Goal: Task Accomplishment & Management: Manage account settings

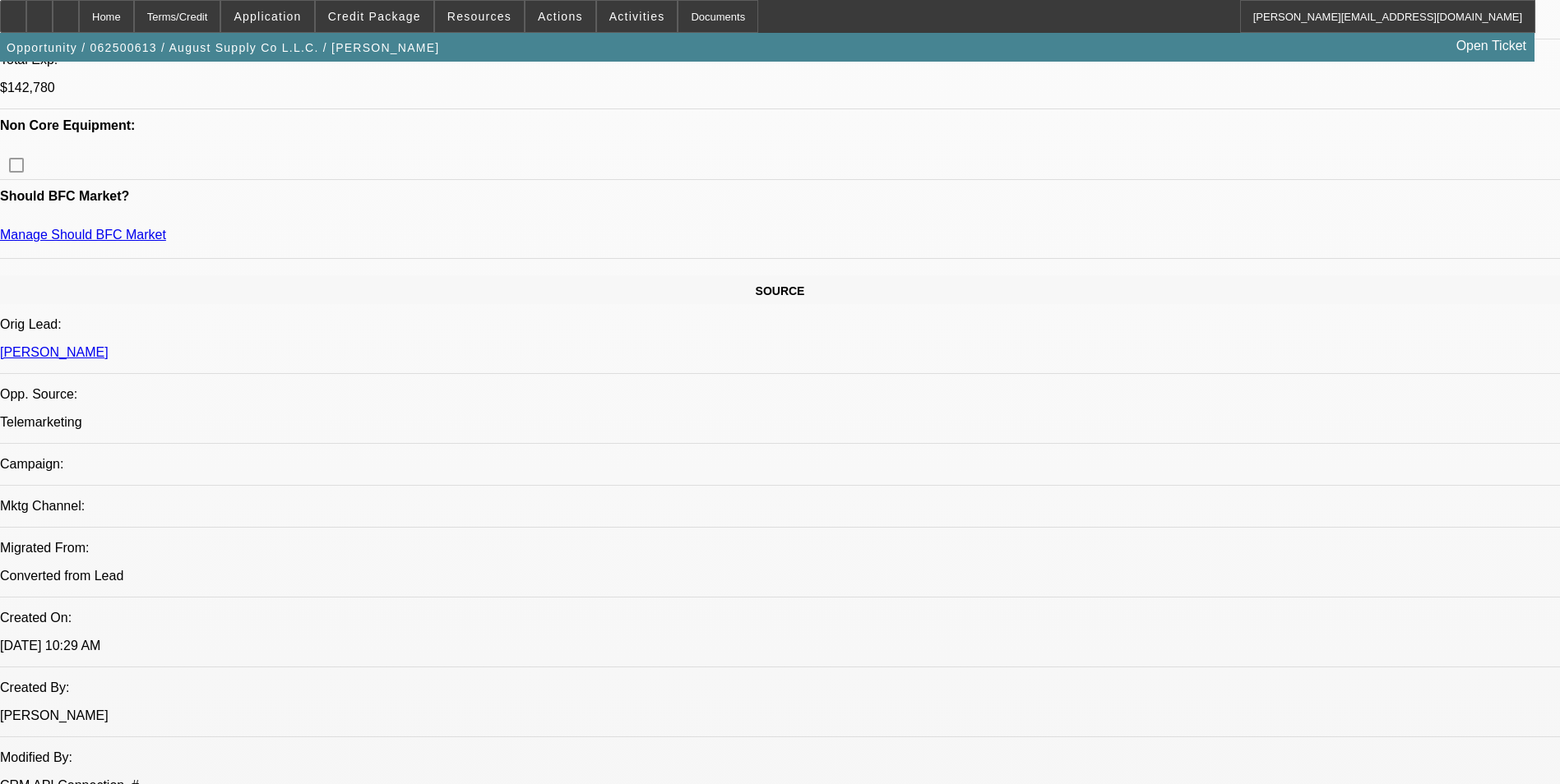
select select "0"
select select "2"
select select "0.1"
select select "0"
select select "2"
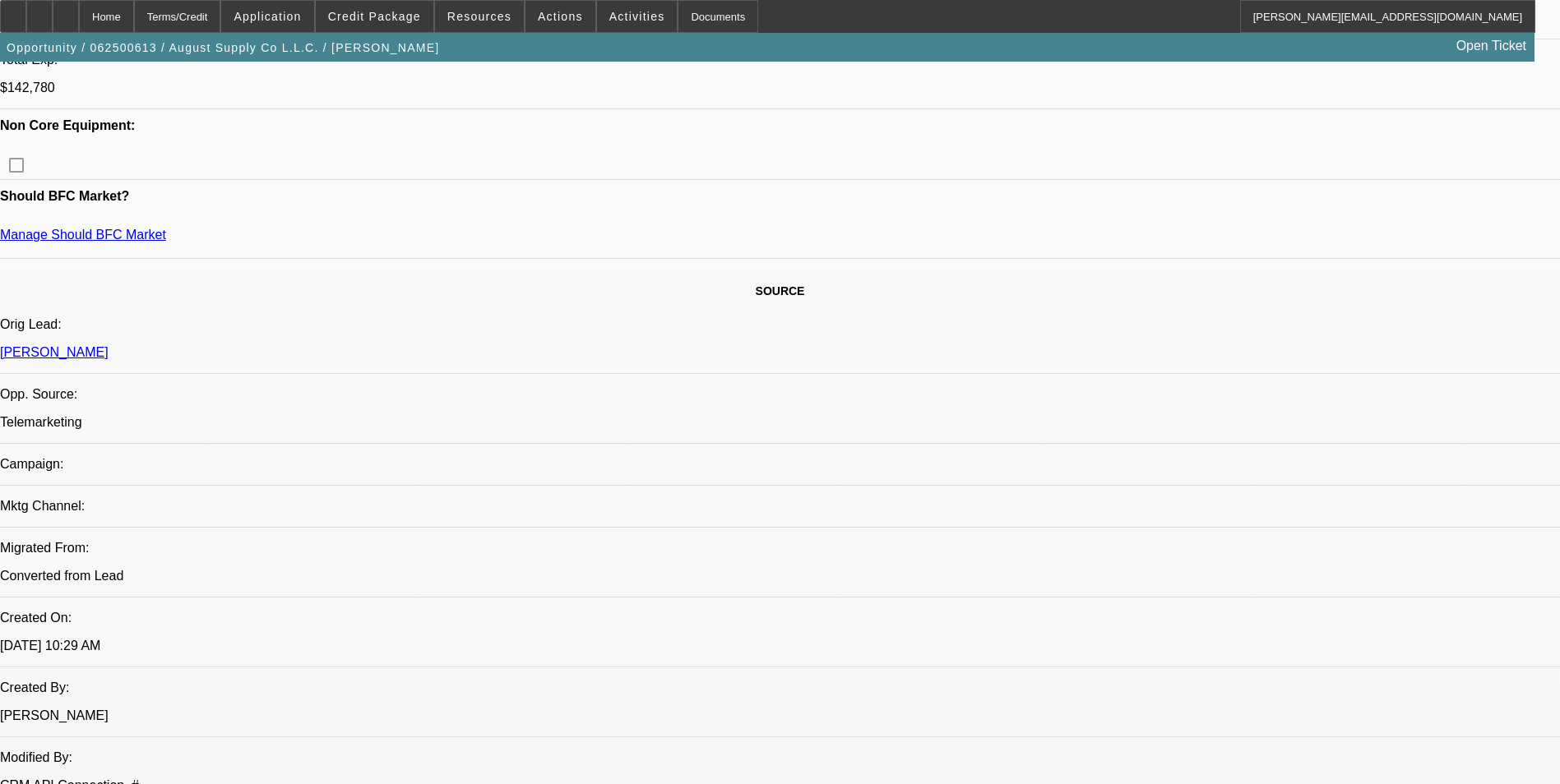
select select "0.1"
select select "0"
select select "2"
select select "0.1"
select select "0"
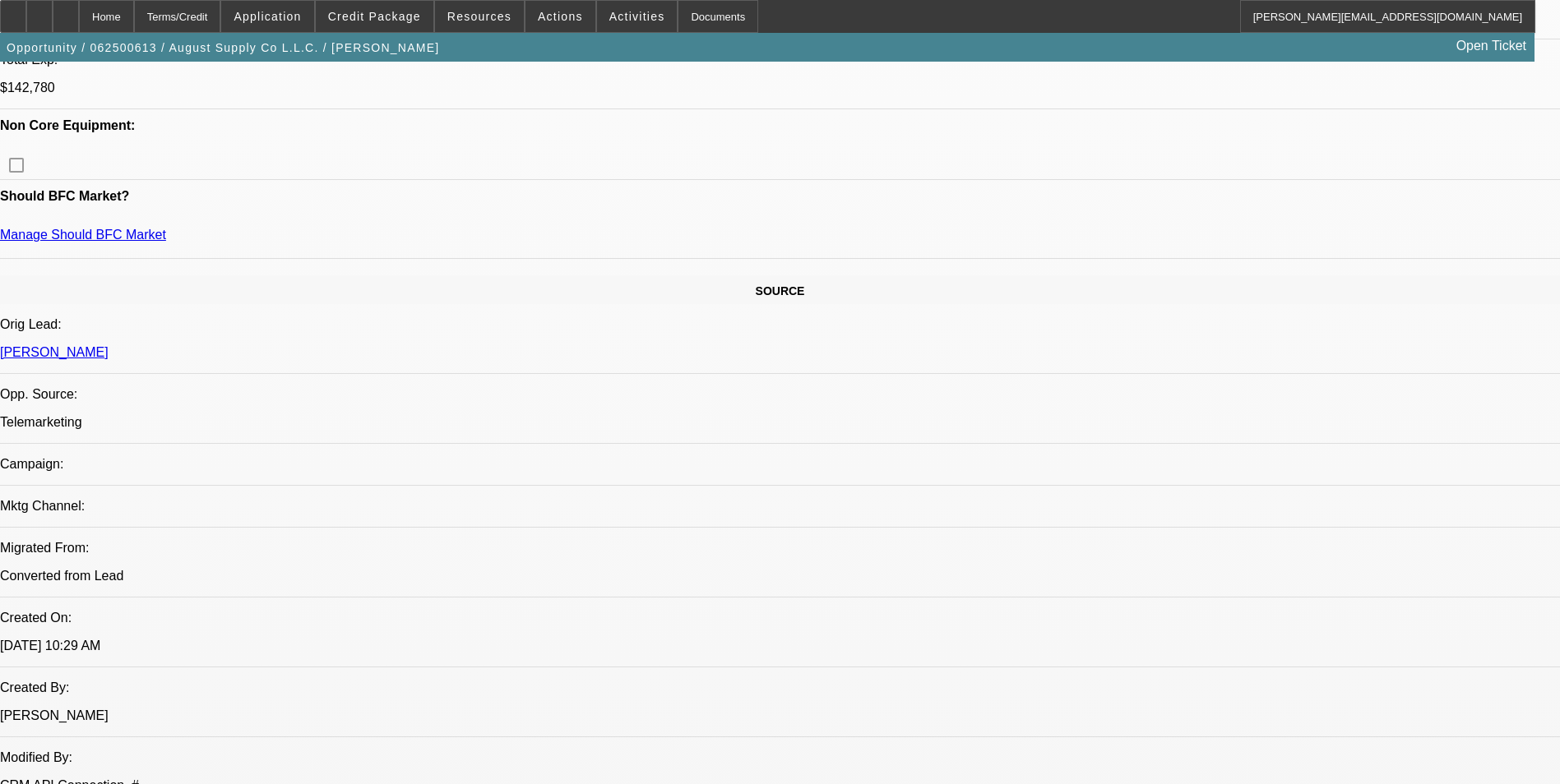
select select "2"
select select "0.1"
select select "1"
select select "2"
select select "4"
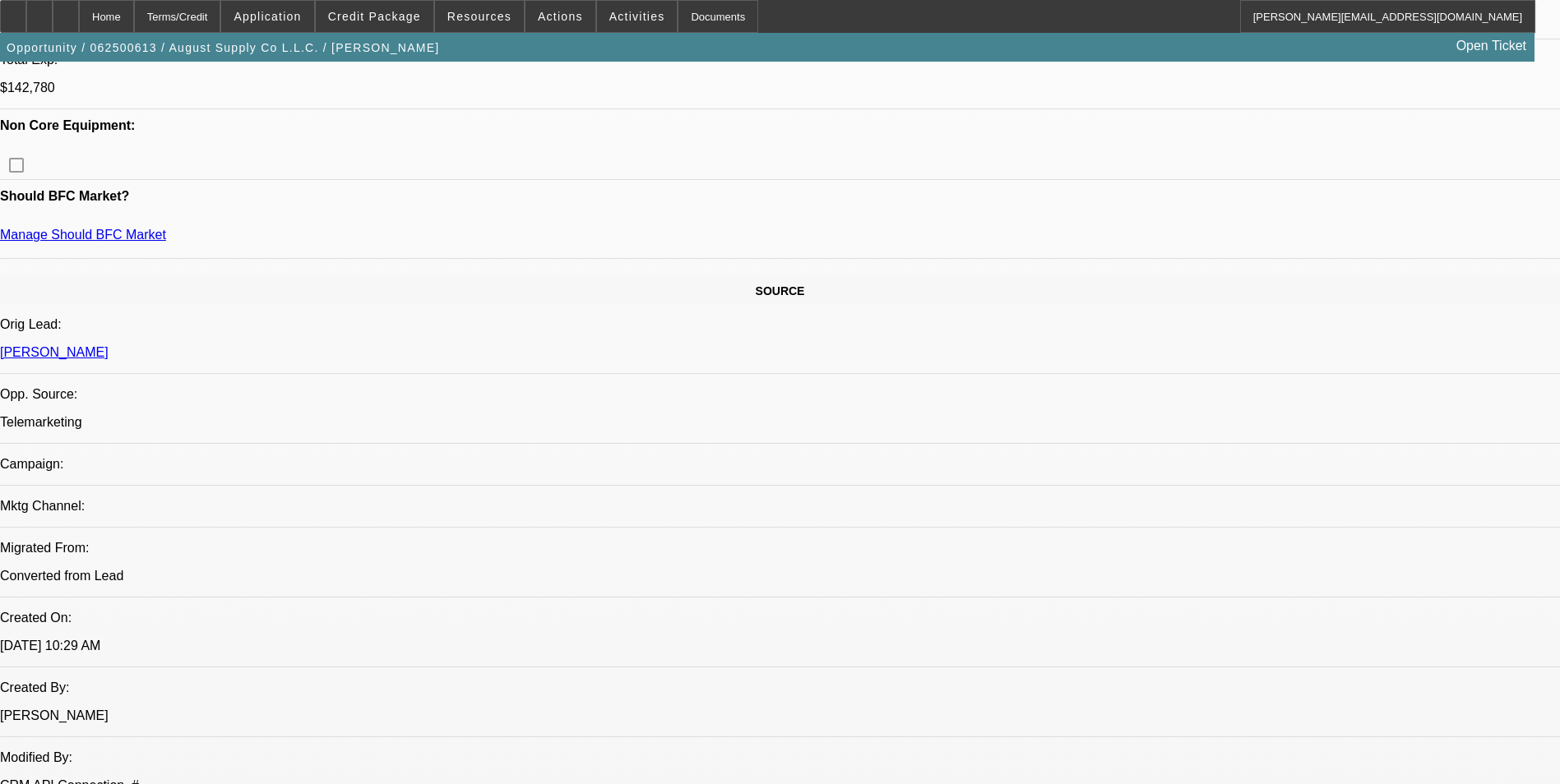
select select "1"
select select "2"
select select "4"
select select "1"
select select "2"
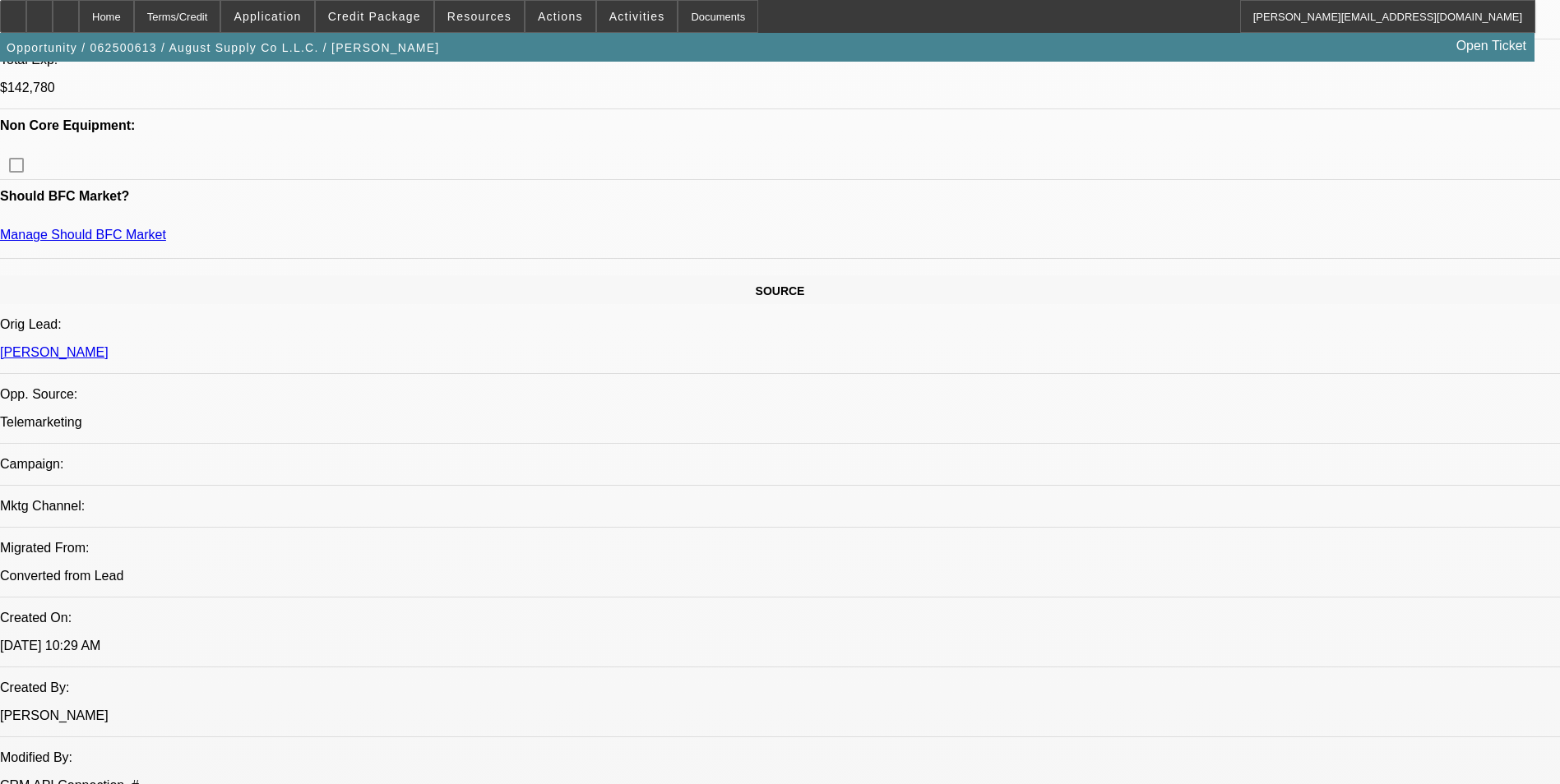
select select "4"
select select "1"
select select "2"
select select "4"
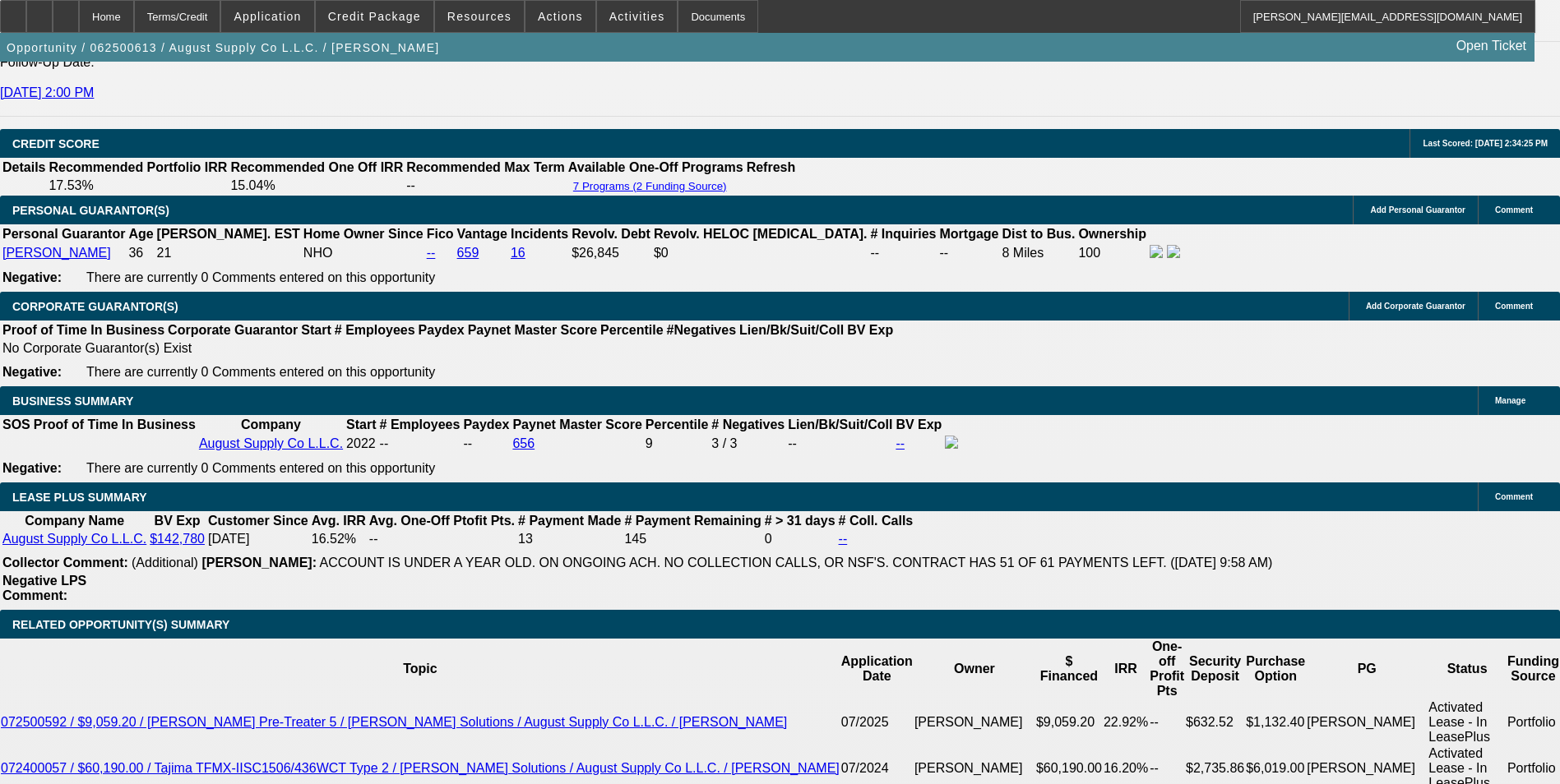
scroll to position [2548, 0]
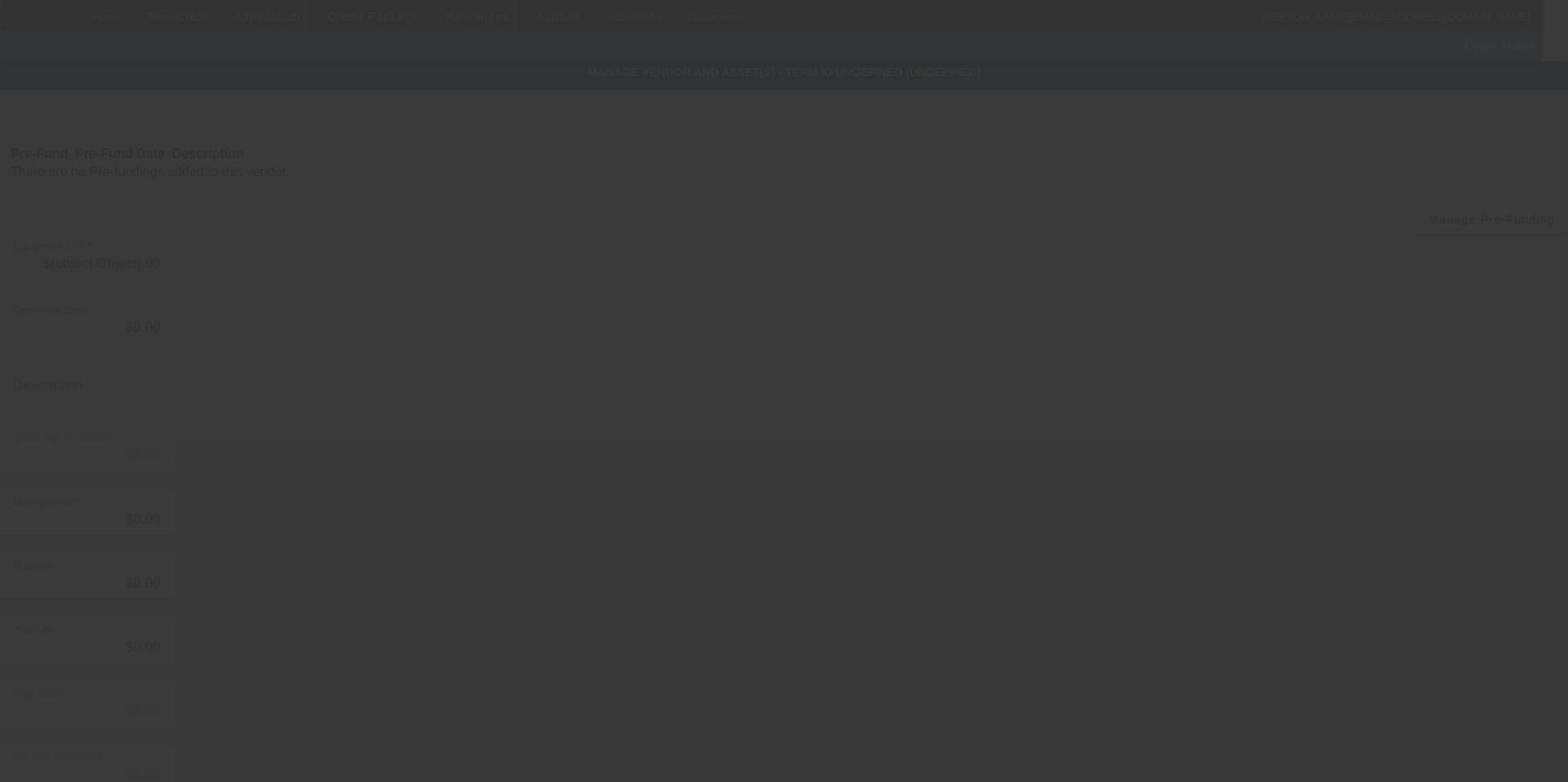
type input "$80,900.00"
type input "freight/shipping estimate"
type input "$80,900.00"
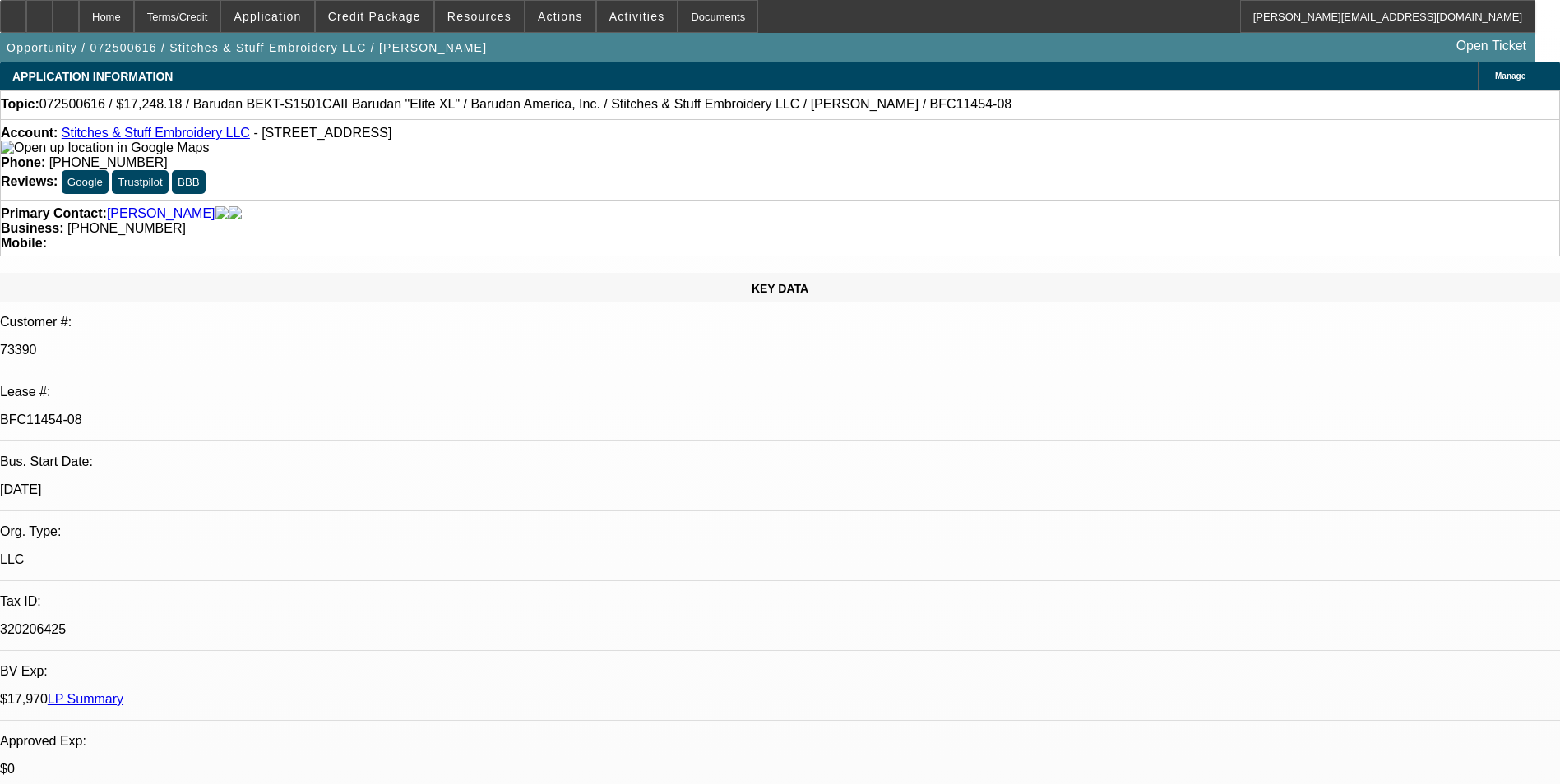
select select "0"
select select "2"
select select "0.1"
select select "0"
select select "2"
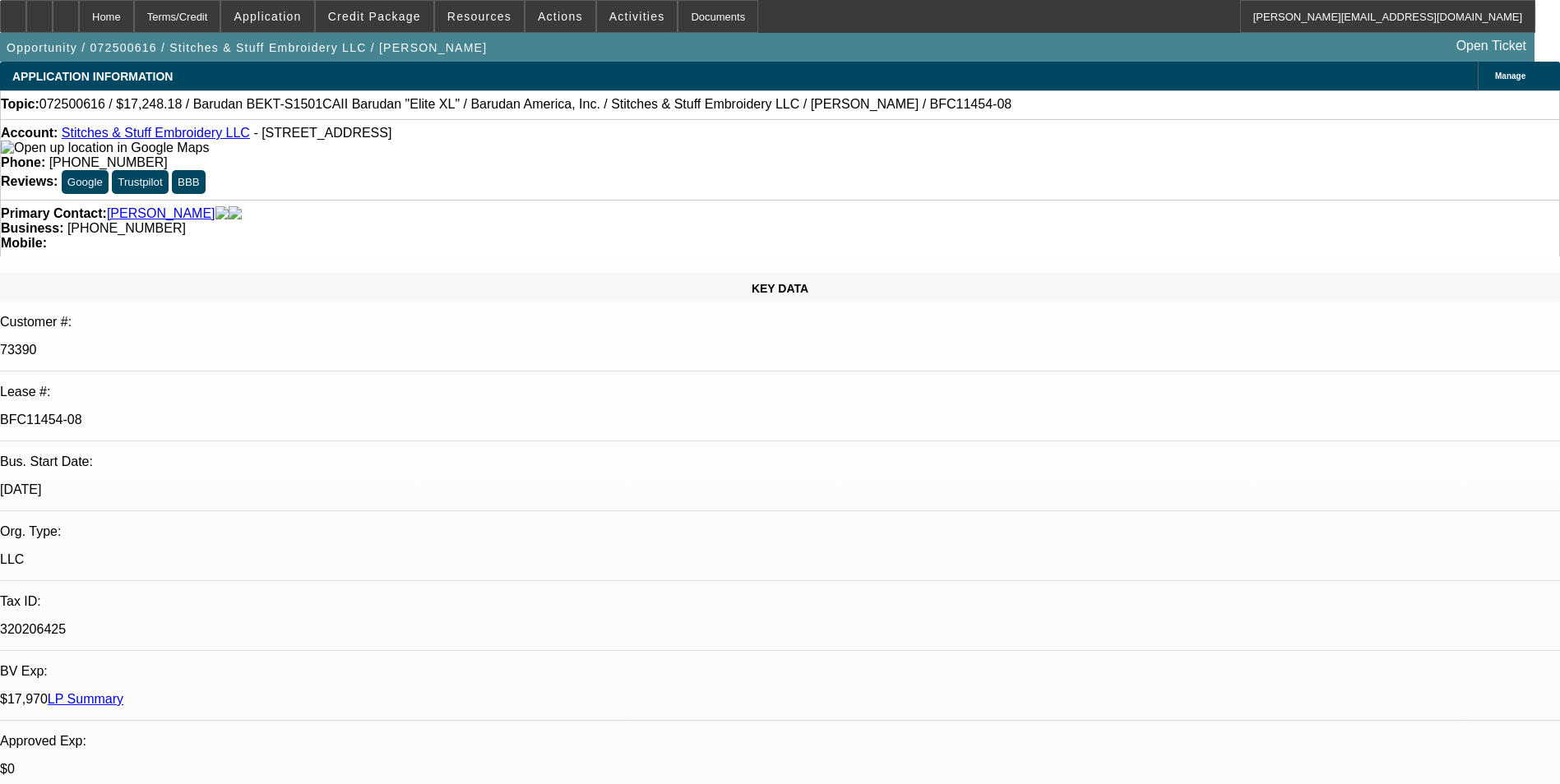
select select "0.1"
select select "0"
select select "2"
select select "0.1"
select select "1"
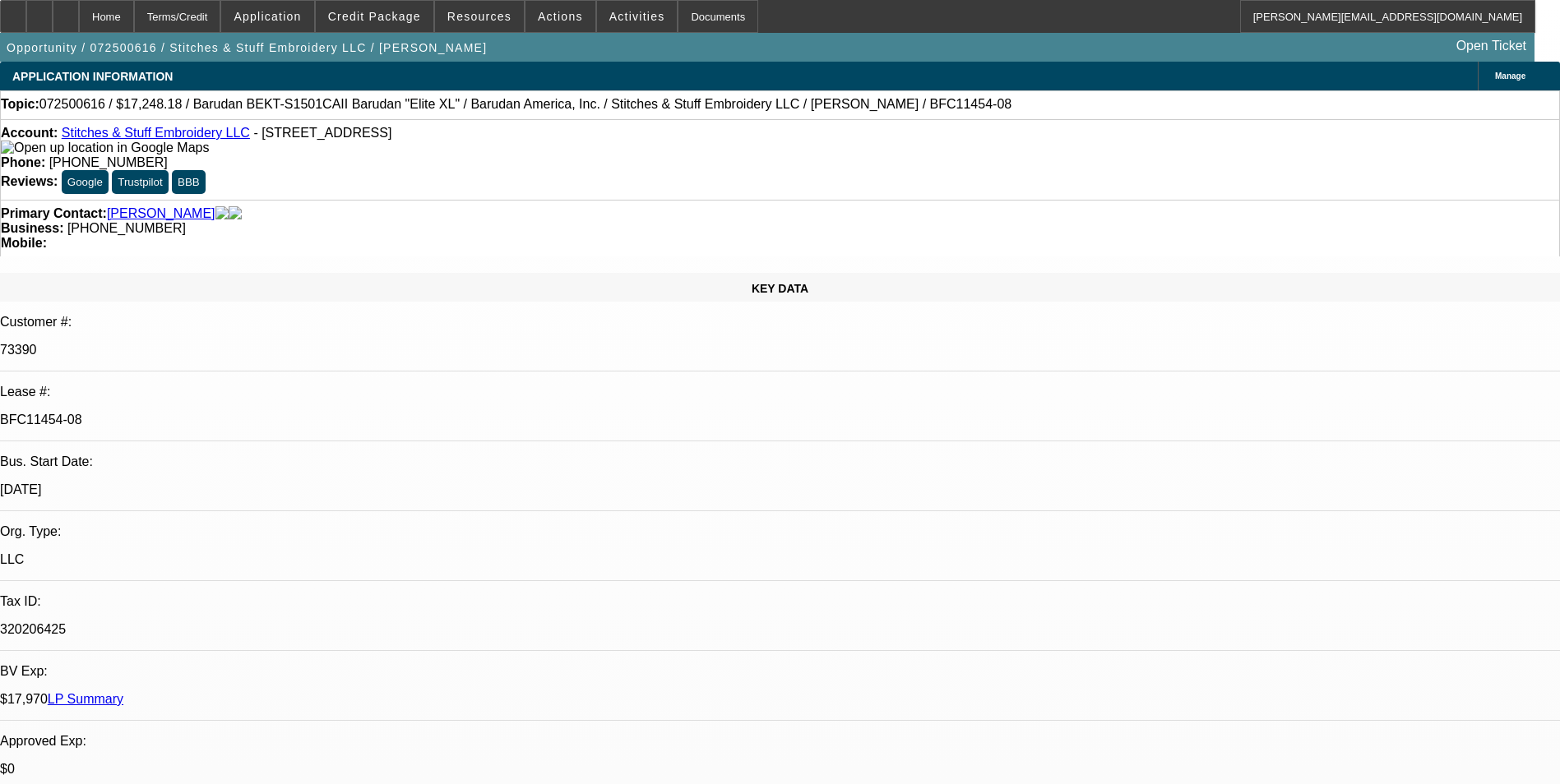
select select "2"
select select "4"
select select "1"
select select "2"
select select "4"
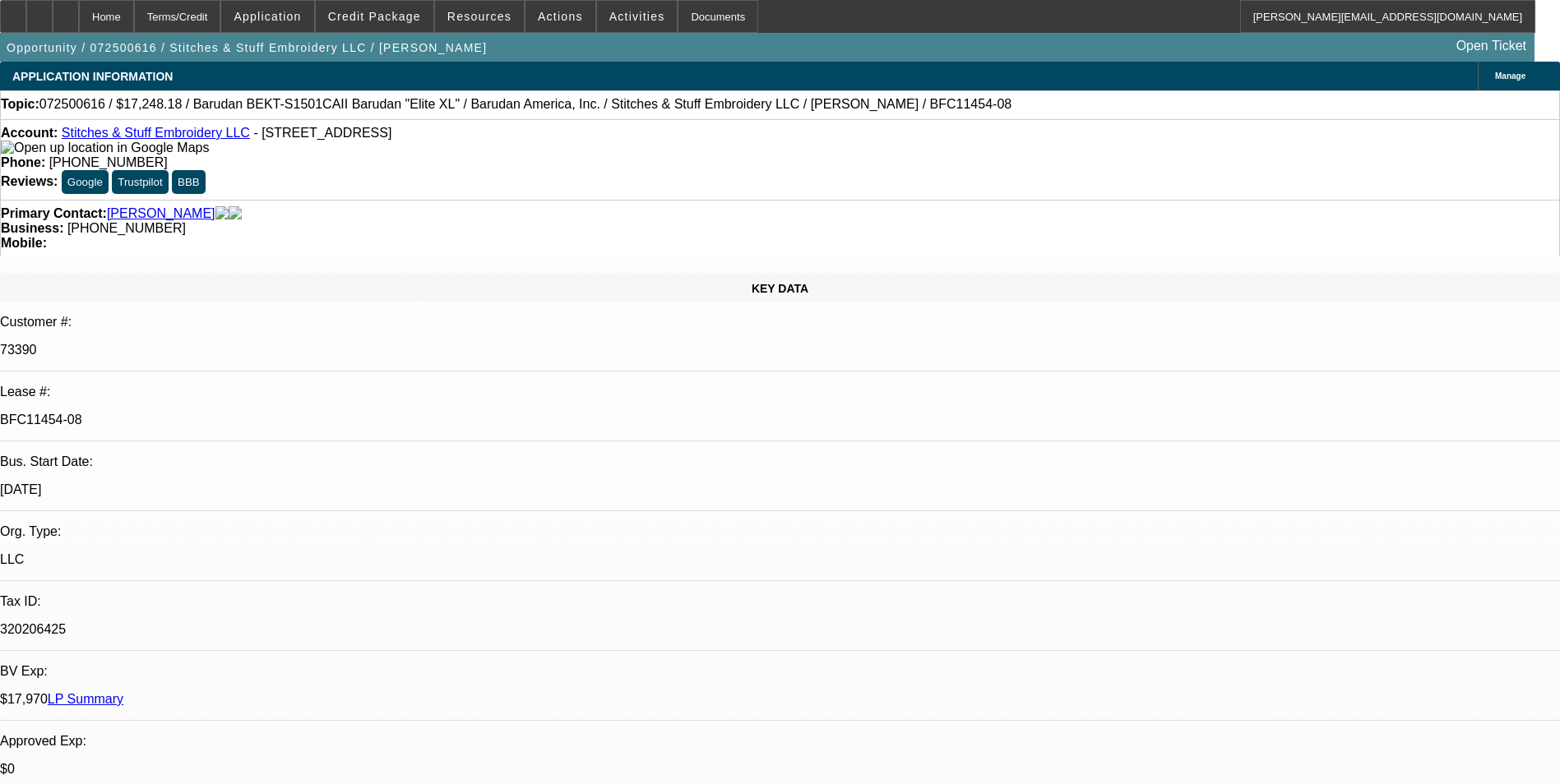
select select "1"
select select "2"
select select "4"
click at [542, 20] on span "Actions" at bounding box center [560, 16] width 45 height 13
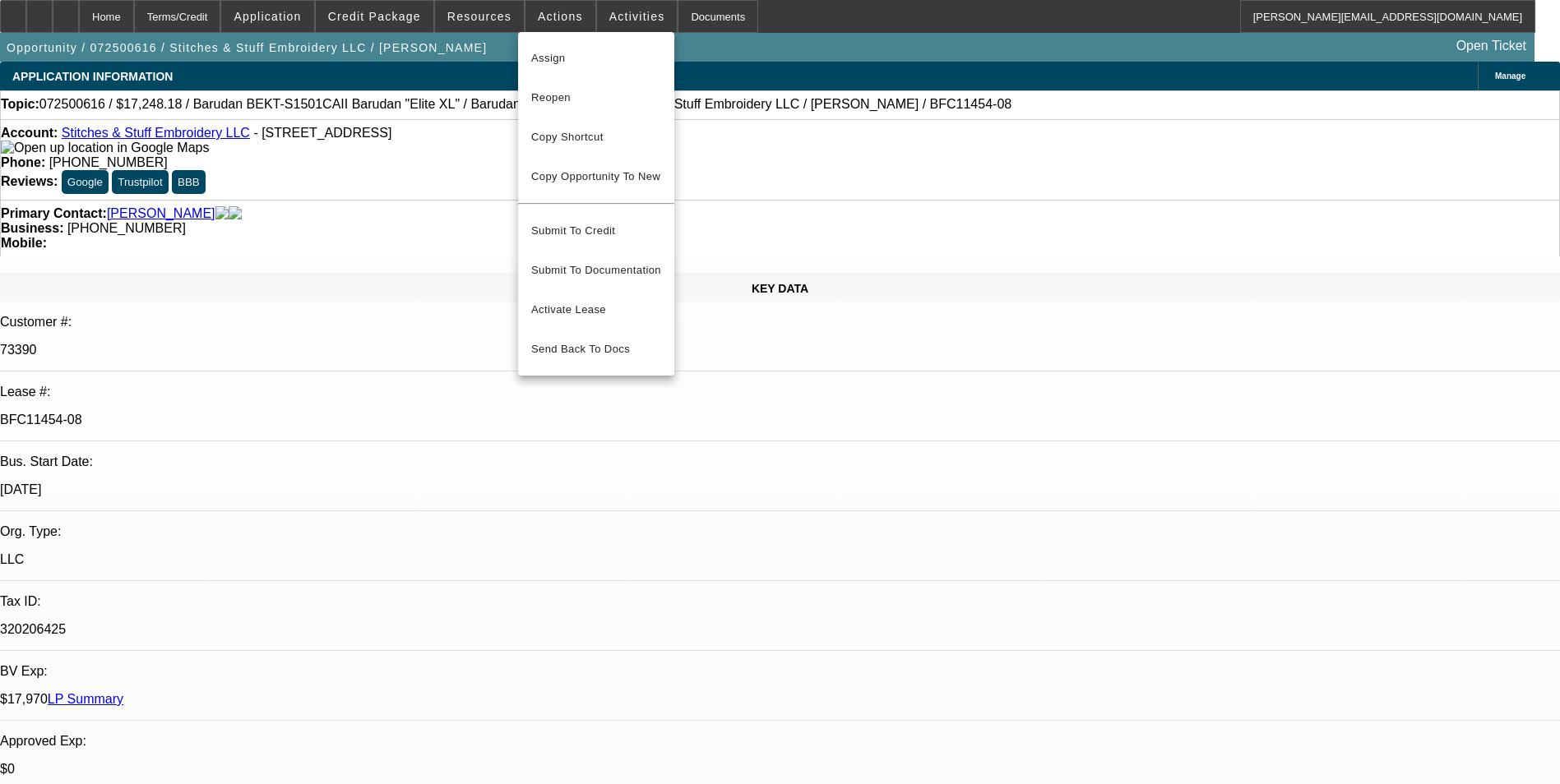
click at [479, 25] on div at bounding box center [780, 392] width 1560 height 784
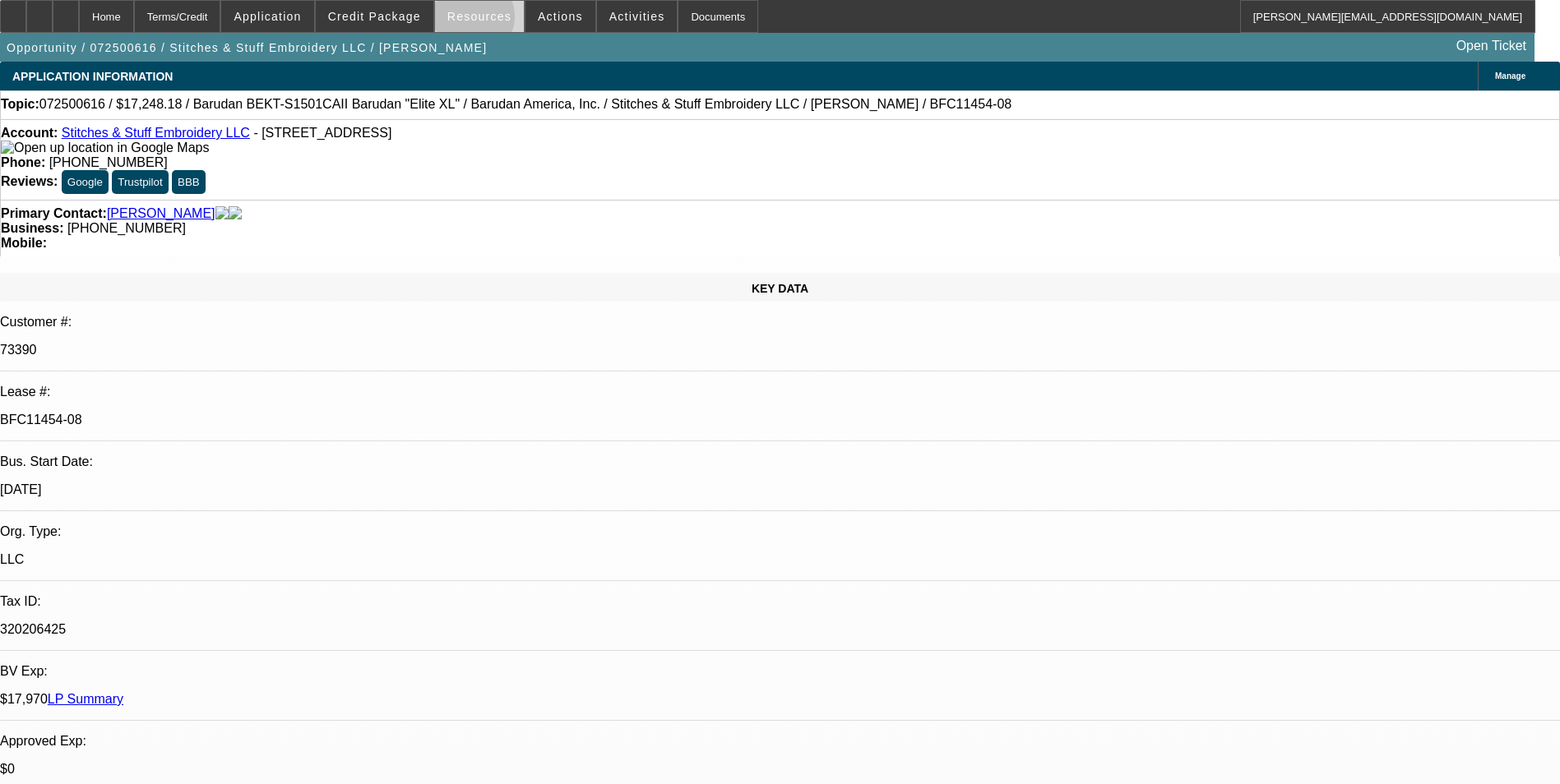
click at [479, 20] on span "Resources" at bounding box center [479, 16] width 64 height 13
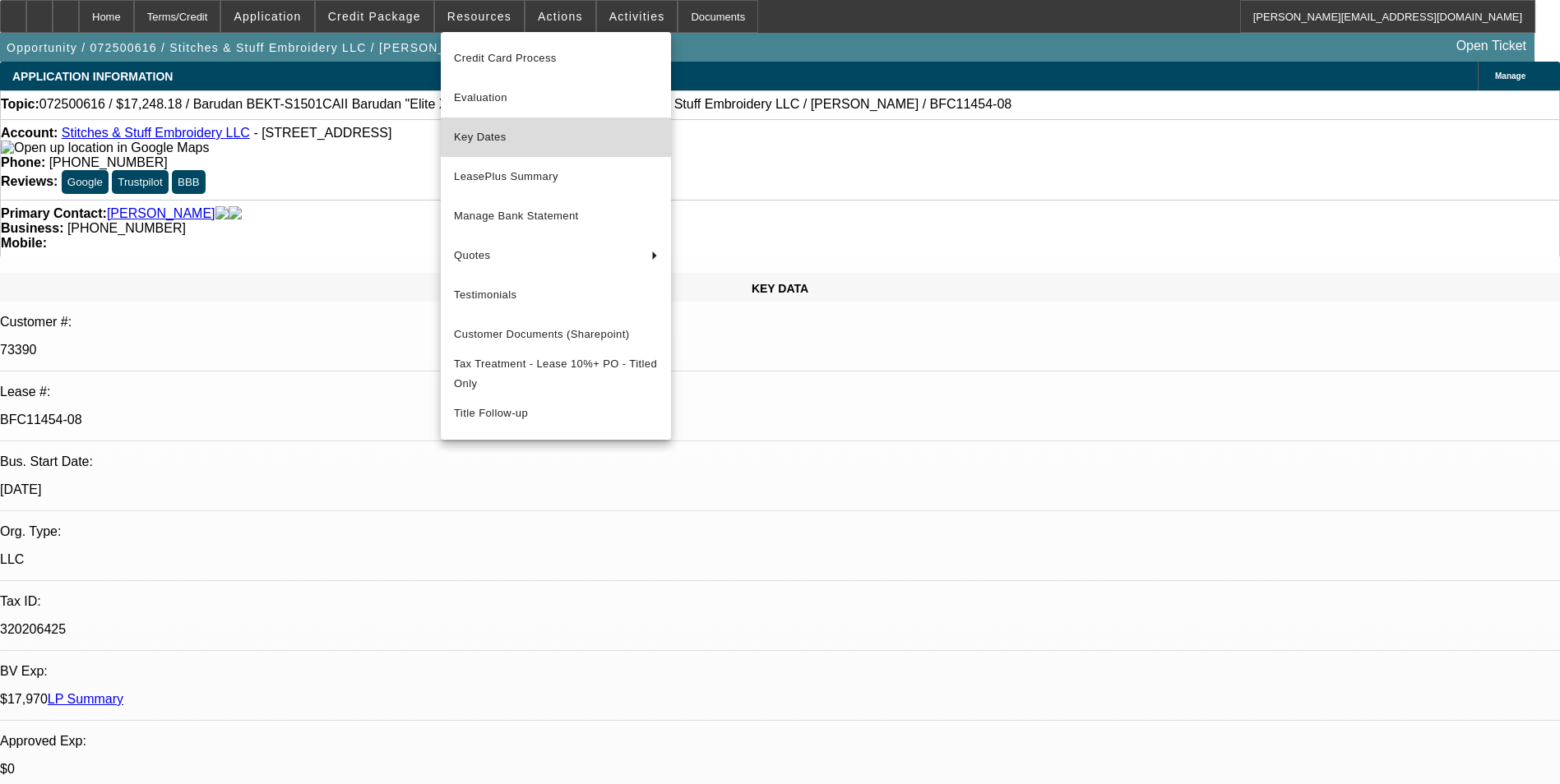
click at [489, 132] on span "Key Dates" at bounding box center [556, 137] width 204 height 19
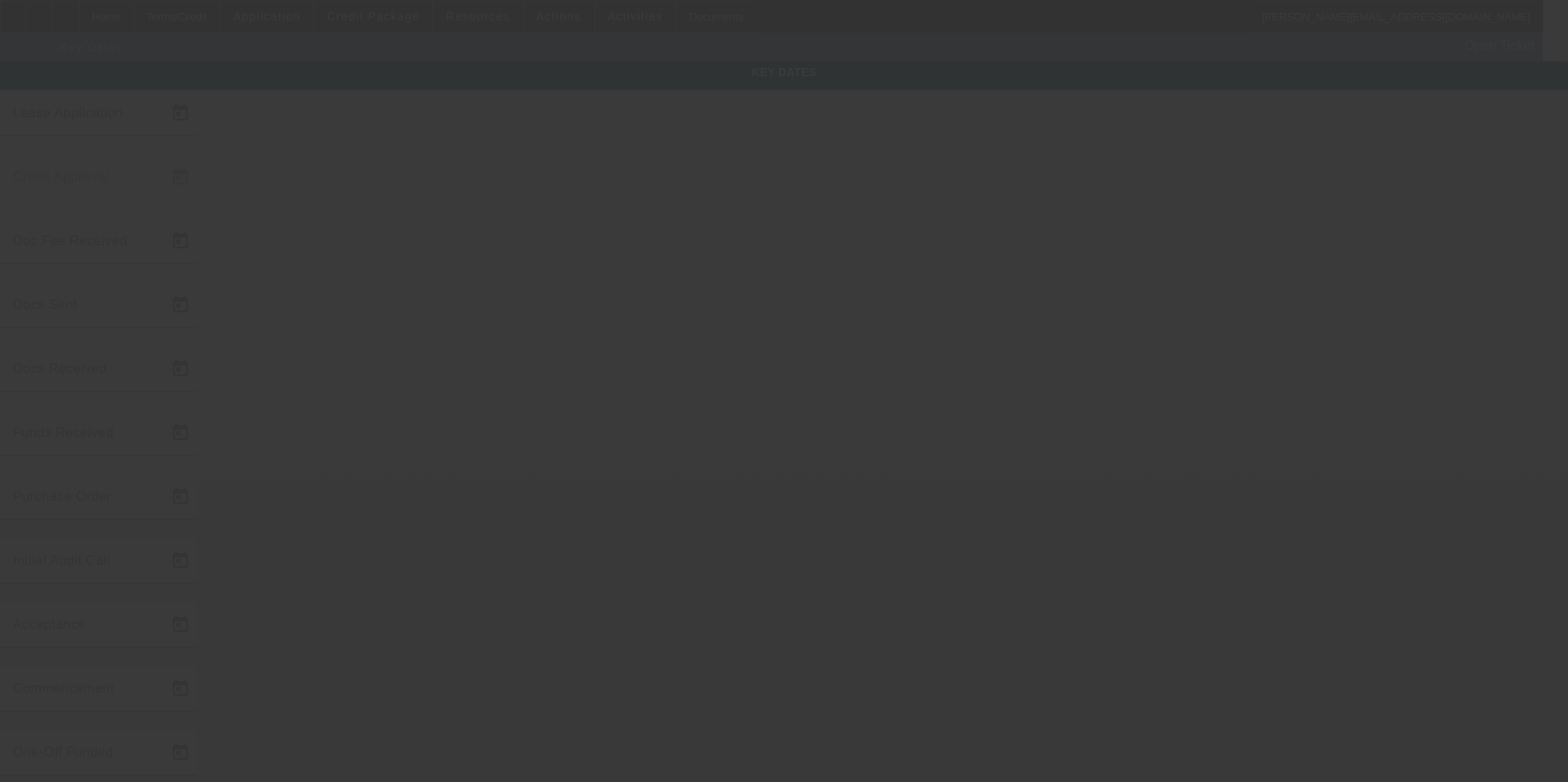
type input "7/25/2025"
type input "7/28/2025"
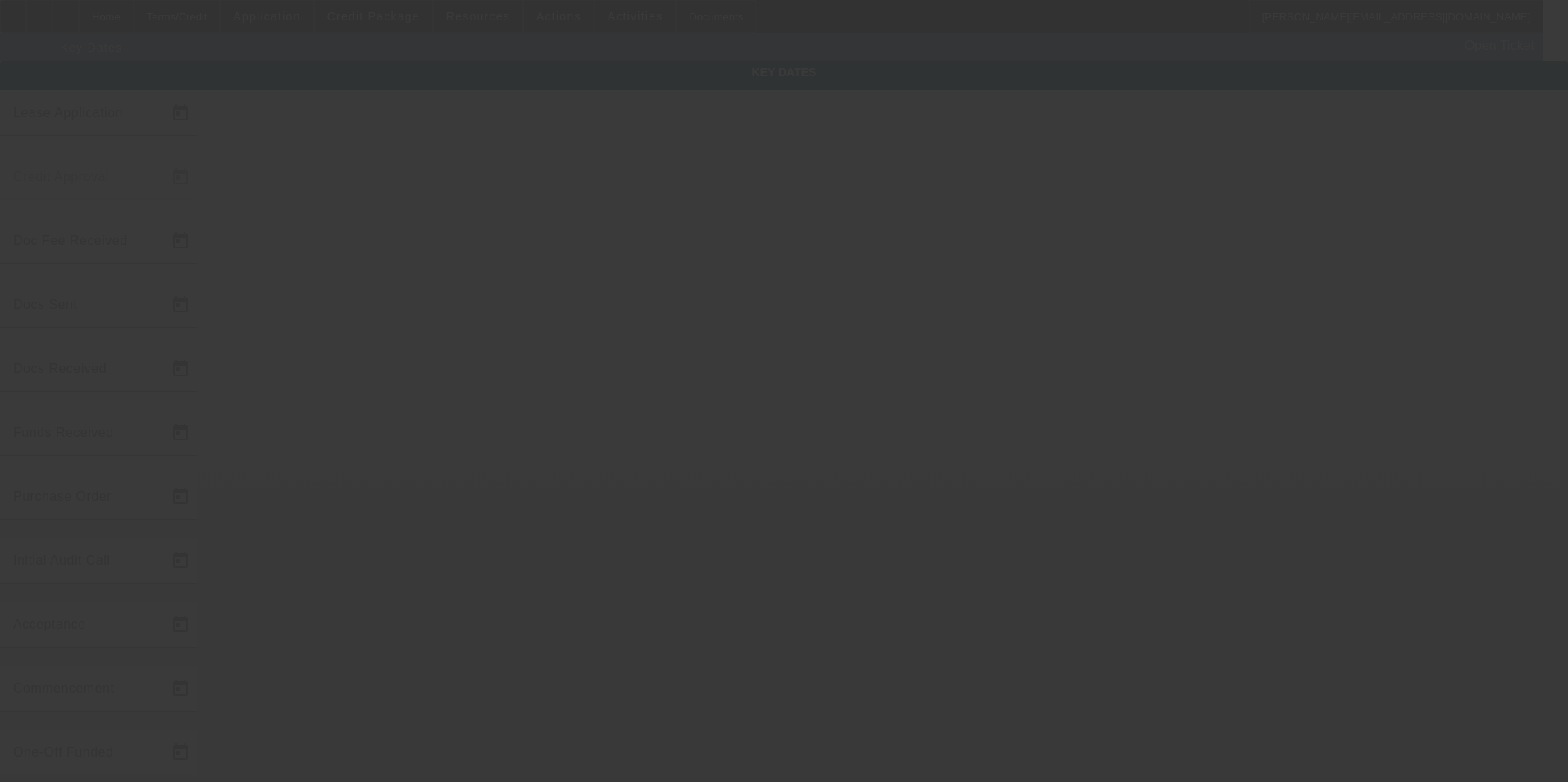
type input "7/30/2025"
type input "8/14/2025"
type input "9/1/2025"
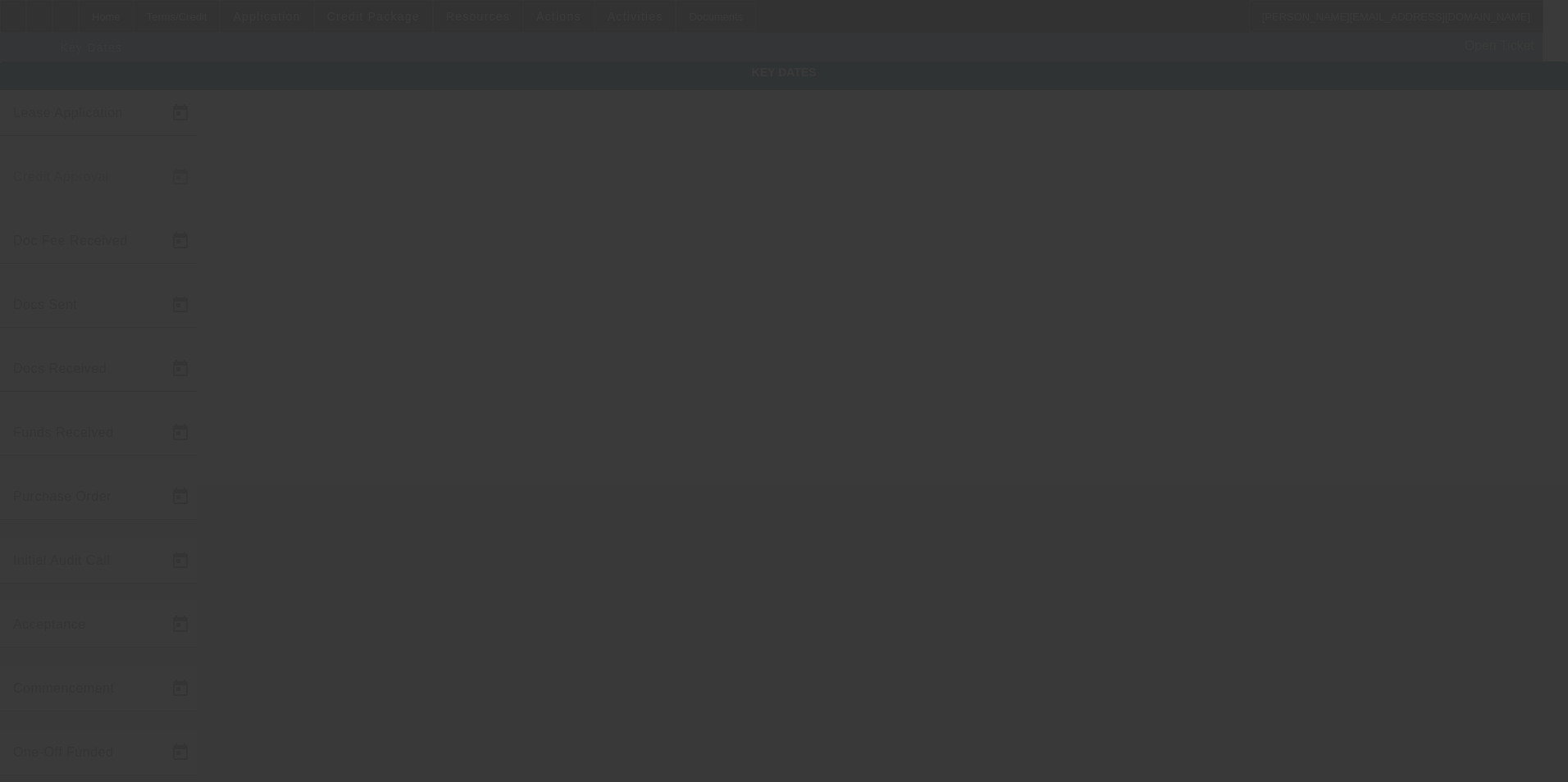
type input "10/1/2025"
type input "8/19/2025"
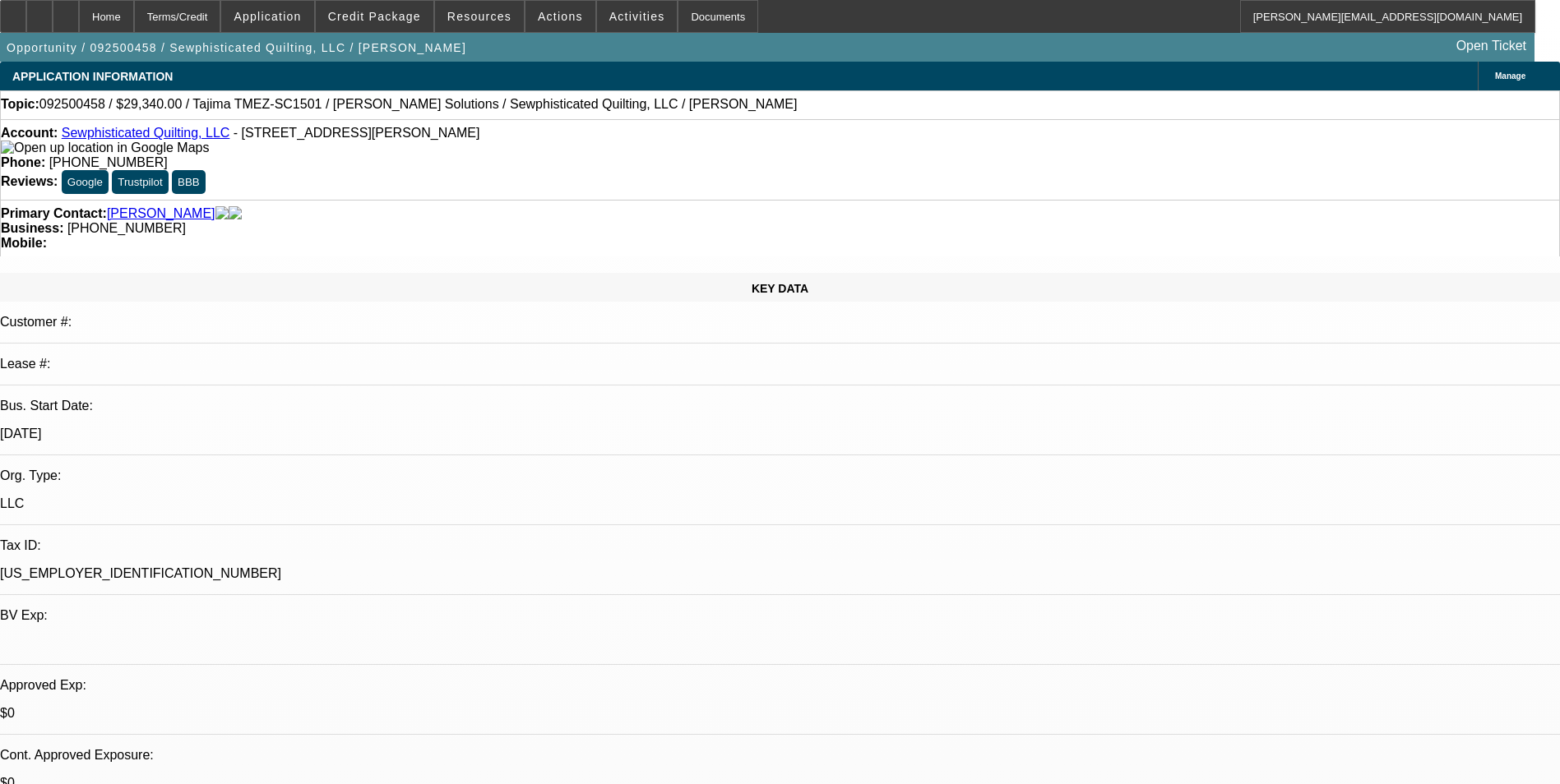
select select "0"
select select "2"
select select "0.1"
select select "4"
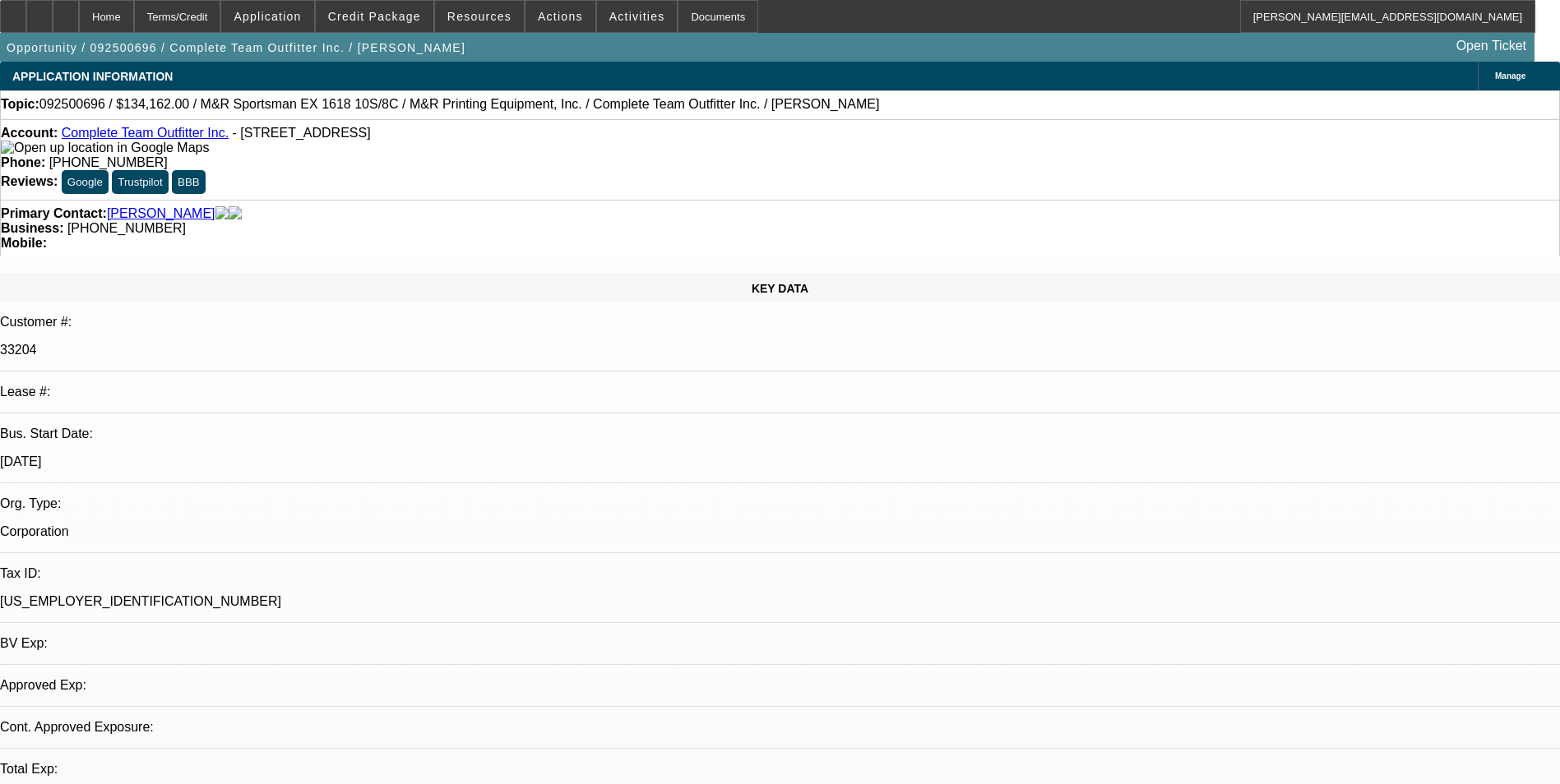
select select "0"
select select "2"
select select "0"
select select "6"
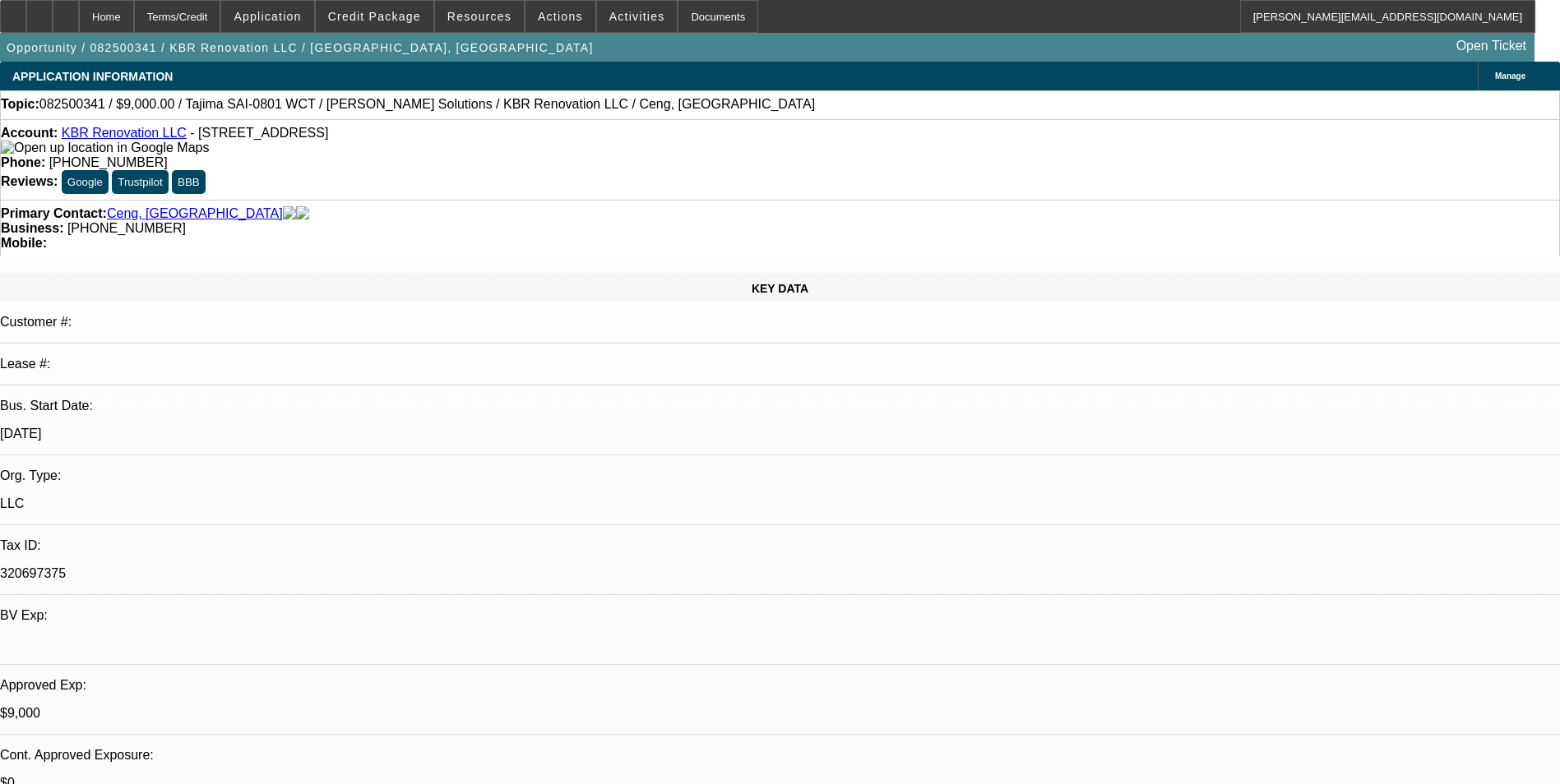
select select "0"
select select "2"
select select "0"
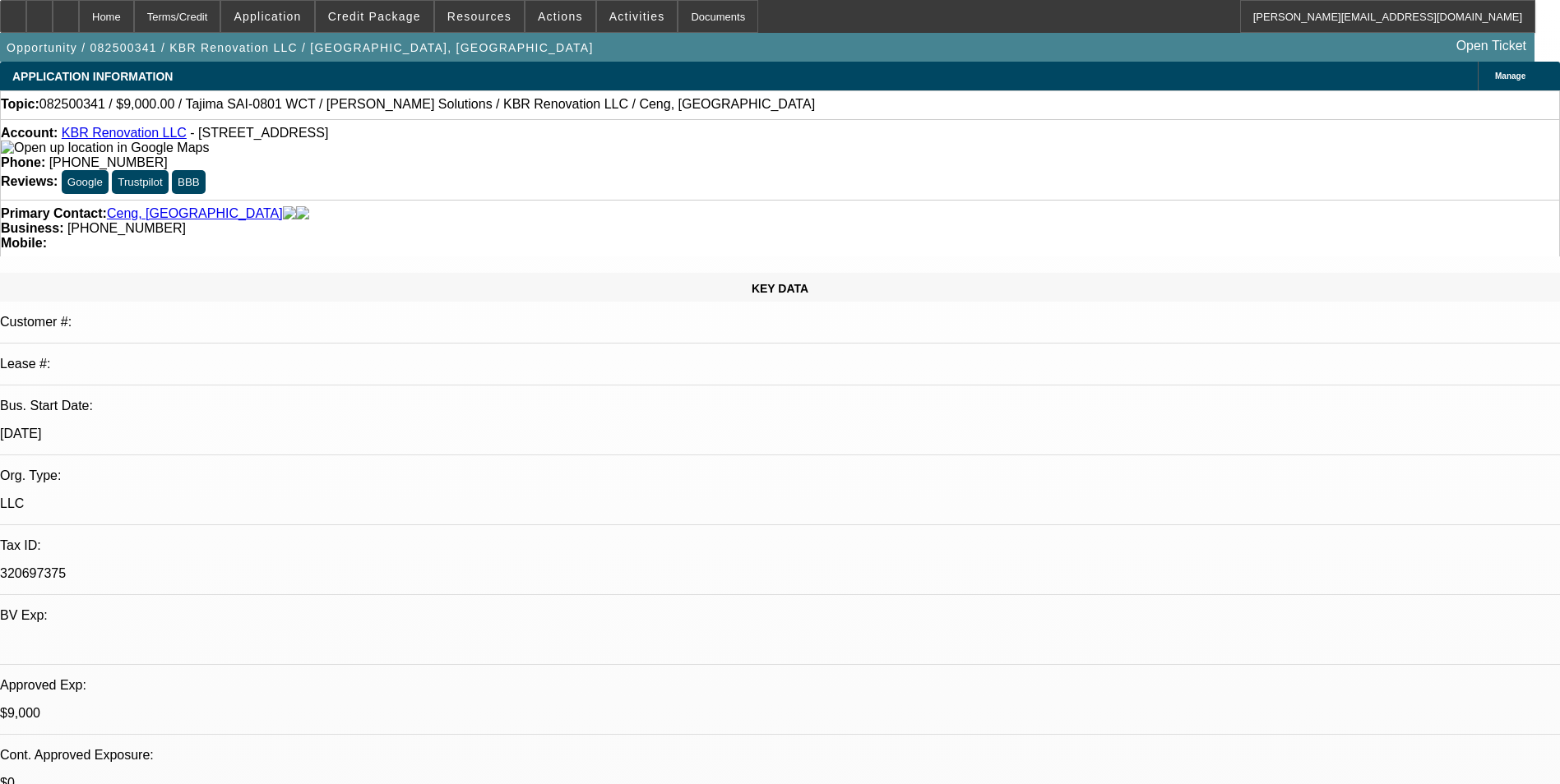
select select "0"
select select "2"
select select "0.1"
select select "0"
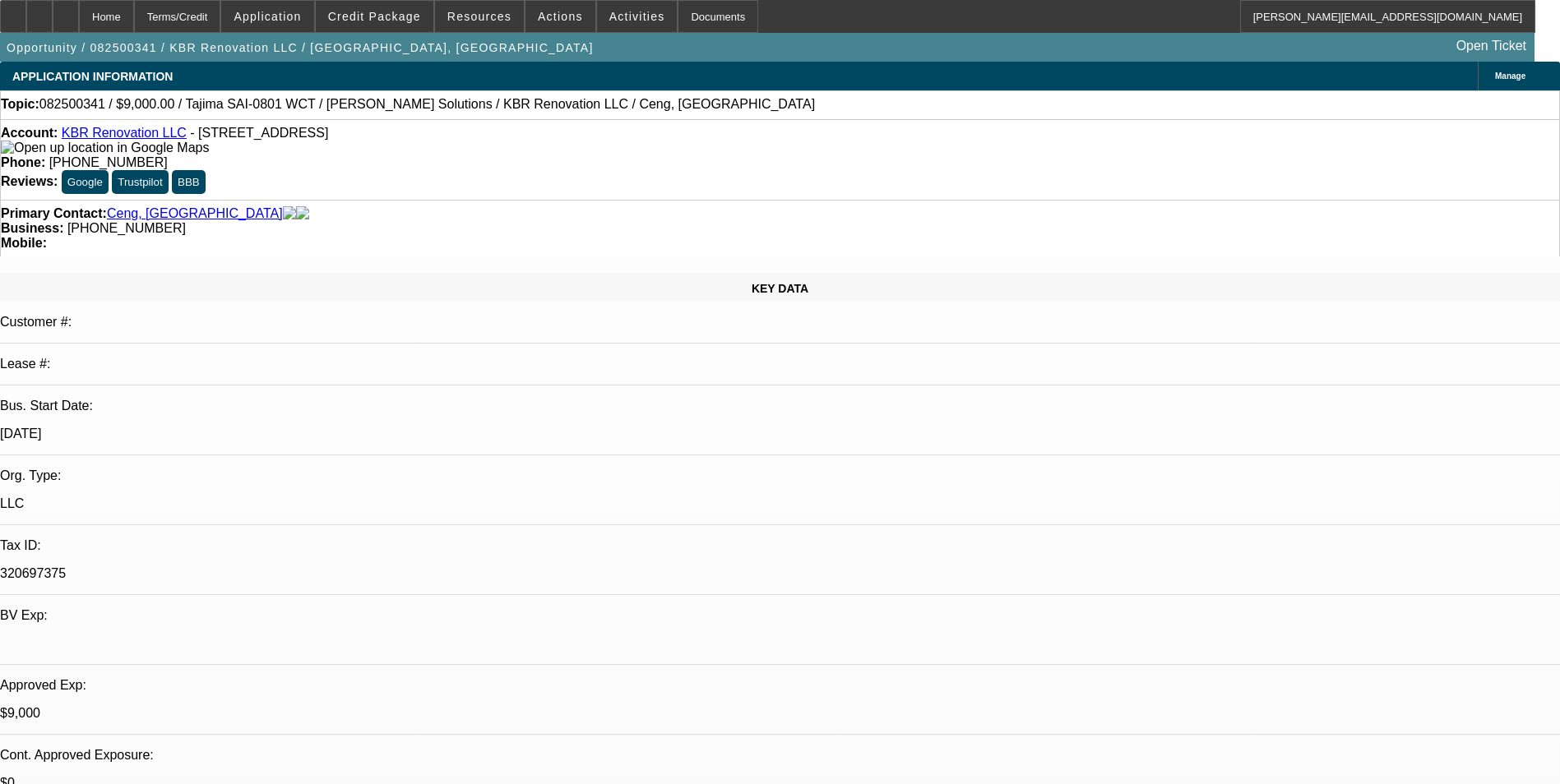
select select "2"
select select "0.1"
select select "1"
select select "2"
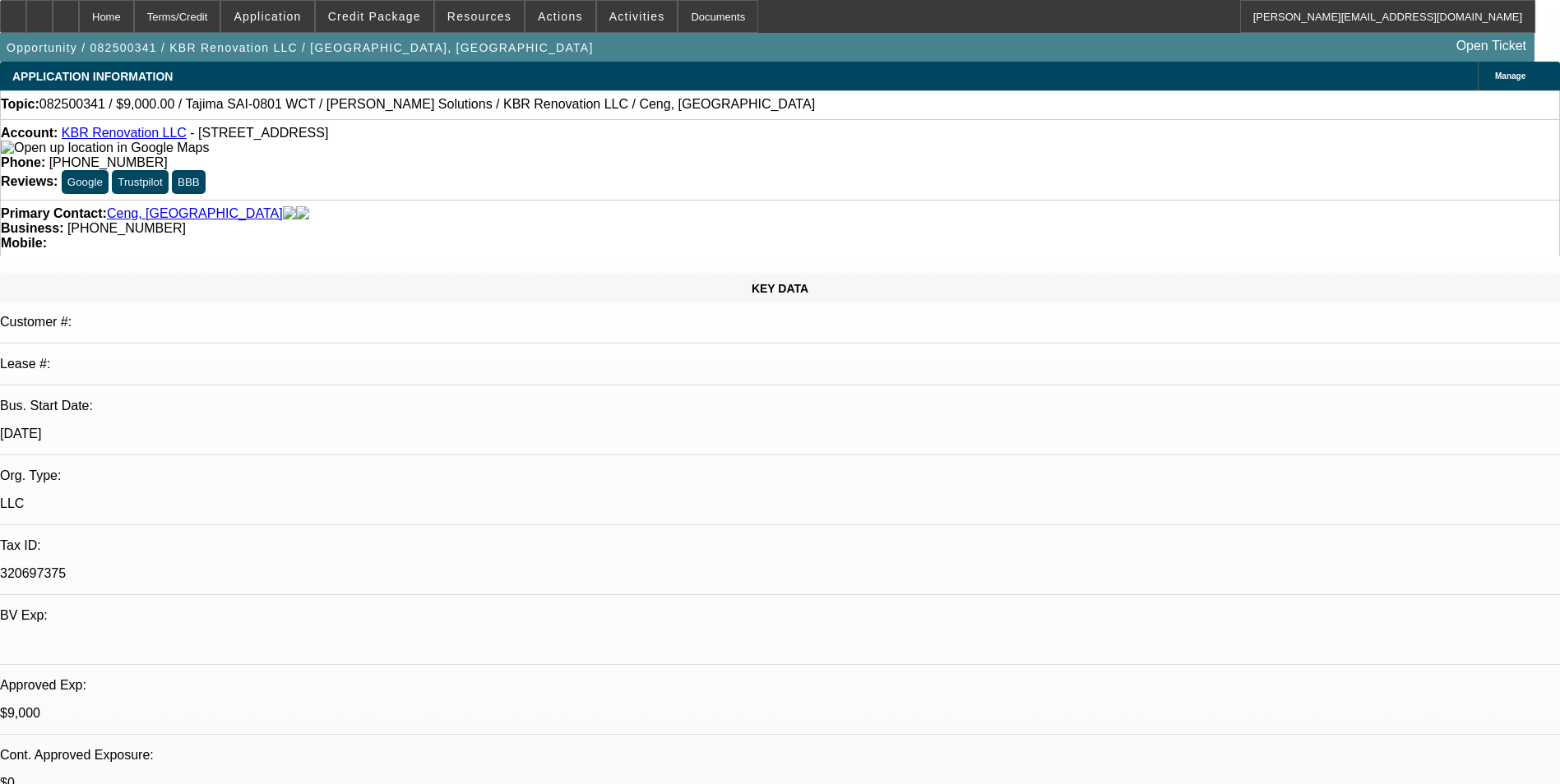
select select "1"
select select "6"
select select "1"
select select "2"
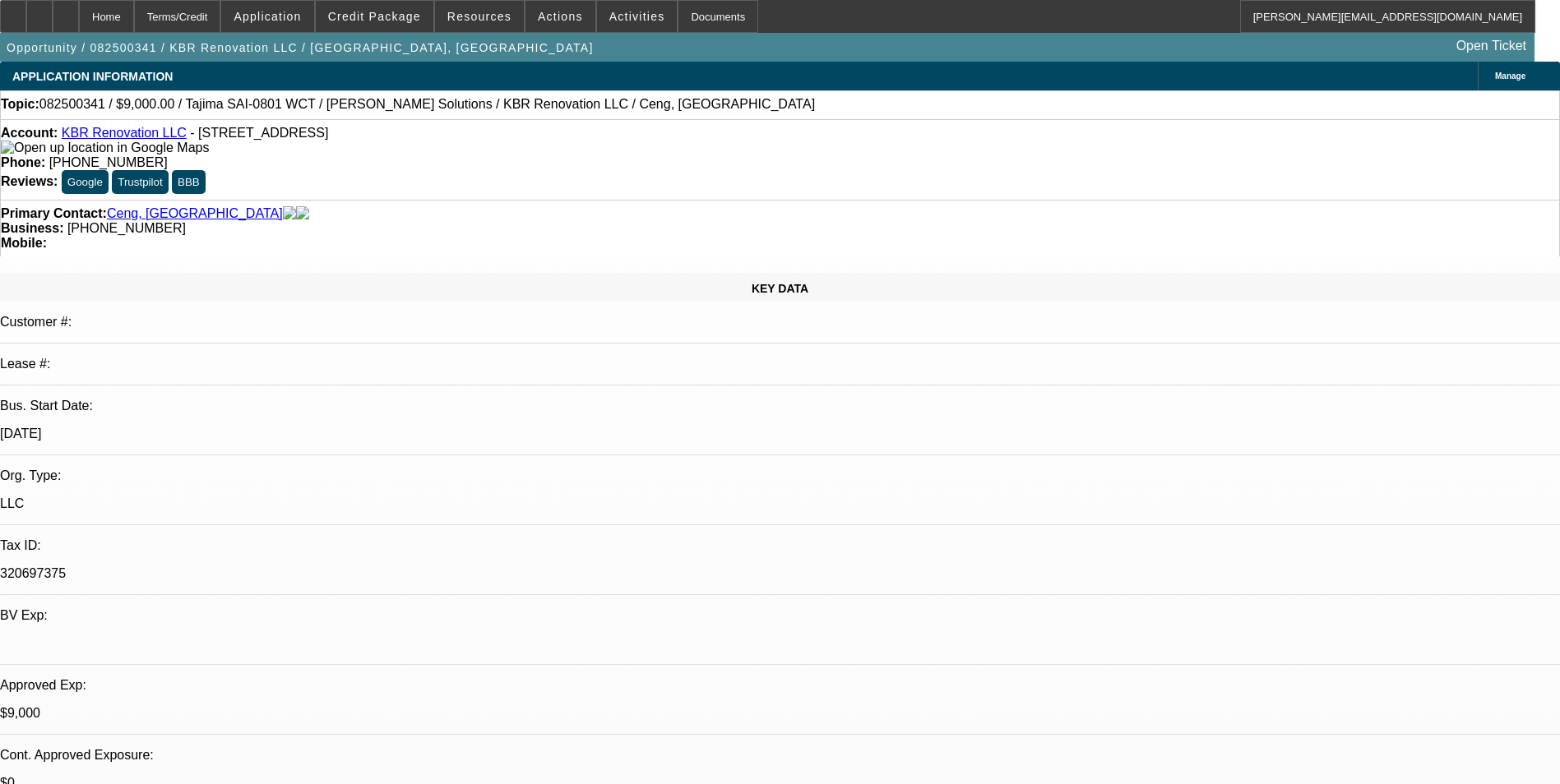
select select "4"
select select "1"
select select "2"
select select "4"
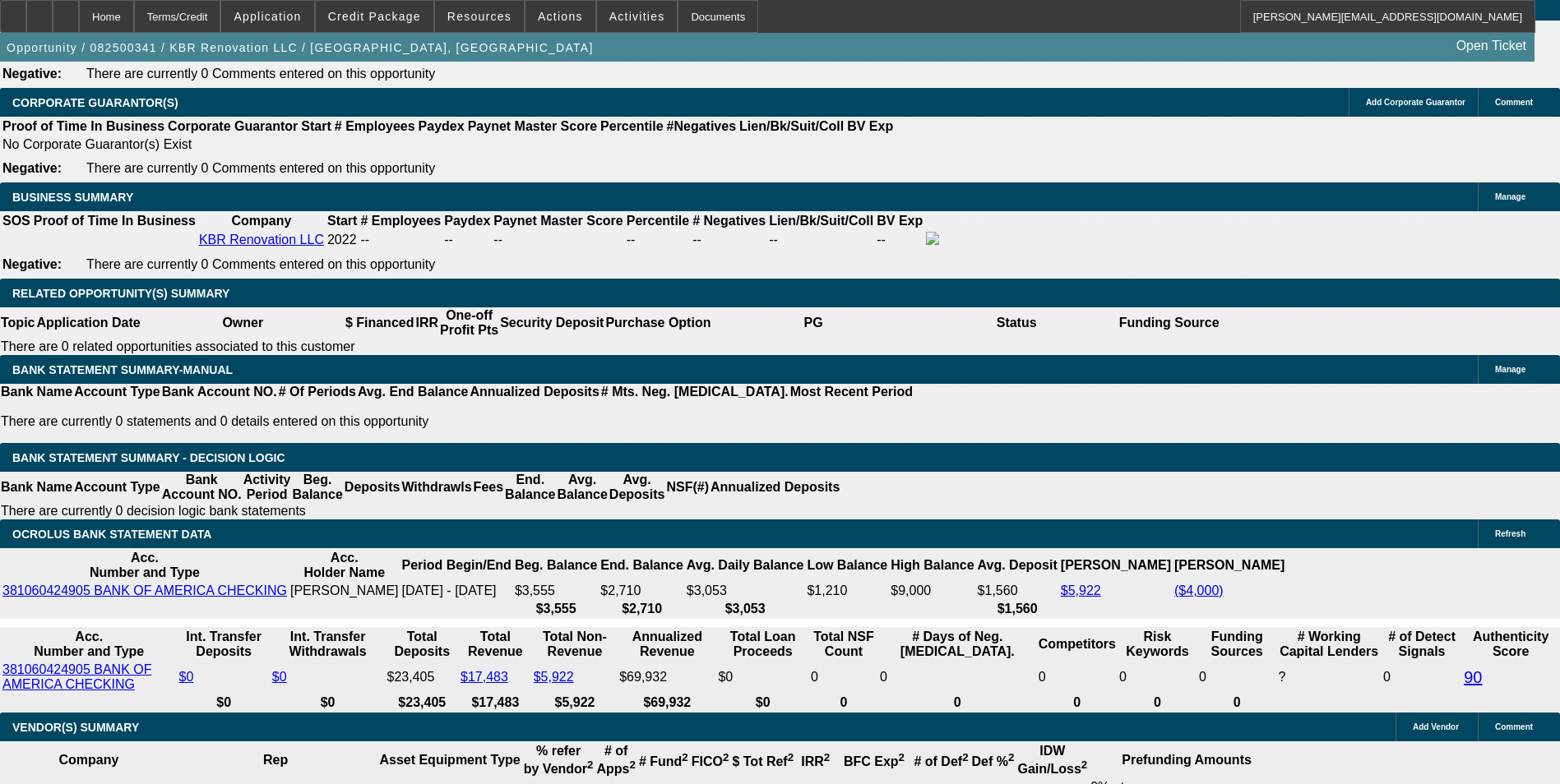
scroll to position [2465, 0]
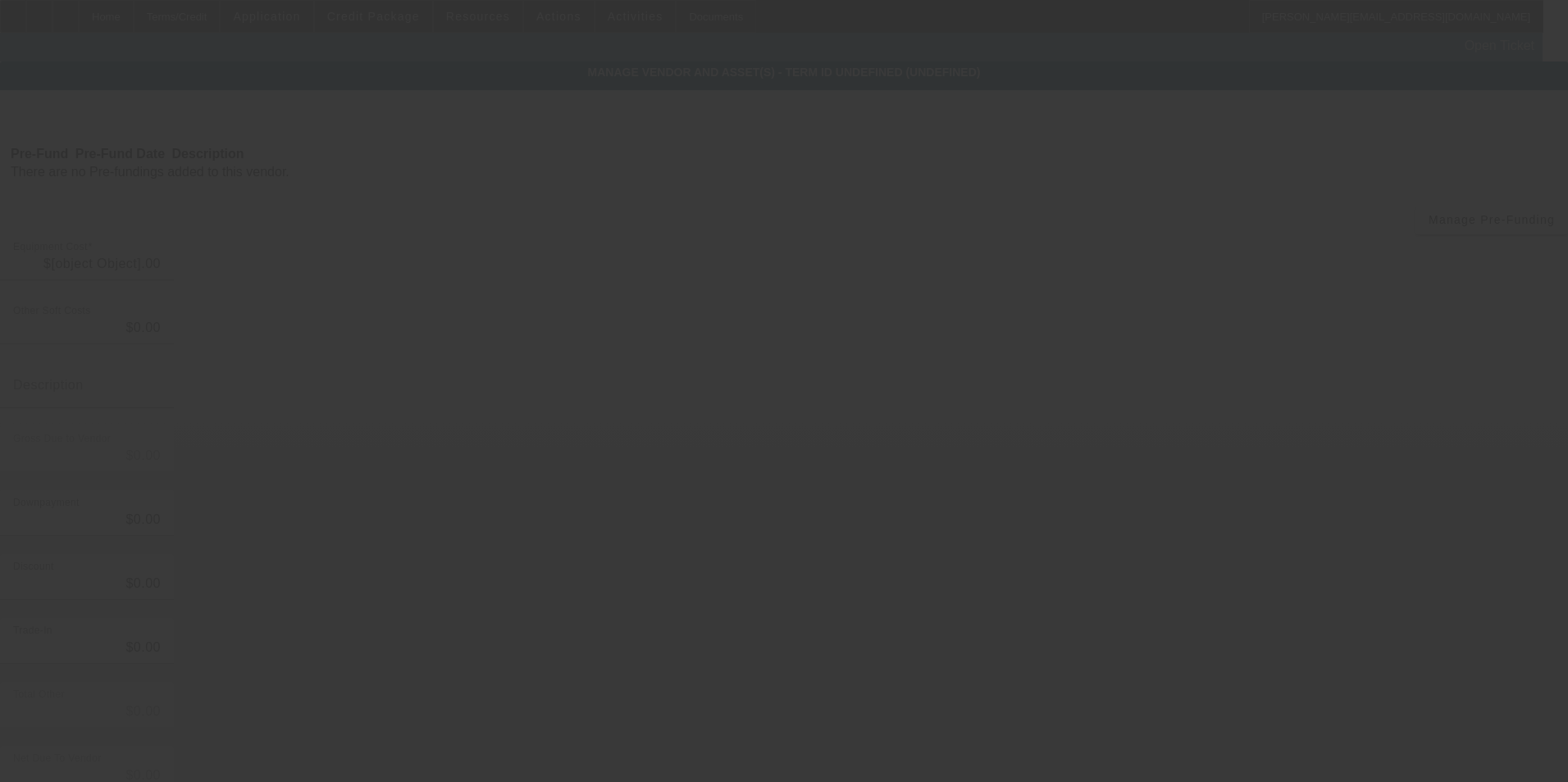
type input "$11,840.00"
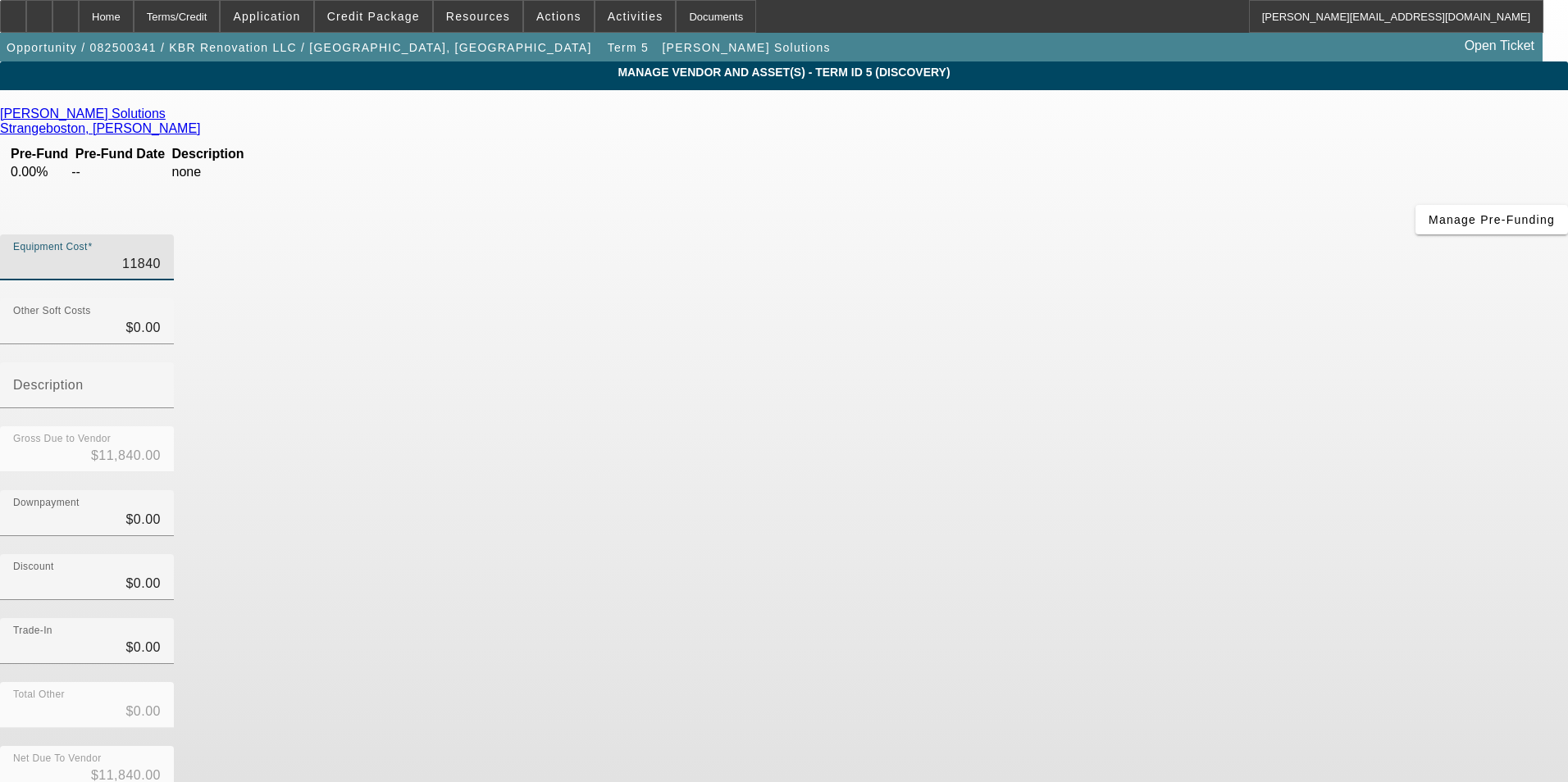
drag, startPoint x: 939, startPoint y: 139, endPoint x: 1173, endPoint y: 104, distance: 236.6
click at [1173, 104] on div "Hirsch Solutions Strangeboston, Cameron Pre-Fund Pre-Fund Date Description 0.00…" at bounding box center [784, 516] width 1568 height 852
type input "3"
type input "$3.00"
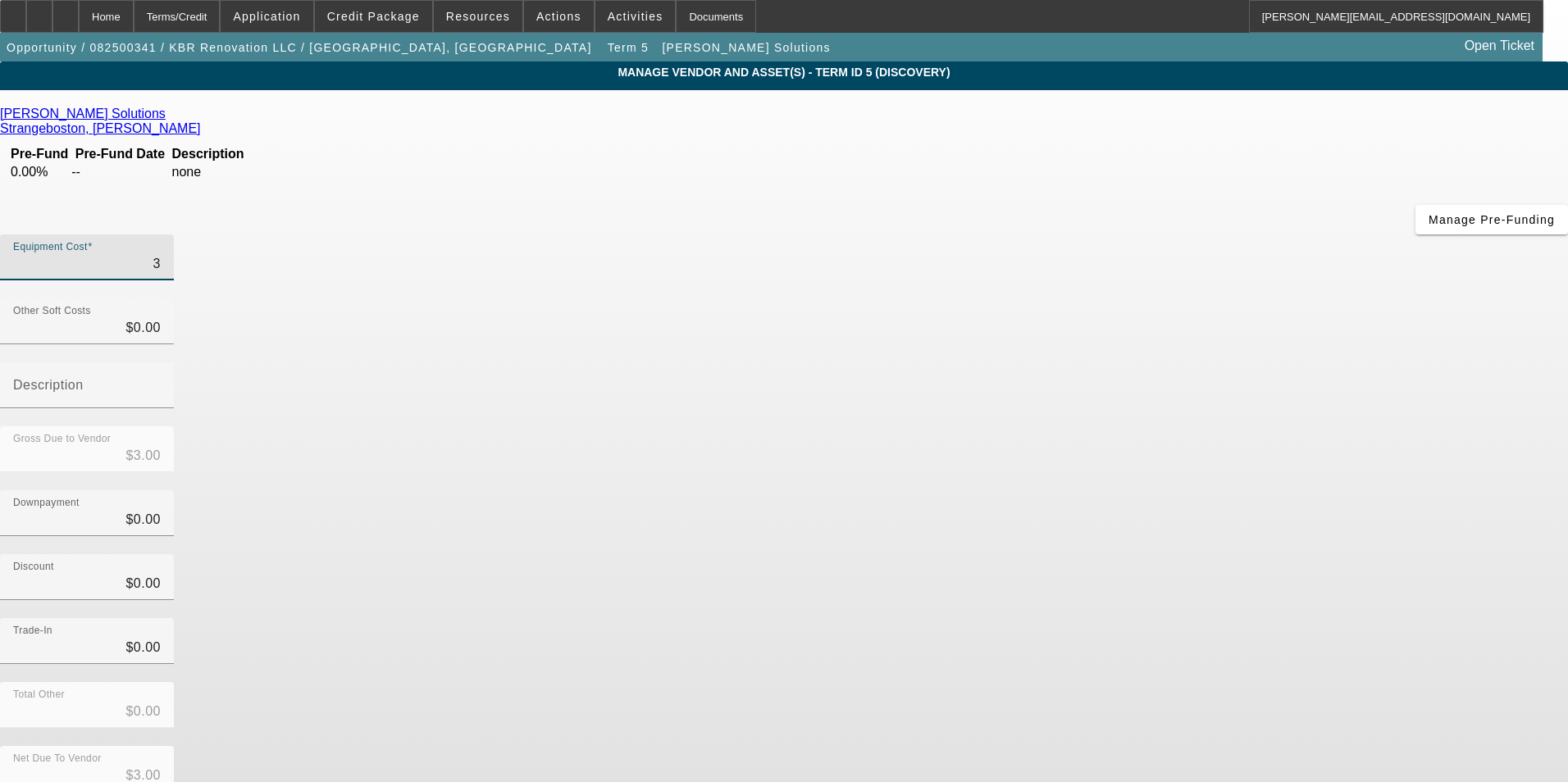
type input "31"
type input "$31.00"
type input "311"
type input "$311.00"
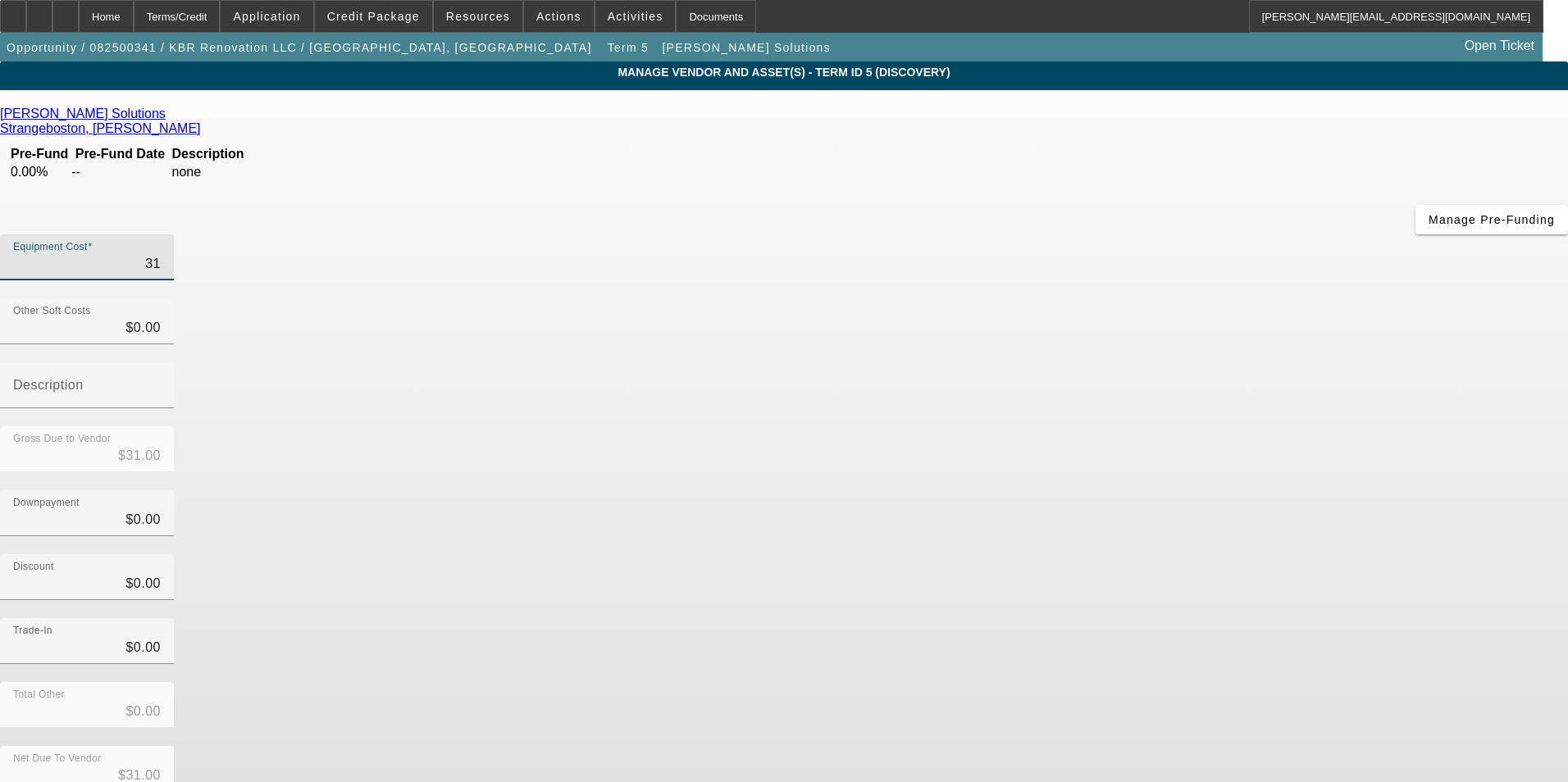
type input "$311.00"
type input "3119"
type input "$3,119.00"
type input "31190"
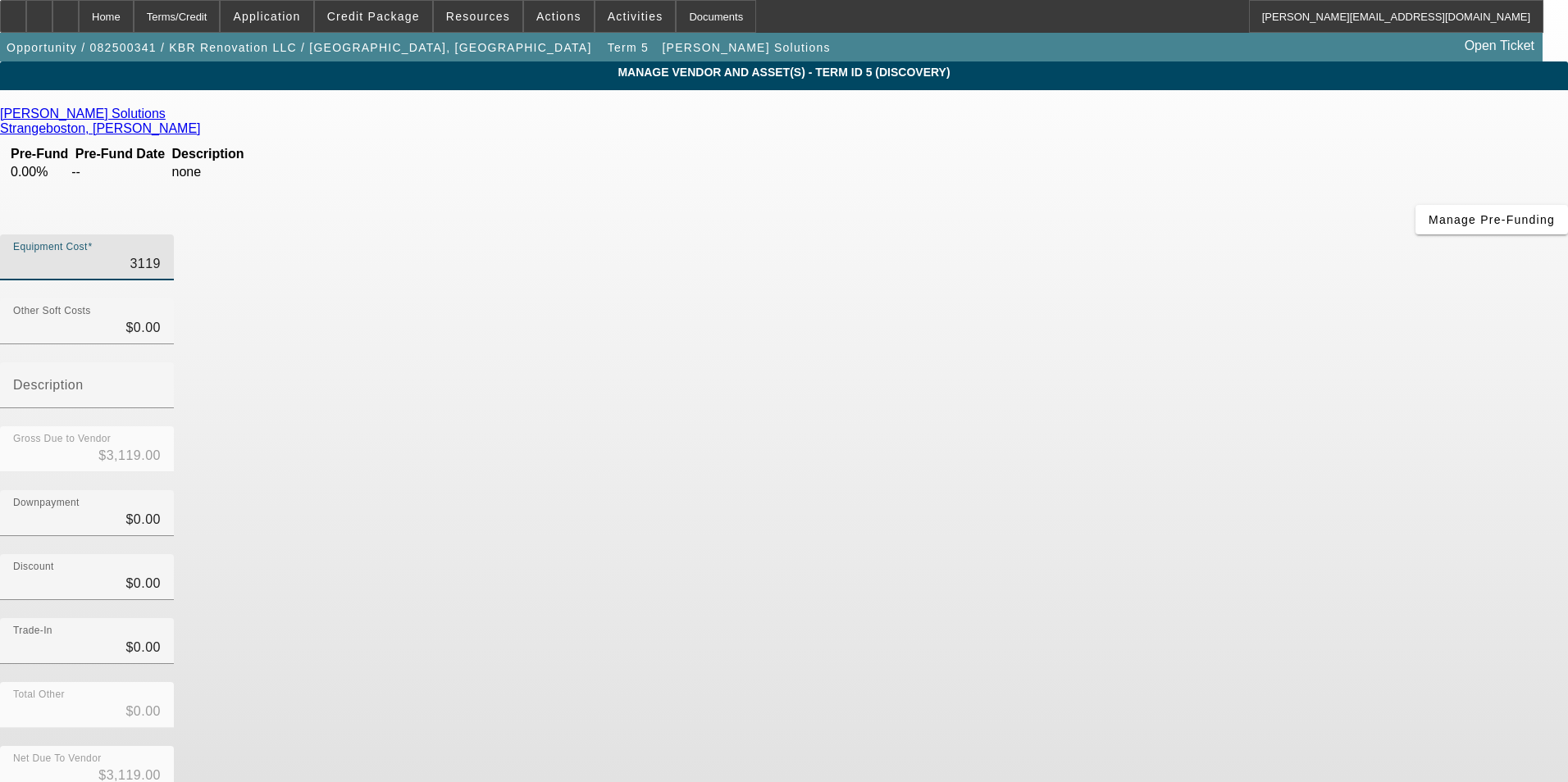
type input "$31,190.00"
click at [1142, 554] on div "Discount $0.00" at bounding box center [784, 586] width 1568 height 64
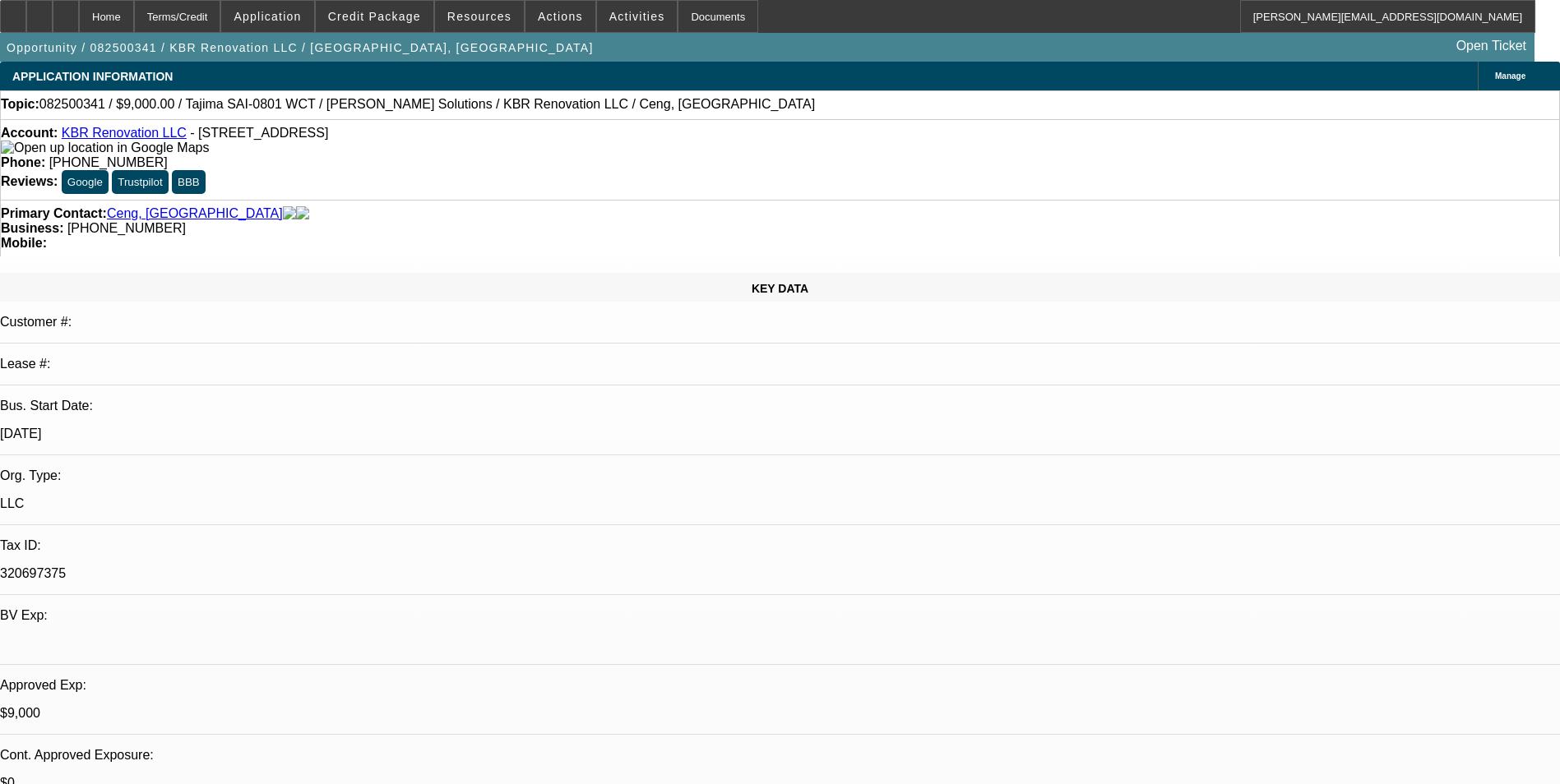
select select "0"
select select "2"
select select "0"
select select "2"
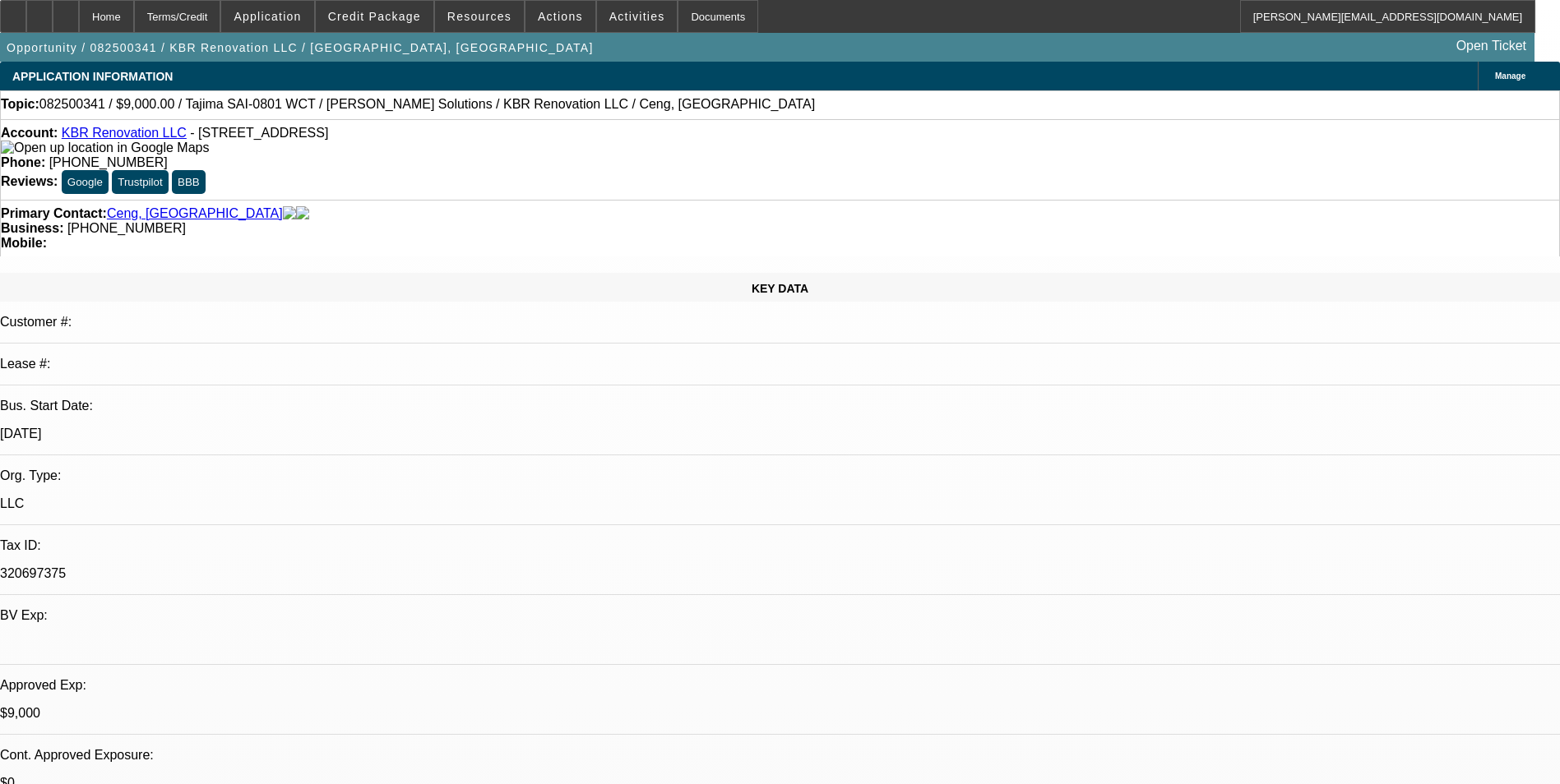
select select "0"
select select "6"
select select "0"
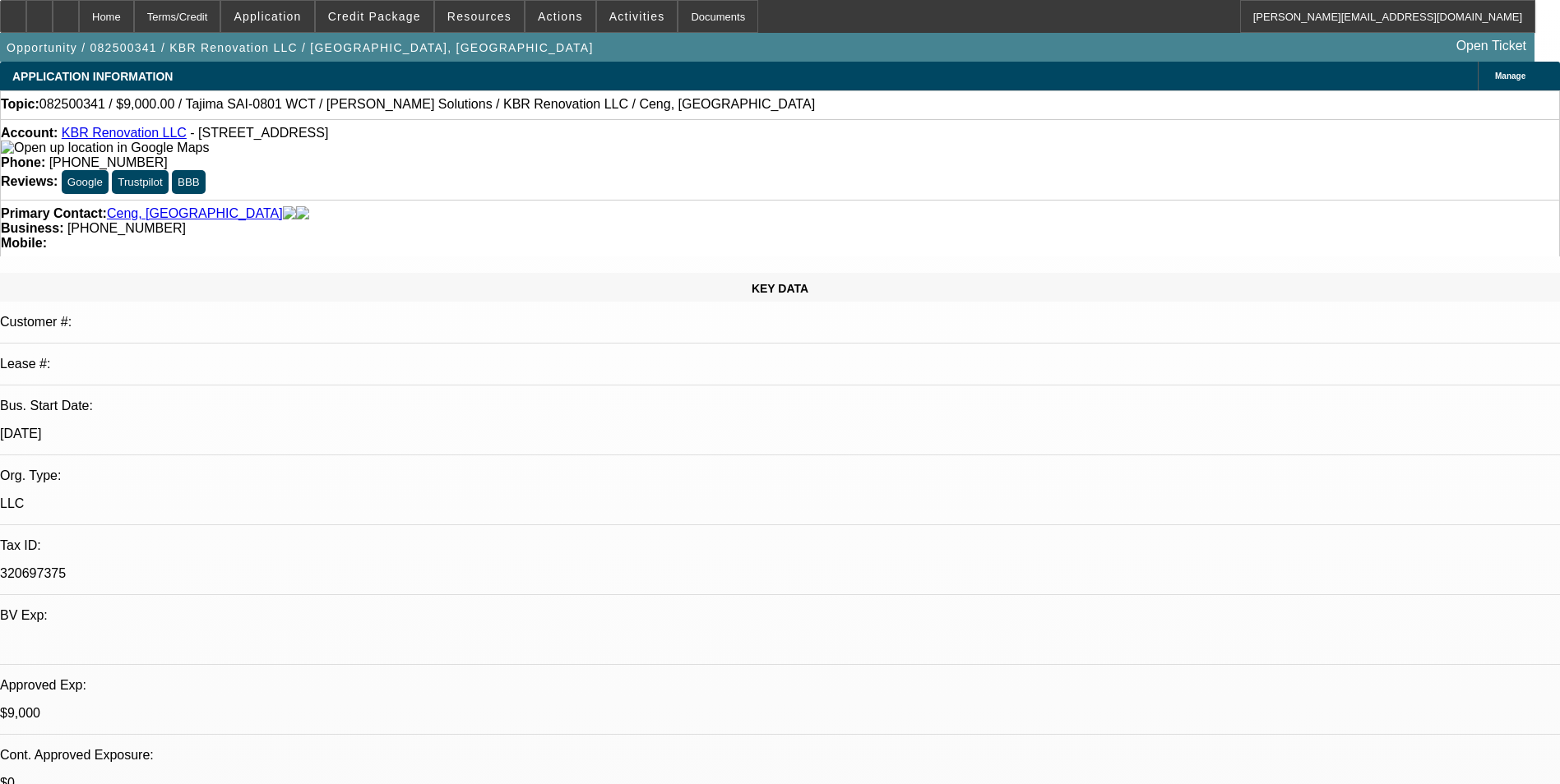
select select "2"
select select "0.1"
select select "4"
select select "0"
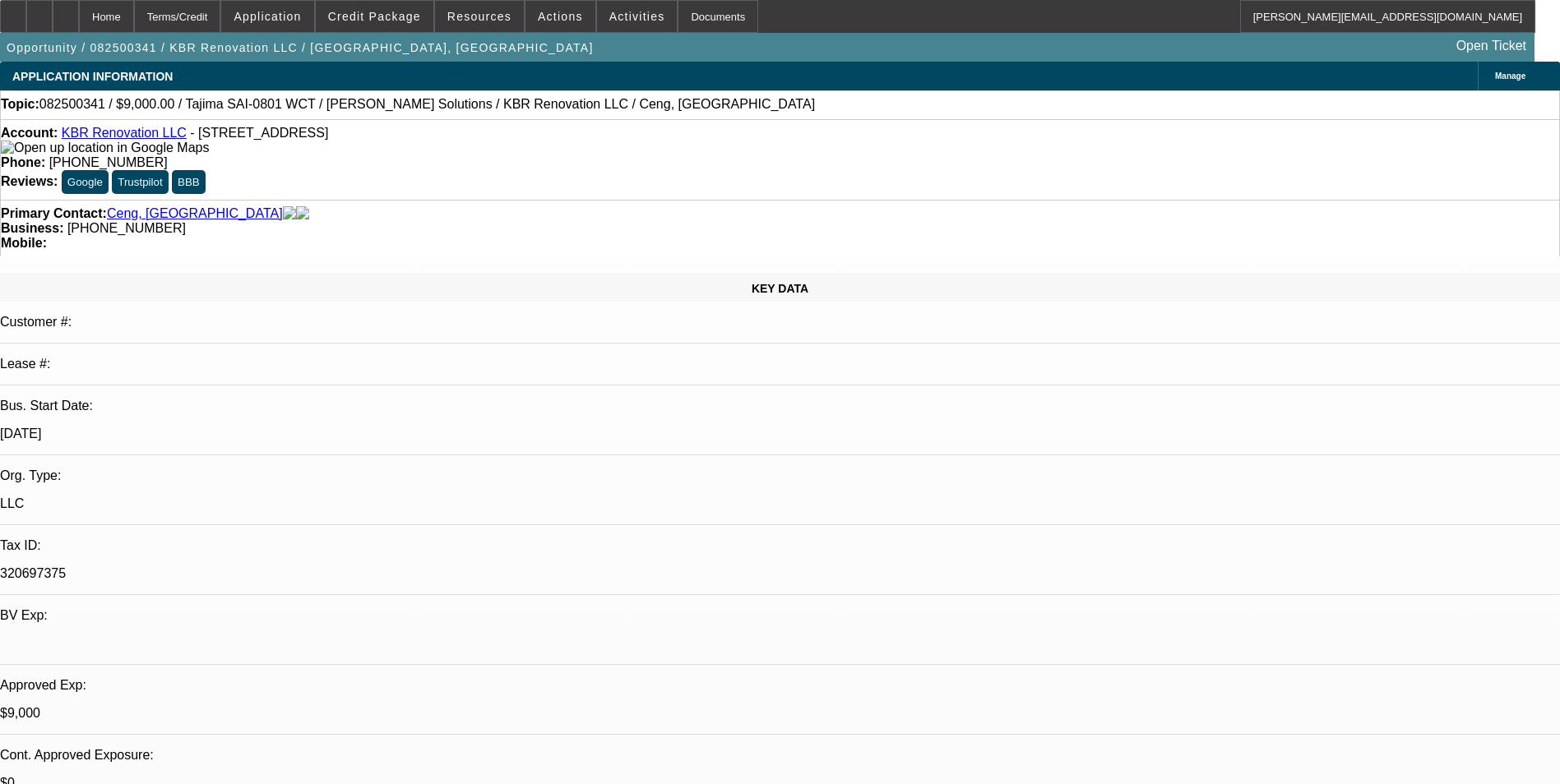
select select "2"
select select "0.1"
select select "4"
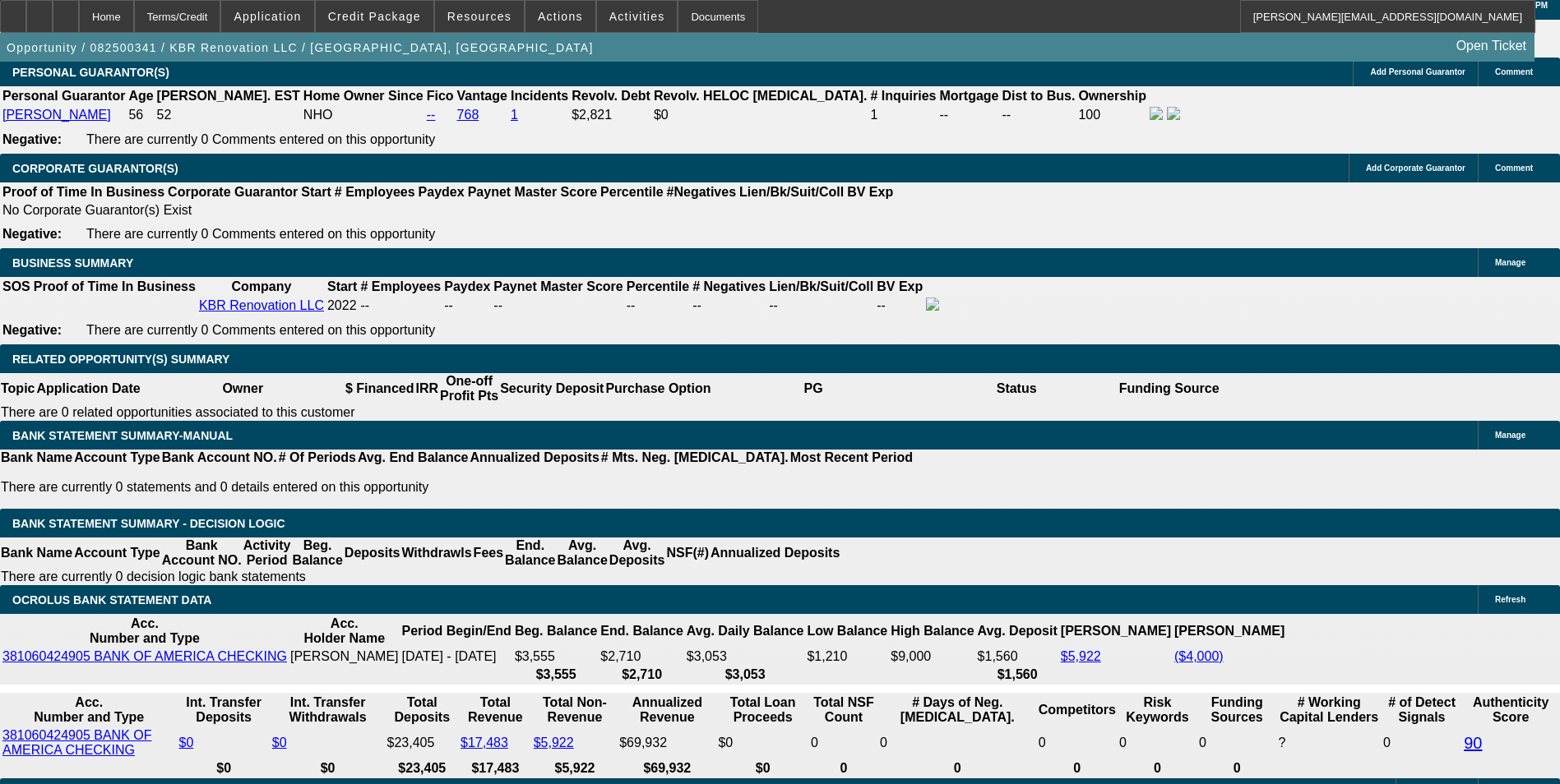
scroll to position [2548, 0]
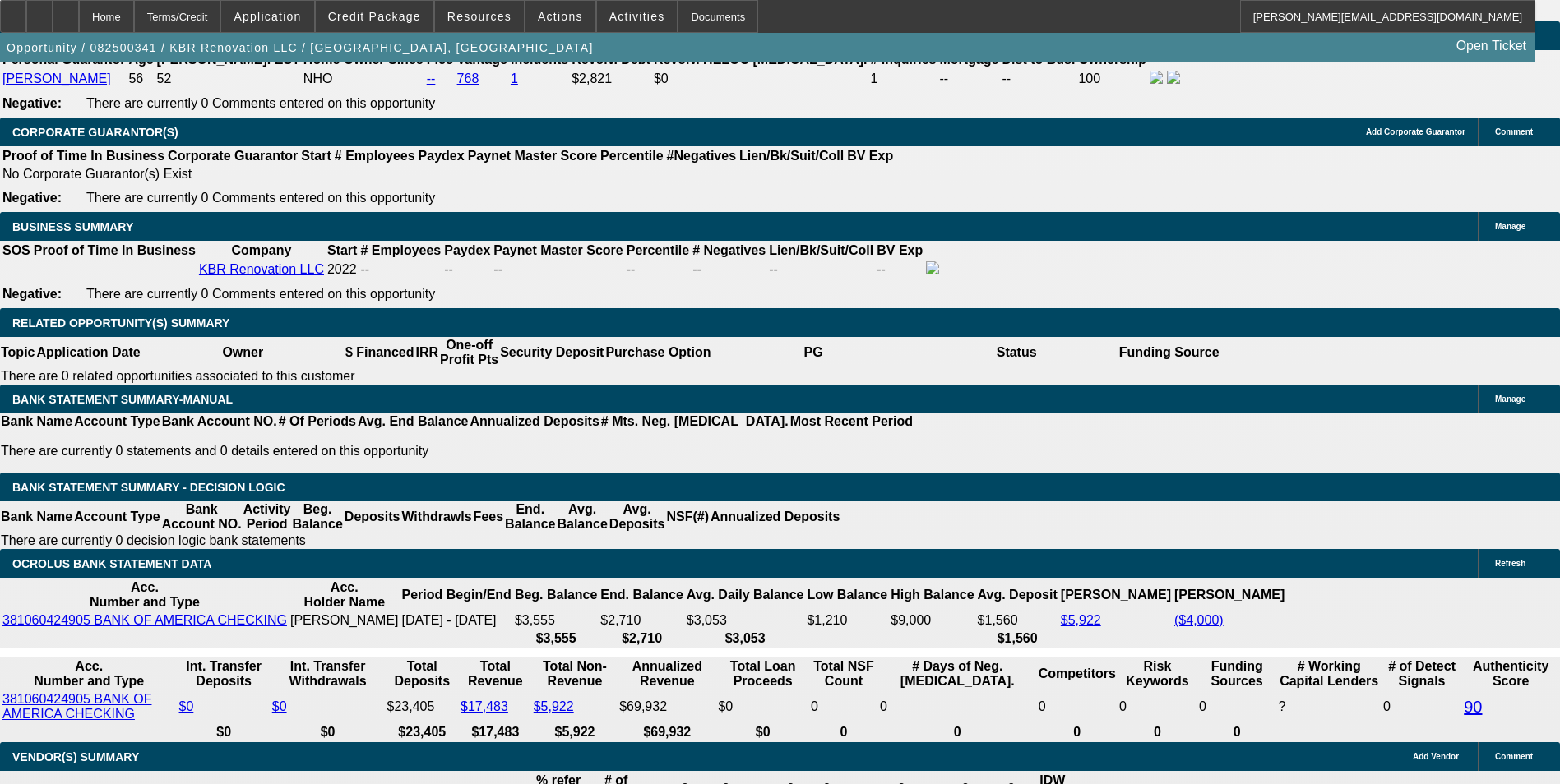
drag, startPoint x: 522, startPoint y: 443, endPoint x: 730, endPoint y: 436, distance: 208.1
type input "6"
type input "UNKNOWN"
type input "60"
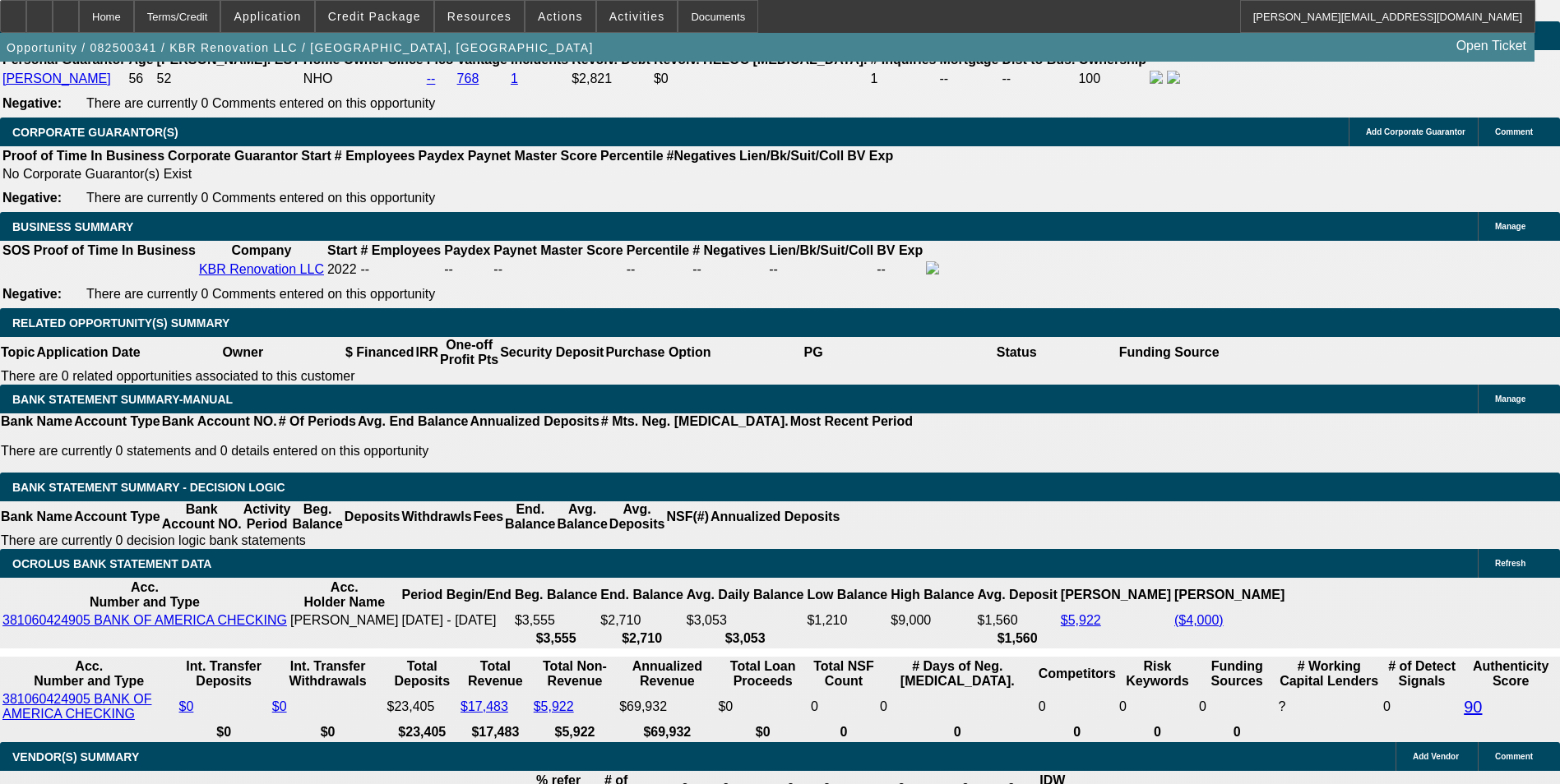
type input "$718.26"
type input "60"
drag, startPoint x: 556, startPoint y: 445, endPoint x: 661, endPoint y: 427, distance: 106.5
type input "13"
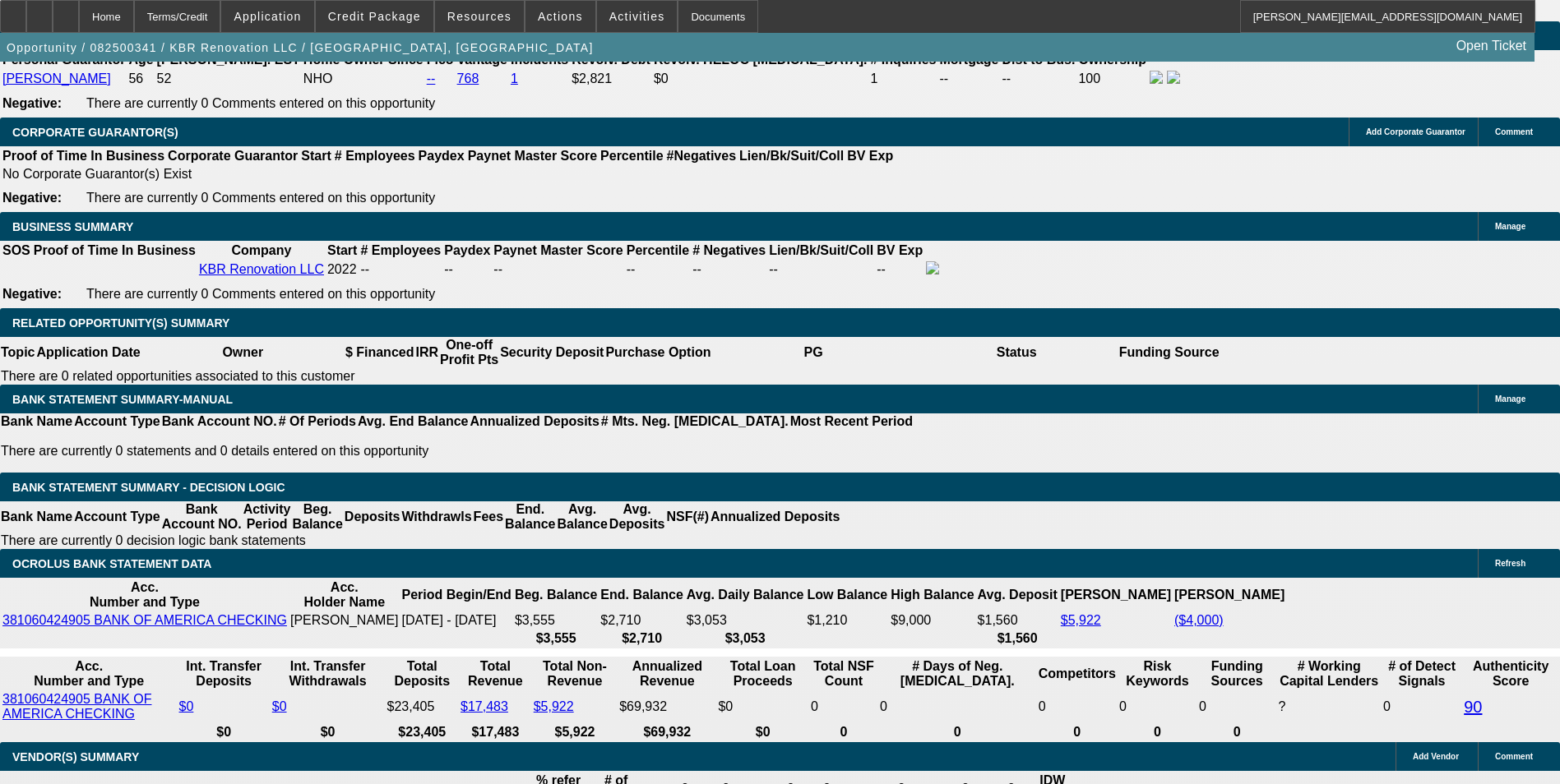
type input "$709.67"
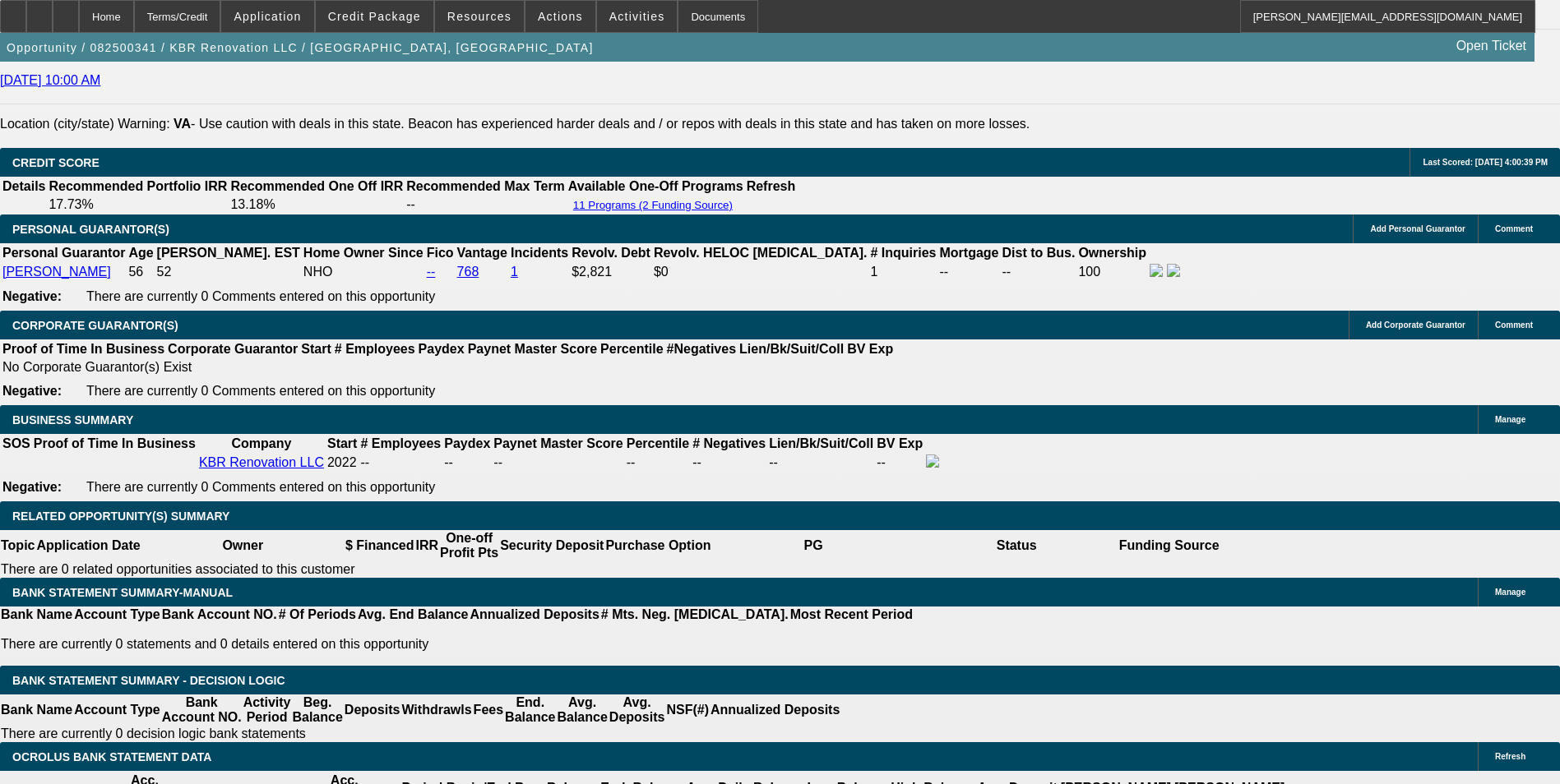
scroll to position [2301, 0]
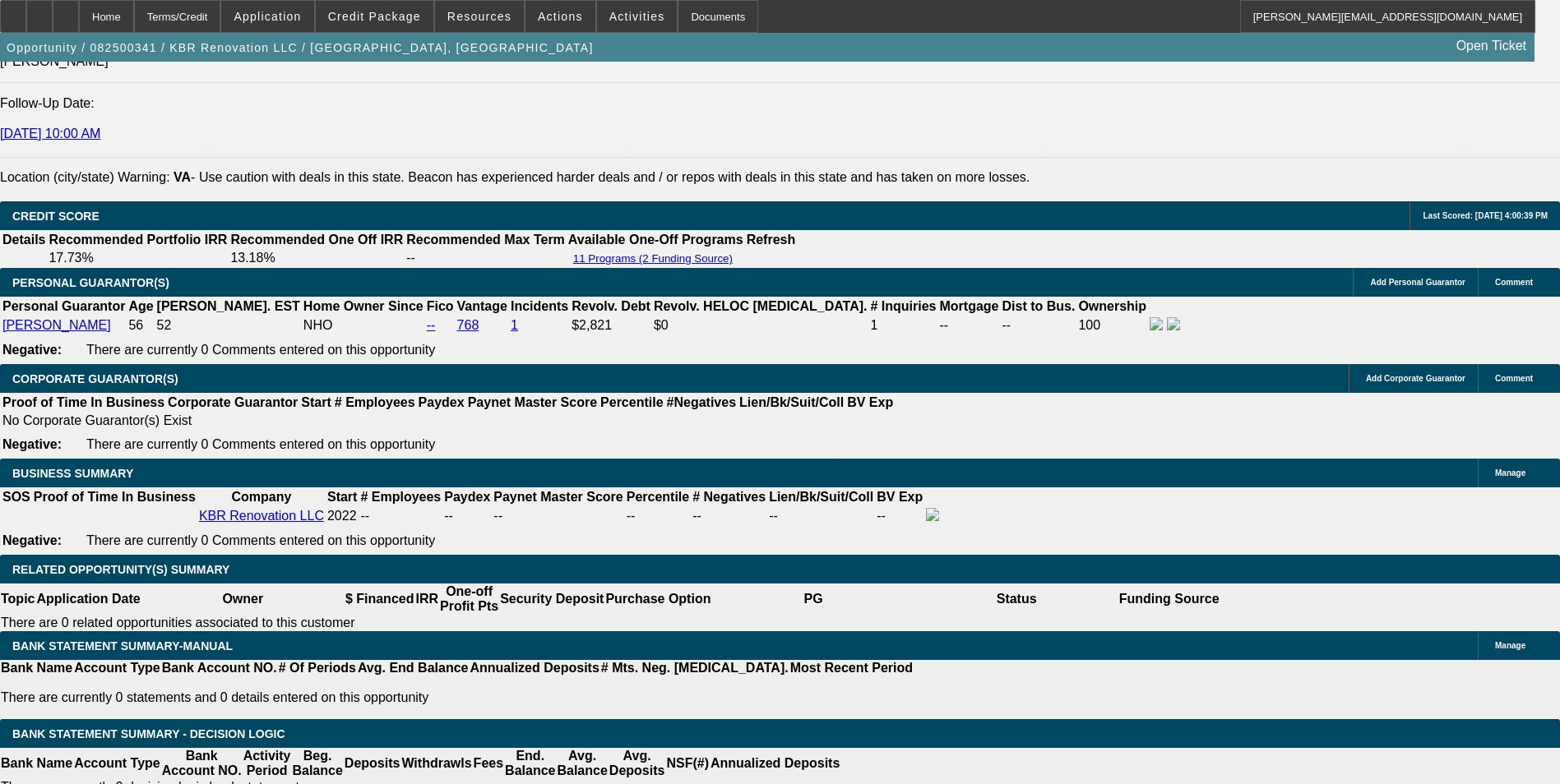
type input "13"
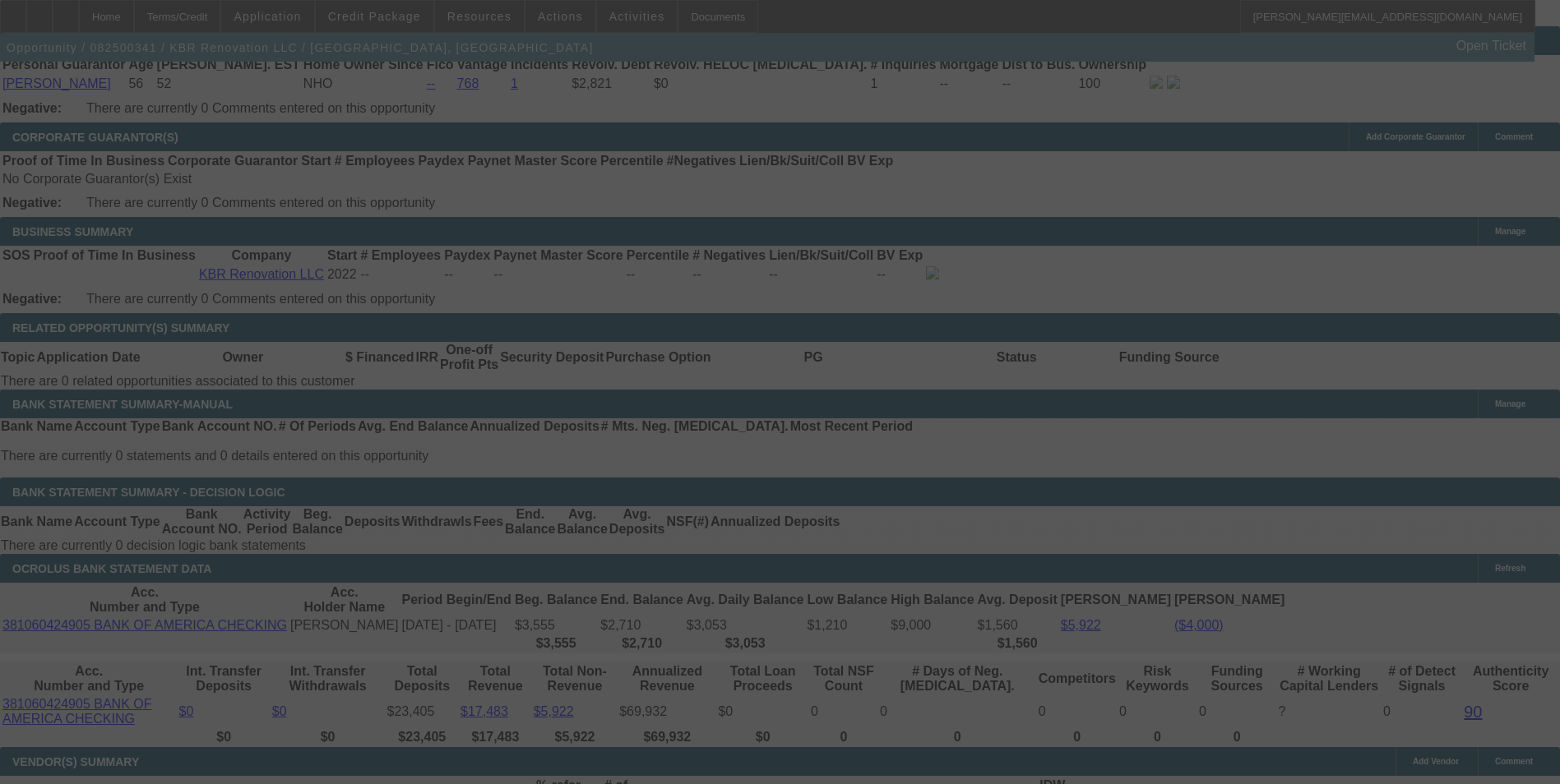
scroll to position [2548, 0]
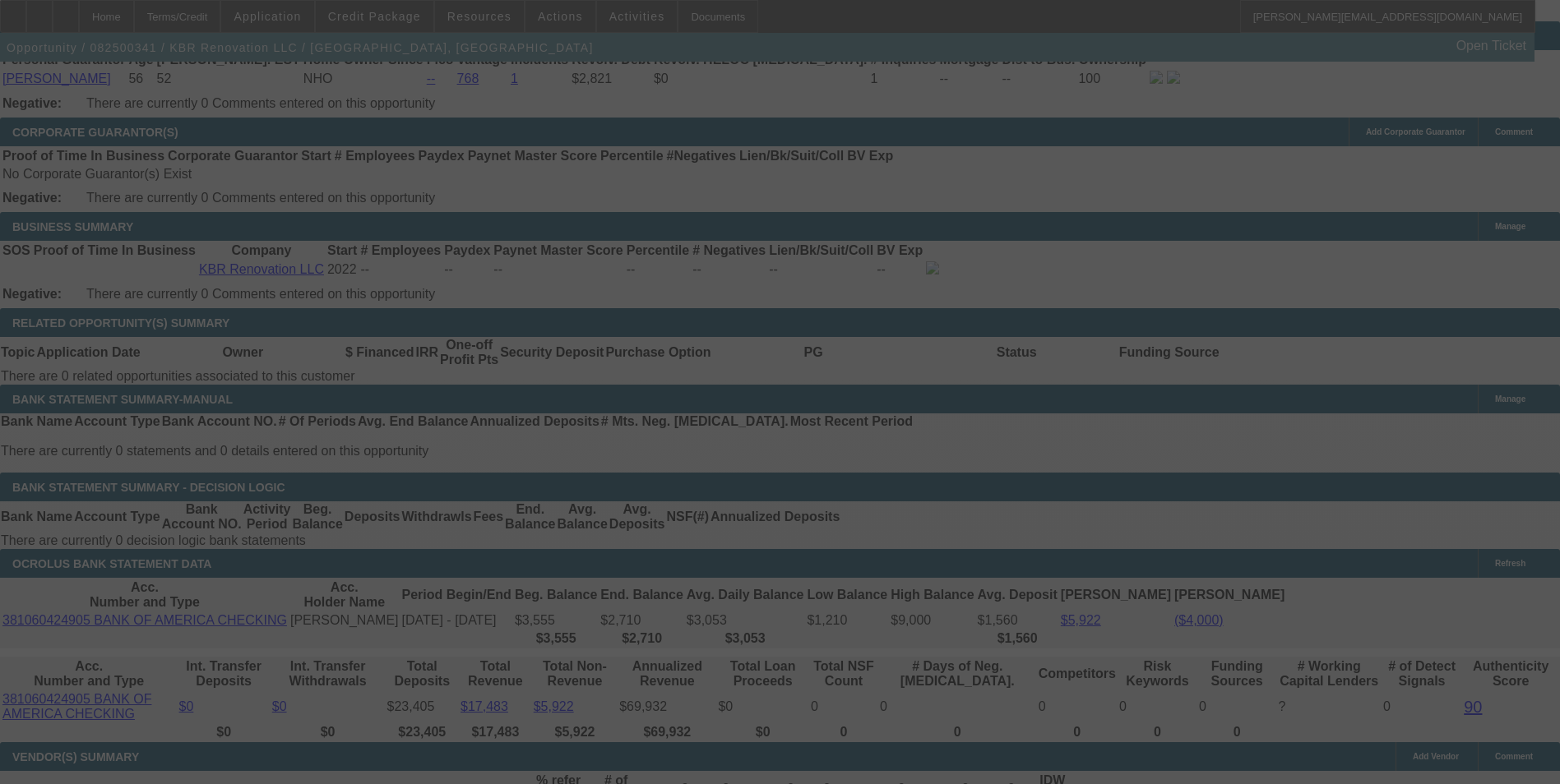
select select "0"
select select "6"
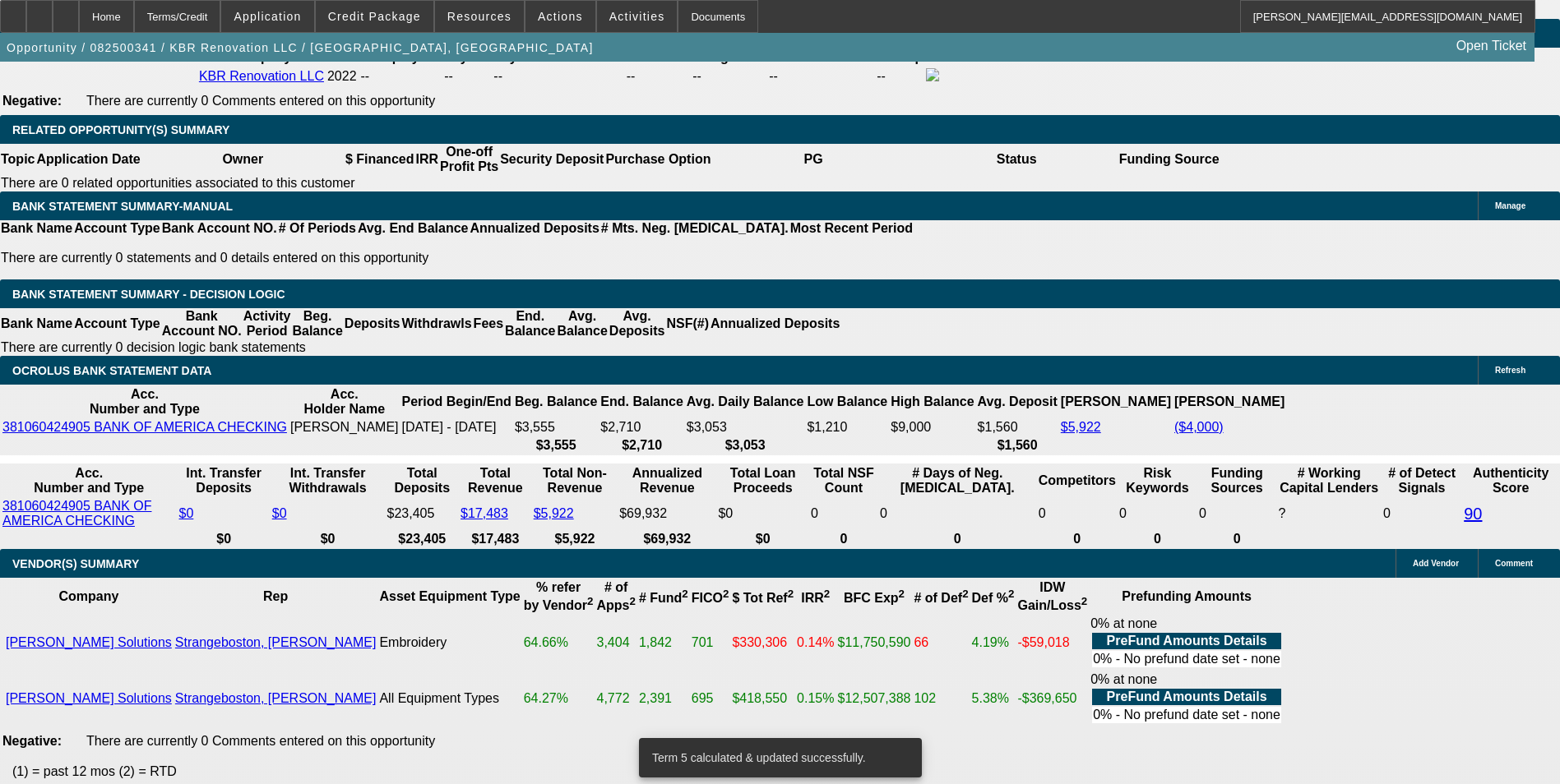
scroll to position [2712, 0]
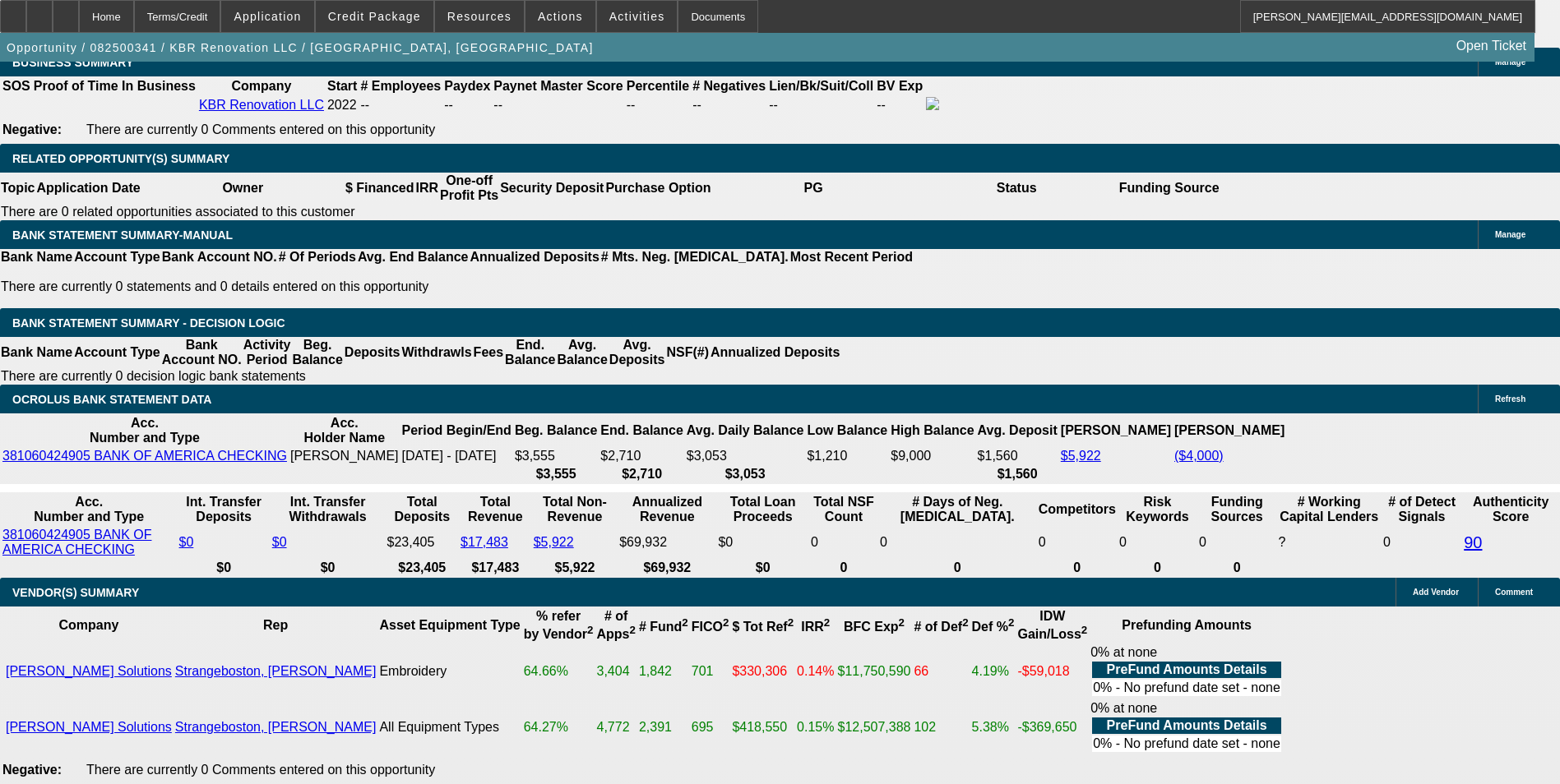
drag, startPoint x: 449, startPoint y: 279, endPoint x: 622, endPoint y: 264, distance: 173.6
type input "71"
type input "UNKNOWN"
type input "717"
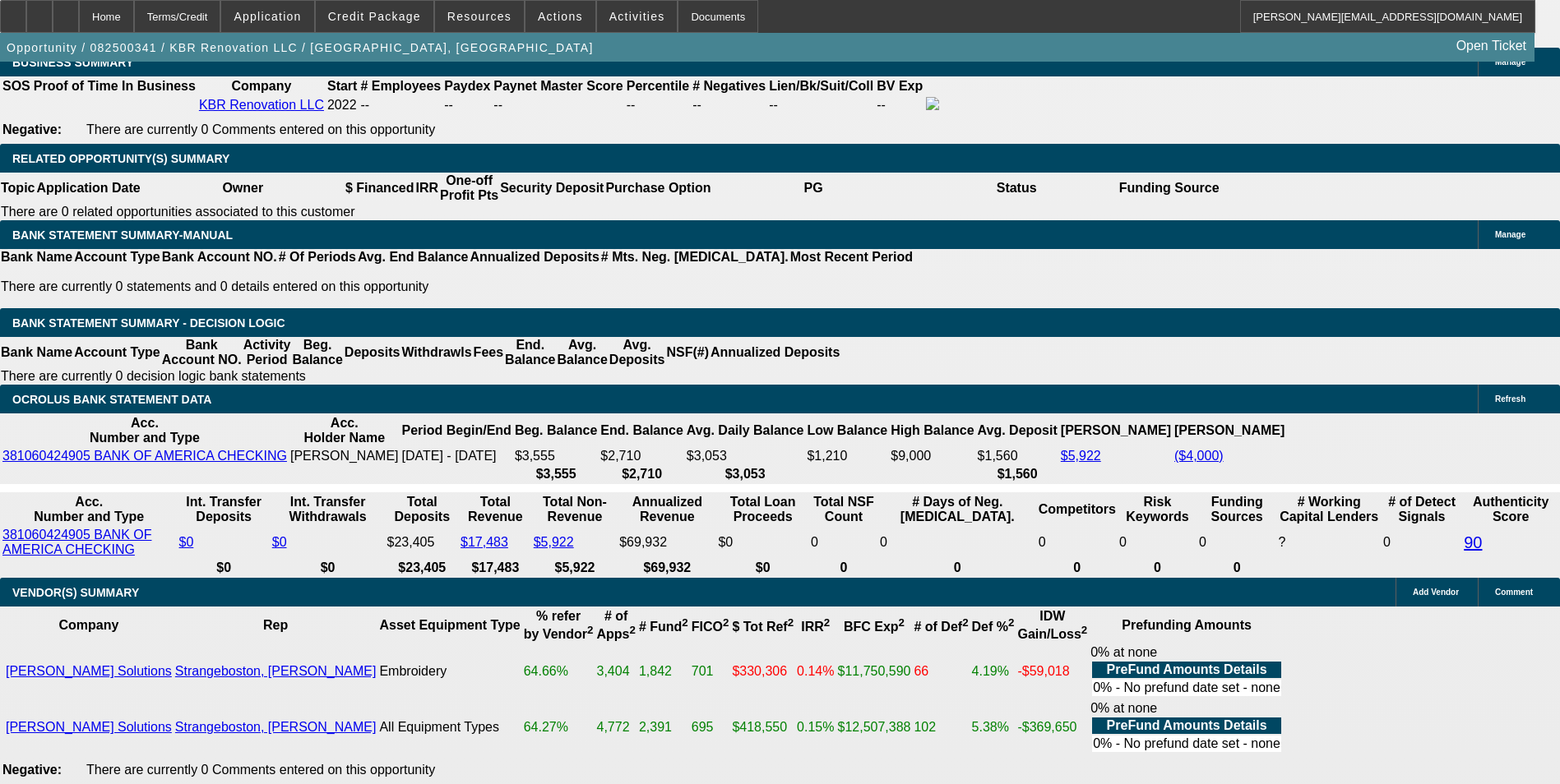
type input "13.5"
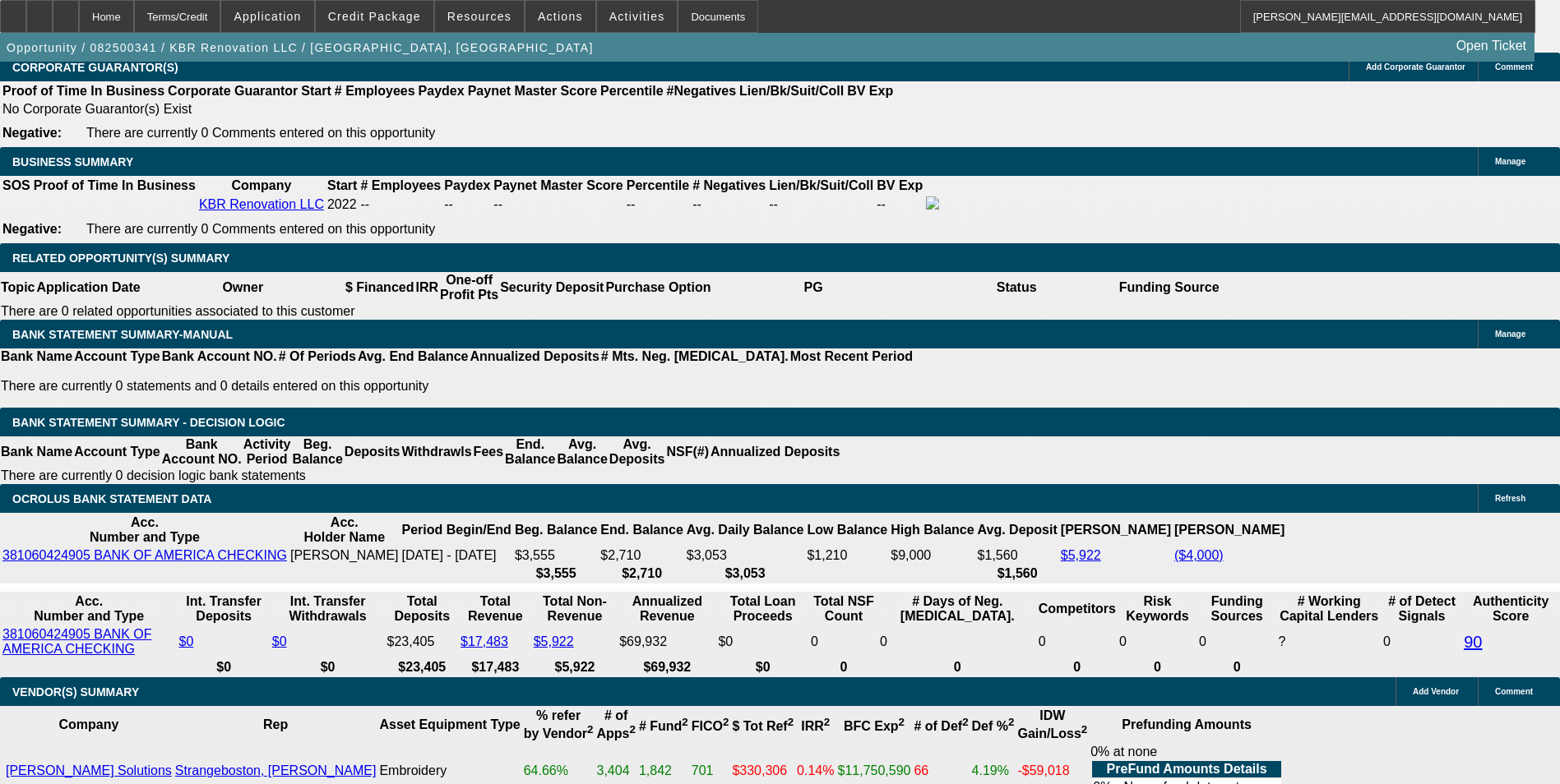
scroll to position [2465, 0]
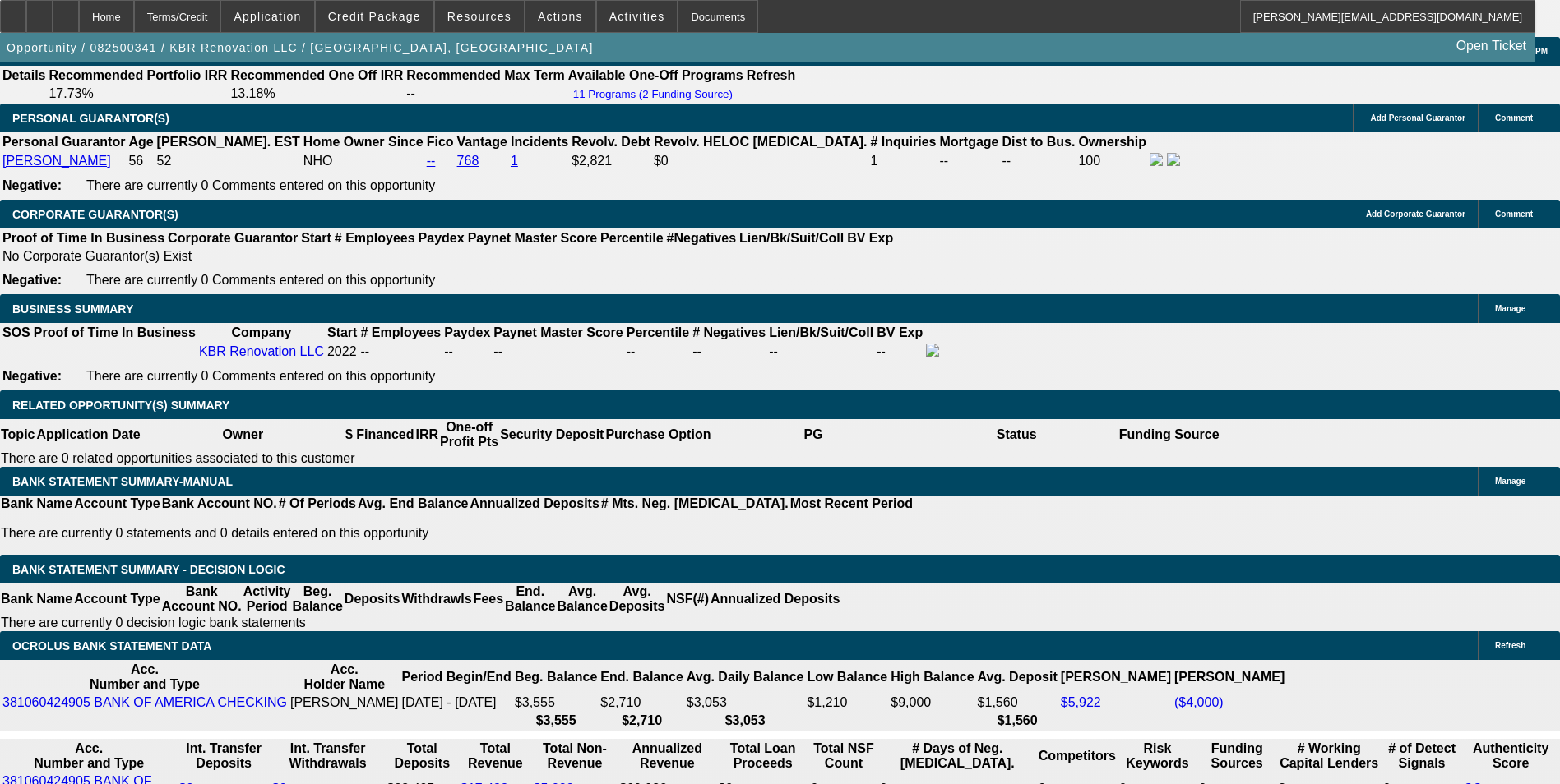
type input "$717.00"
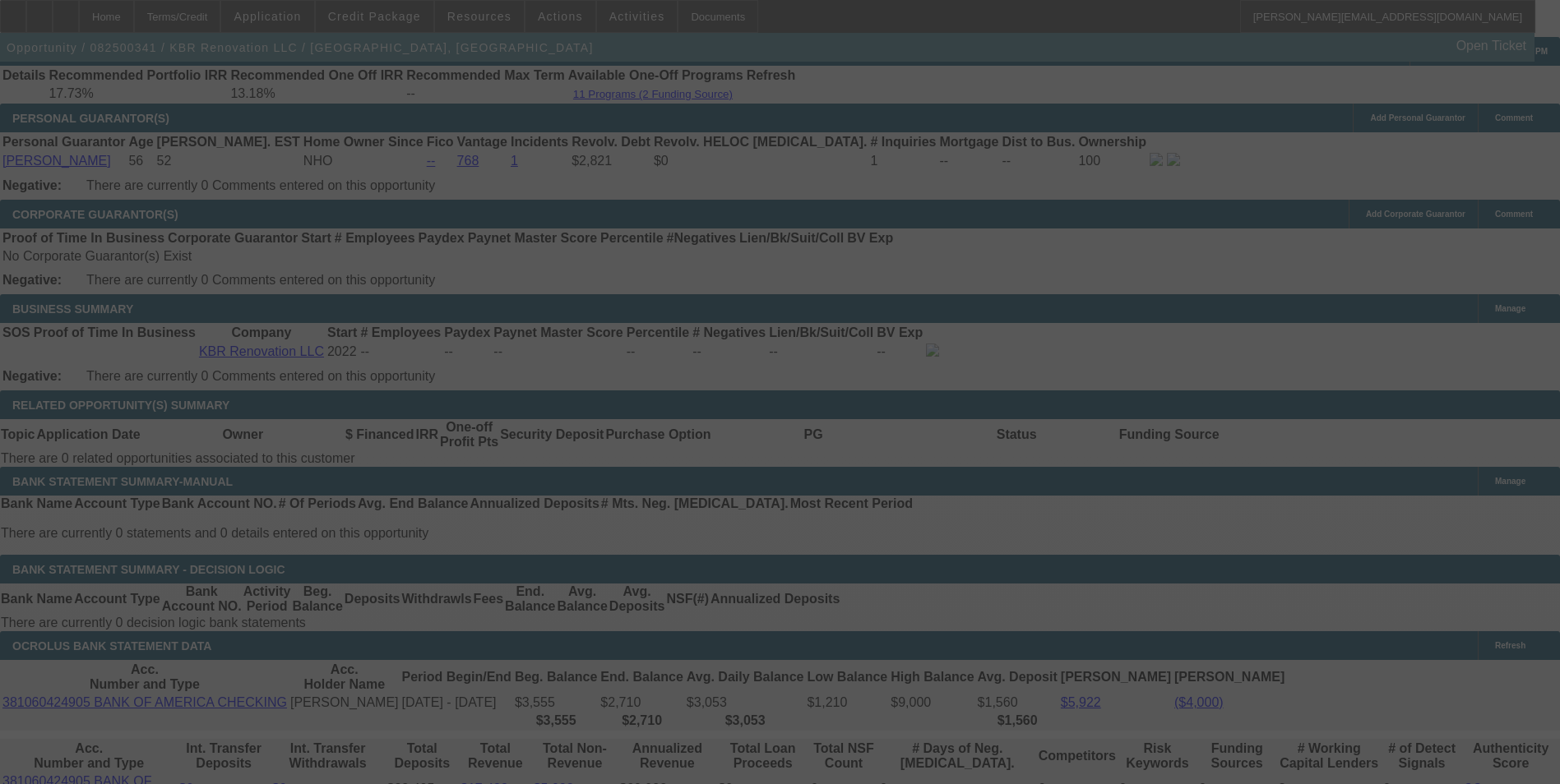
select select "0"
select select "6"
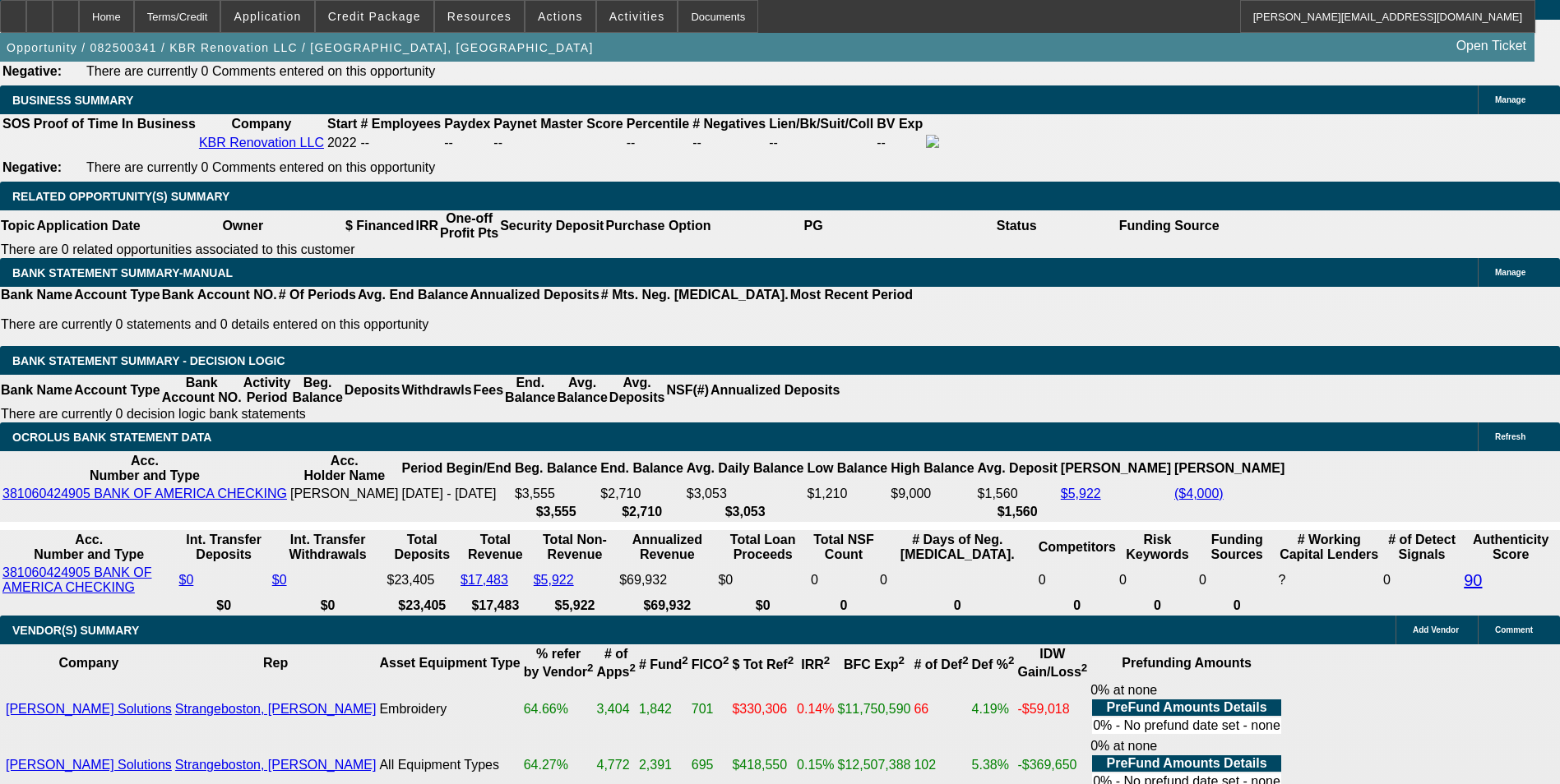
scroll to position [2630, 0]
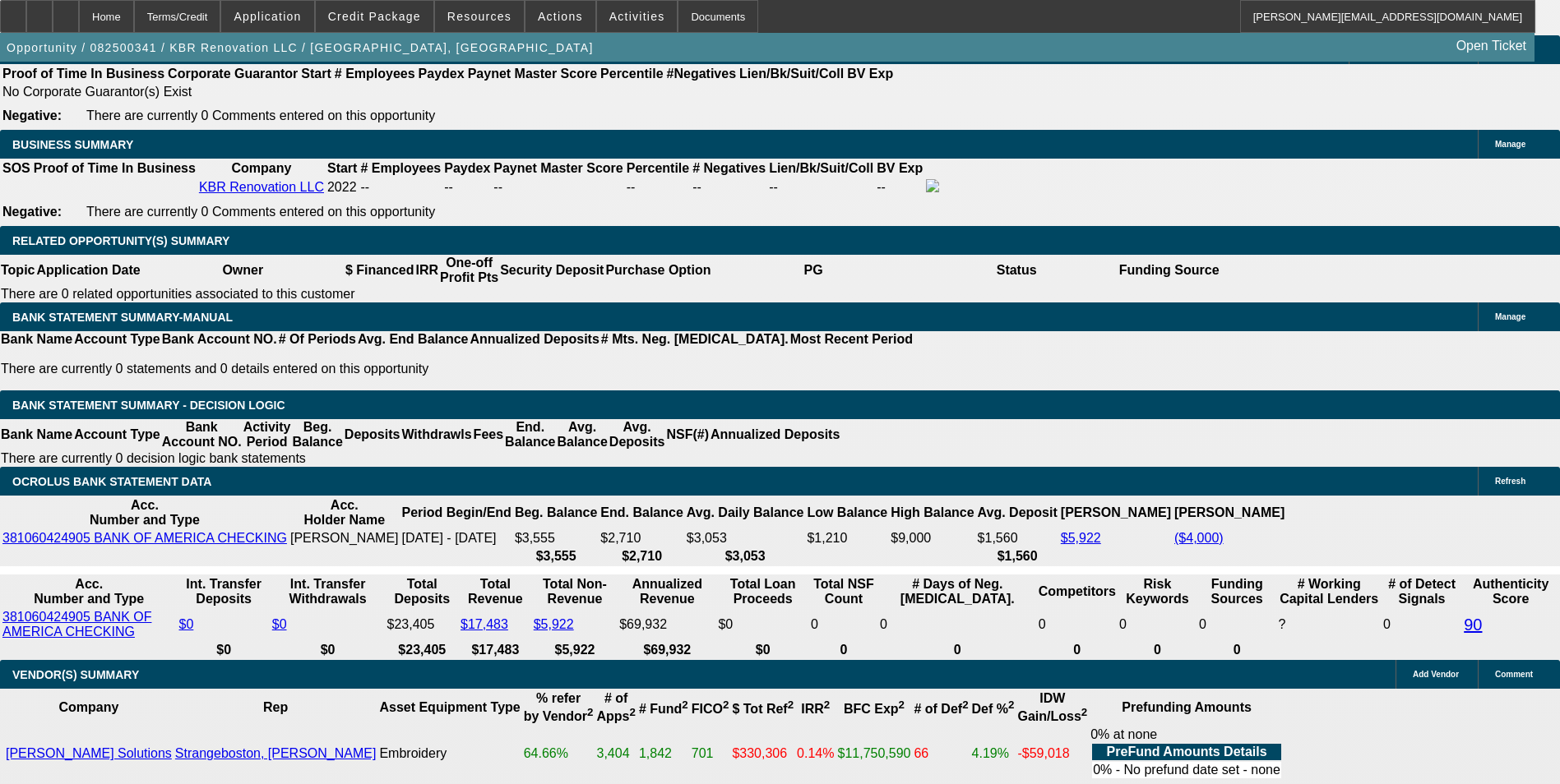
drag, startPoint x: 441, startPoint y: 358, endPoint x: 610, endPoint y: 352, distance: 169.1
type input "723"
type input "UNKNOWN"
type input "13.8"
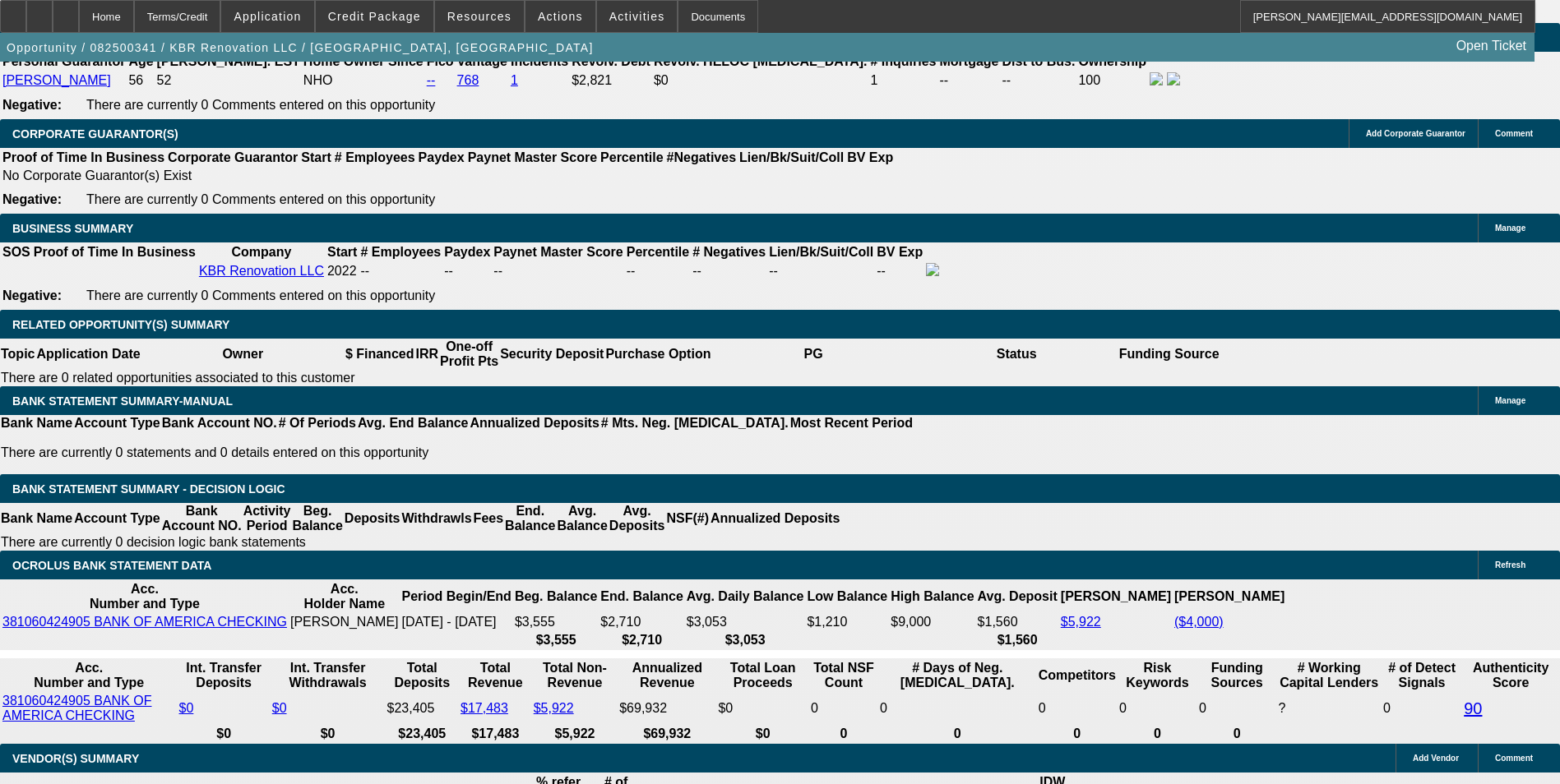
scroll to position [2465, 0]
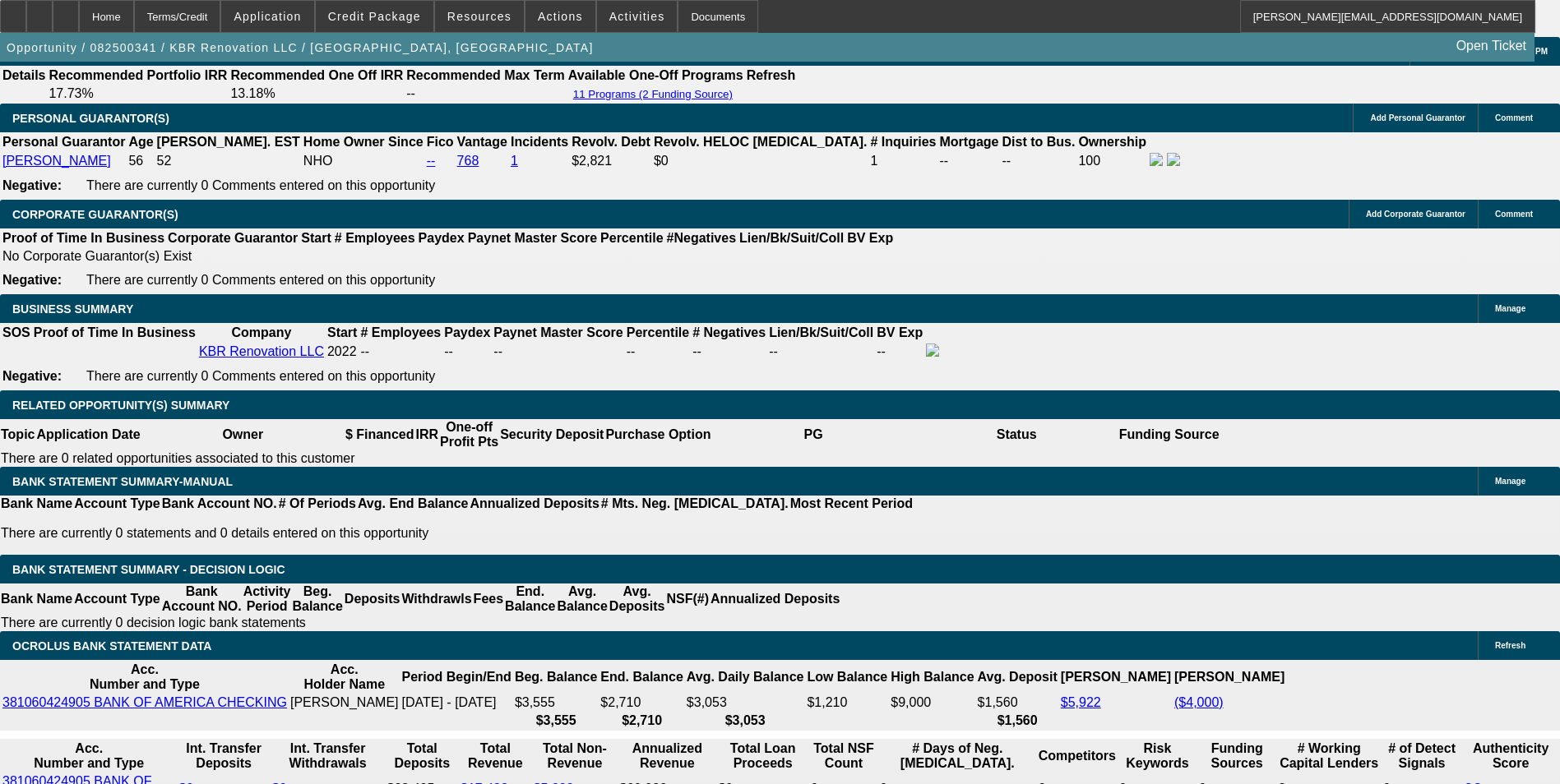
type input "$723.00"
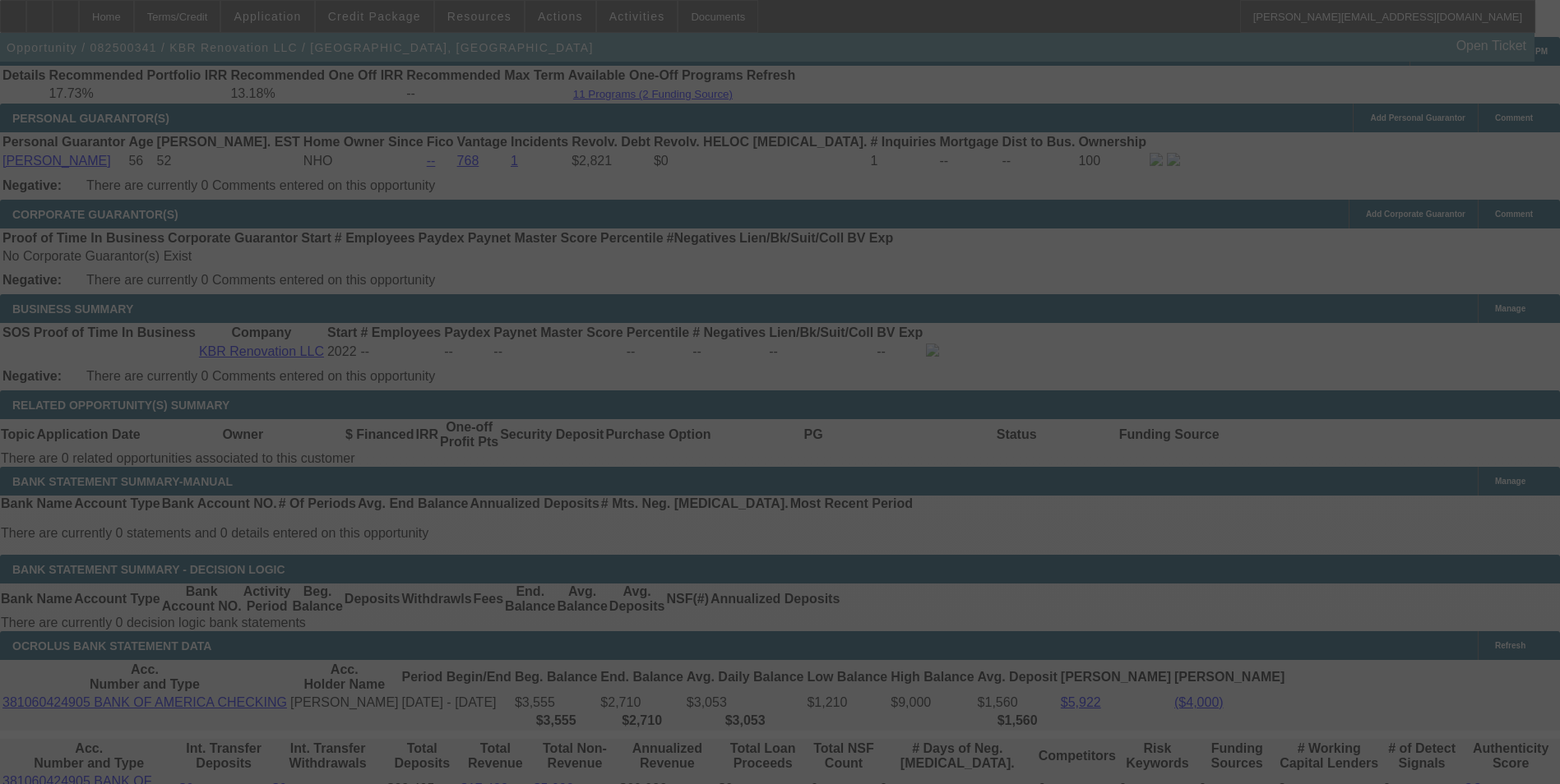
select select "0"
select select "6"
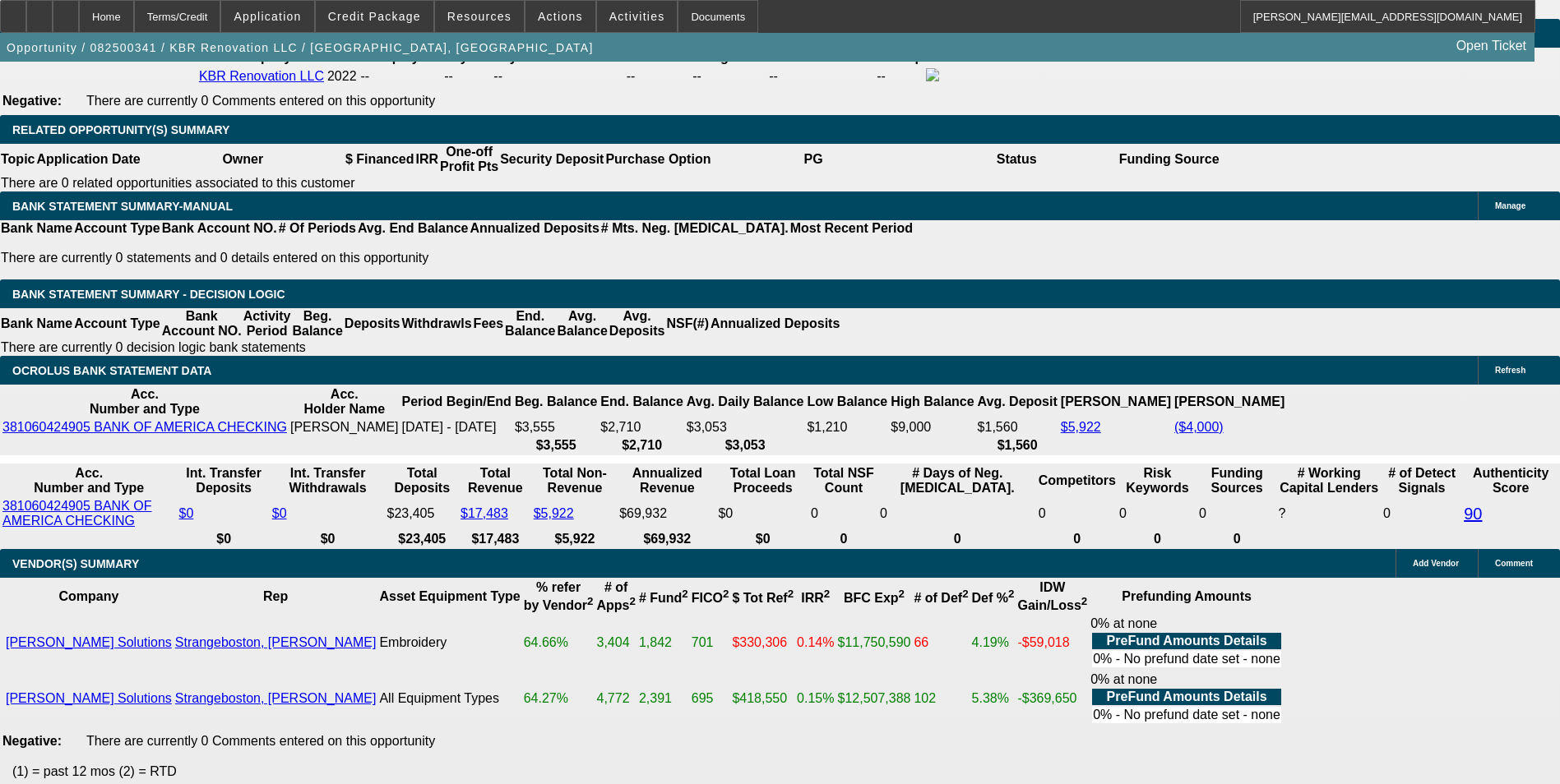
scroll to position [2712, 0]
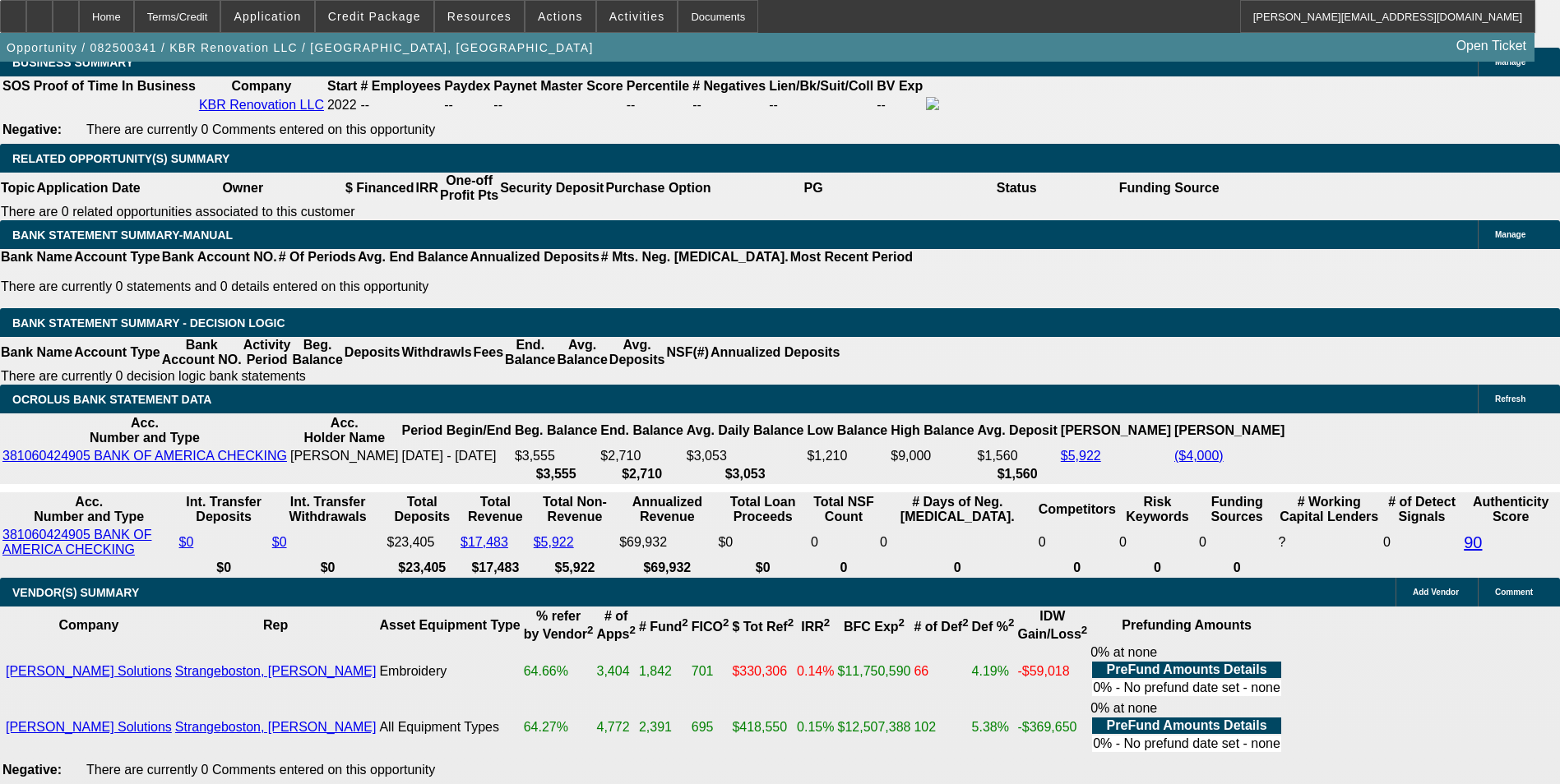
drag, startPoint x: 522, startPoint y: 281, endPoint x: 550, endPoint y: 277, distance: 28.3
type input "4"
type input "UNKNOWN"
type input "48"
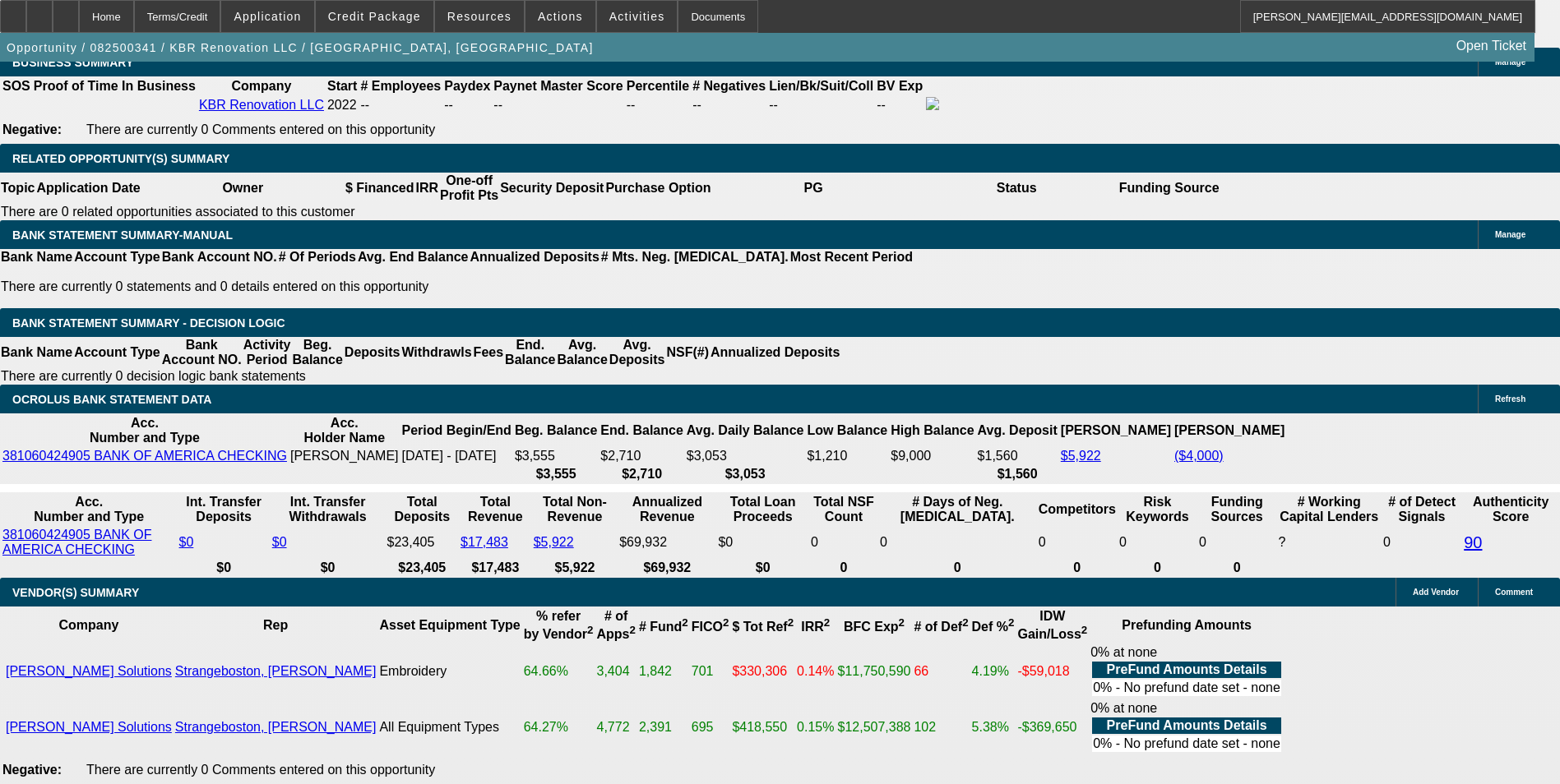
scroll to position [2465, 0]
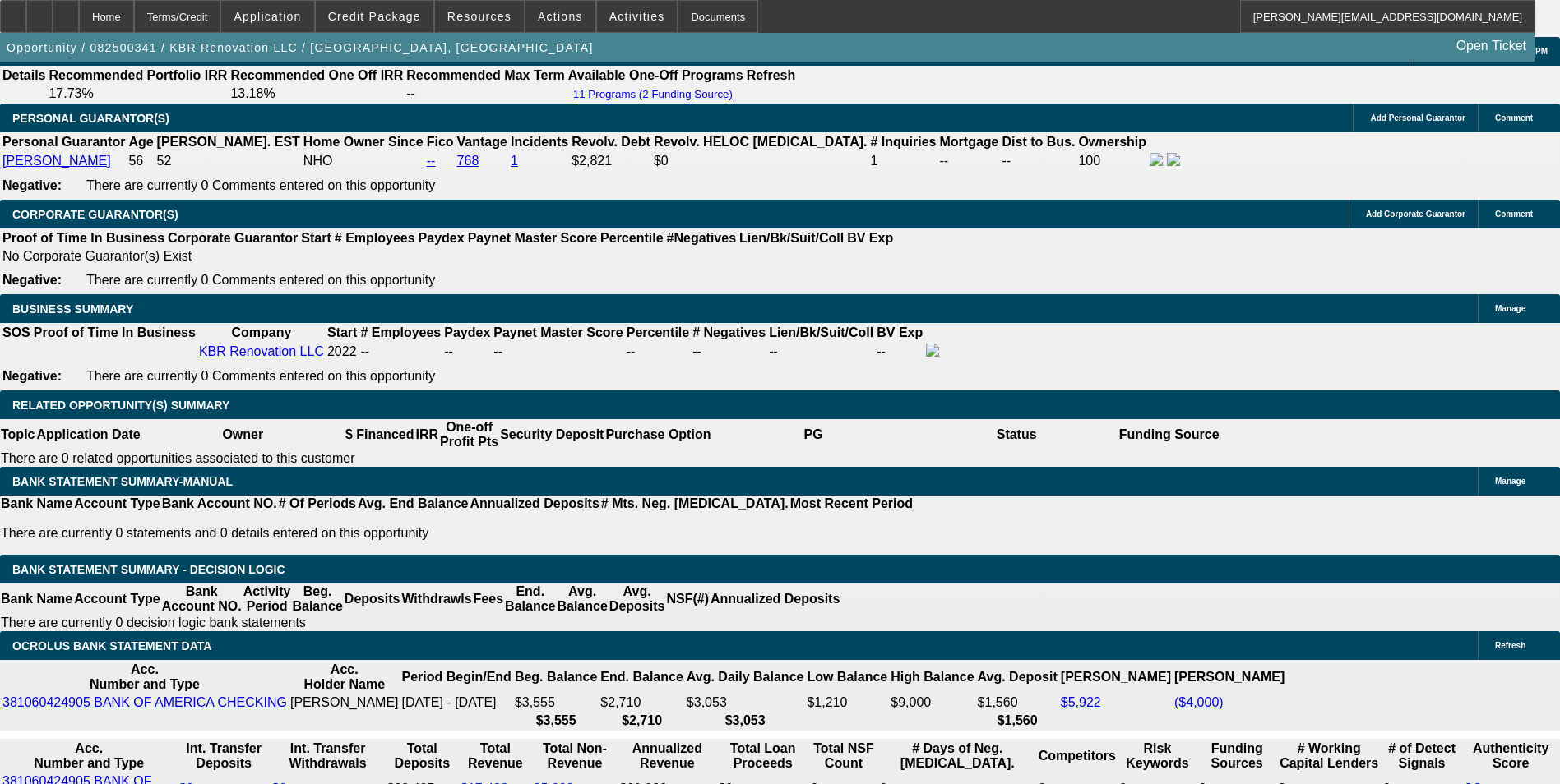
type input "$849.67"
type input "48"
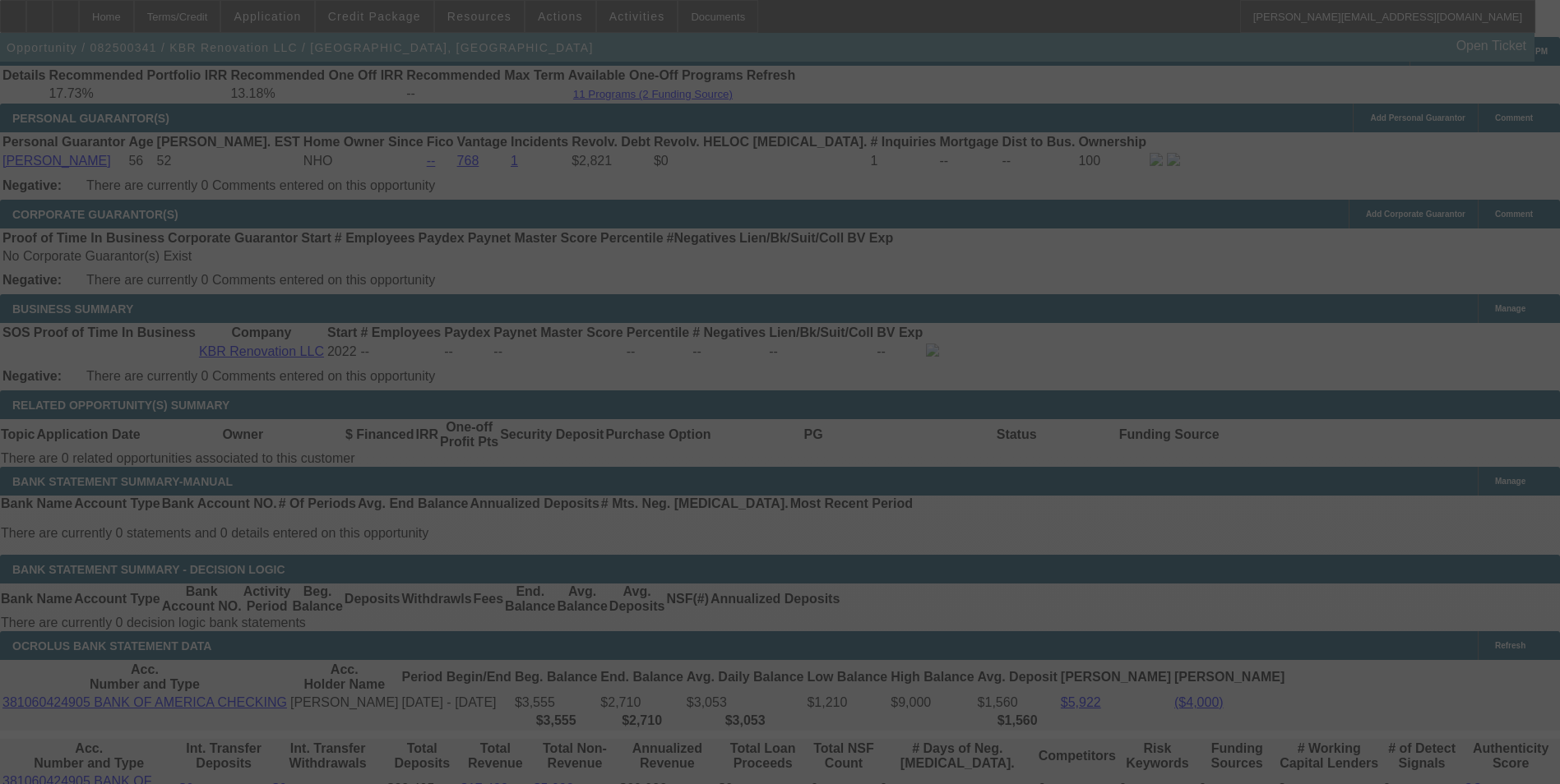
select select "0"
select select "6"
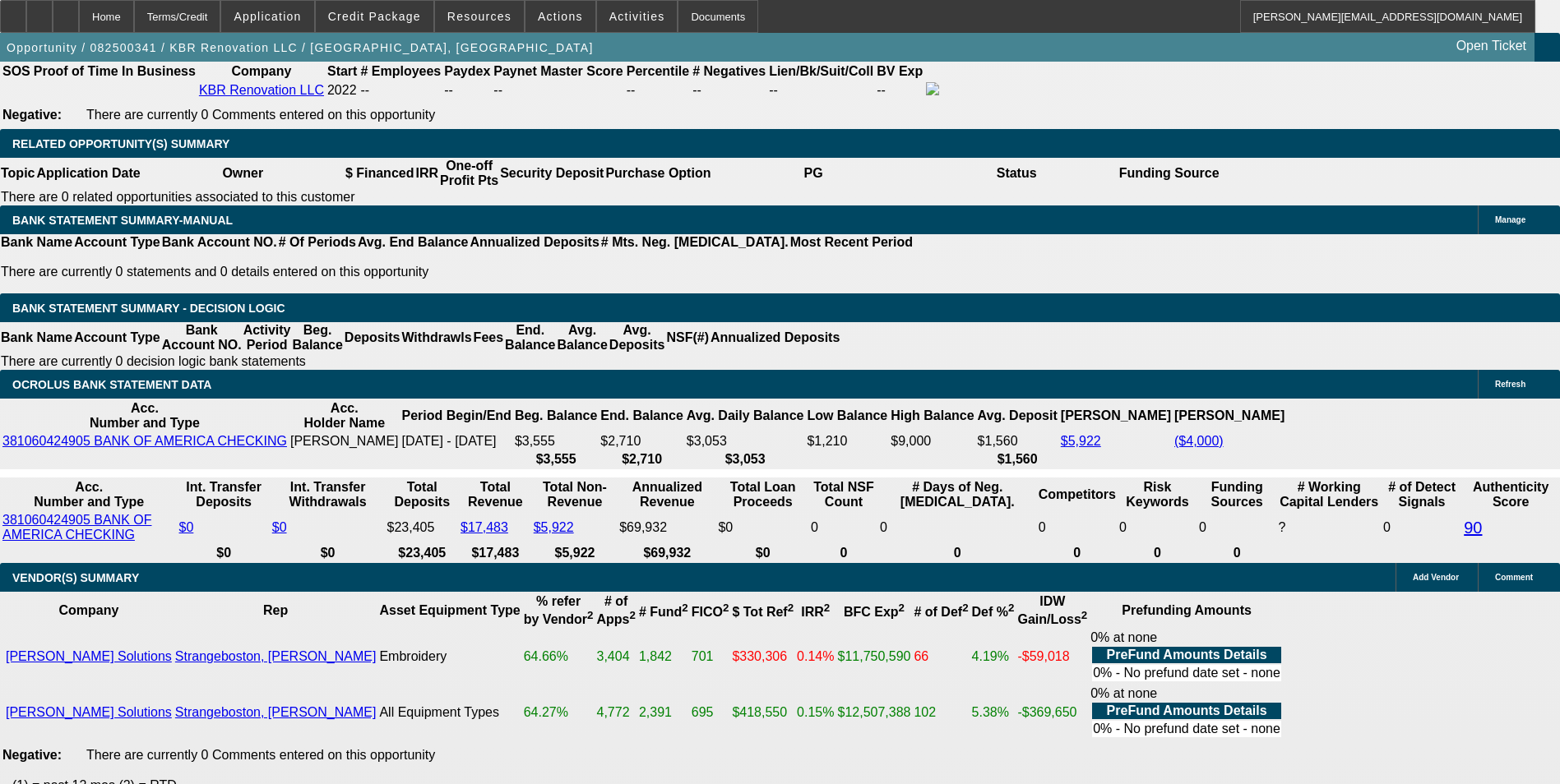
scroll to position [2712, 0]
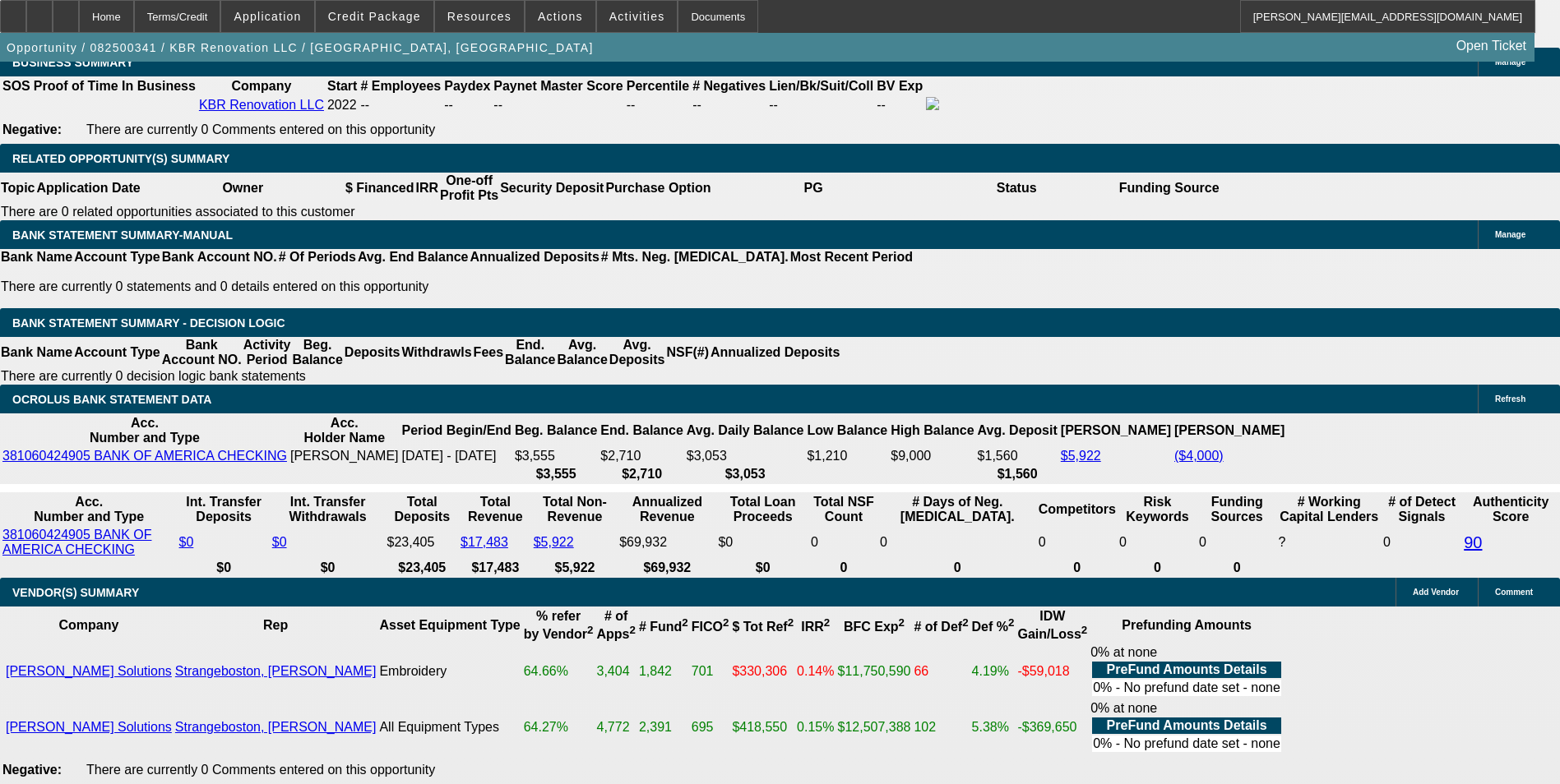
drag, startPoint x: 550, startPoint y: 280, endPoint x: 795, endPoint y: 251, distance: 246.7
type input "1"
type input "UNKNOWN"
type input "13"
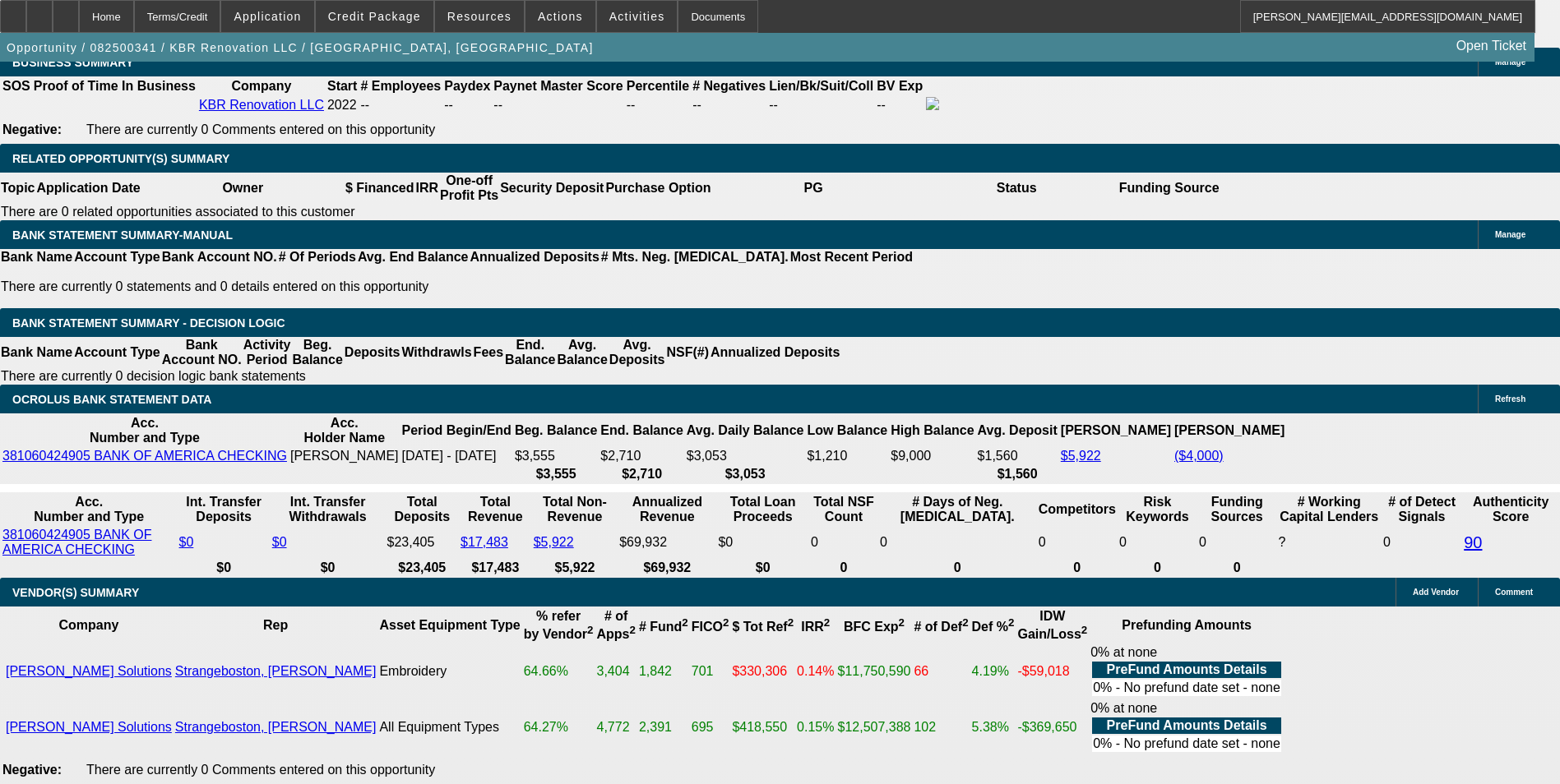
type input "$663.14"
type input "13.5"
type input "$844.51"
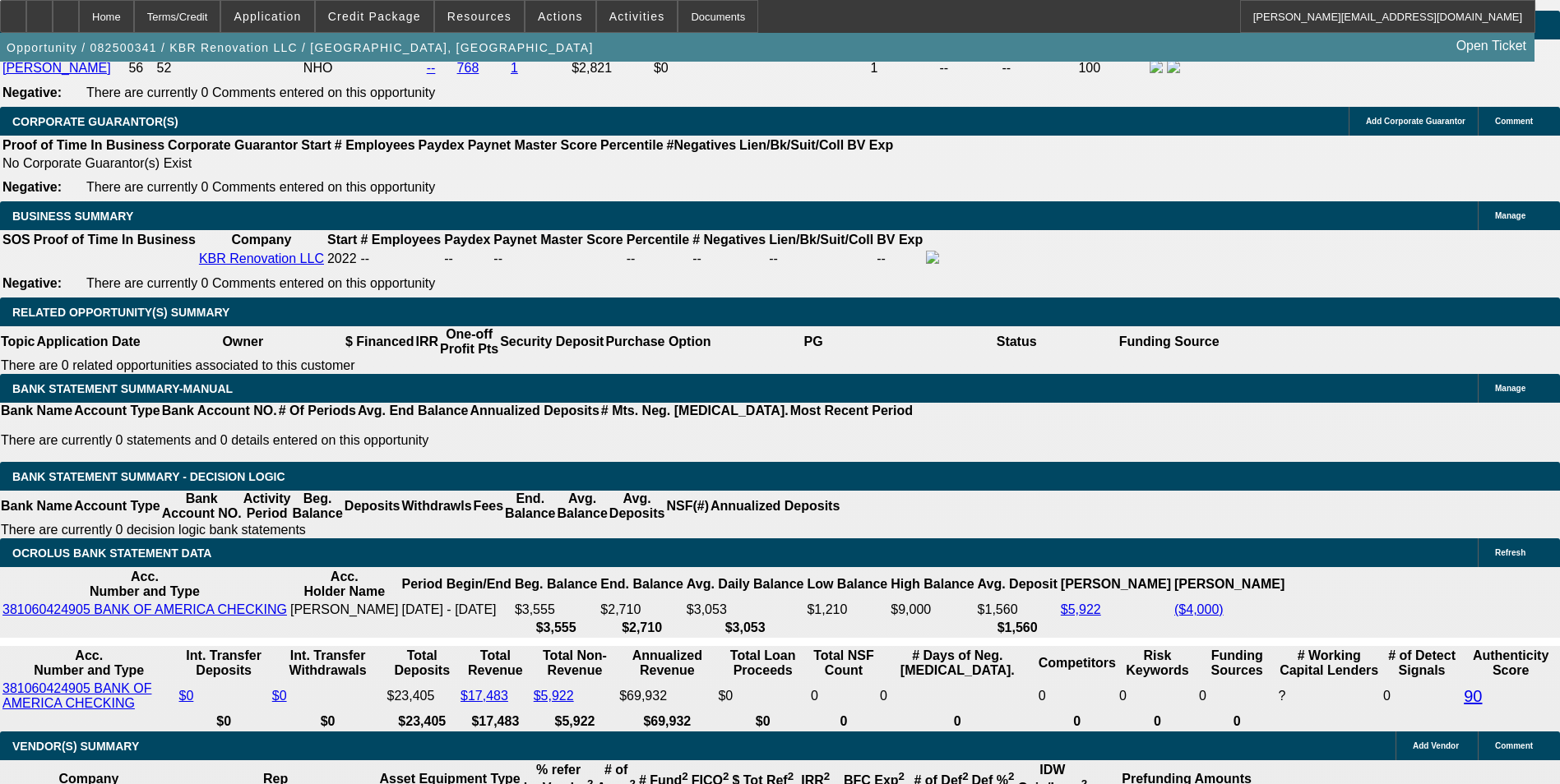
scroll to position [2548, 0]
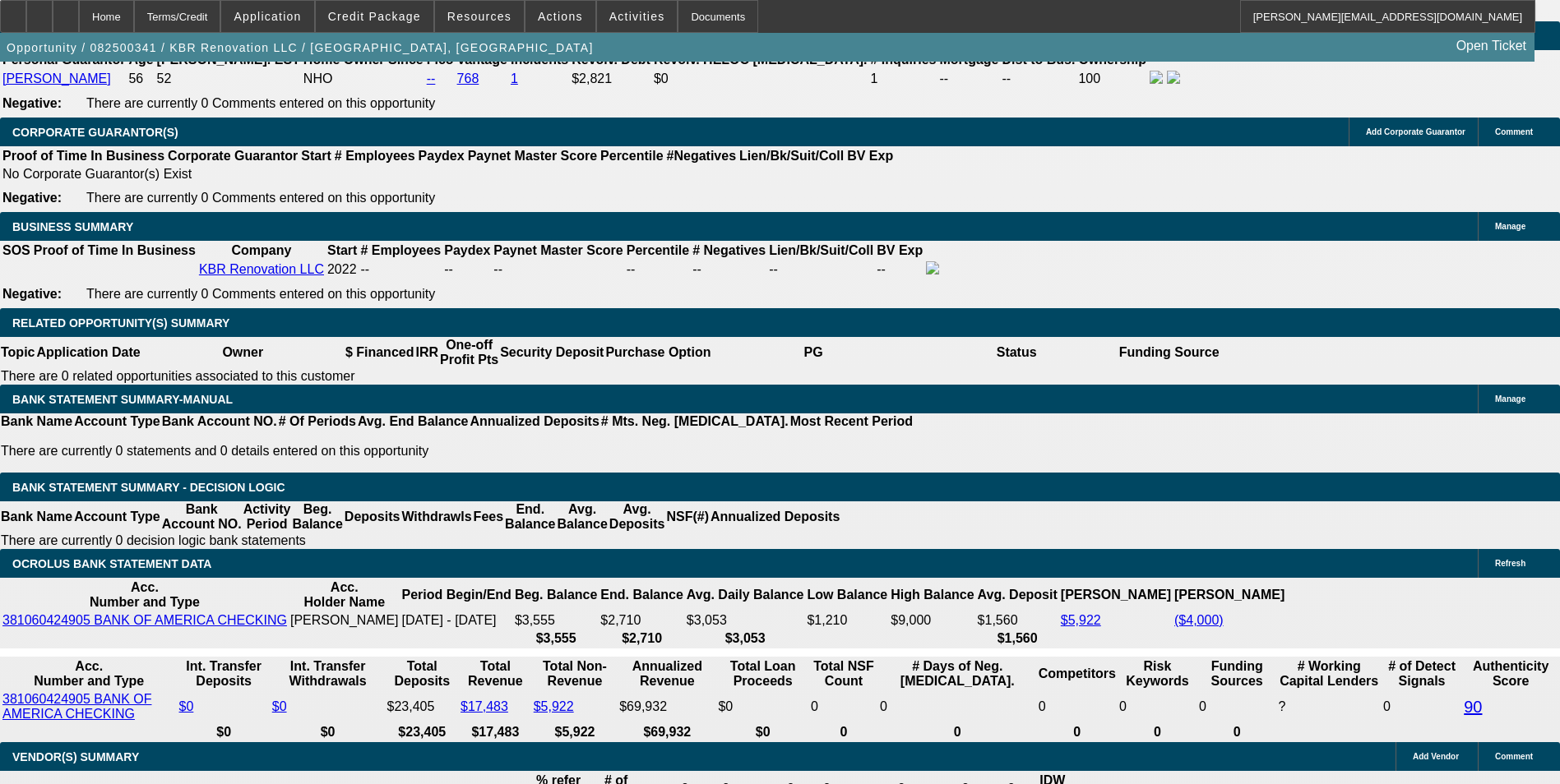
type input "13.5"
type input "8"
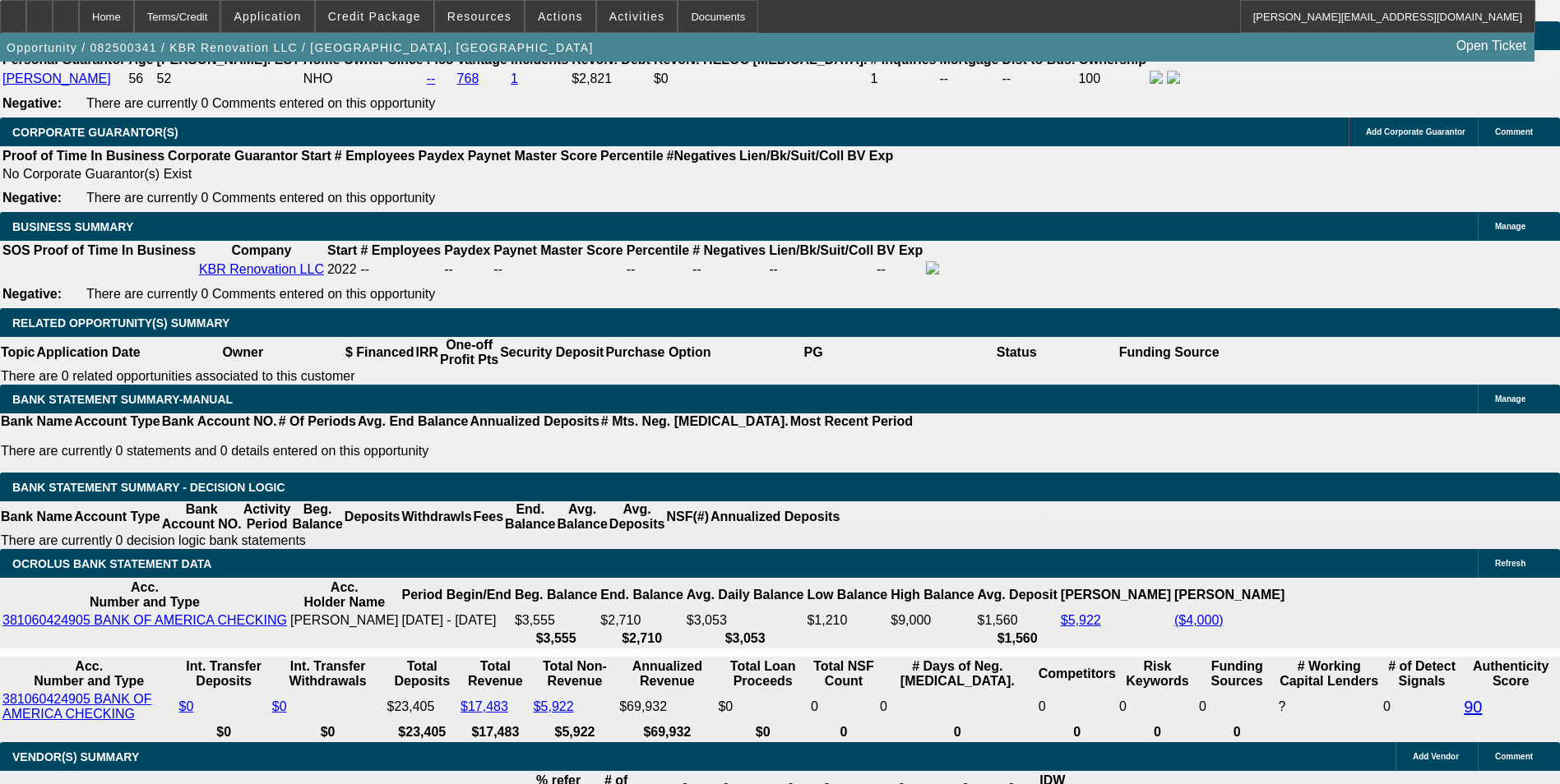
type input "844"
type input "13.5"
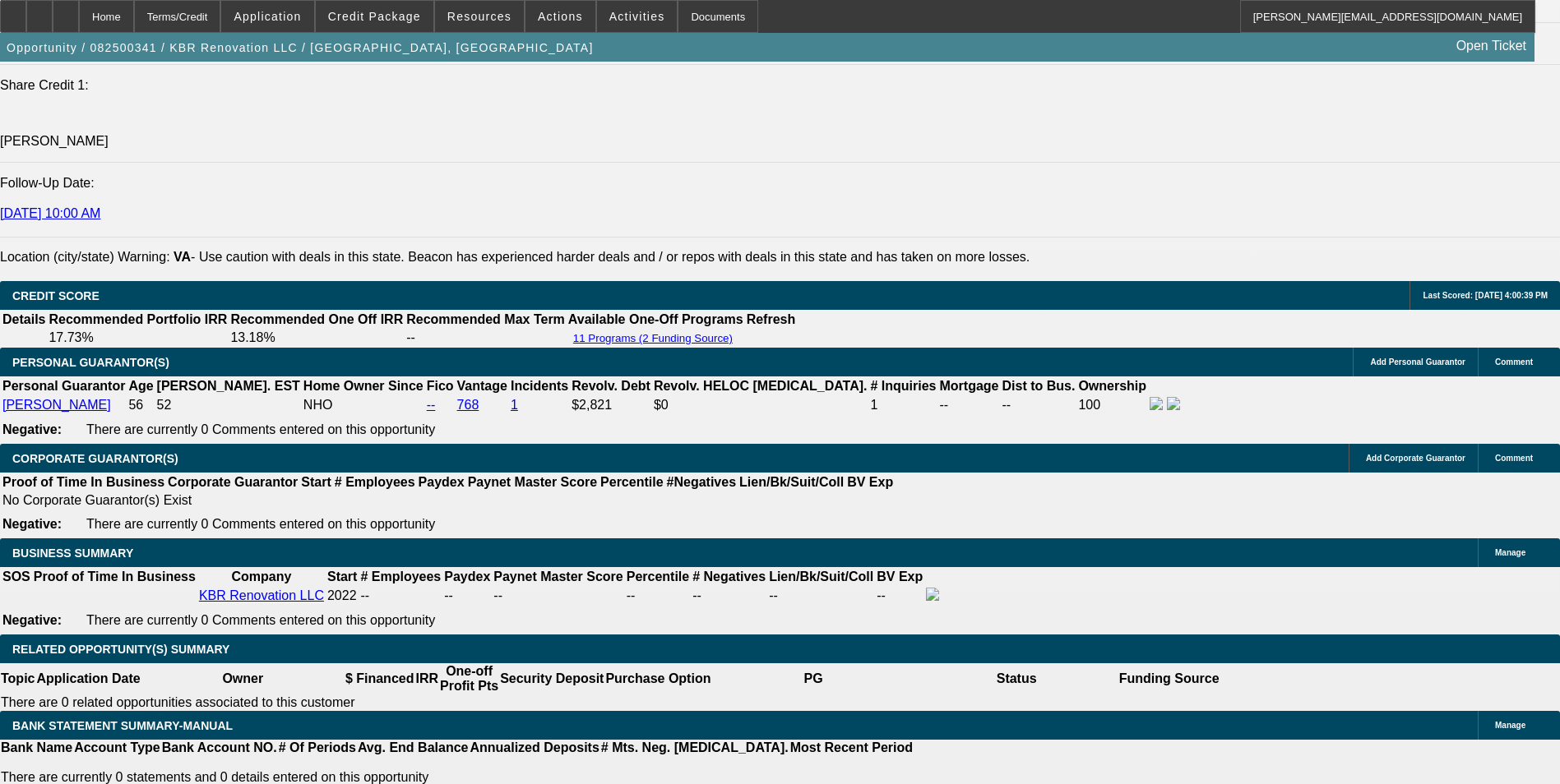
scroll to position [2219, 0]
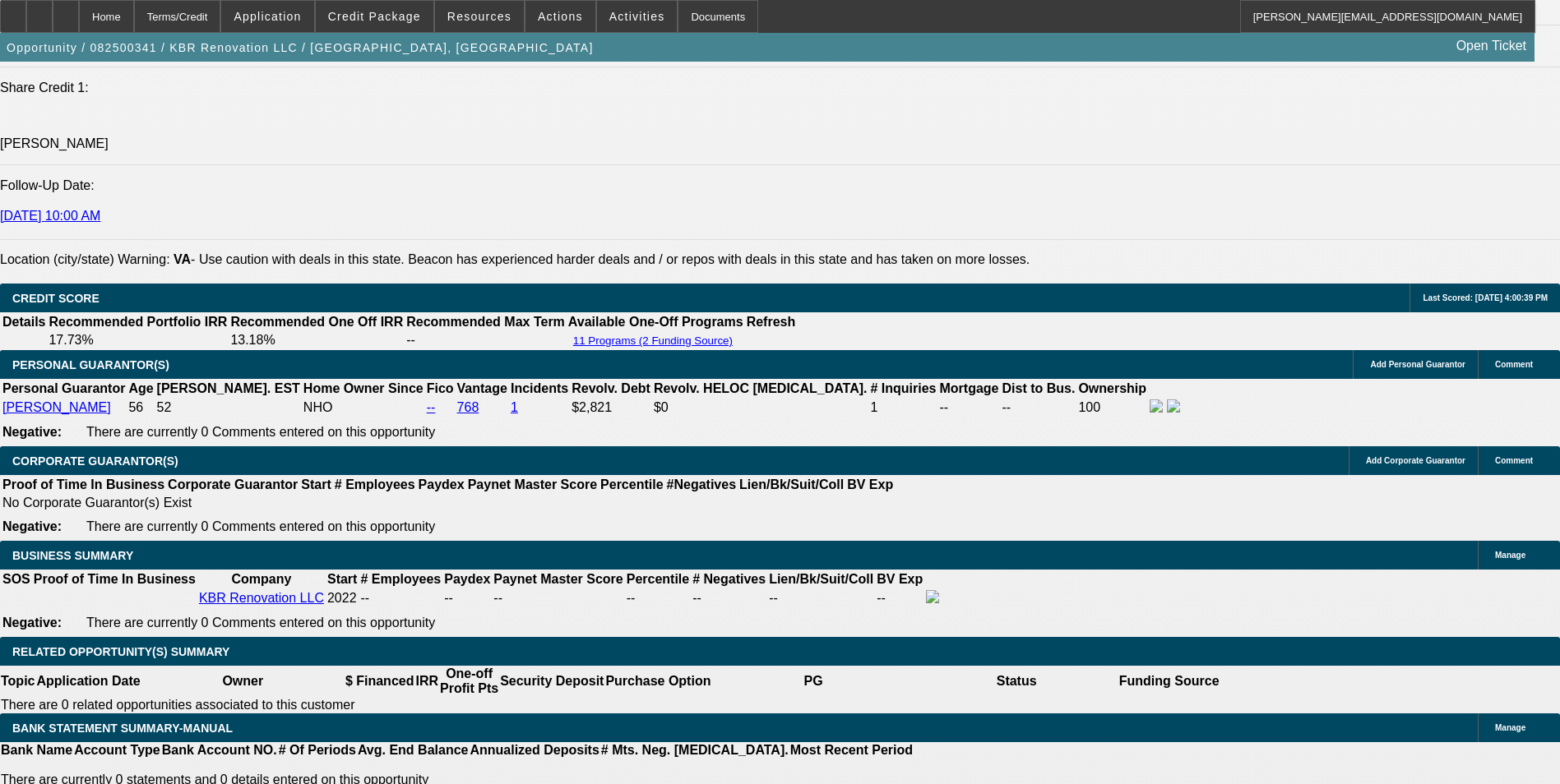
type input "$844.00"
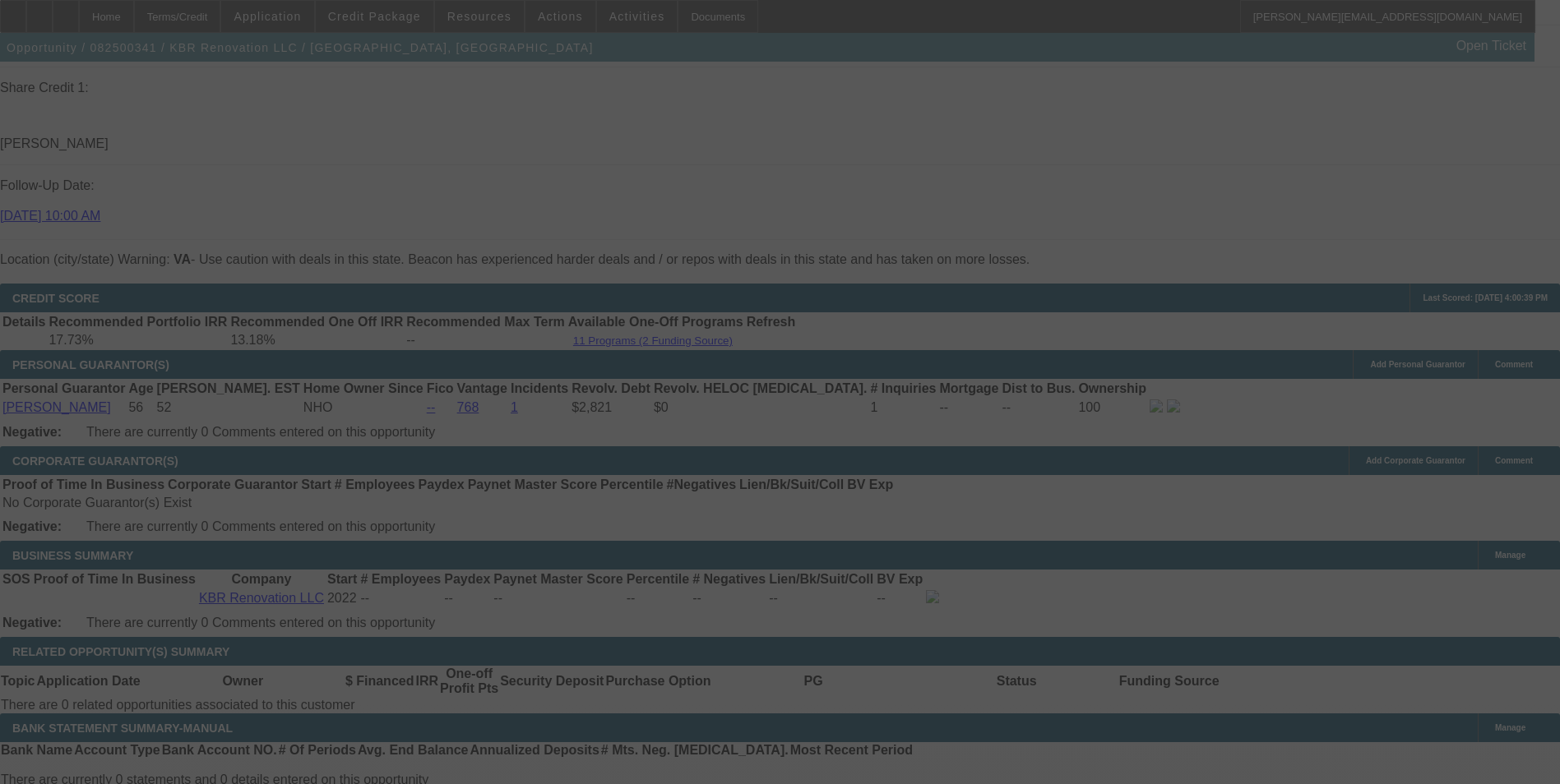
select select "0"
select select "6"
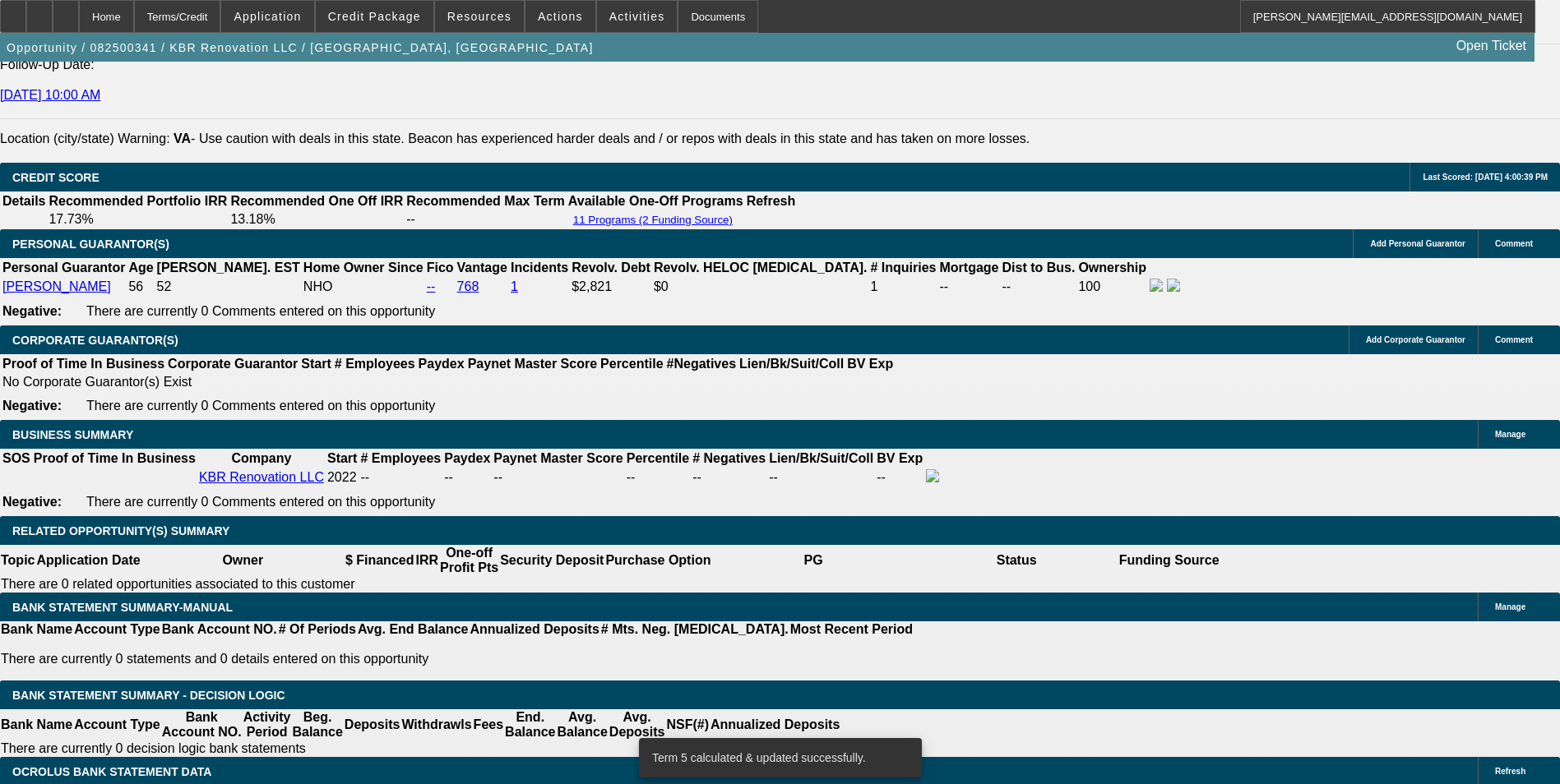
scroll to position [2630, 0]
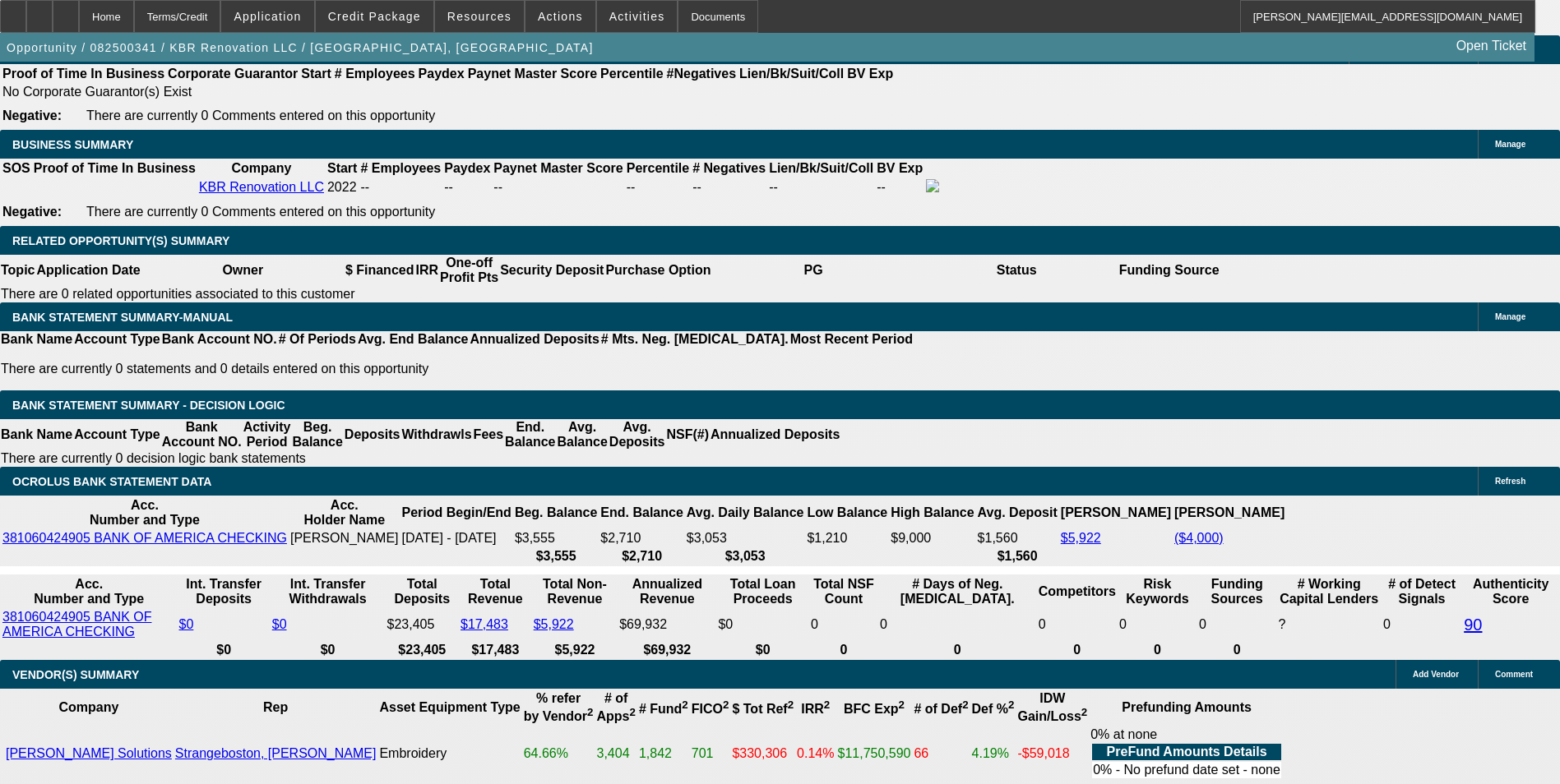
select select "2"
type input "UNKNOWN"
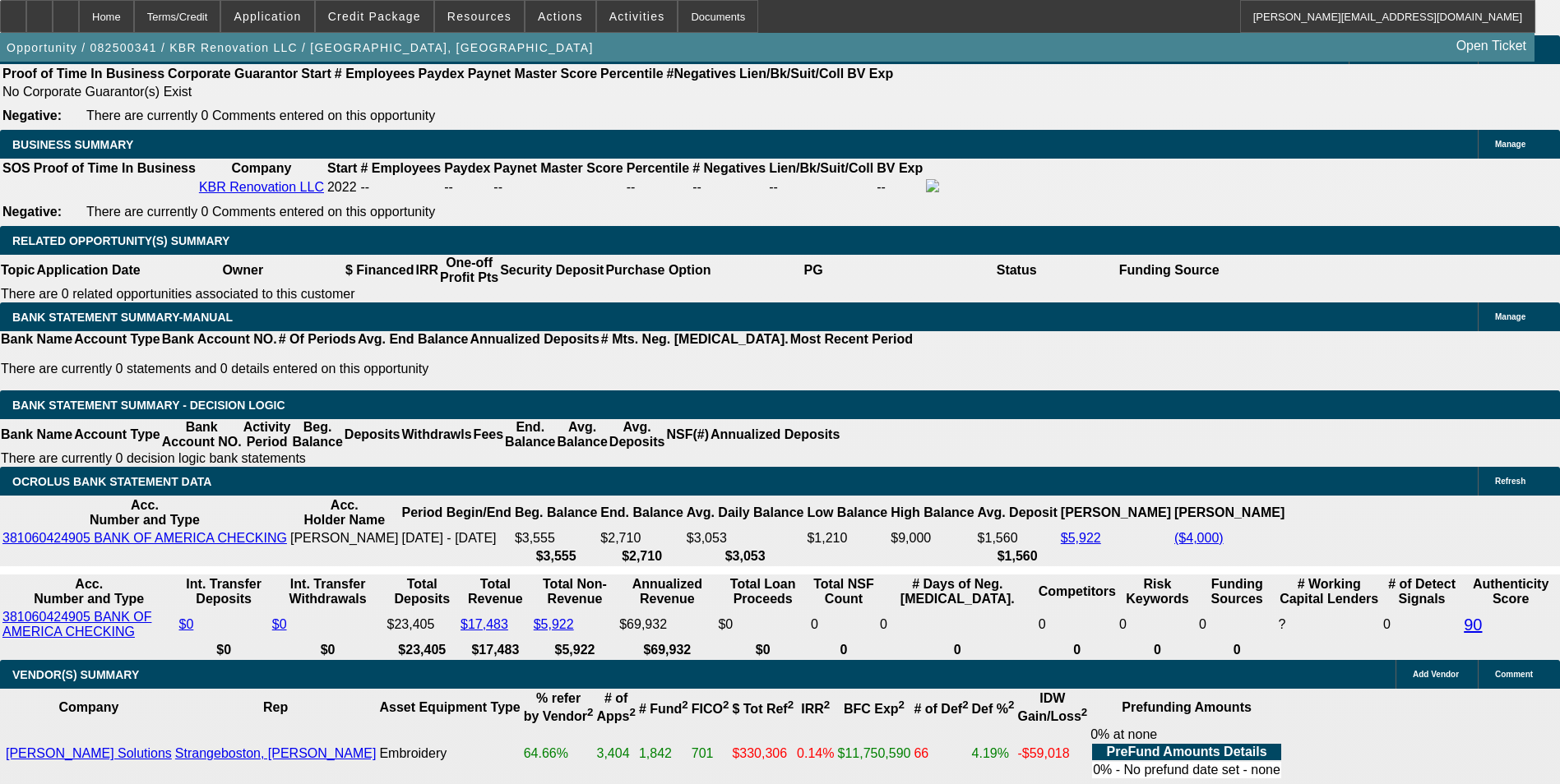
select select "2"
type input "$1,688.00"
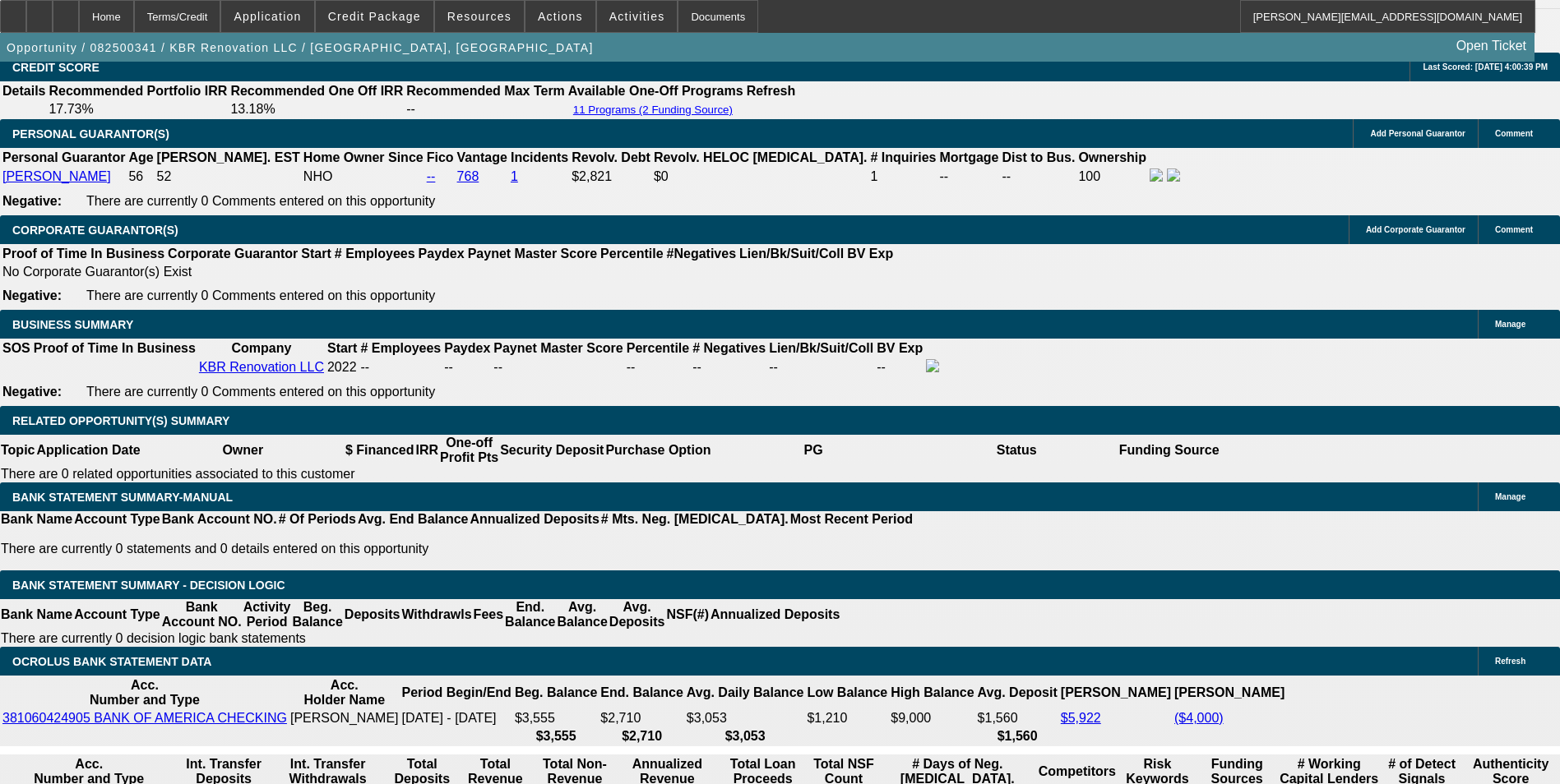
scroll to position [2219, 0]
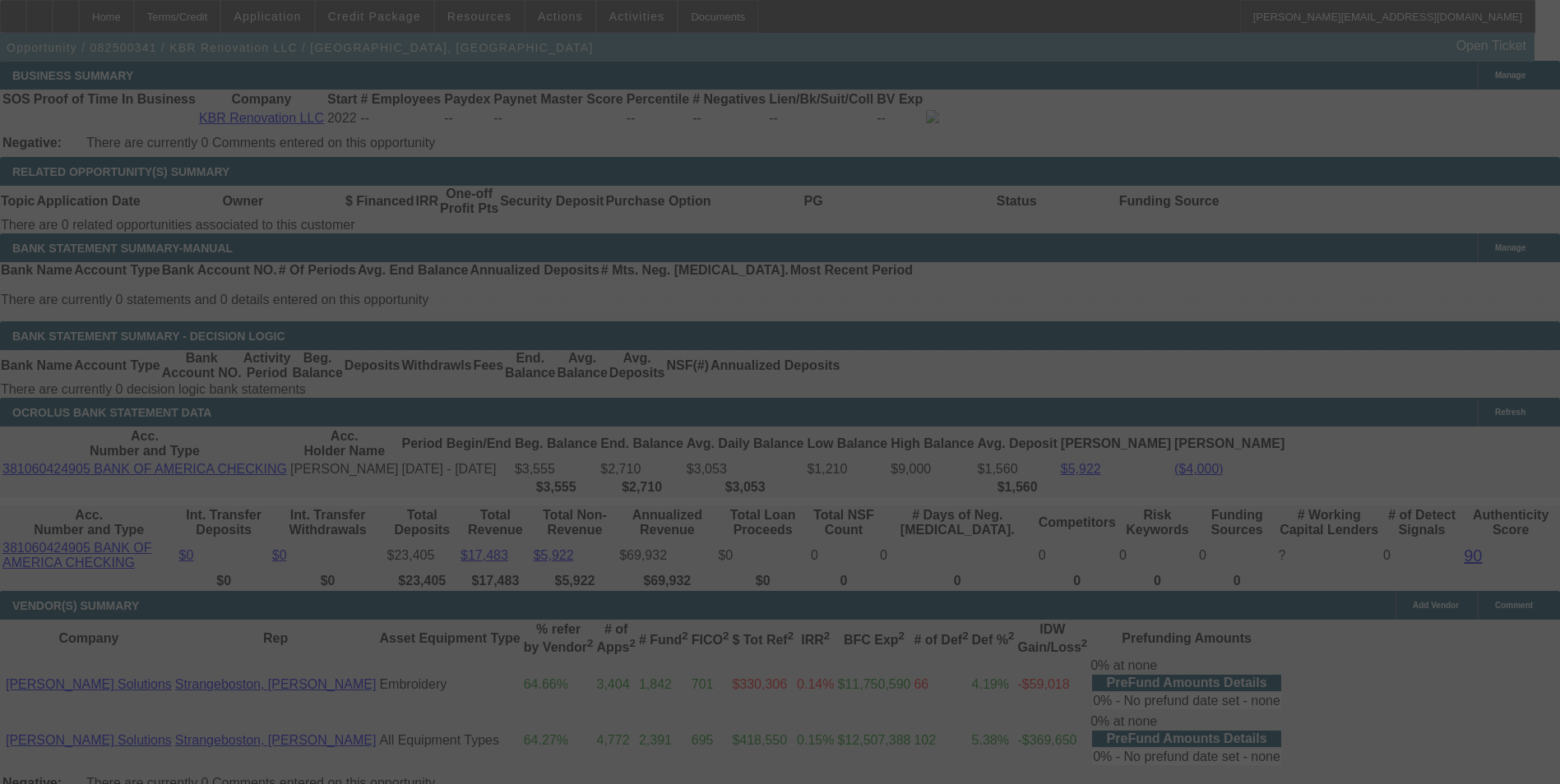
scroll to position [2712, 0]
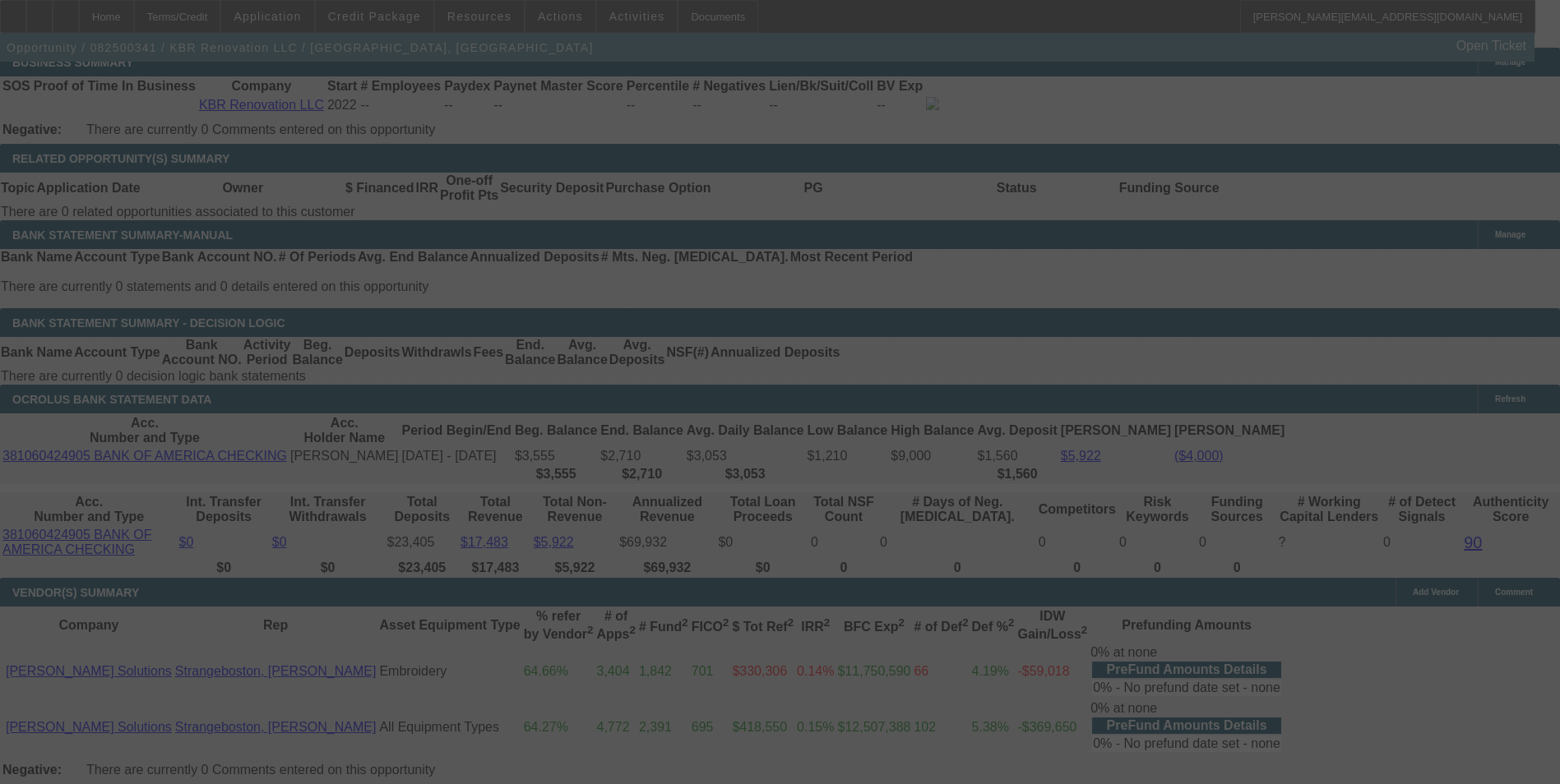
select select "0"
select select "2"
select select "0"
select select "6"
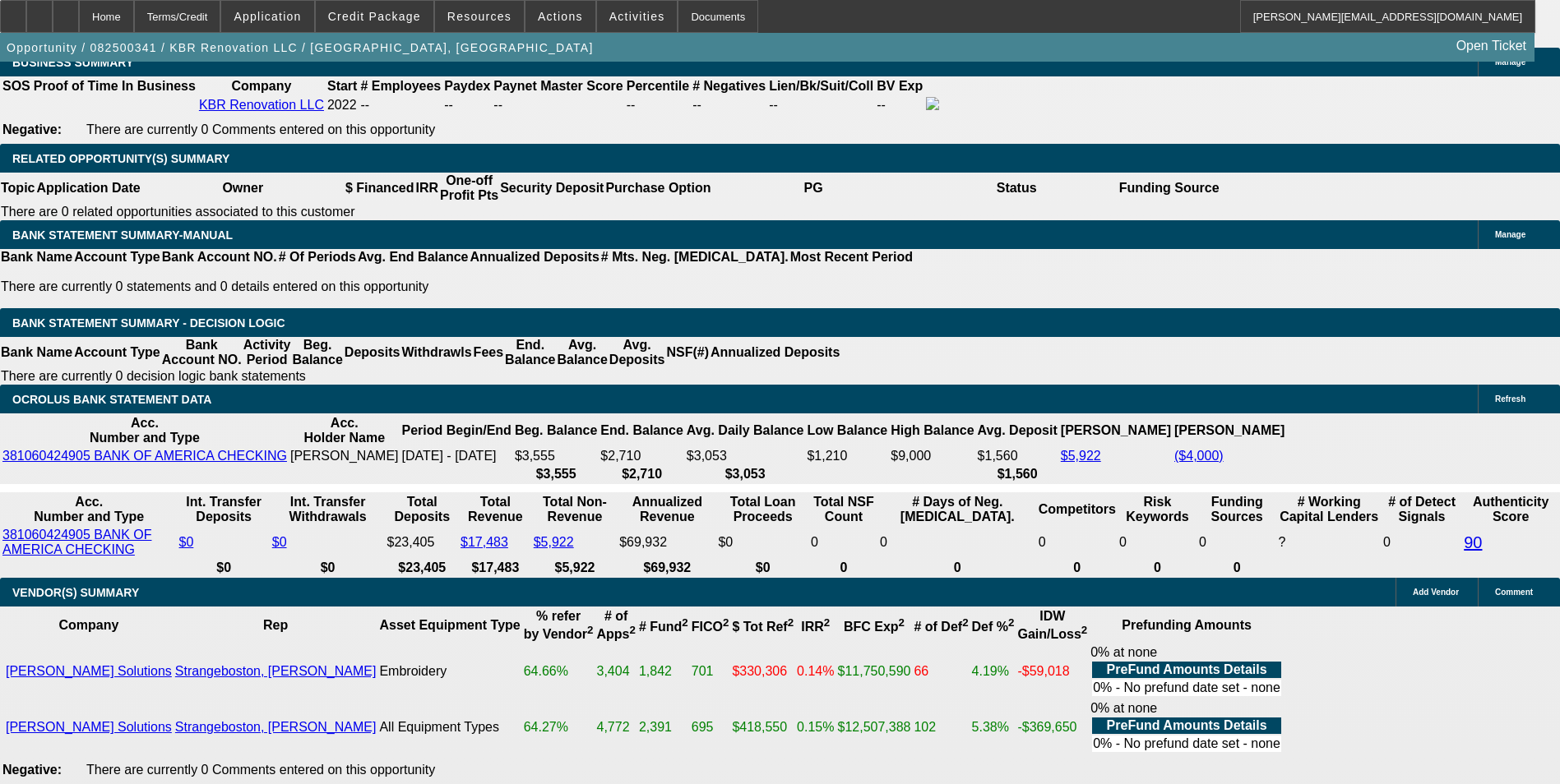
drag, startPoint x: 543, startPoint y: 280, endPoint x: 565, endPoint y: 276, distance: 22.4
type input "UNKNOWN"
type input "36"
type input "$2,115.88"
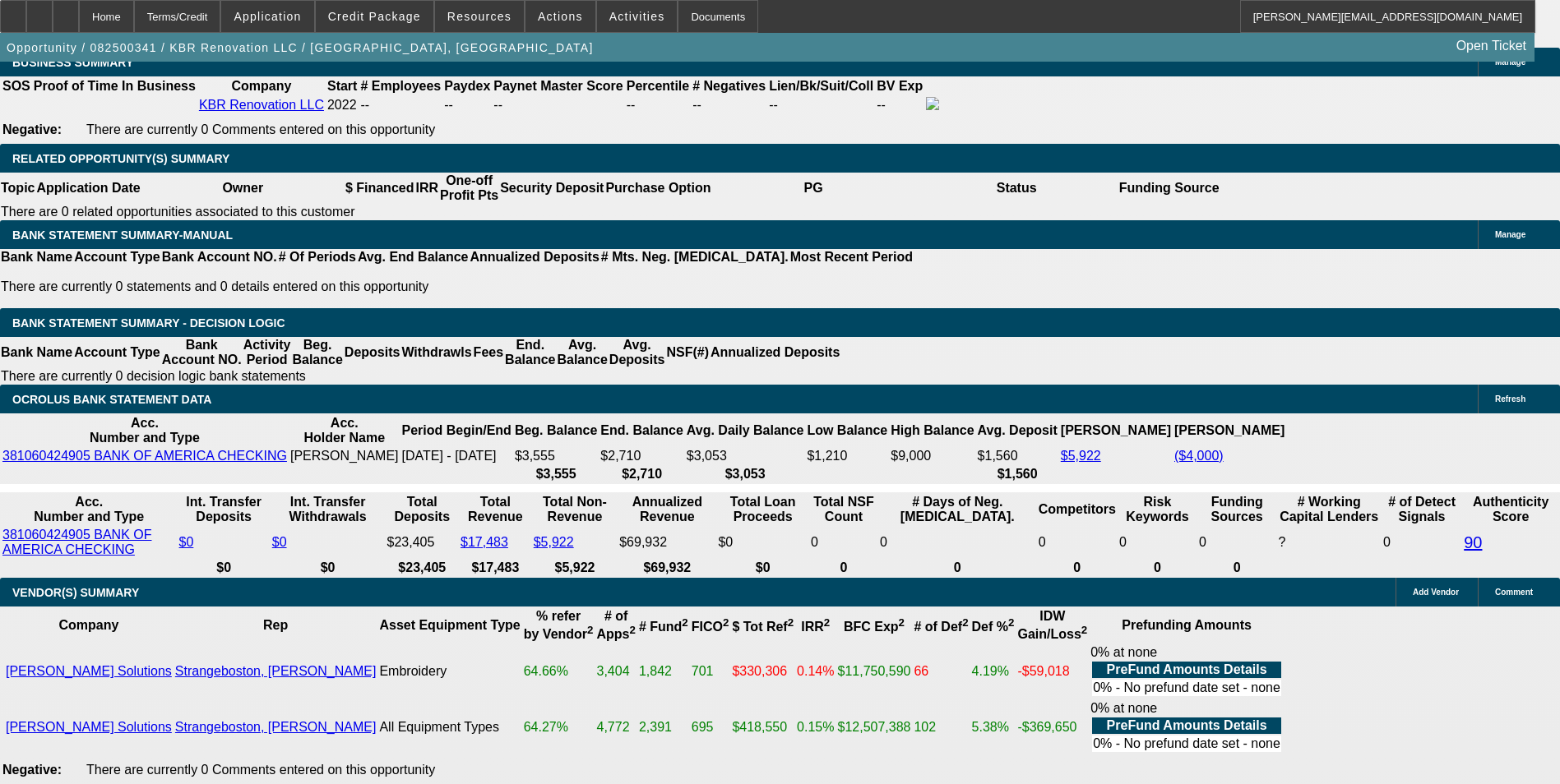
type input "$1,057.94"
type input "36"
drag, startPoint x: 554, startPoint y: 275, endPoint x: 640, endPoint y: 285, distance: 86.6
type input "12."
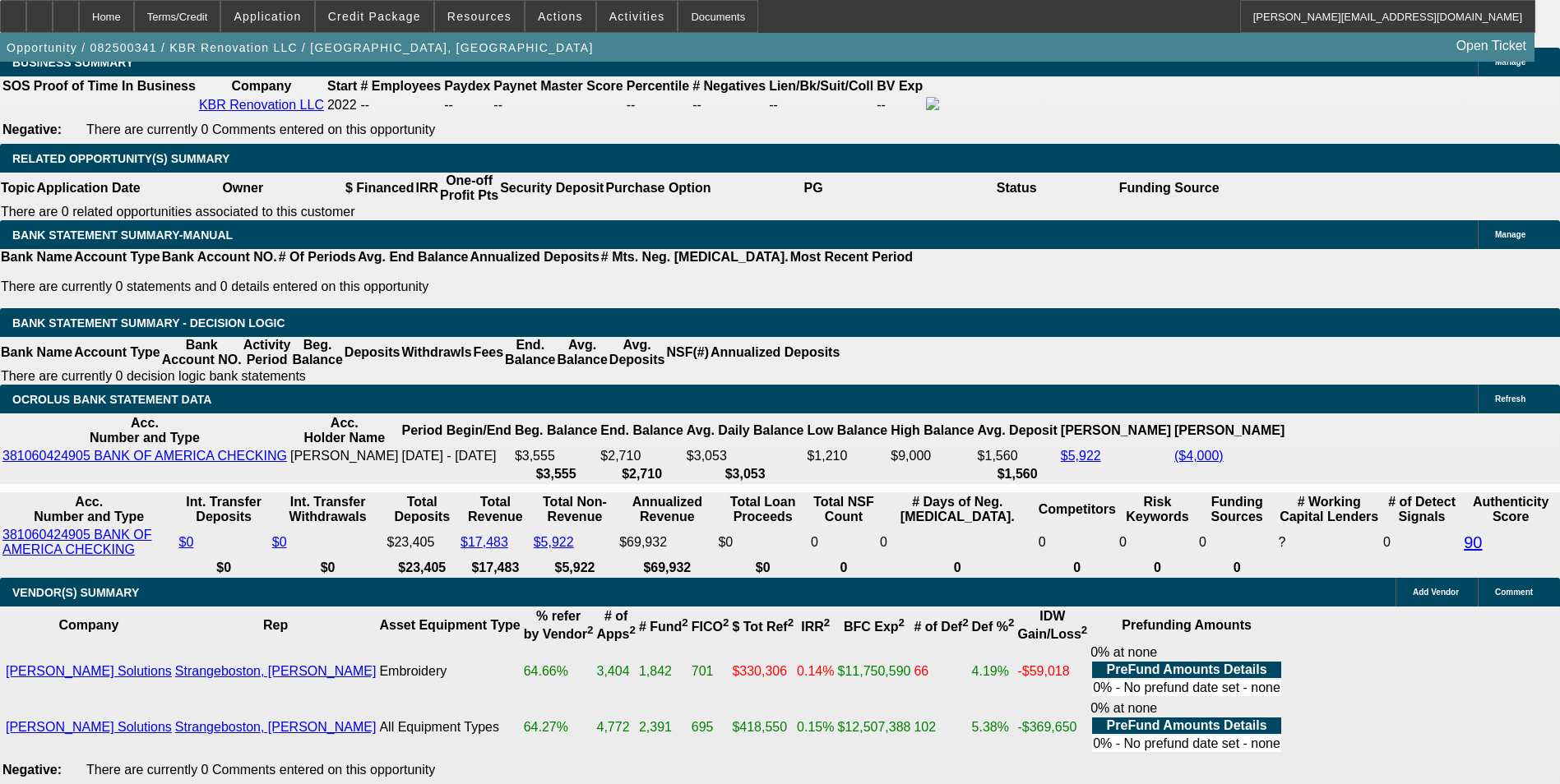
type input "$2,071.90"
type input "$1,035.95"
type input "$1,759.62"
type input "$879.81"
type input "12.9"
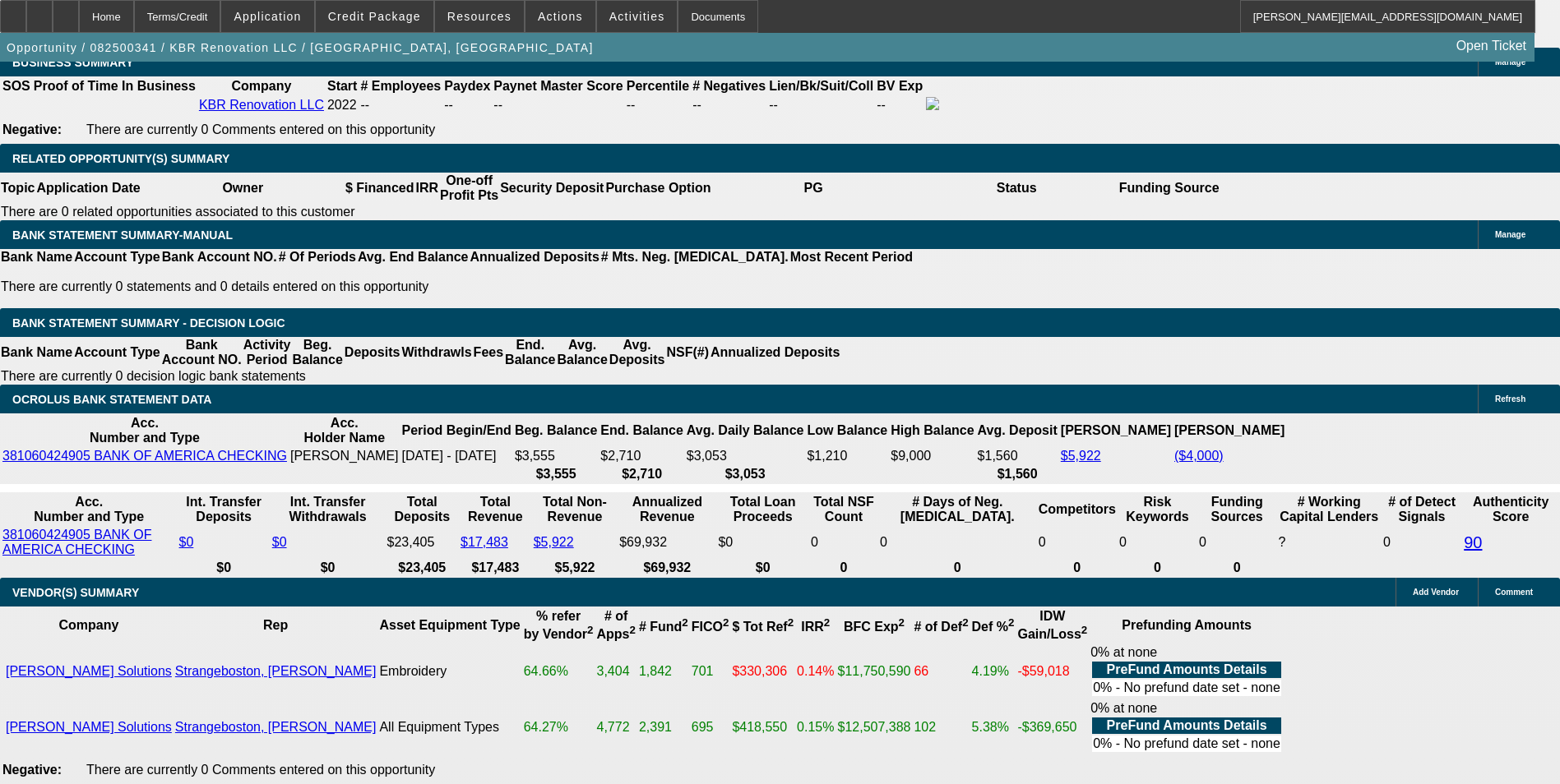
type input "$2,098.82"
type input "$1,049.41"
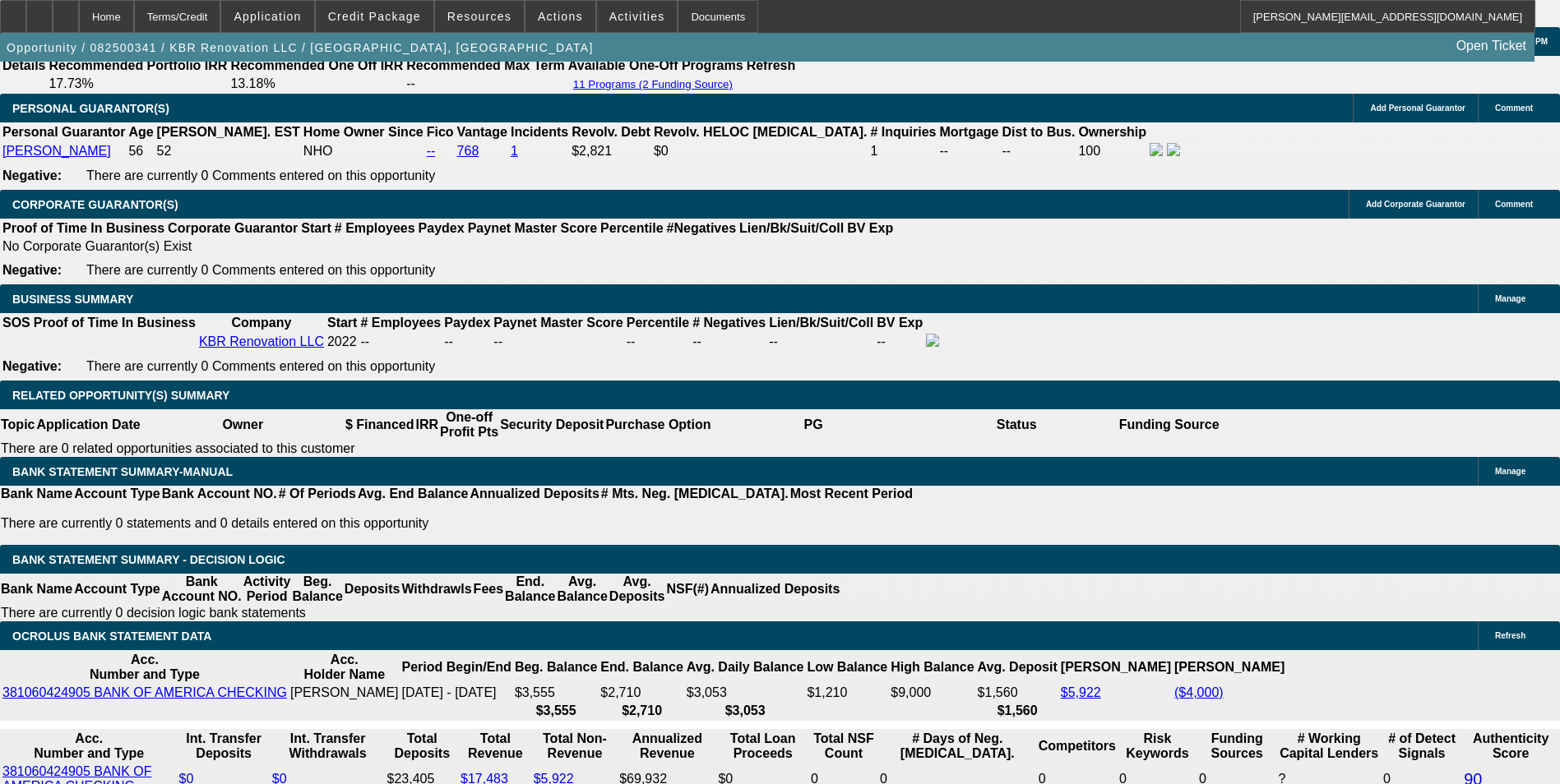
scroll to position [2465, 0]
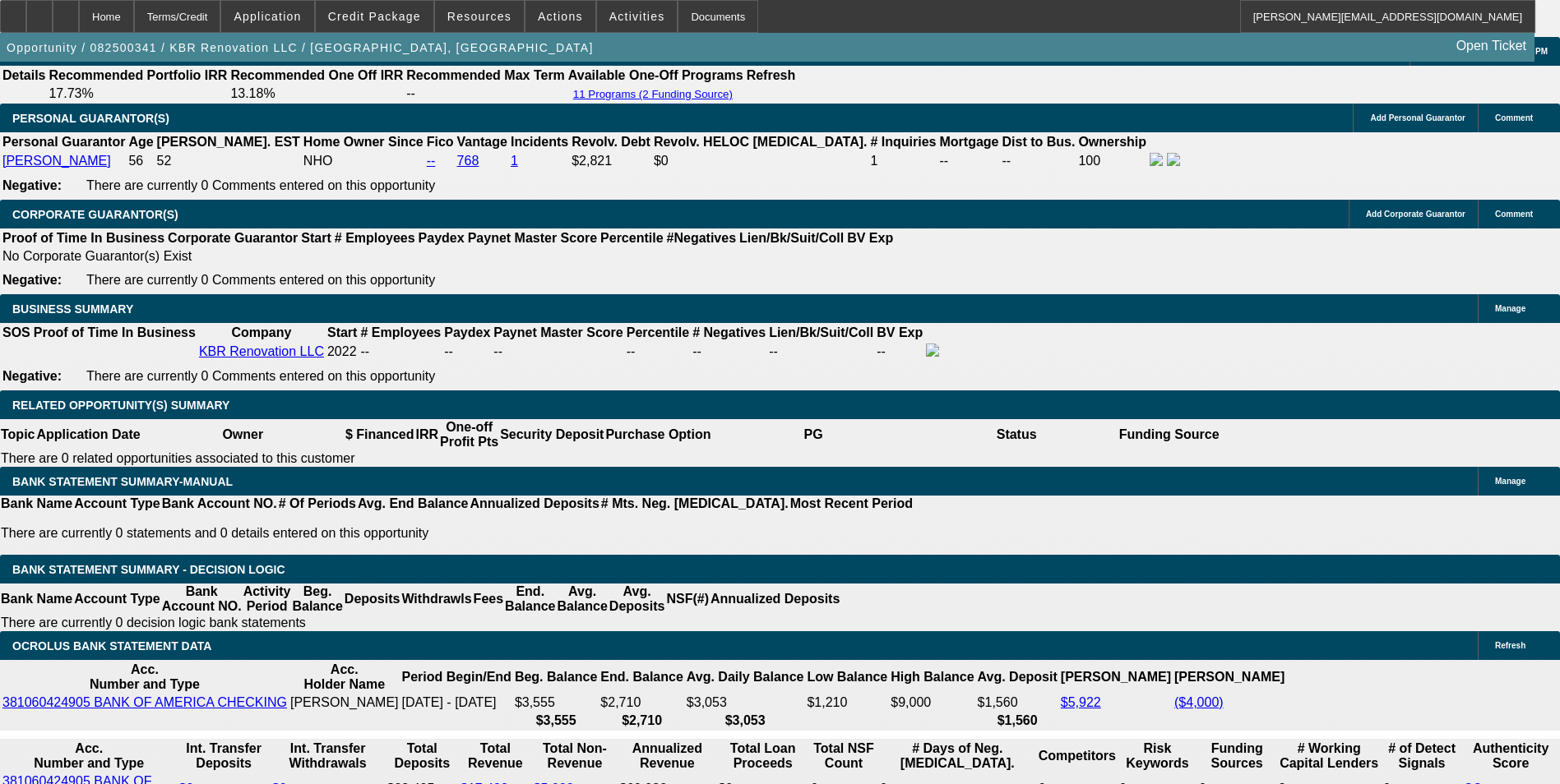
type input "12.9"
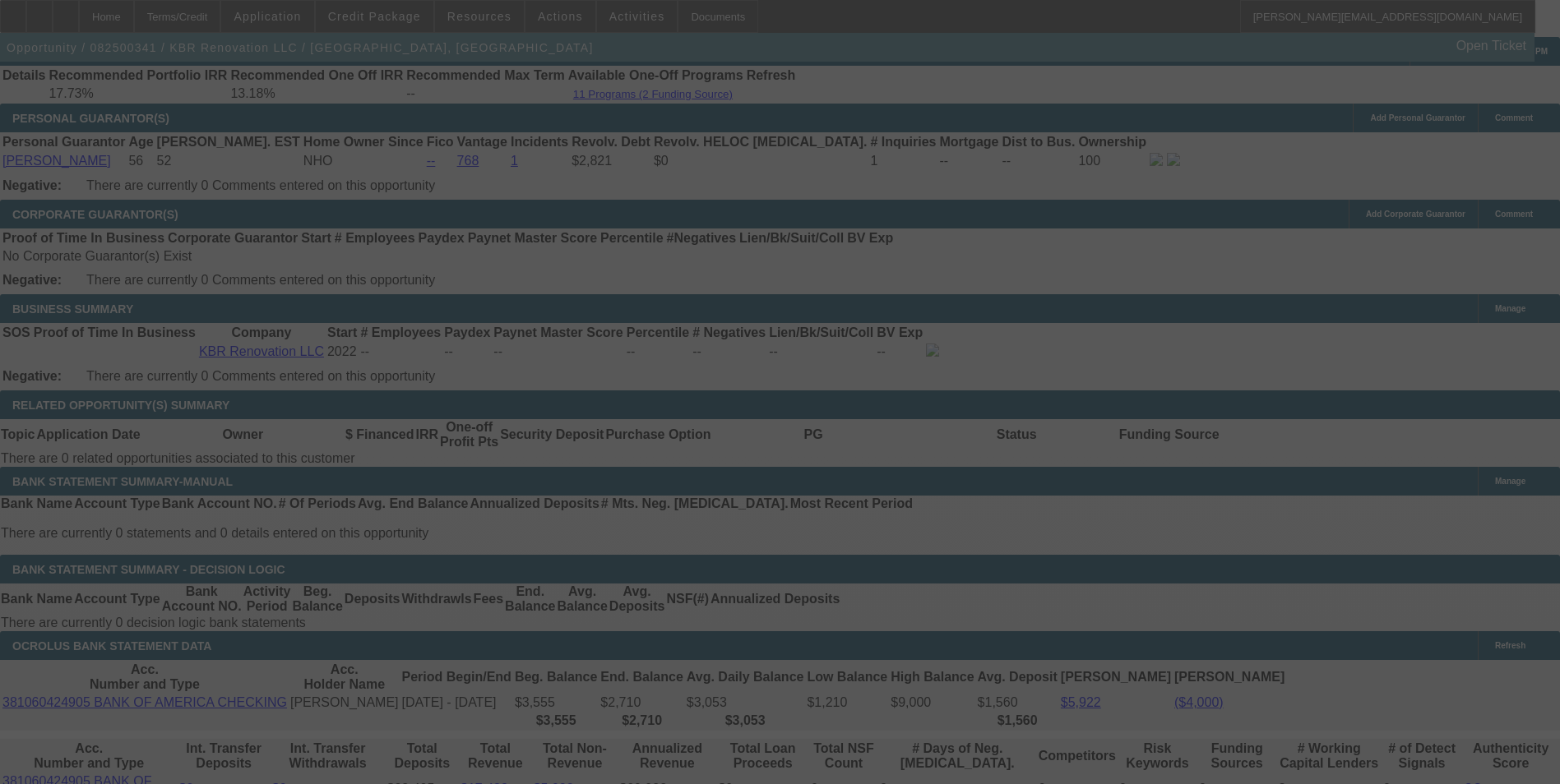
select select "0"
select select "2"
select select "0"
select select "6"
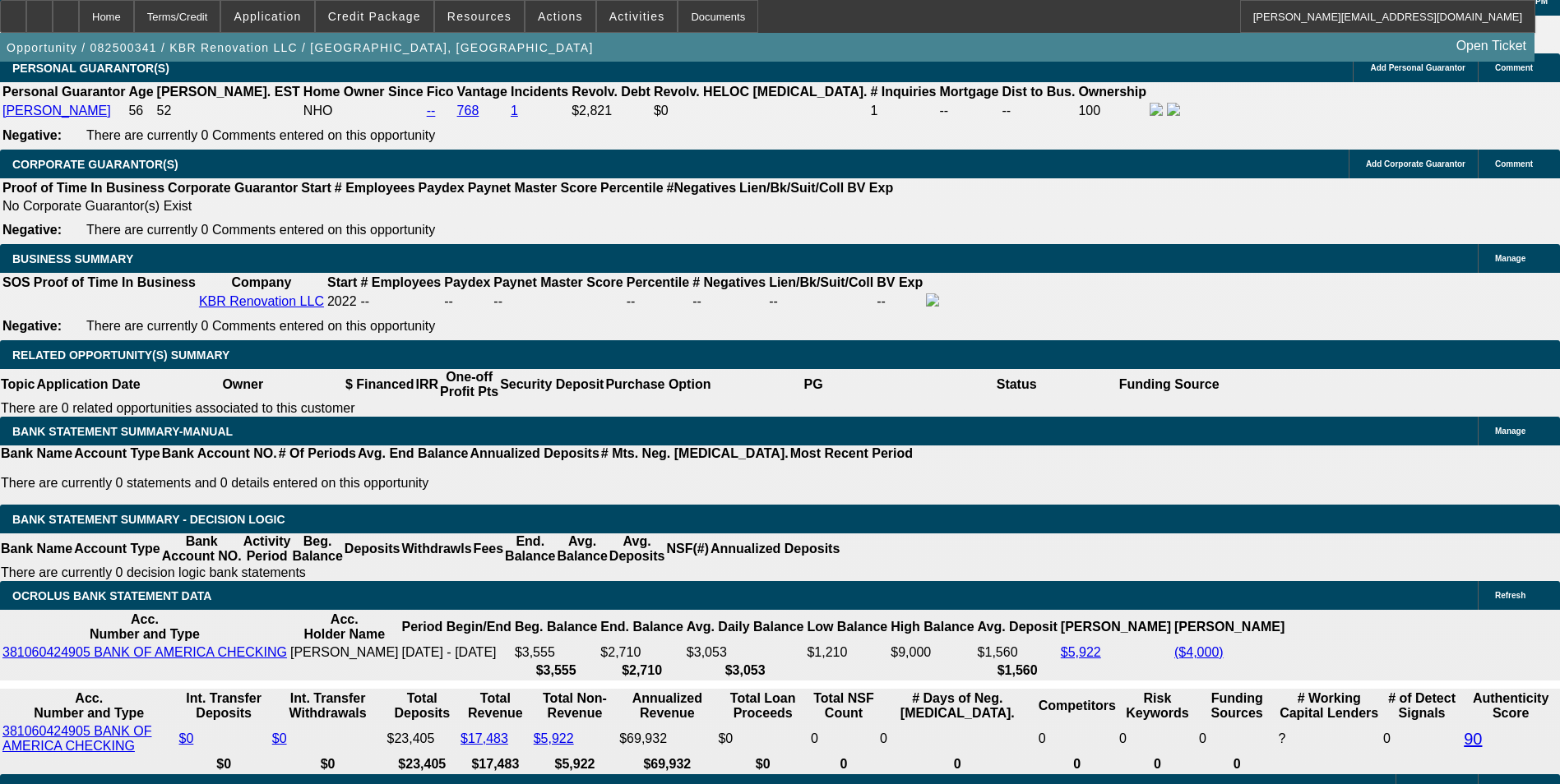
scroll to position [2630, 0]
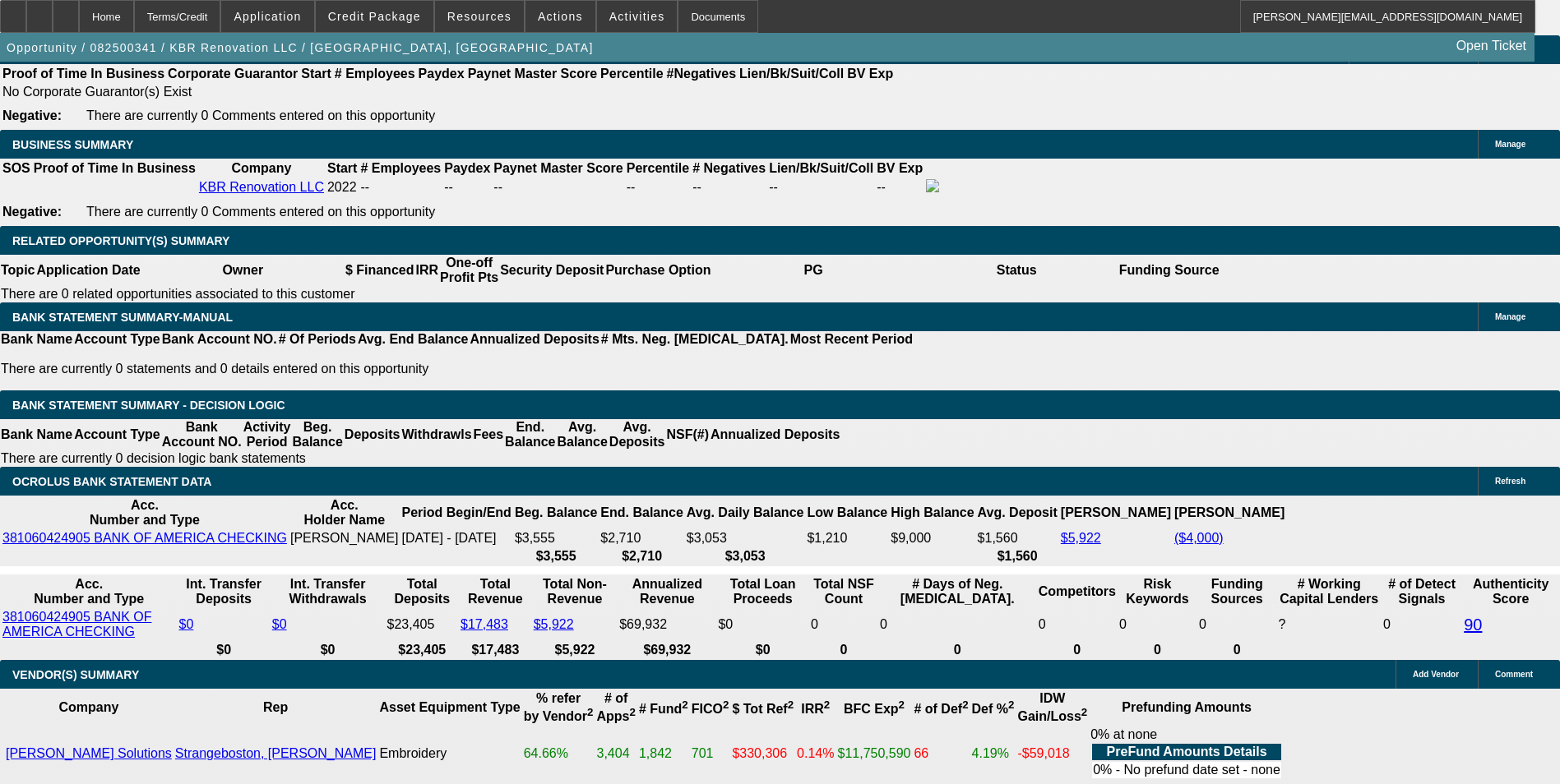
type input "104"
type input "$208.00"
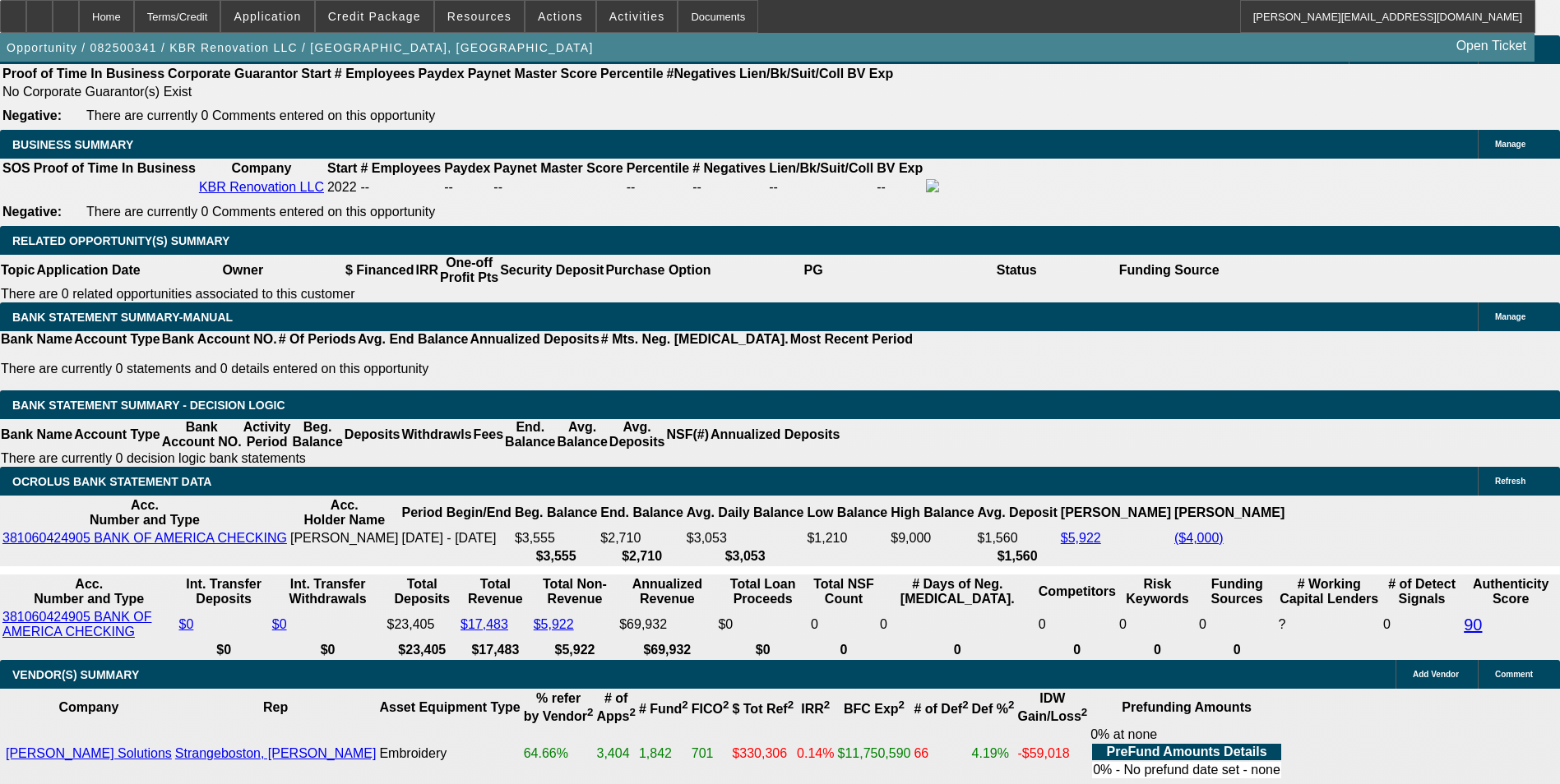
type input "UNKNOWN"
type input "1048"
type input "$2,096.00"
type input "12.8"
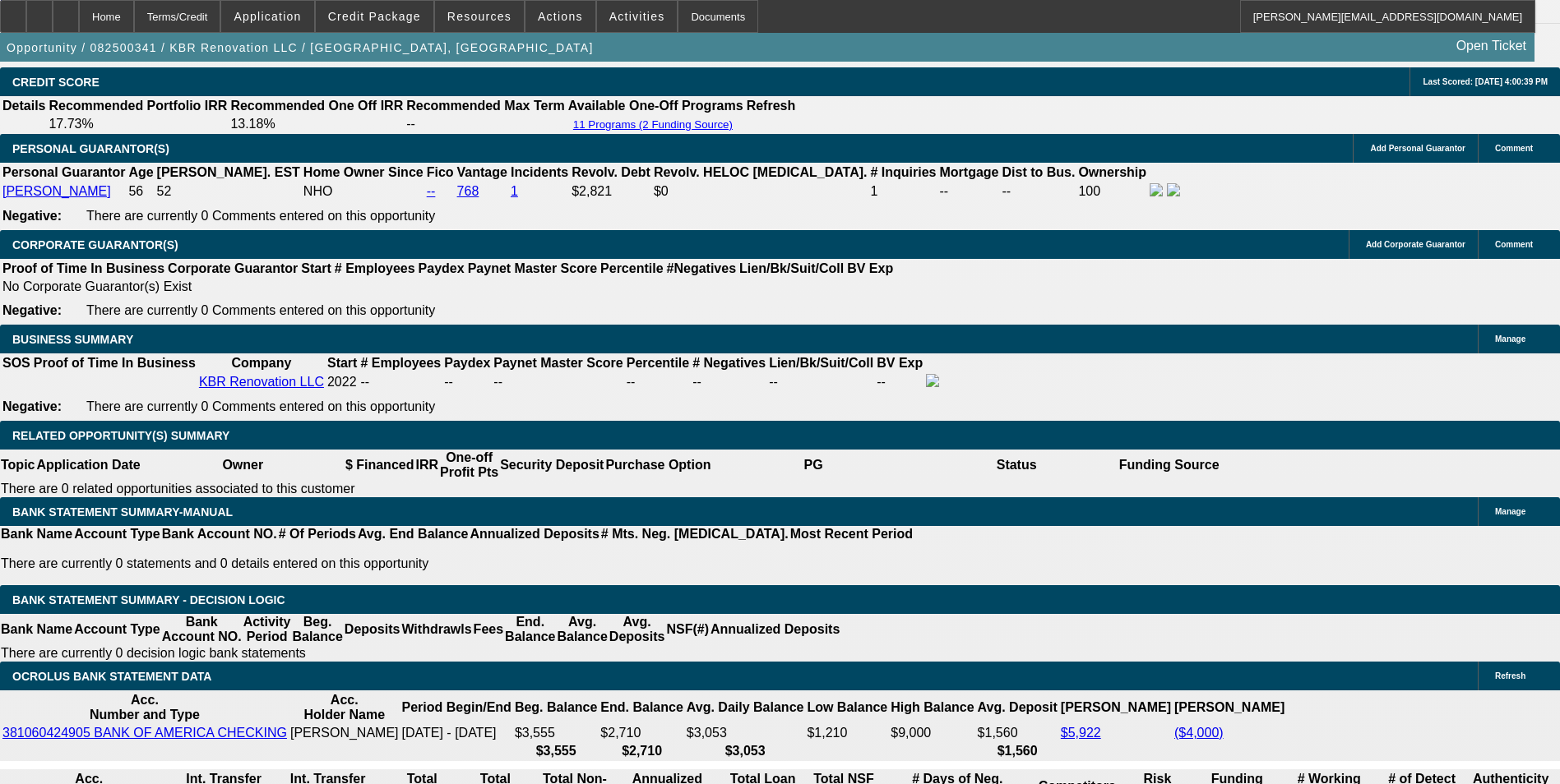
scroll to position [2384, 0]
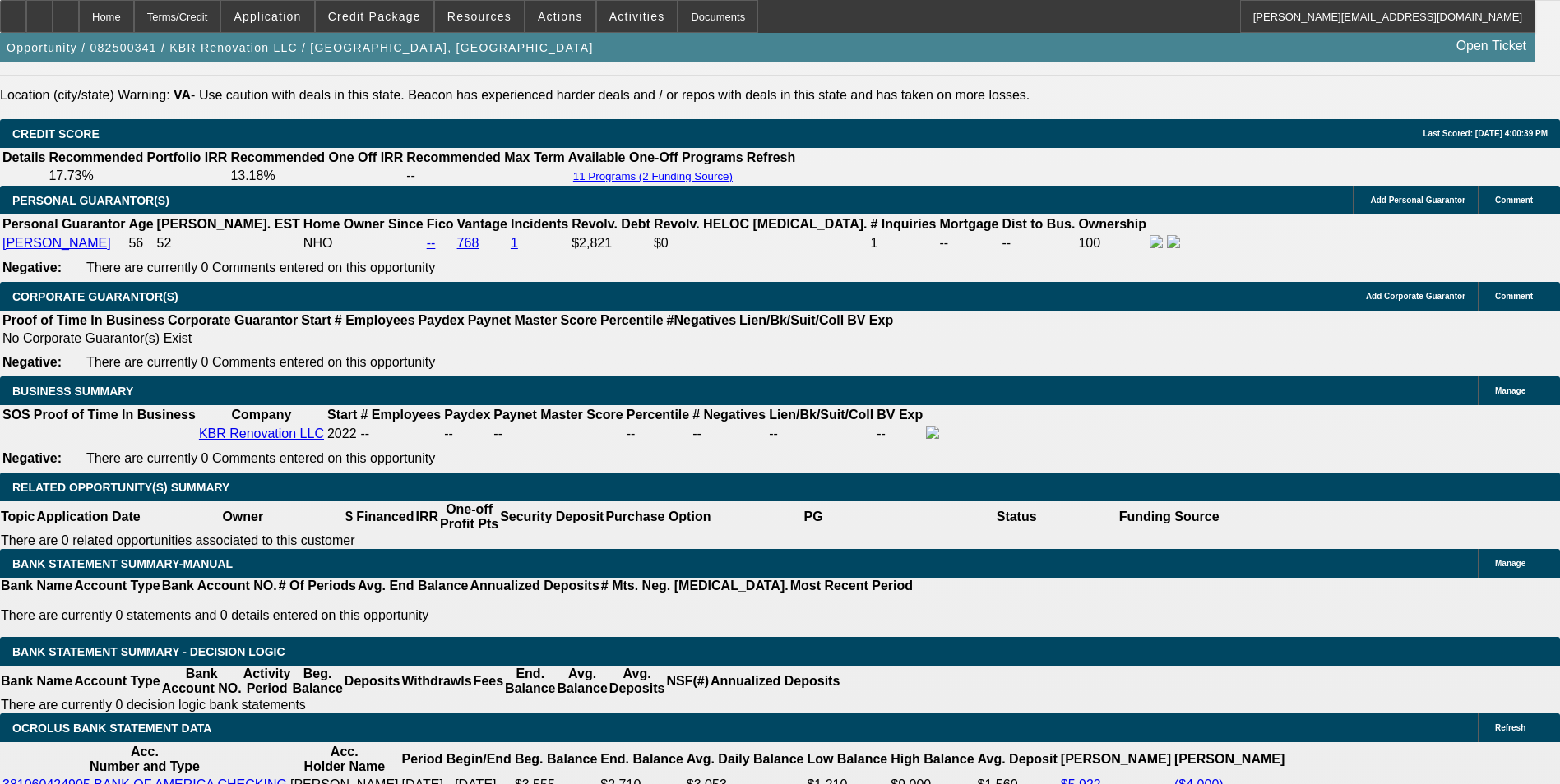
type input "$1,048.00"
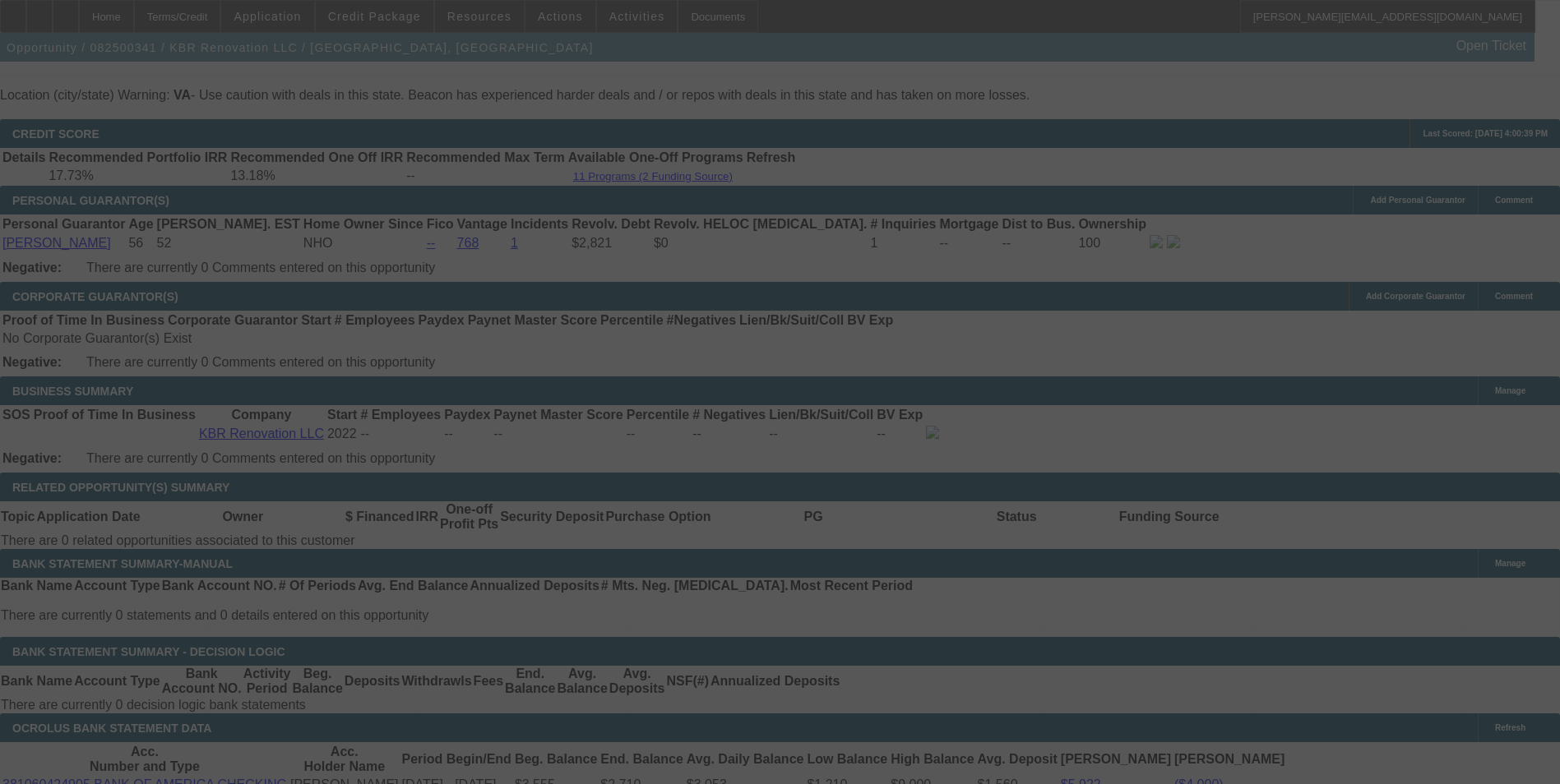
select select "0"
select select "2"
select select "0"
select select "6"
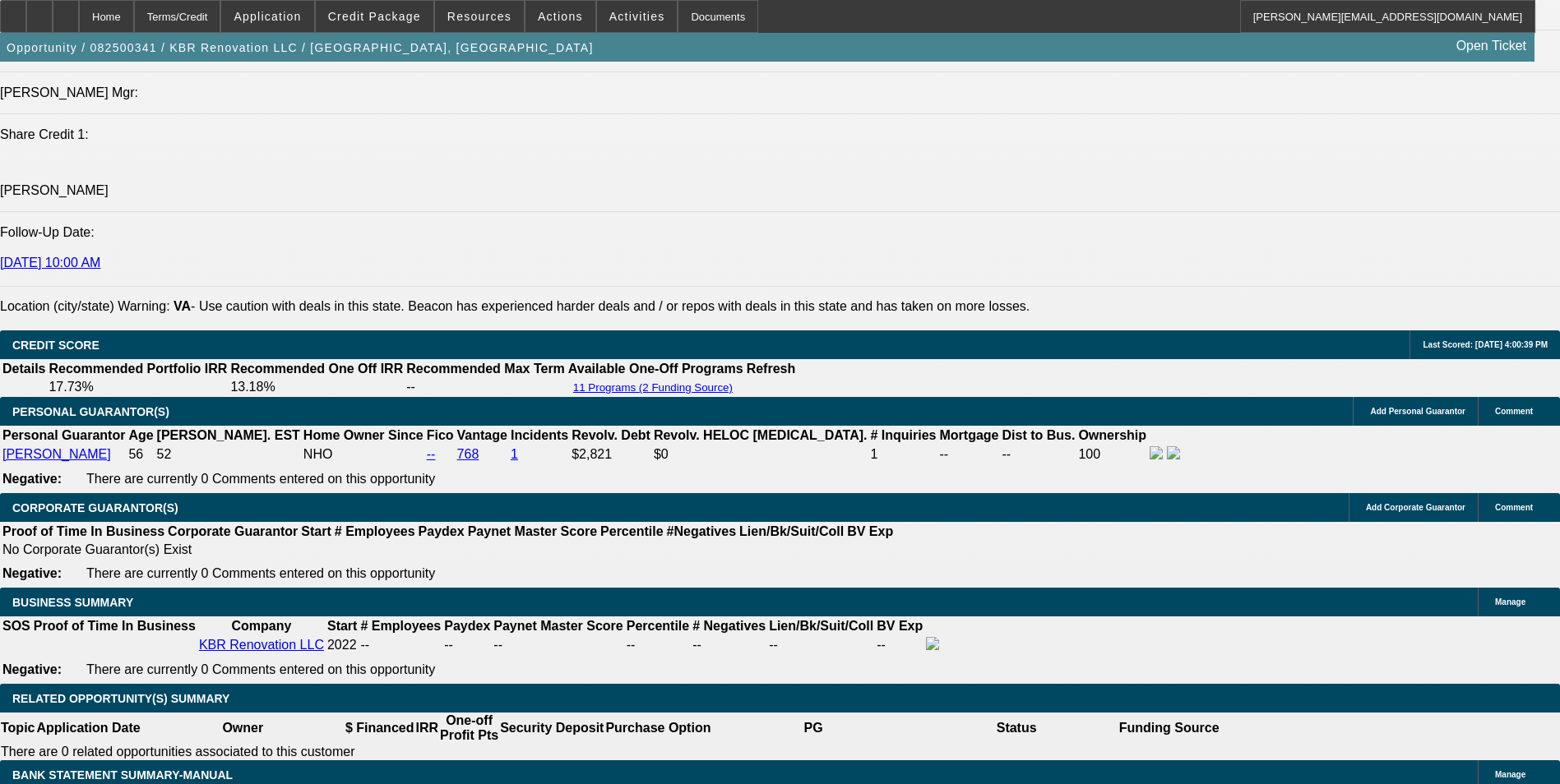
scroll to position [1644, 0]
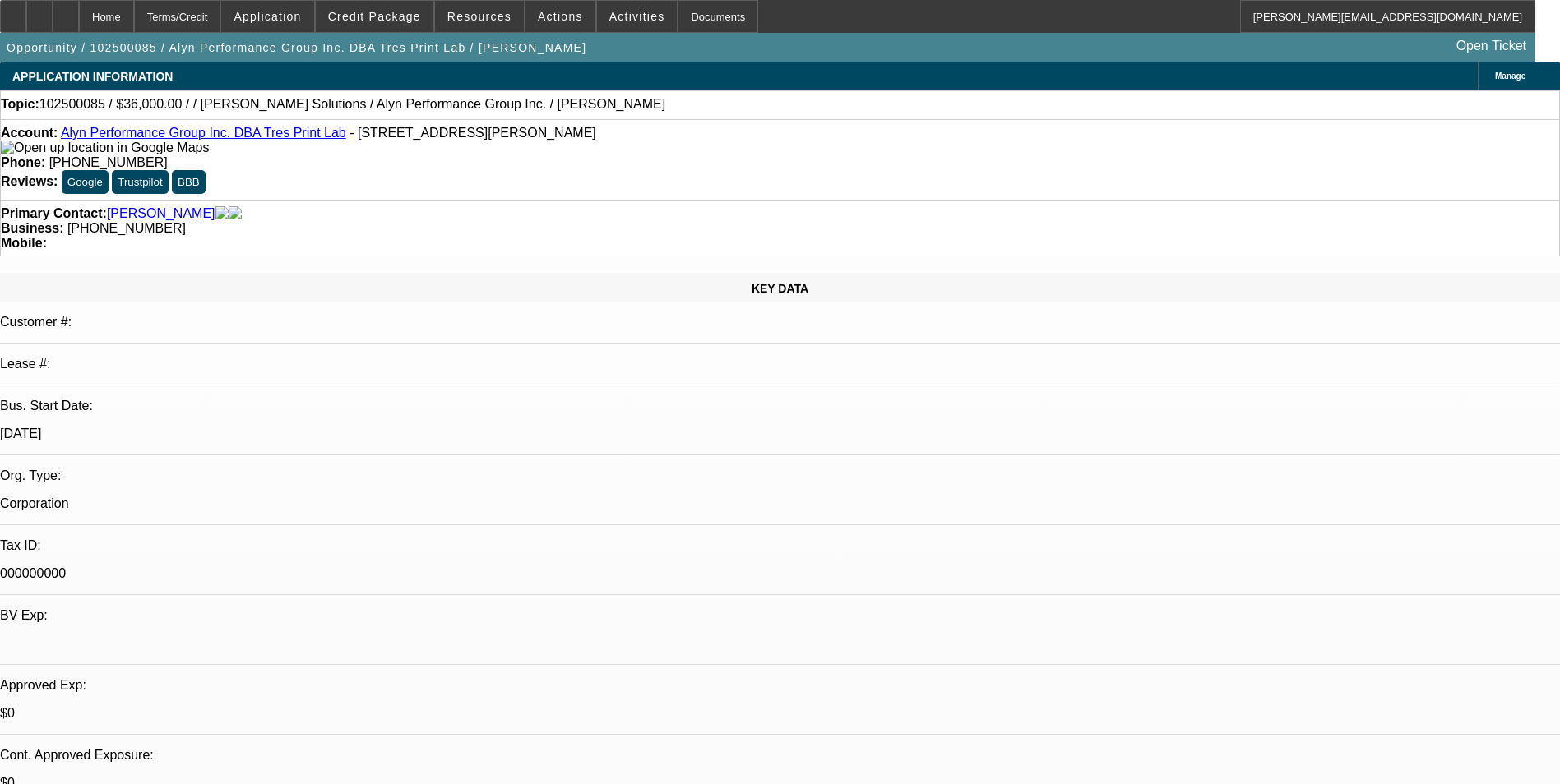
select select "0"
select select "2"
select select "0.1"
select select "4"
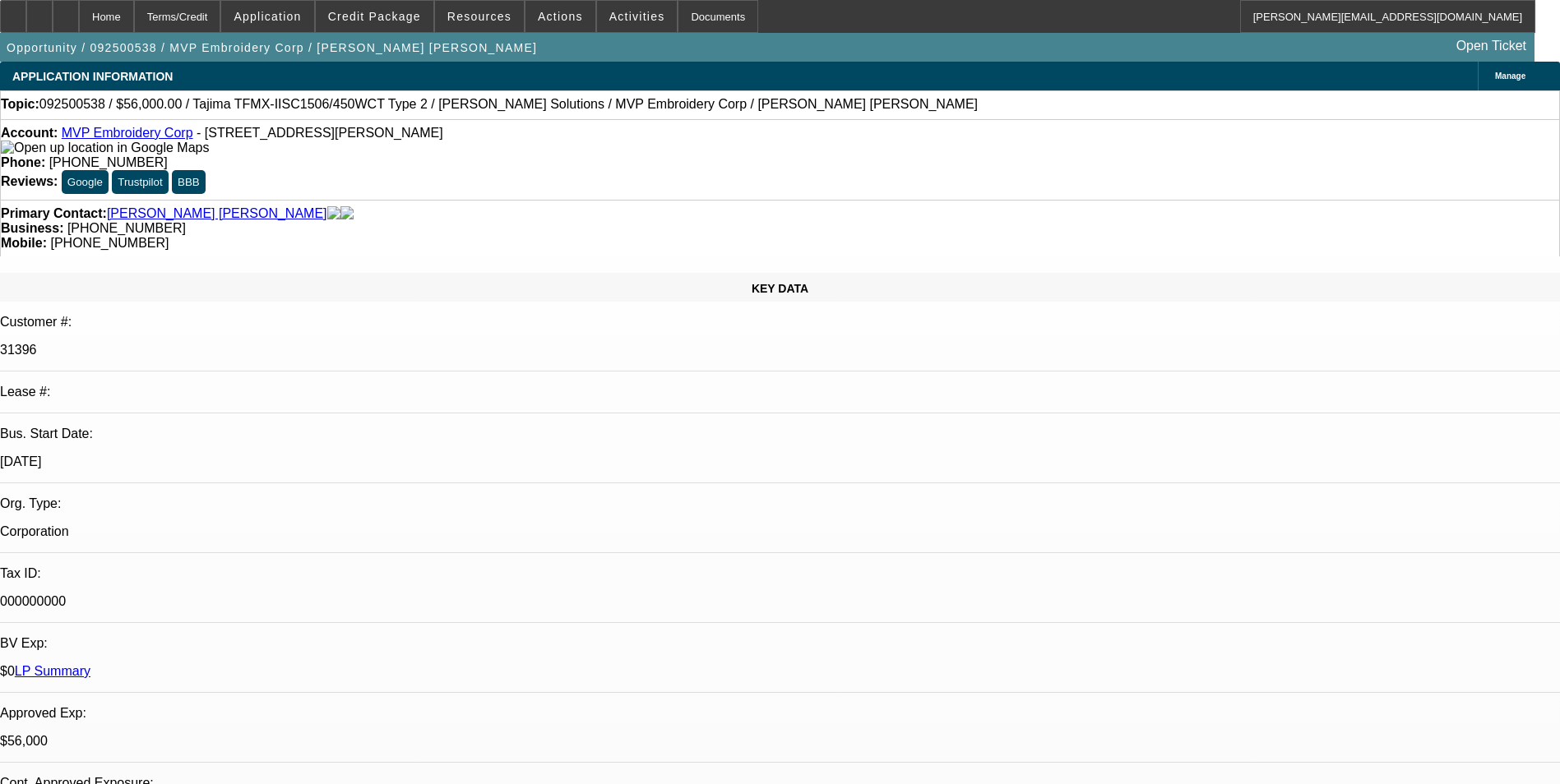
select select "0"
select select "2"
select select "0"
select select "6"
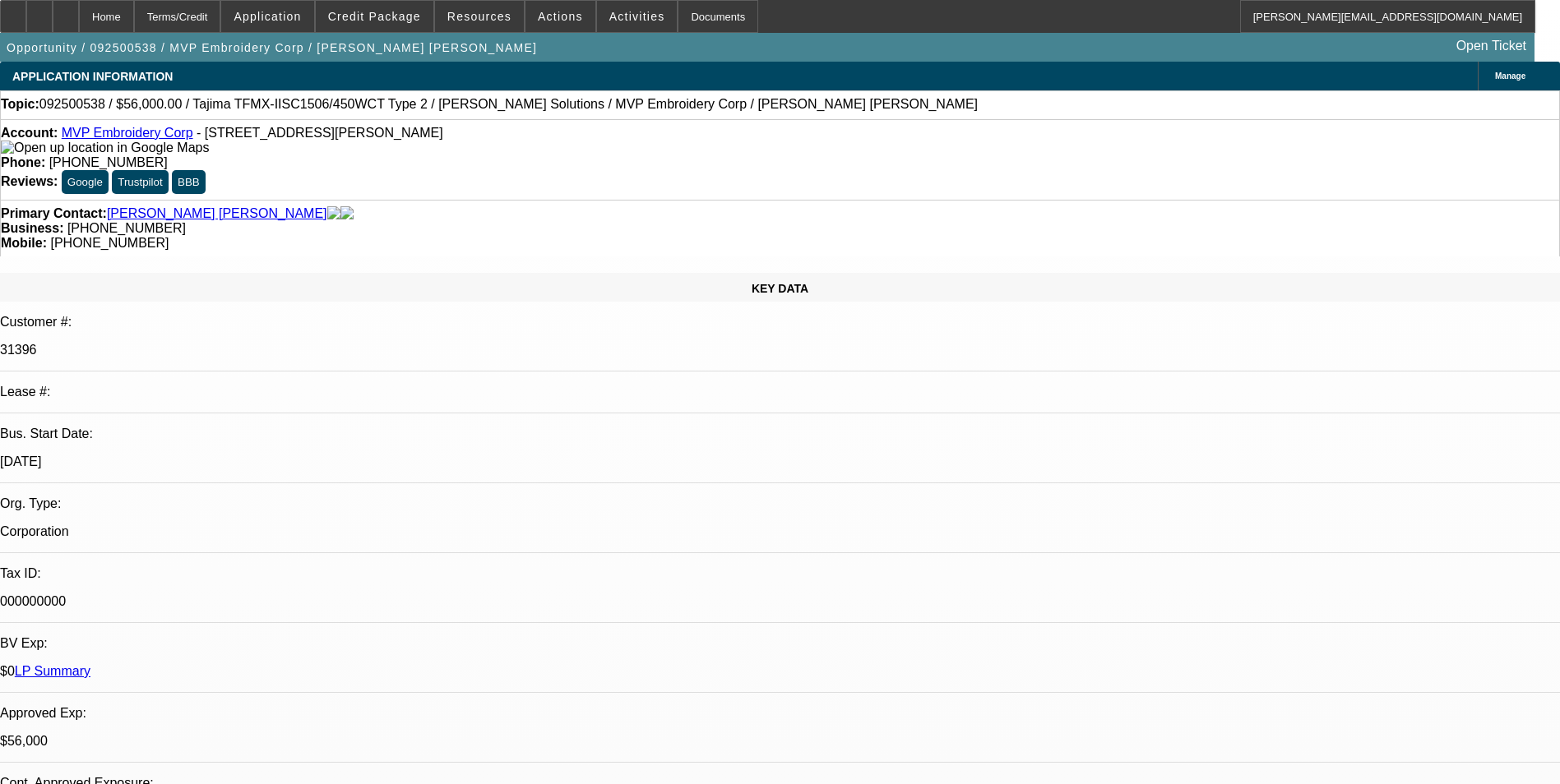
select select "0.1"
select select "2"
select select "0"
select select "6"
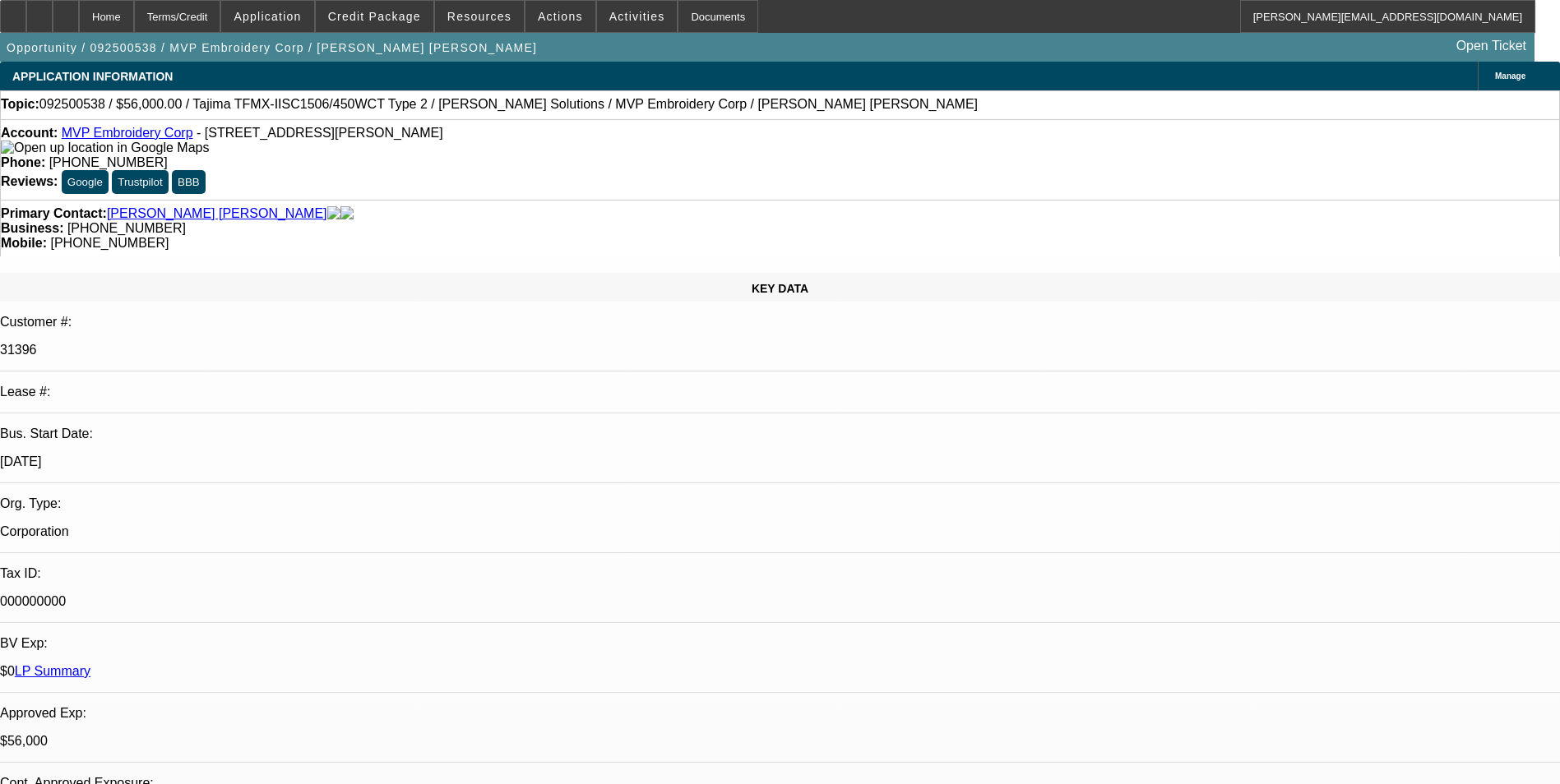
select select "0"
select select "2"
select select "0"
select select "6"
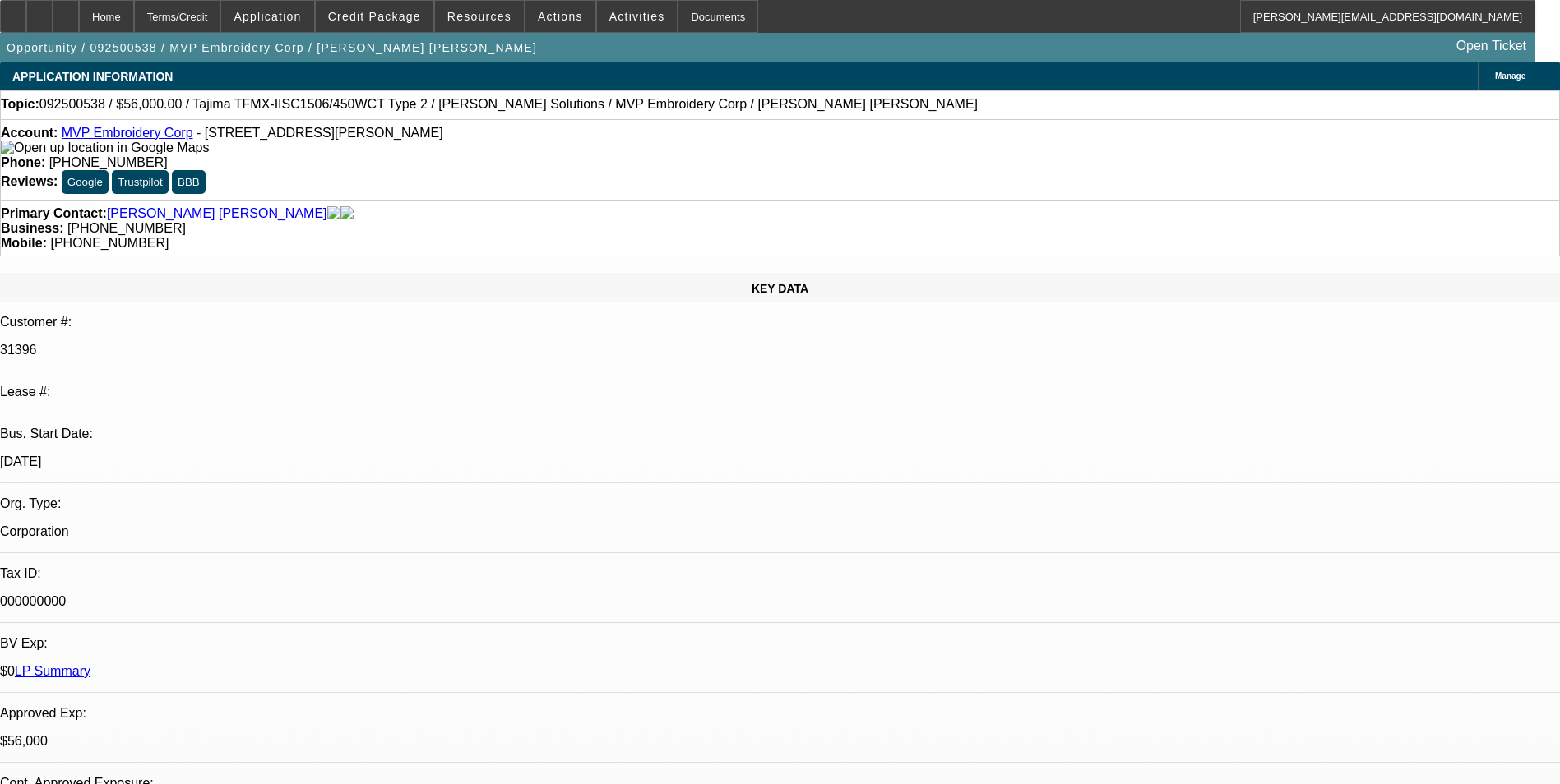
select select "0"
select select "2"
select select "0"
select select "6"
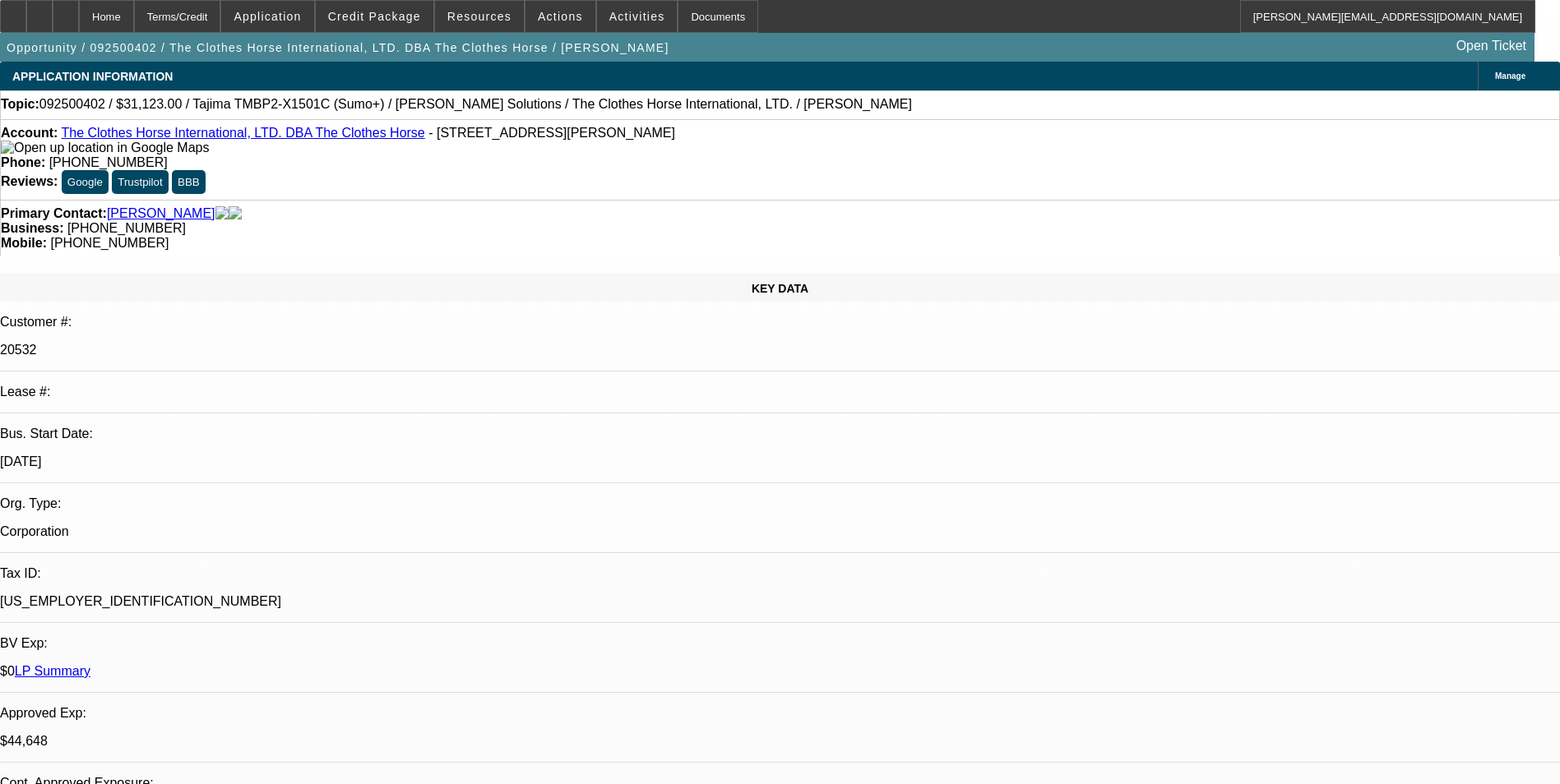
select select "0"
select select "2"
select select "0"
select select "2"
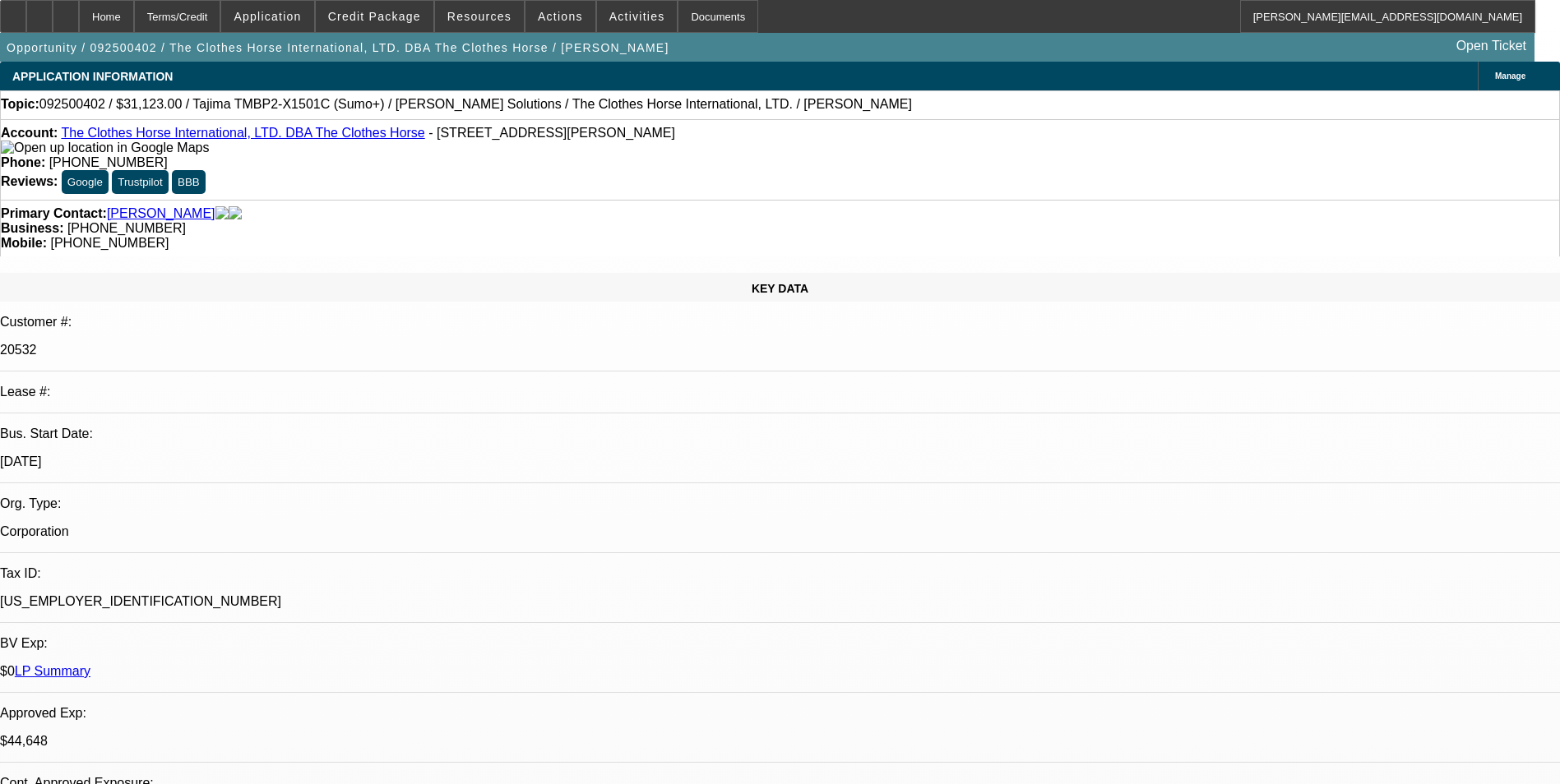
select select "0"
select select "2"
select select "0"
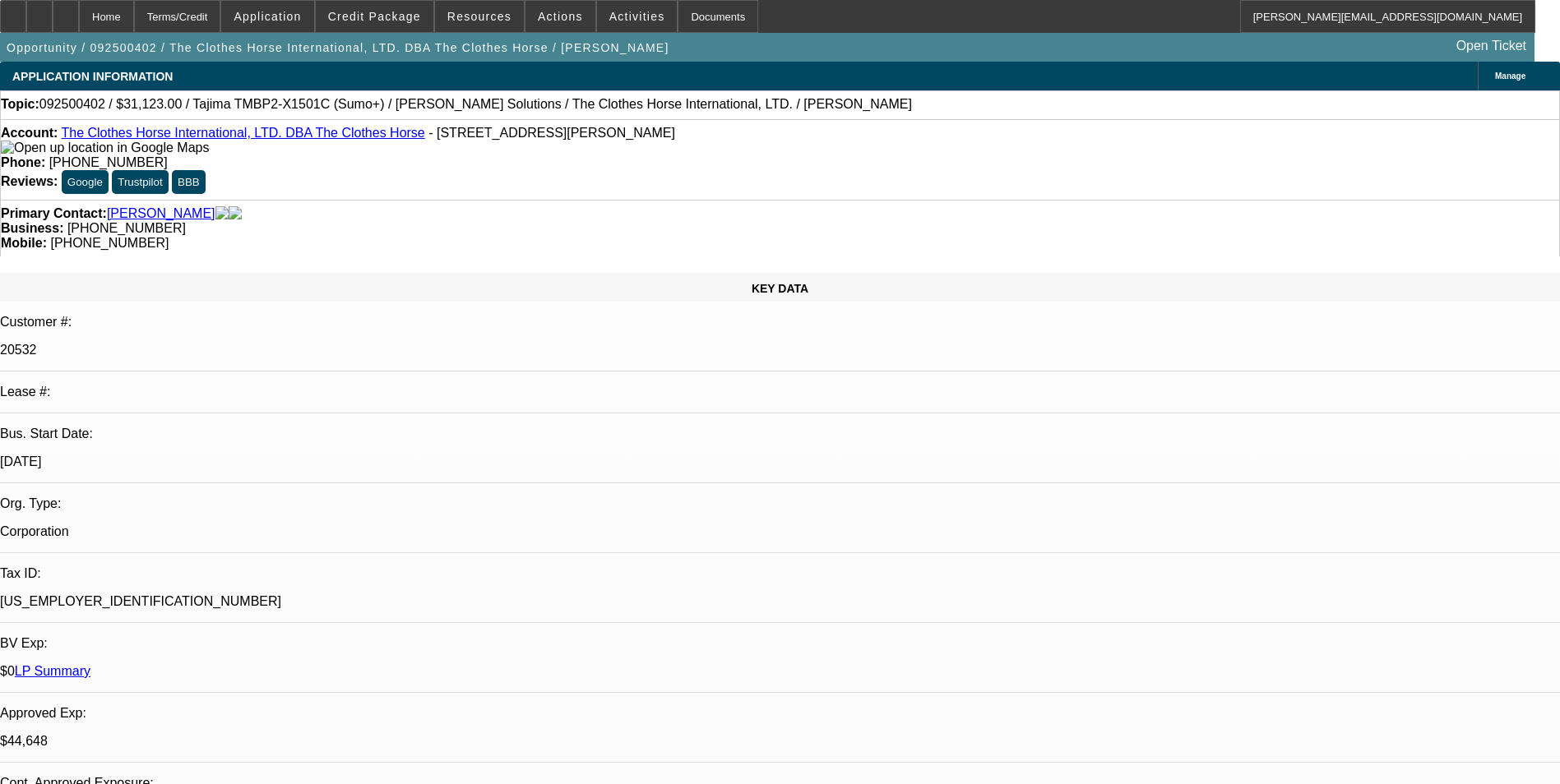
select select "2"
select select "0"
select select "1"
select select "2"
select select "6"
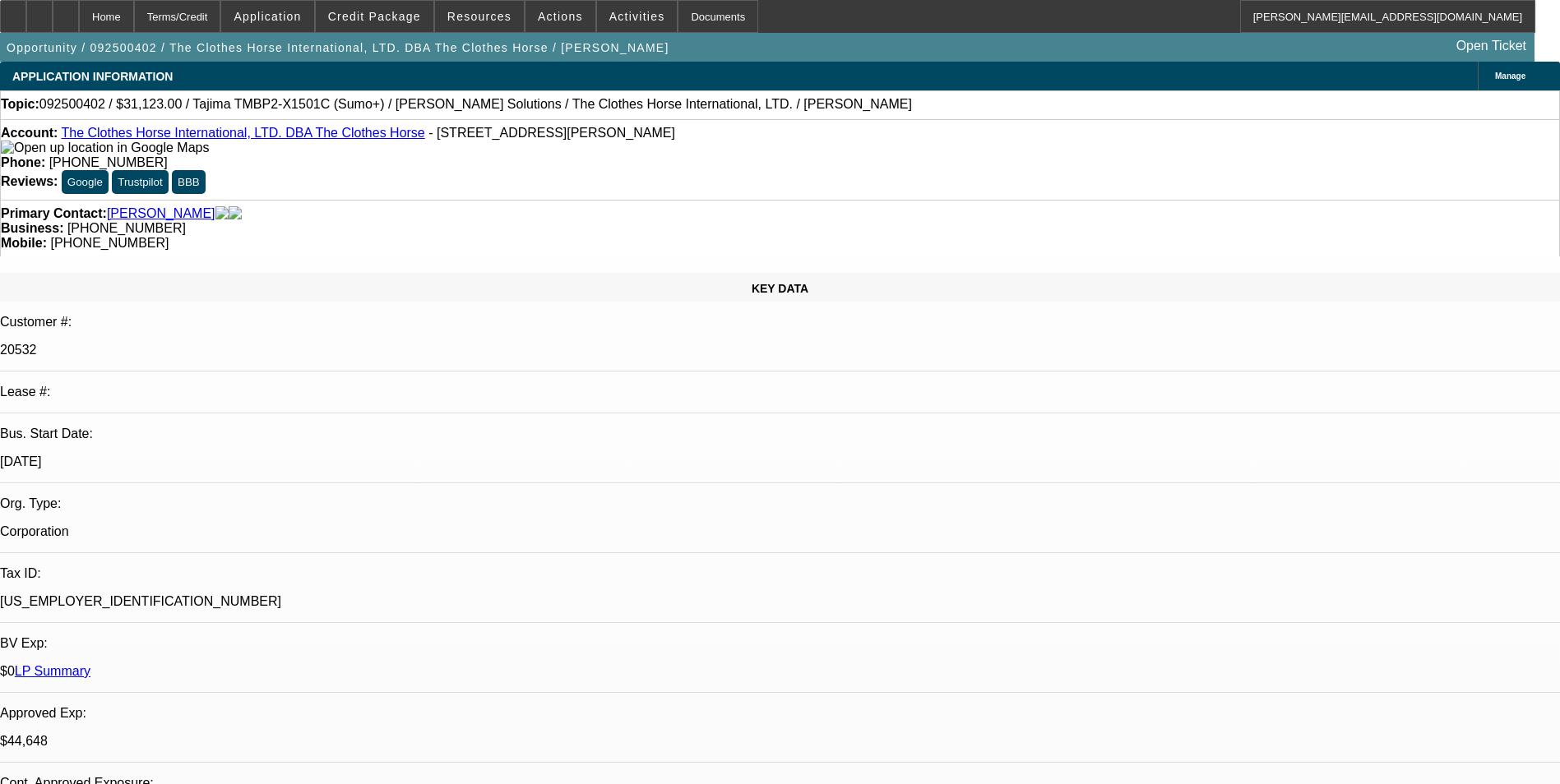
select select "1"
select select "2"
select select "6"
select select "1"
select select "2"
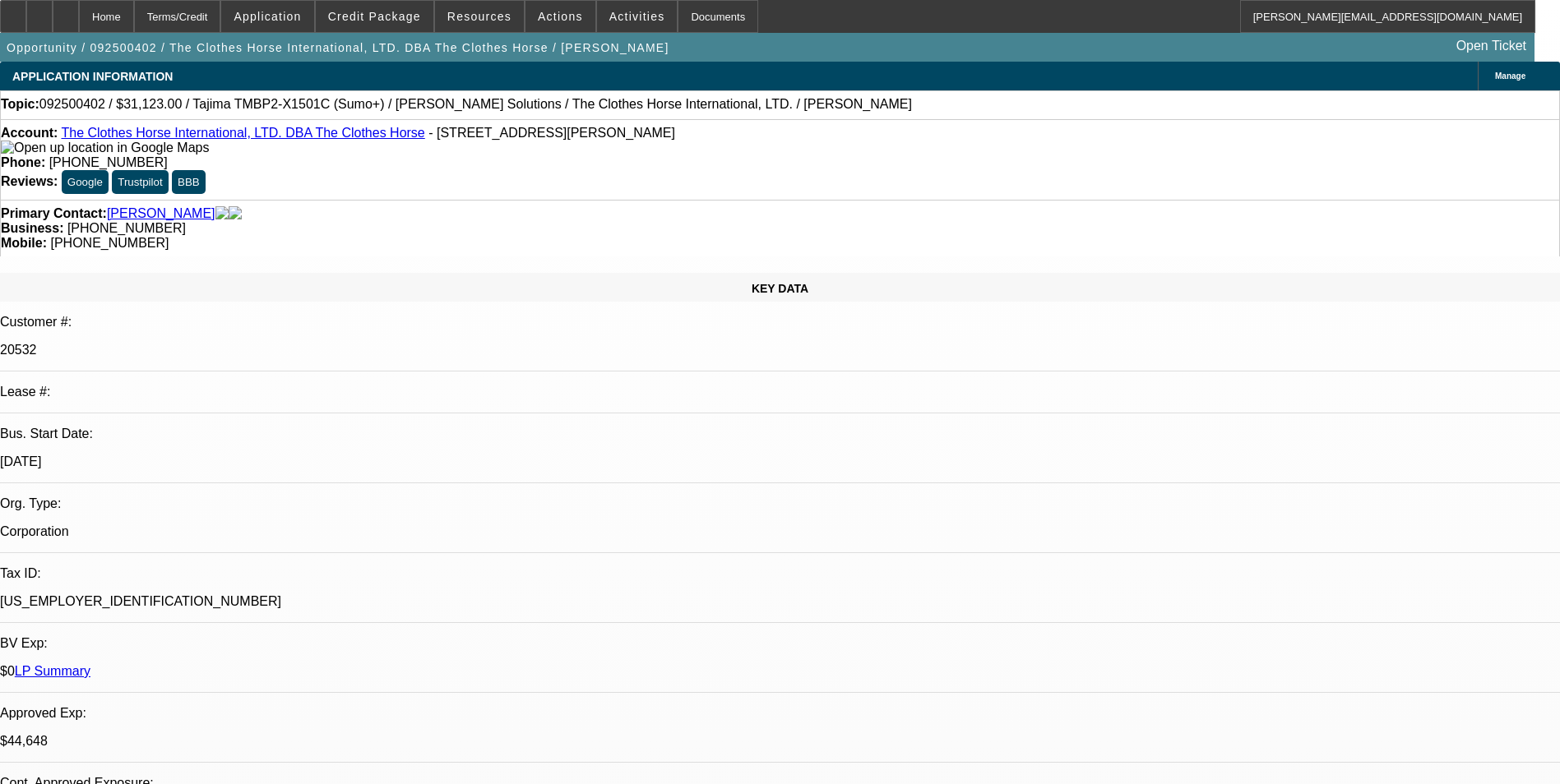
select select "6"
select select "1"
select select "2"
select select "6"
click at [53, 22] on div at bounding box center [40, 16] width 26 height 33
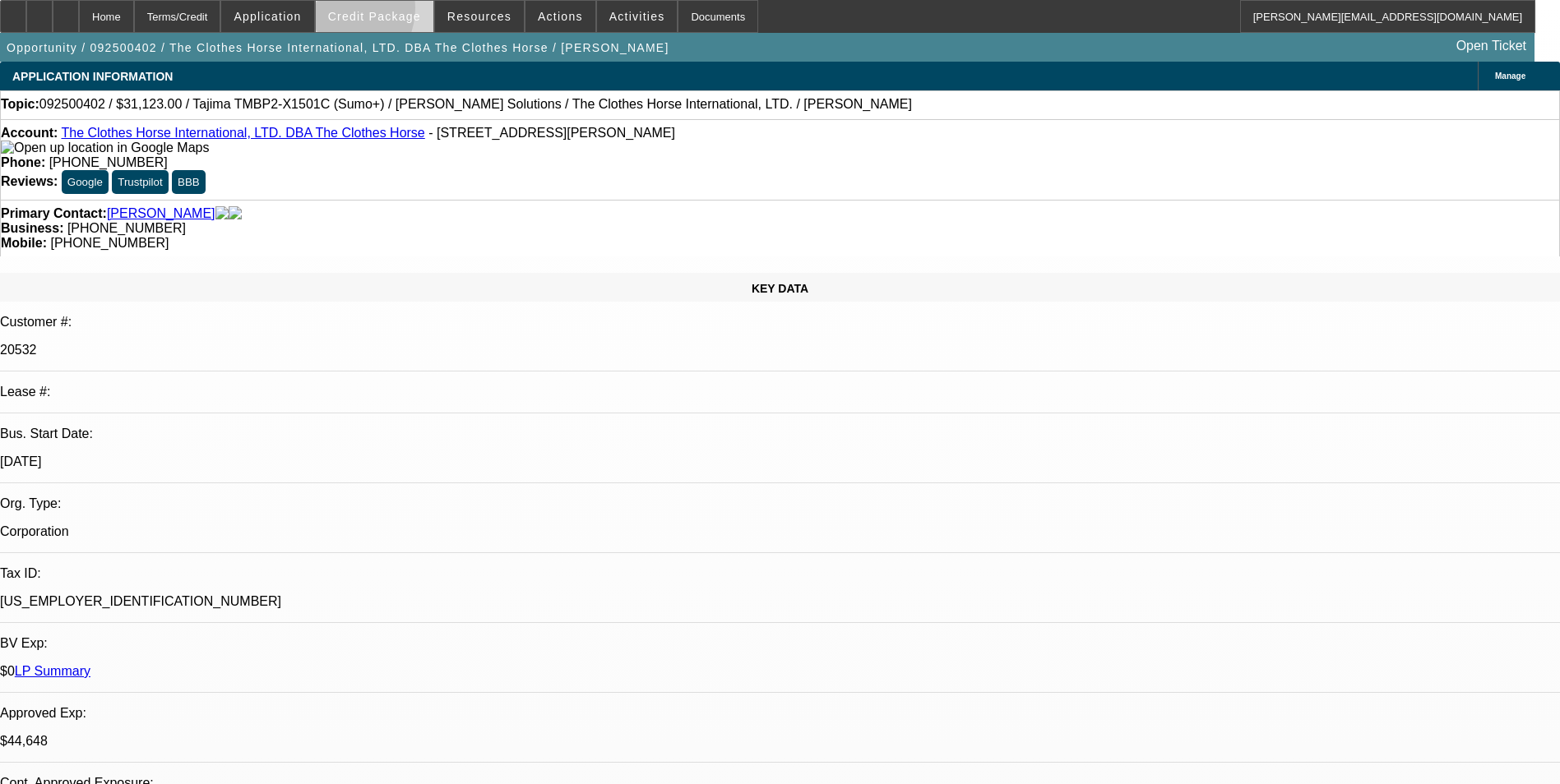
click at [359, 11] on span "Credit Package" at bounding box center [375, 16] width 93 height 13
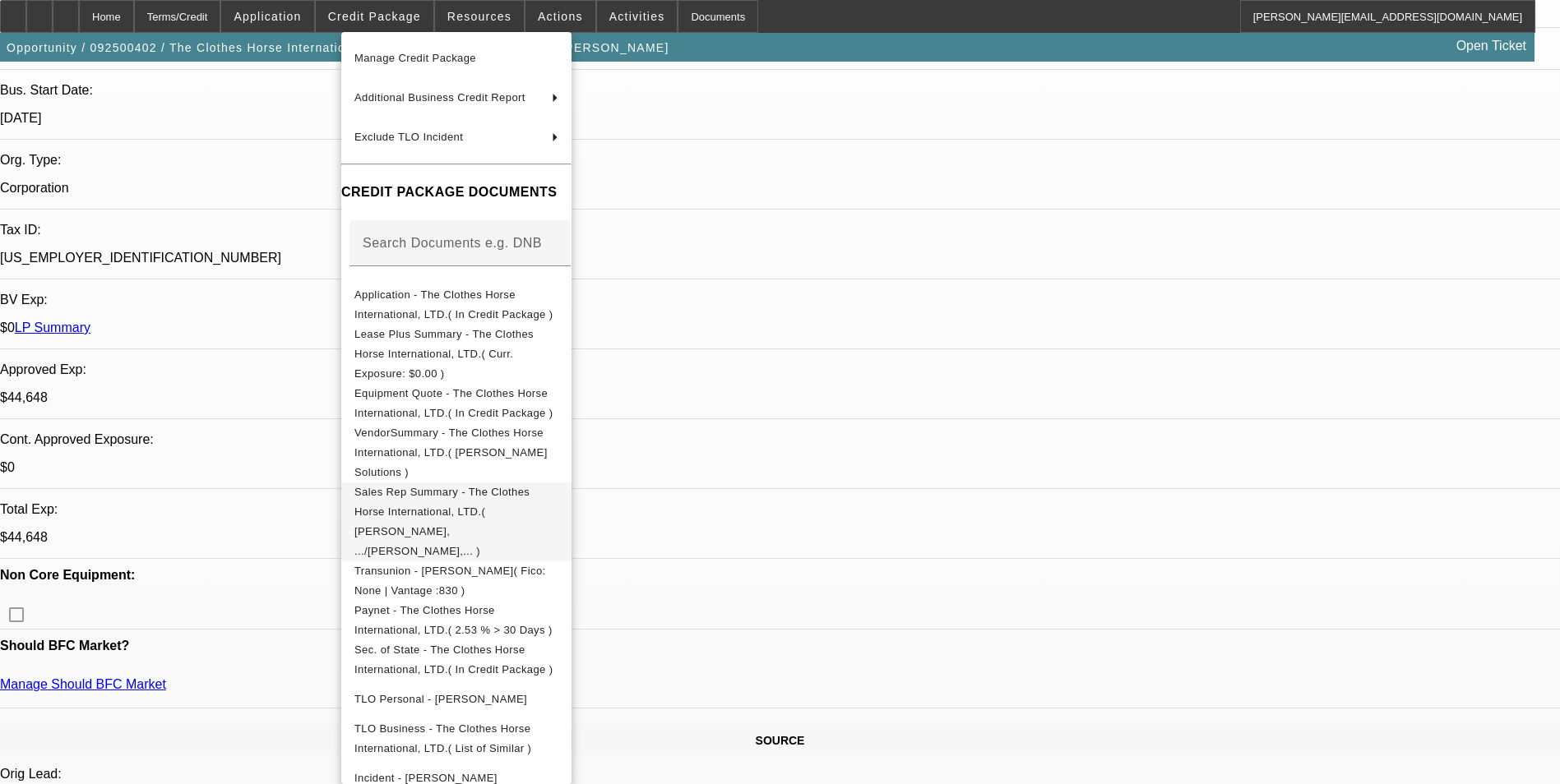
scroll to position [493, 0]
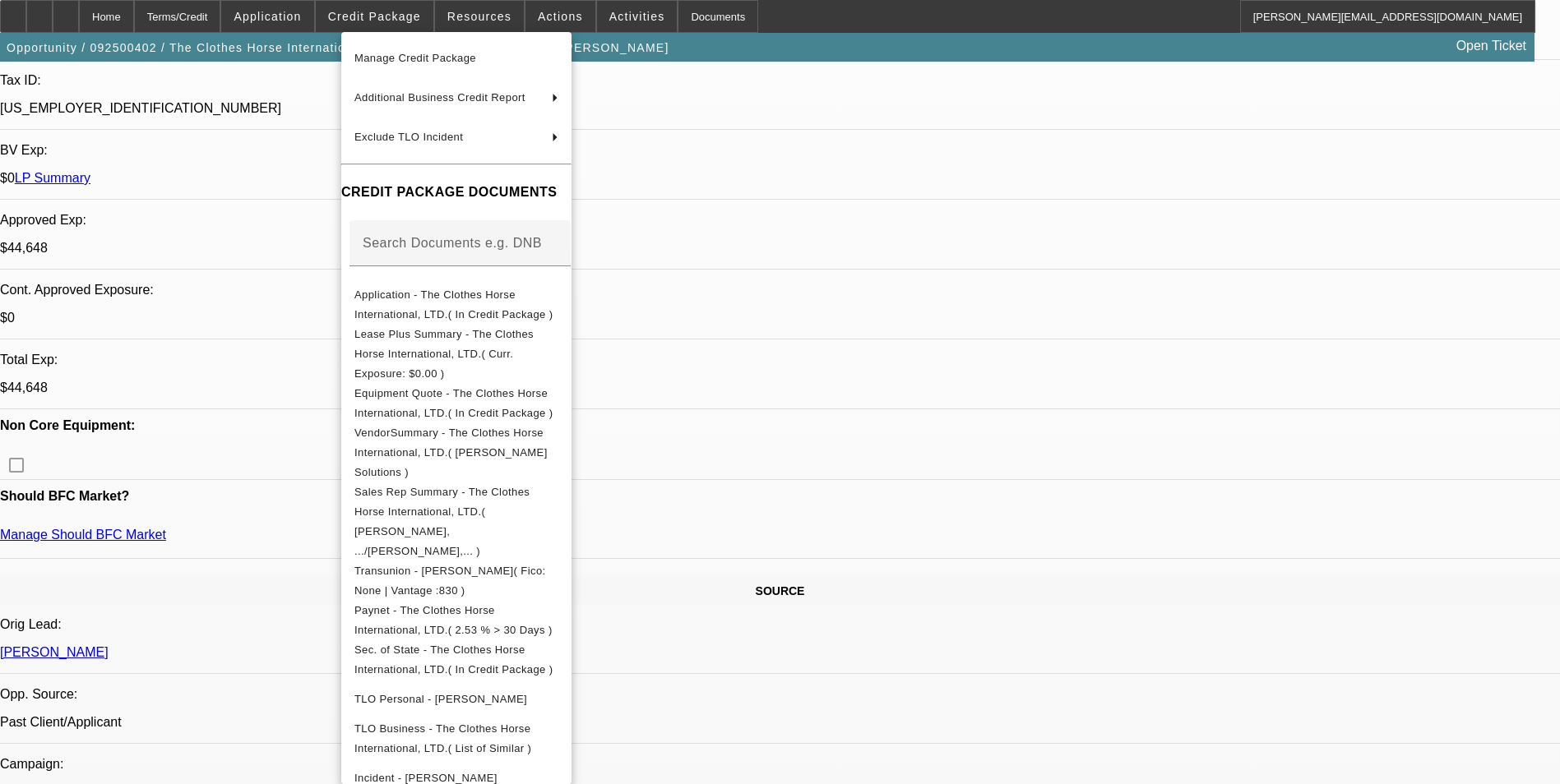
click at [959, 288] on div at bounding box center [780, 392] width 1560 height 784
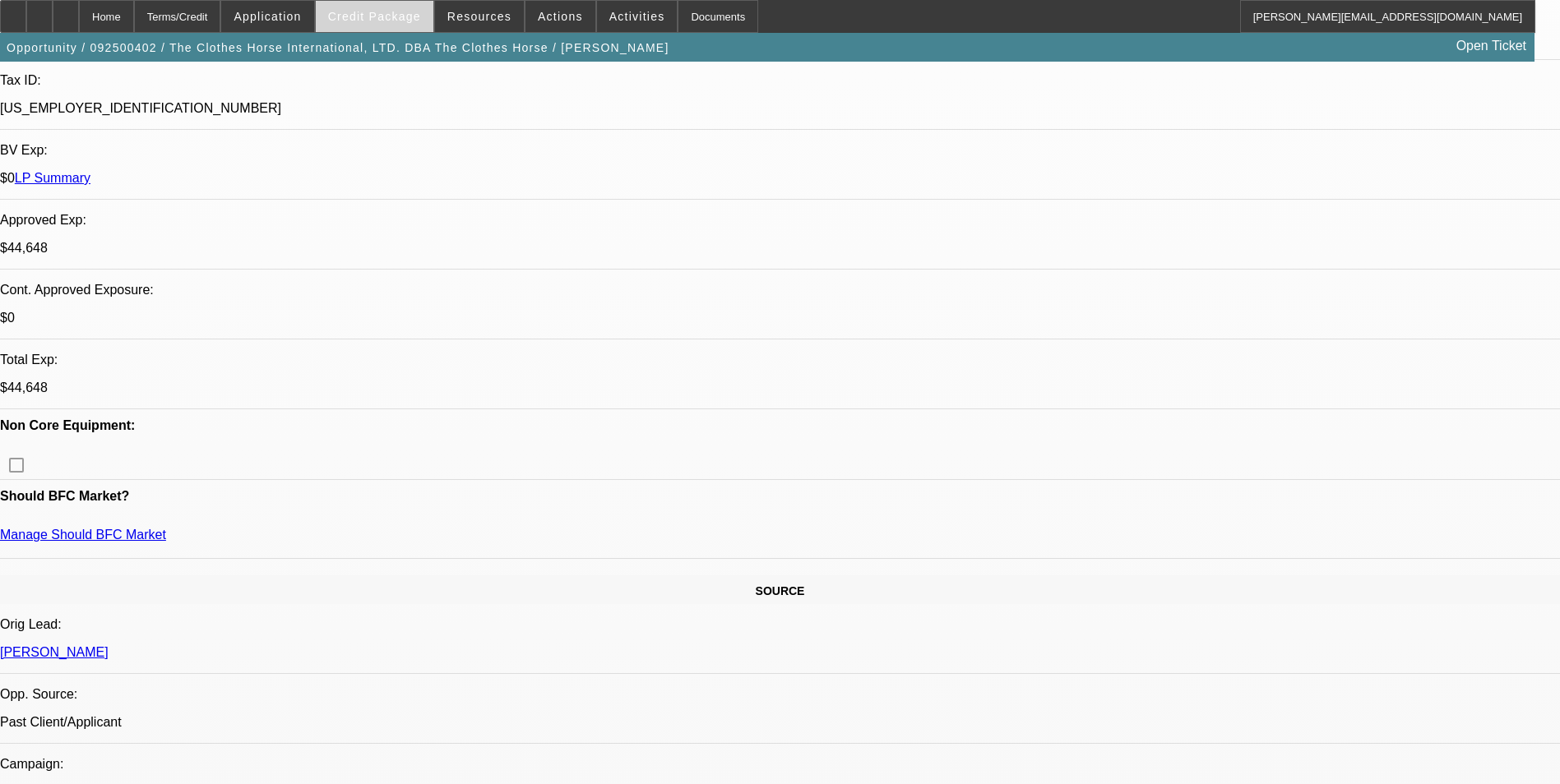
click at [419, 11] on span "Credit Package" at bounding box center [375, 16] width 93 height 13
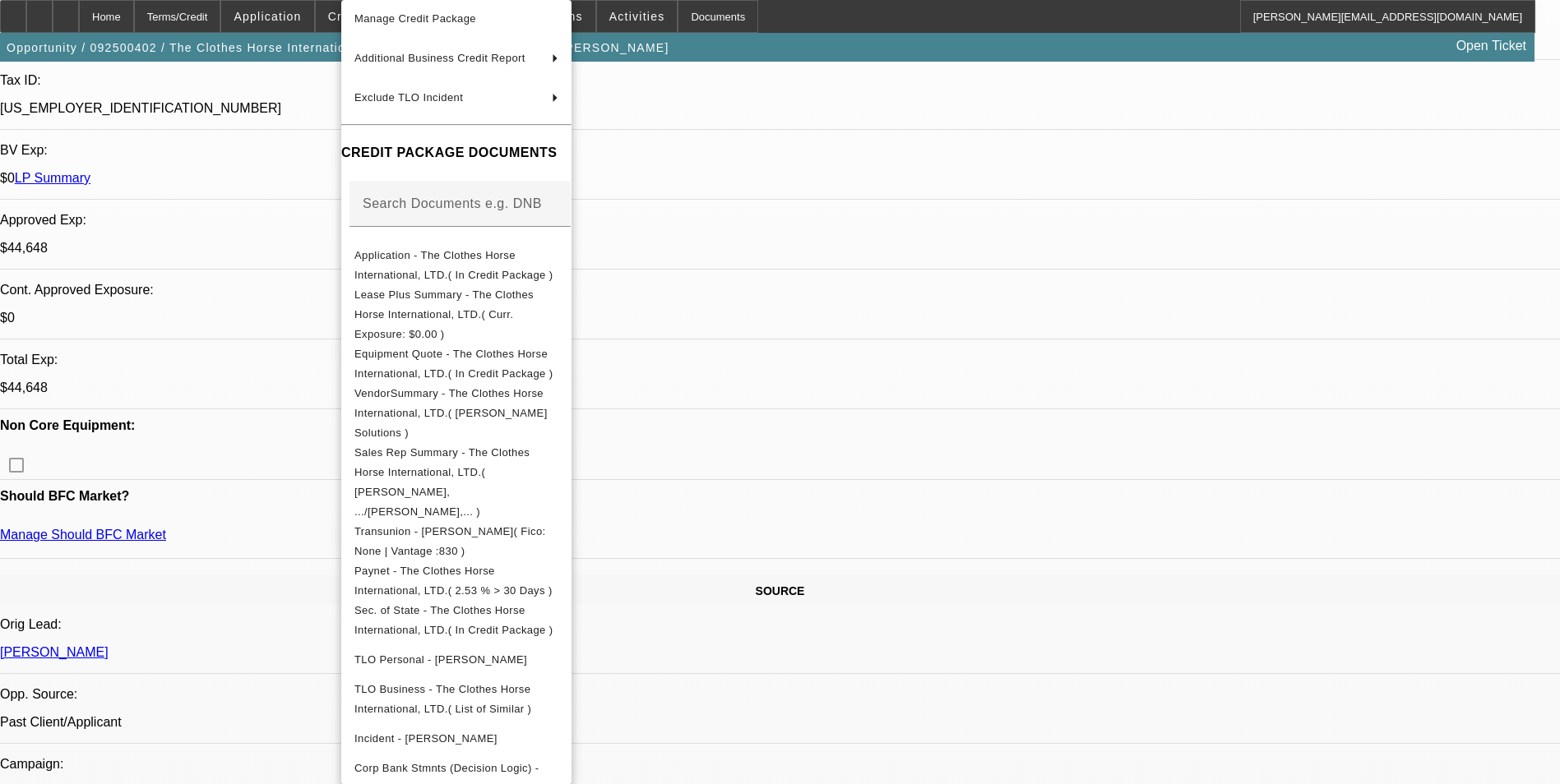
scroll to position [904, 0]
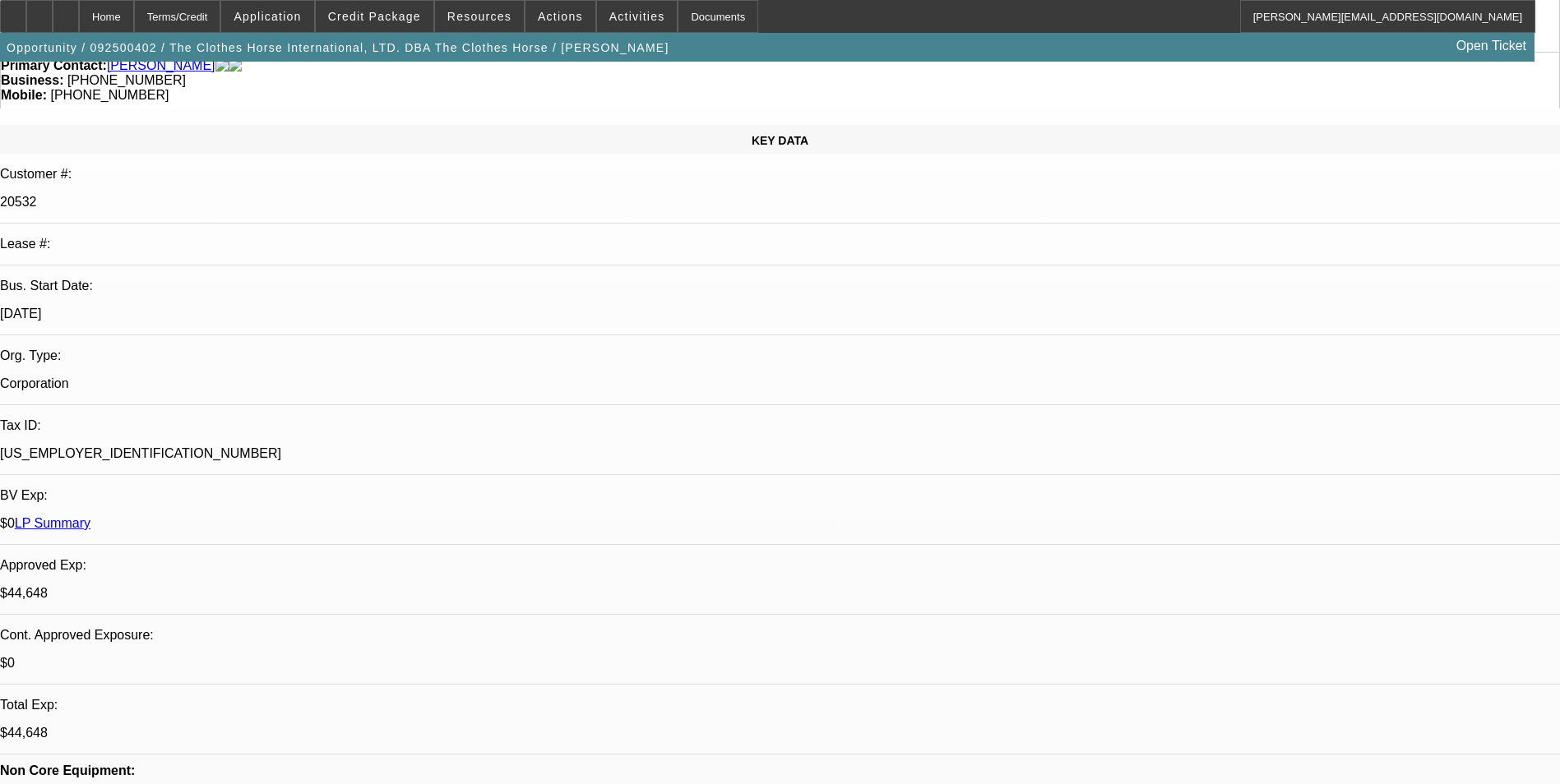
scroll to position [0, 0]
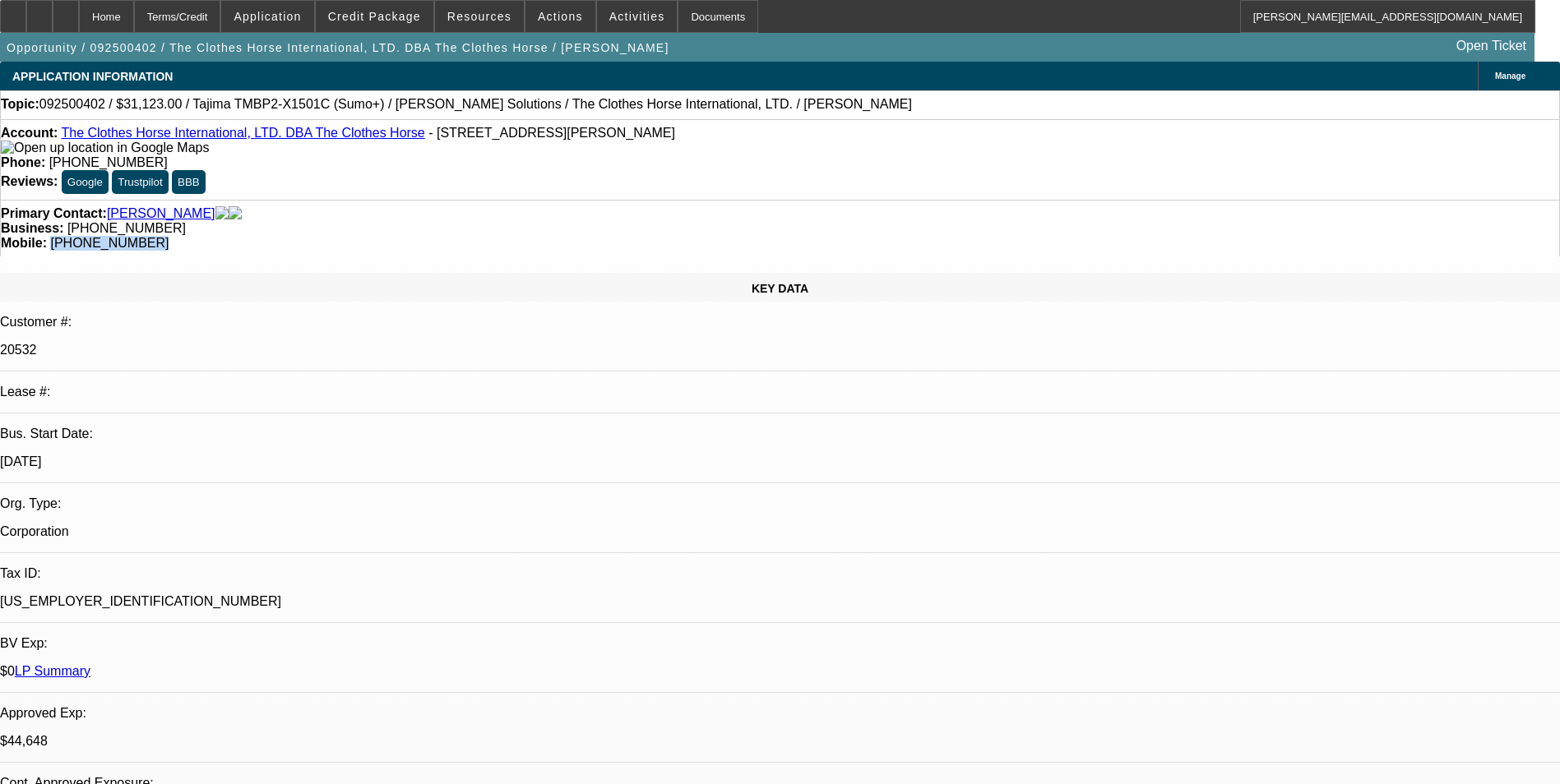
drag, startPoint x: 881, startPoint y: 200, endPoint x: 826, endPoint y: 203, distance: 55.1
click at [826, 236] on div "Mobile: (856) 266-1898" at bounding box center [780, 243] width 1558 height 15
drag, startPoint x: 826, startPoint y: 202, endPoint x: 841, endPoint y: 196, distance: 16.2
copy span "(856) 266-1898"
click at [91, 664] on link "LP Summary" at bounding box center [53, 671] width 76 height 14
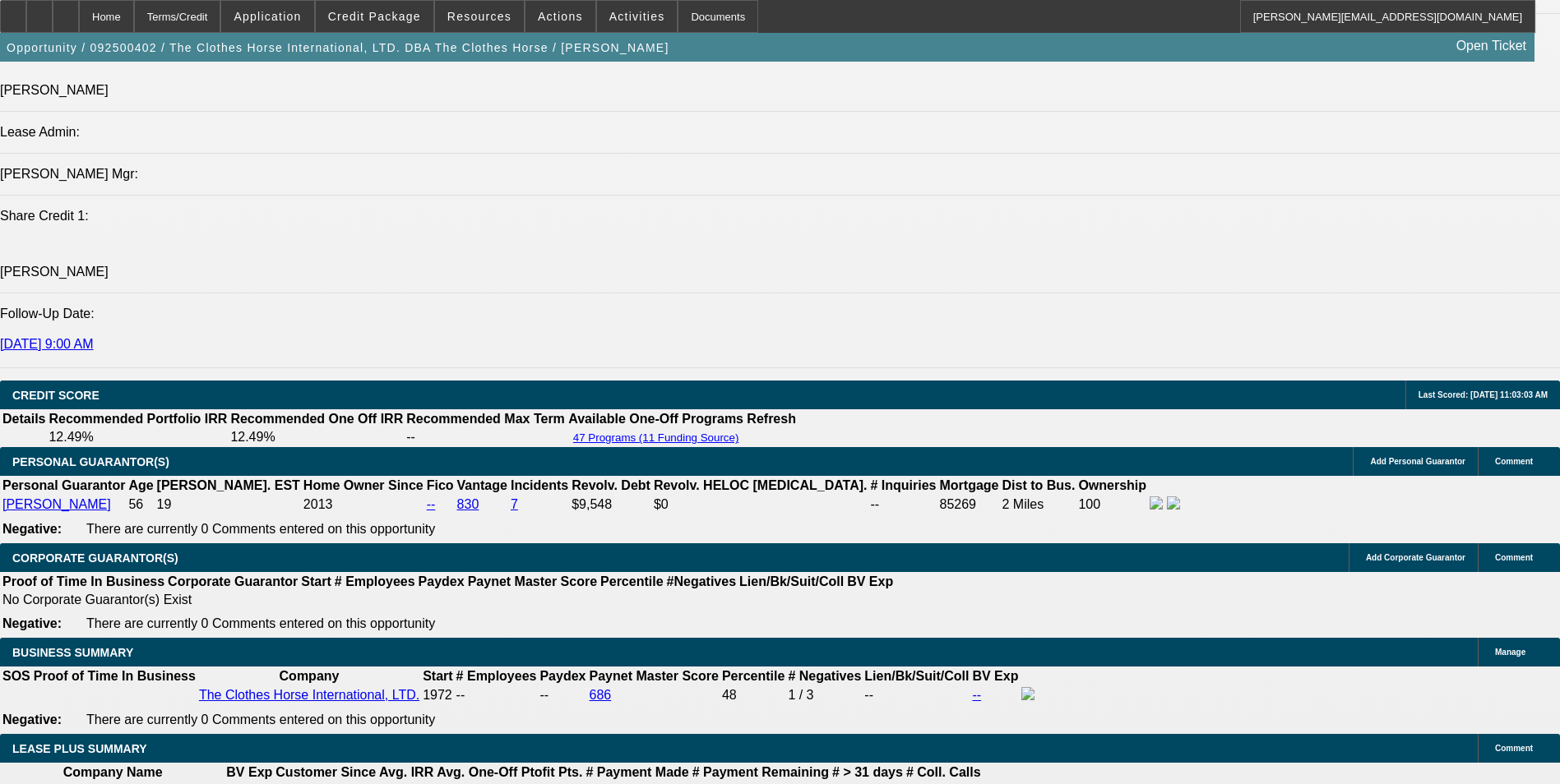
scroll to position [2465, 0]
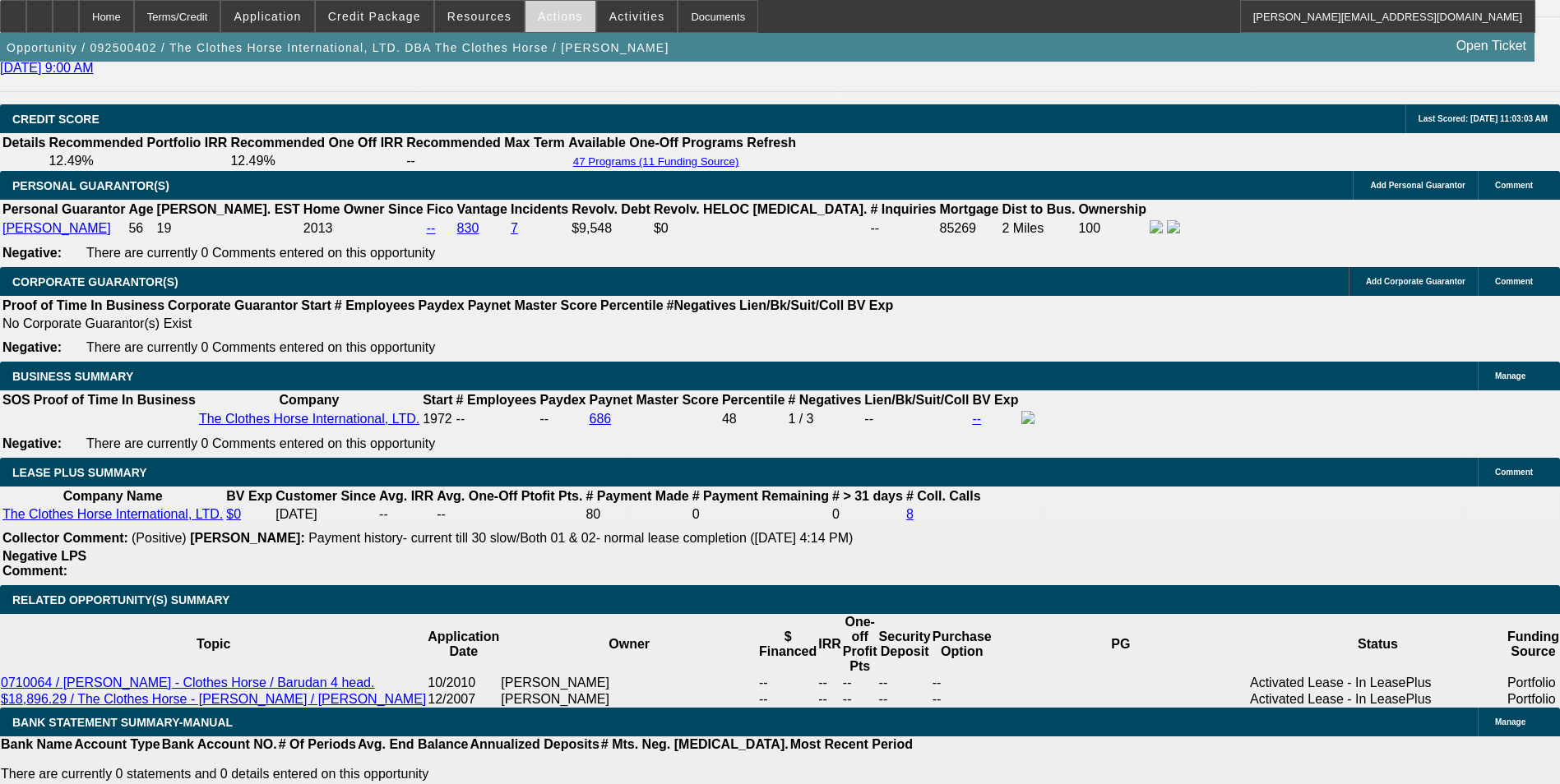
click at [552, 19] on span "Actions" at bounding box center [560, 16] width 45 height 13
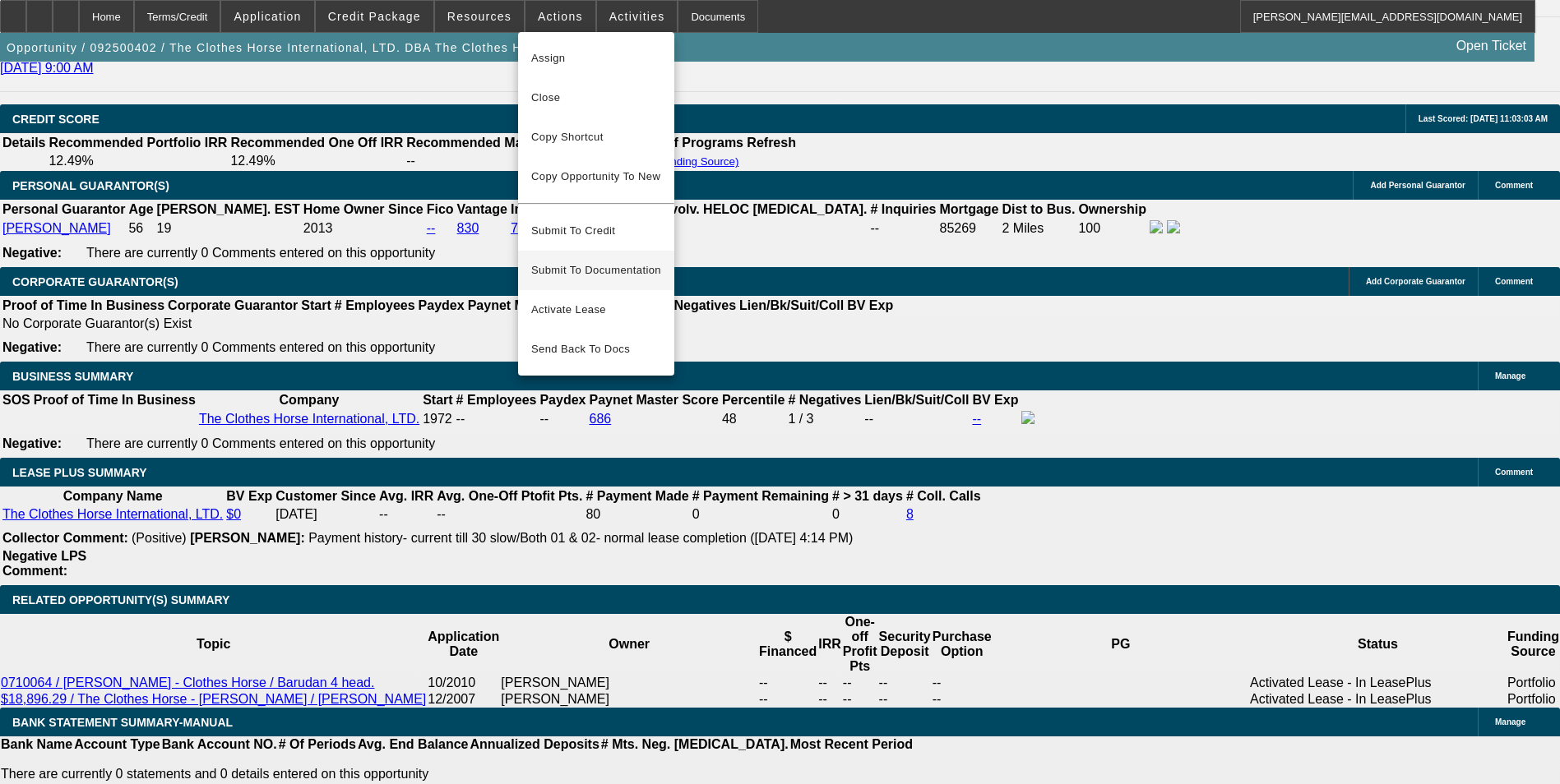
click at [635, 260] on span "Submit To Documentation" at bounding box center [596, 270] width 130 height 19
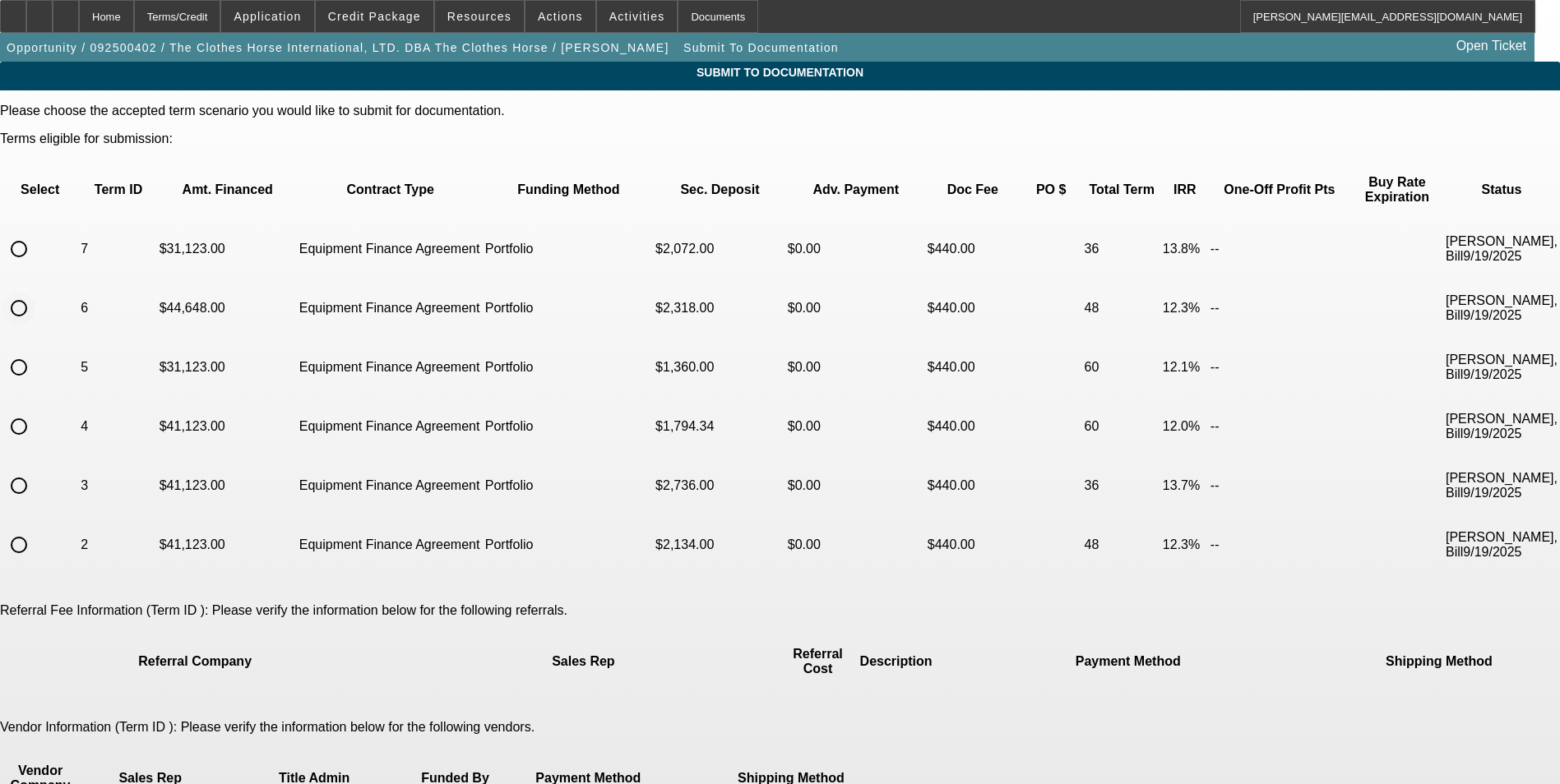
click at [35, 292] on input "radio" at bounding box center [18, 308] width 33 height 33
radio input "true"
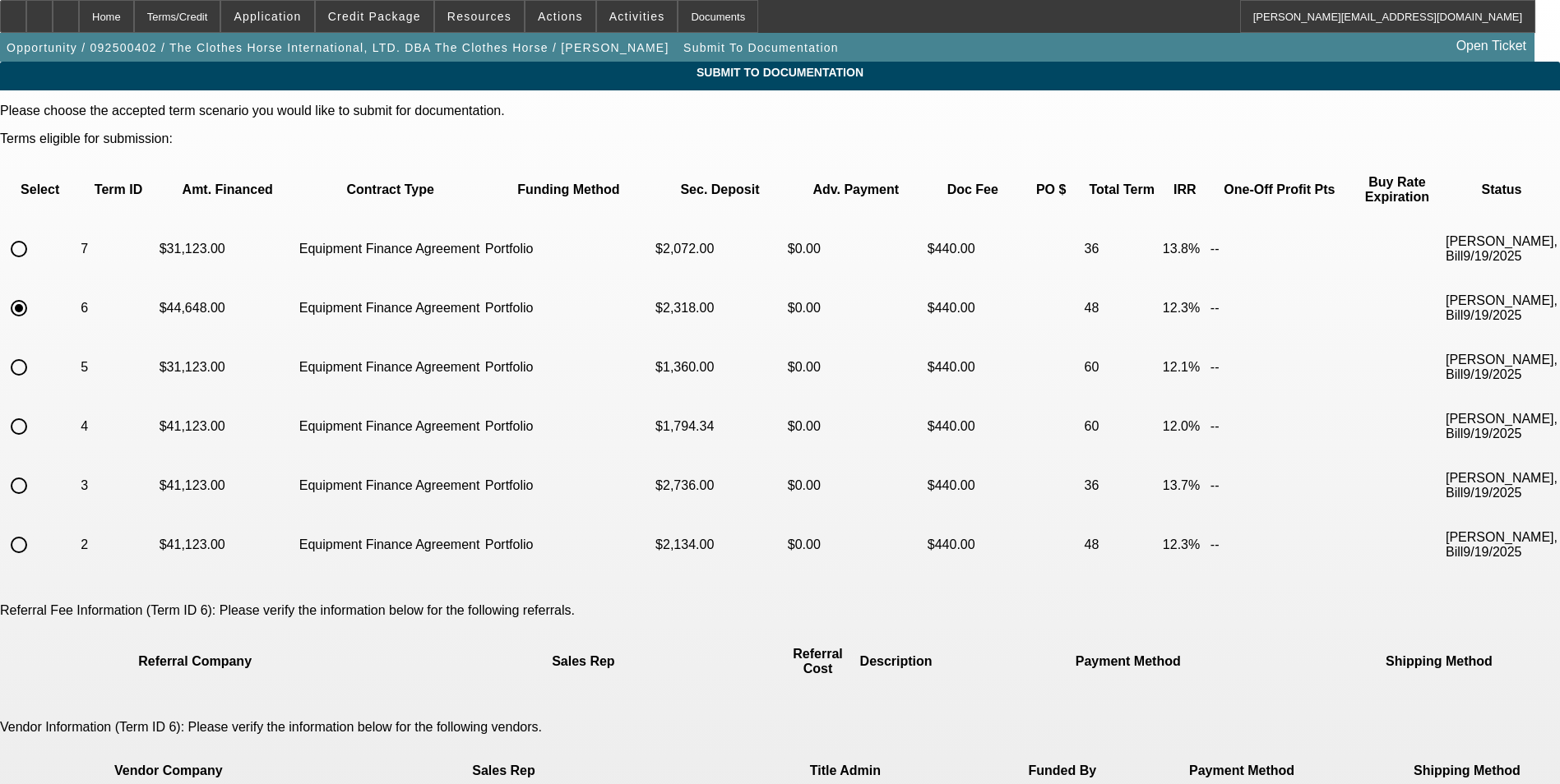
click at [911, 611] on mat-option "ACH" at bounding box center [951, 611] width 174 height 40
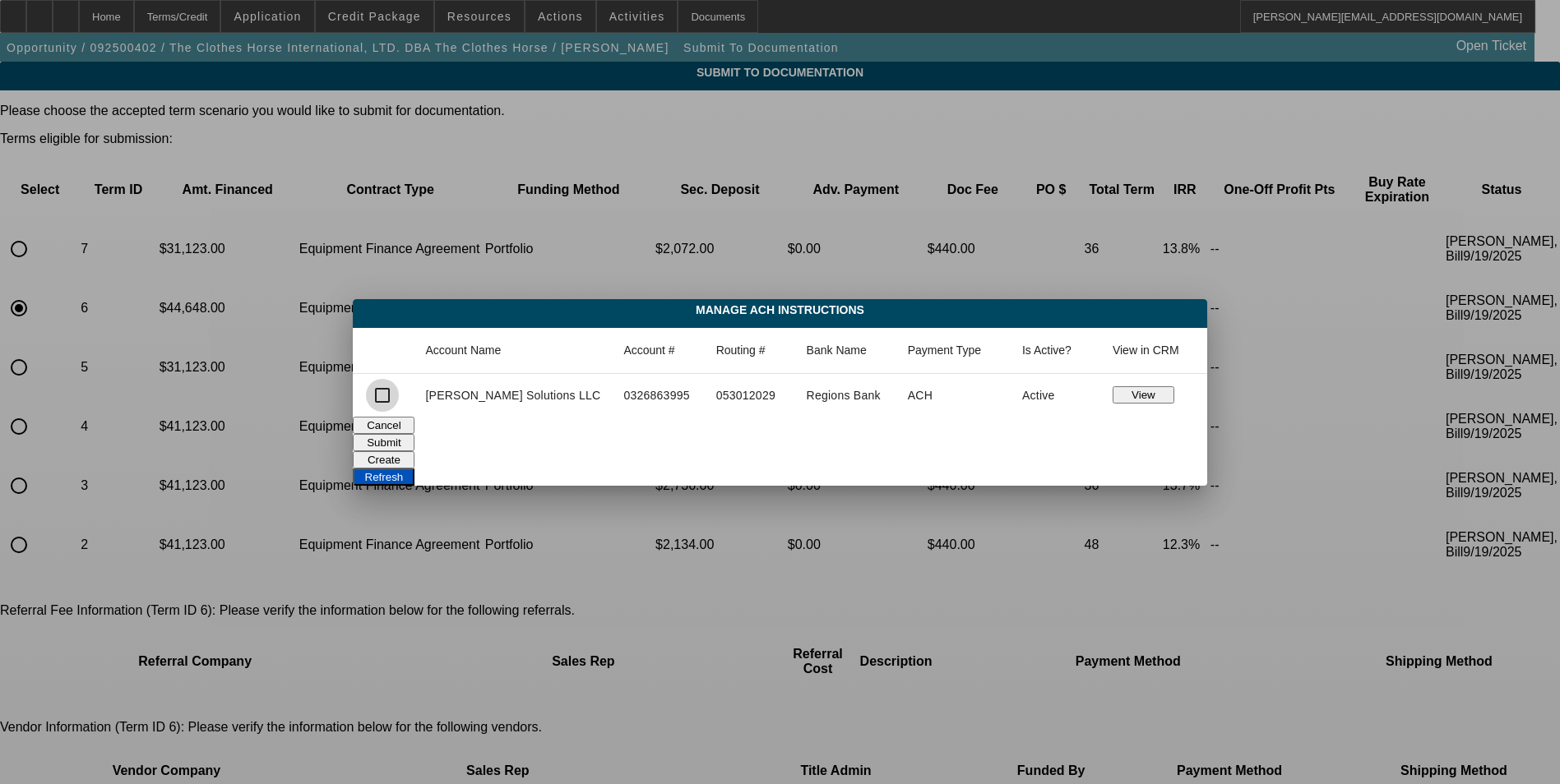
click at [399, 399] on input "checkbox" at bounding box center [382, 395] width 33 height 33
checkbox input "true"
click at [414, 435] on button "Submit" at bounding box center [383, 443] width 62 height 18
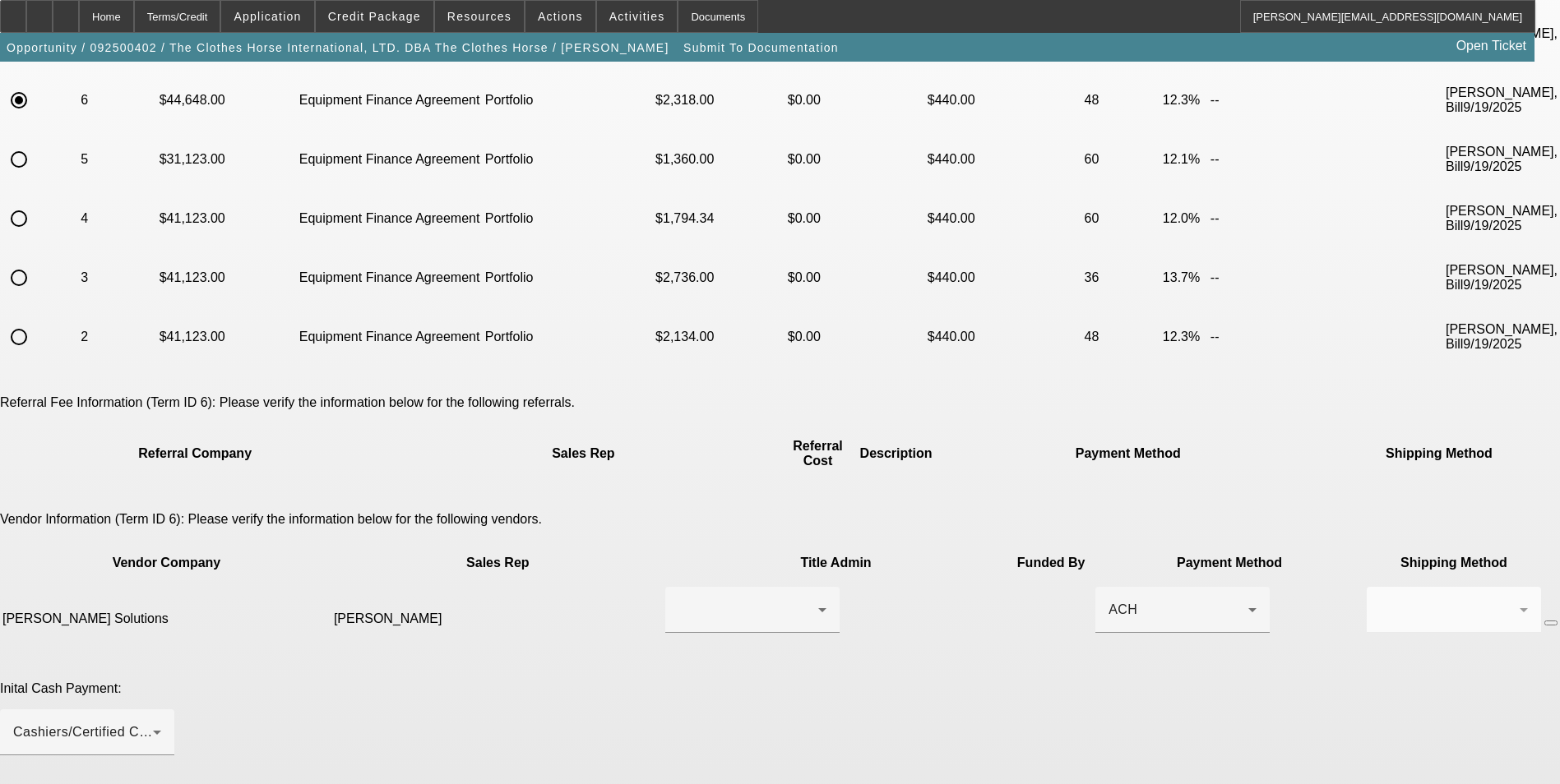
scroll to position [247, 0]
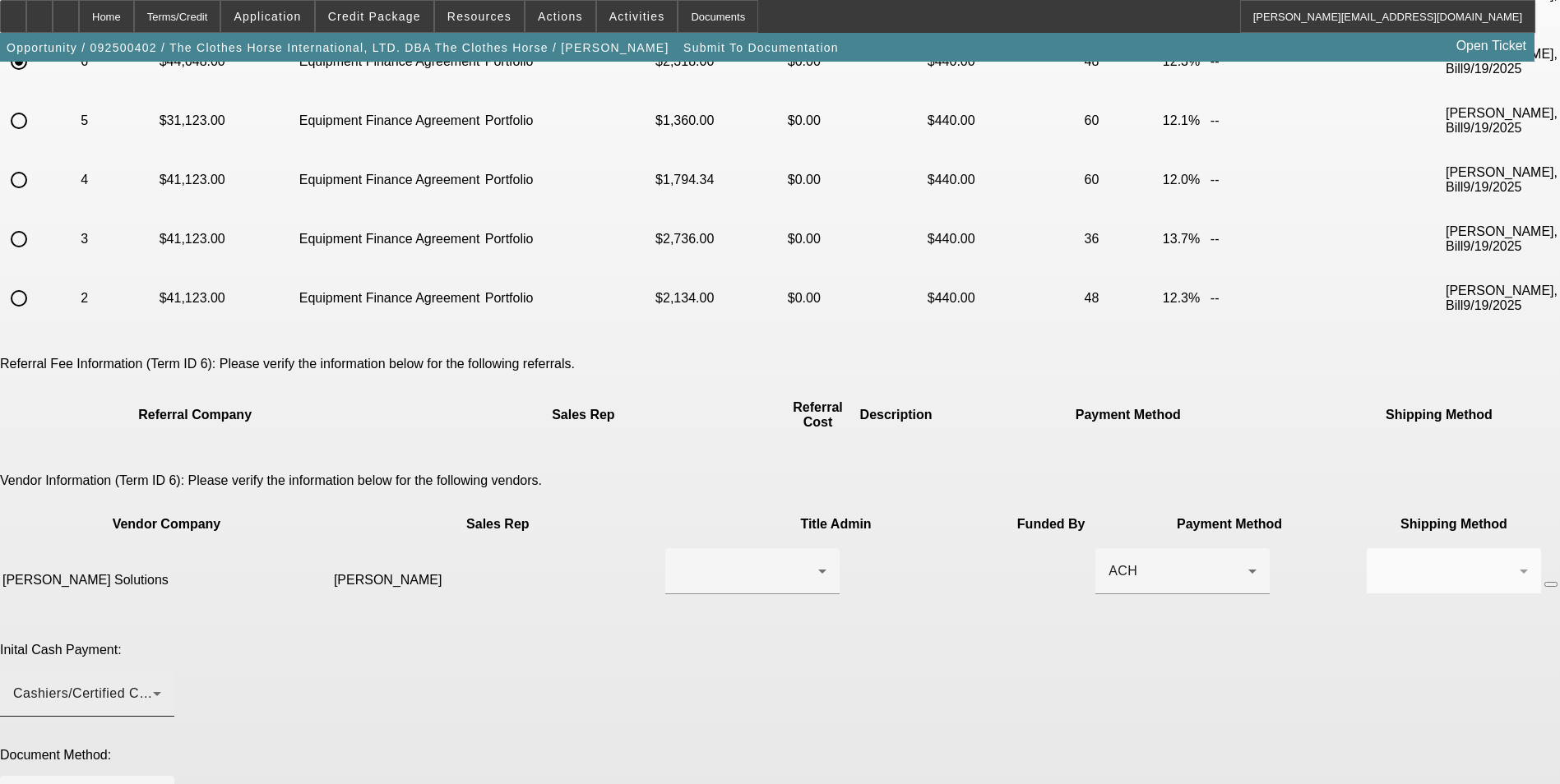
click at [153, 684] on div "Cashiers/Certified Check" at bounding box center [83, 693] width 140 height 19
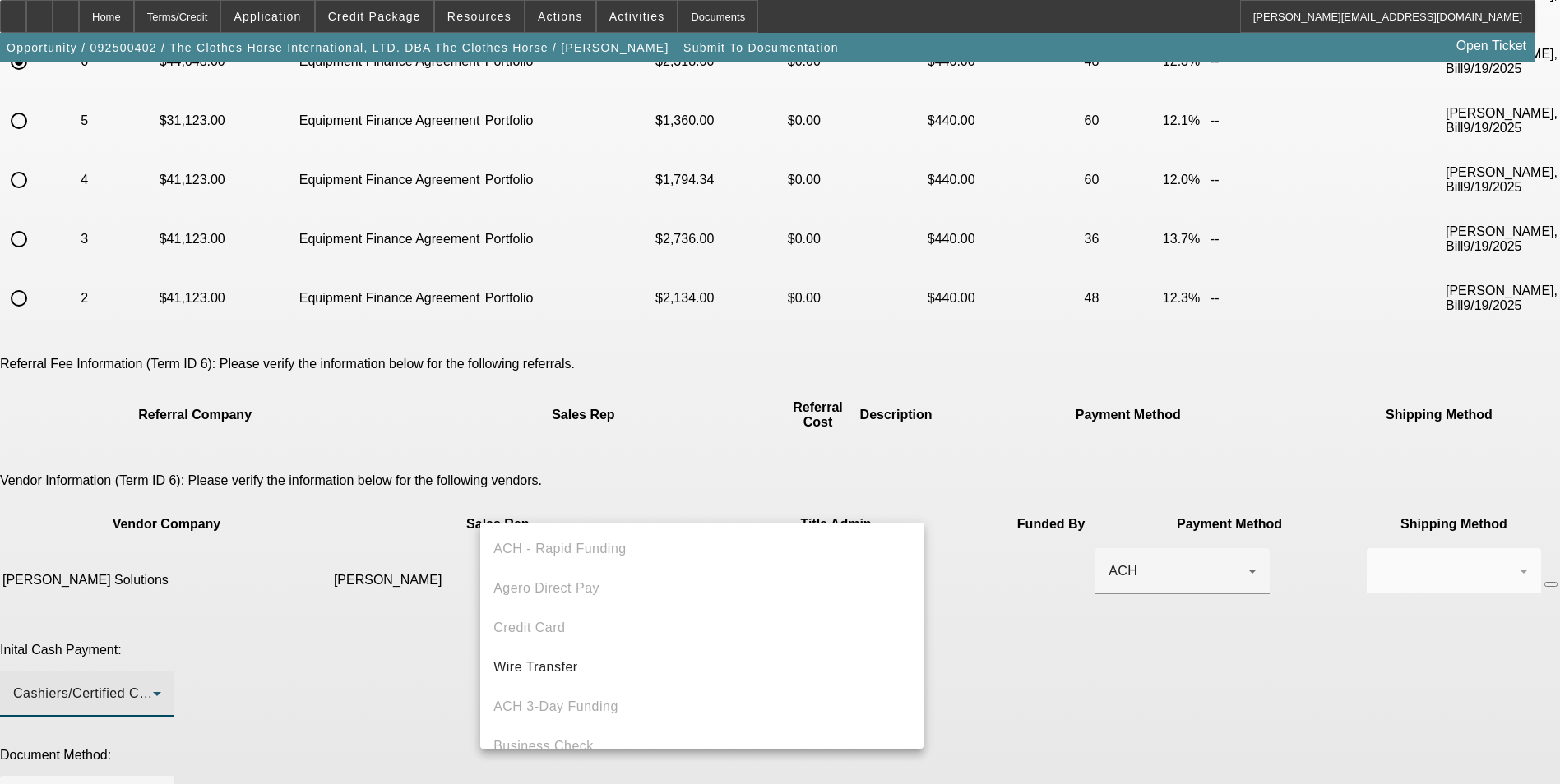
scroll to position [57, 0]
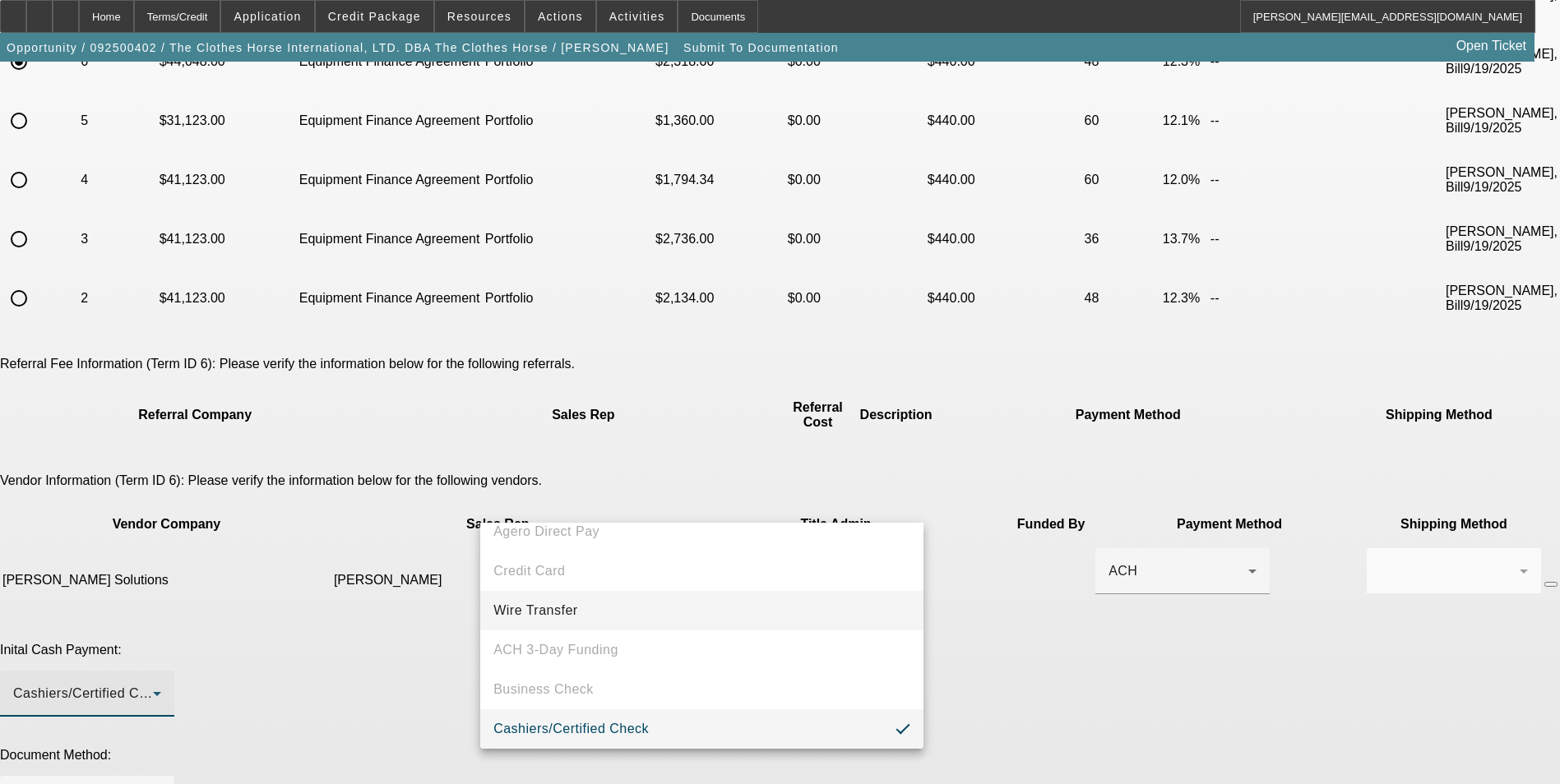
click at [579, 610] on mat-option "Wire Transfer" at bounding box center [702, 610] width 443 height 40
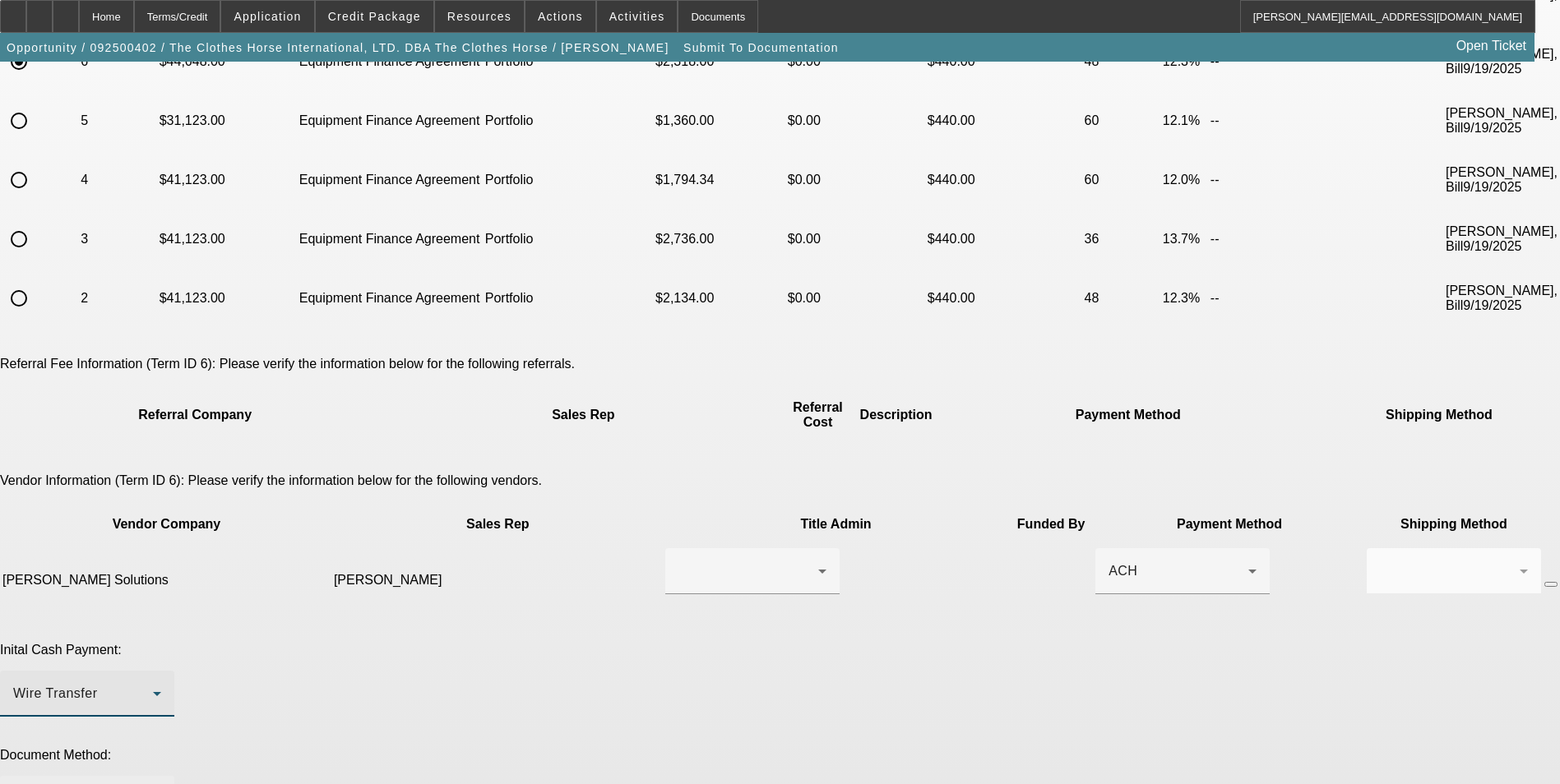
click at [153, 783] on div at bounding box center [83, 799] width 140 height 19
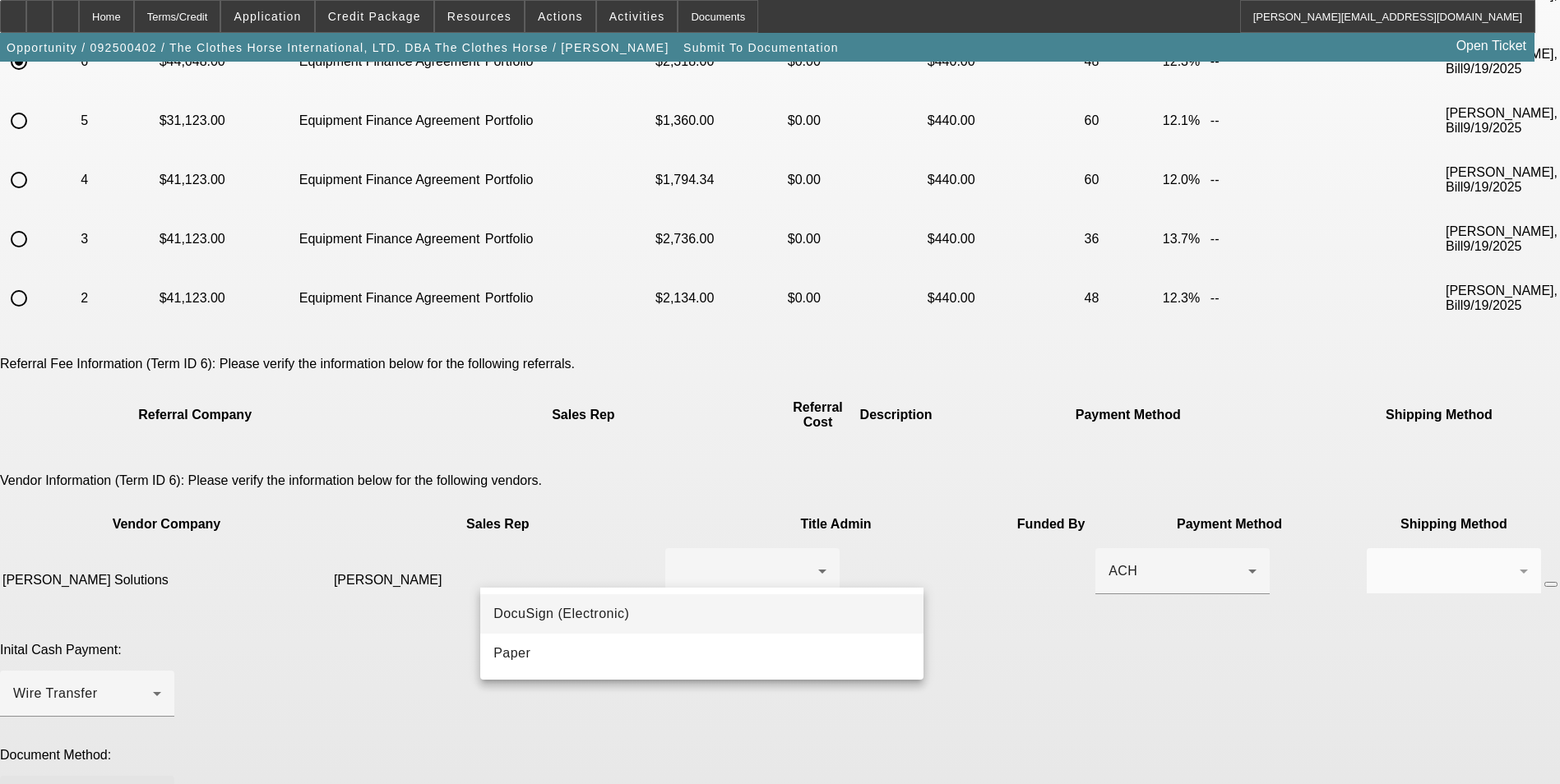
click at [601, 621] on span "DocuSign (Electronic)" at bounding box center [561, 613] width 135 height 19
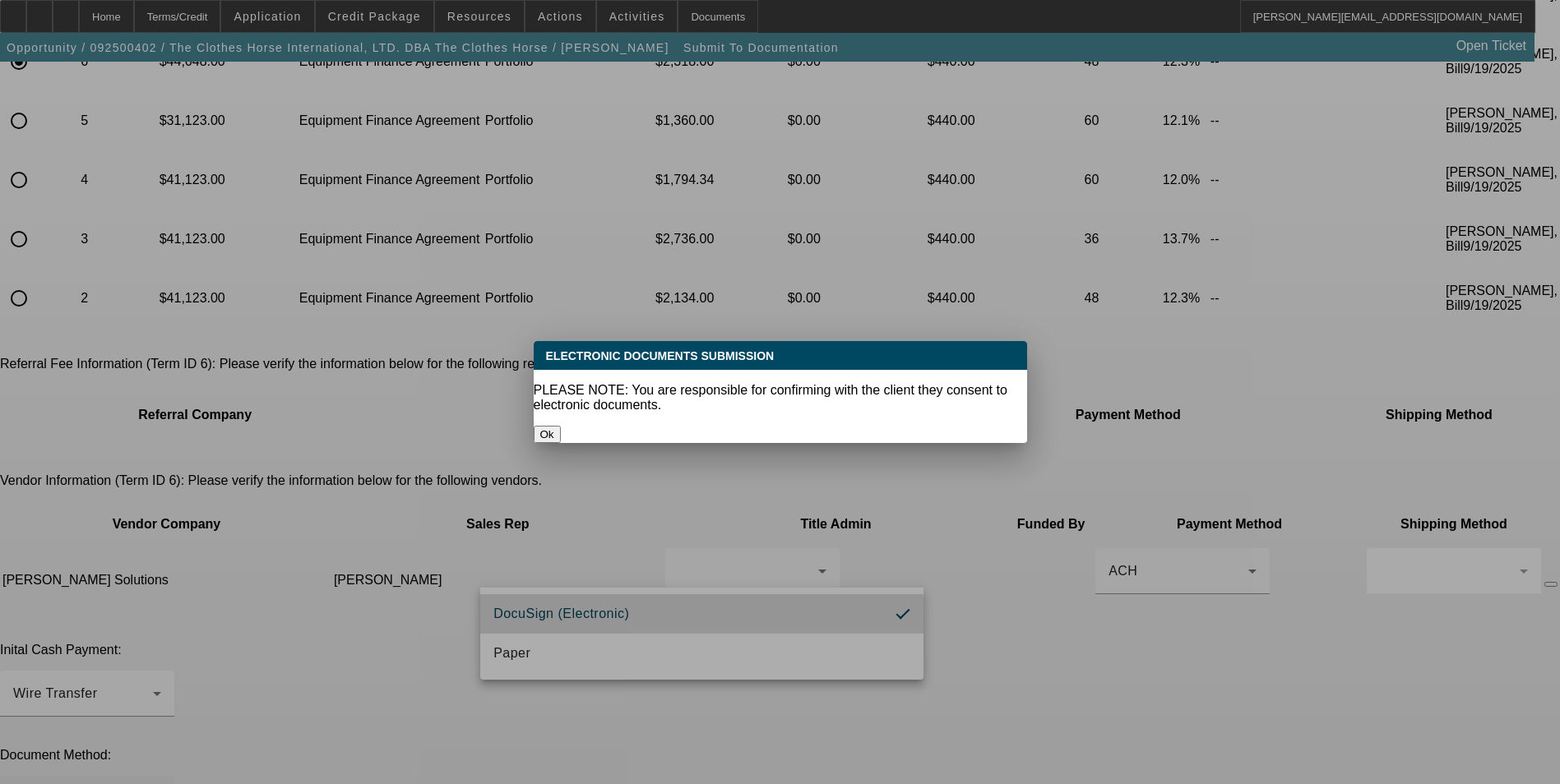
scroll to position [0, 0]
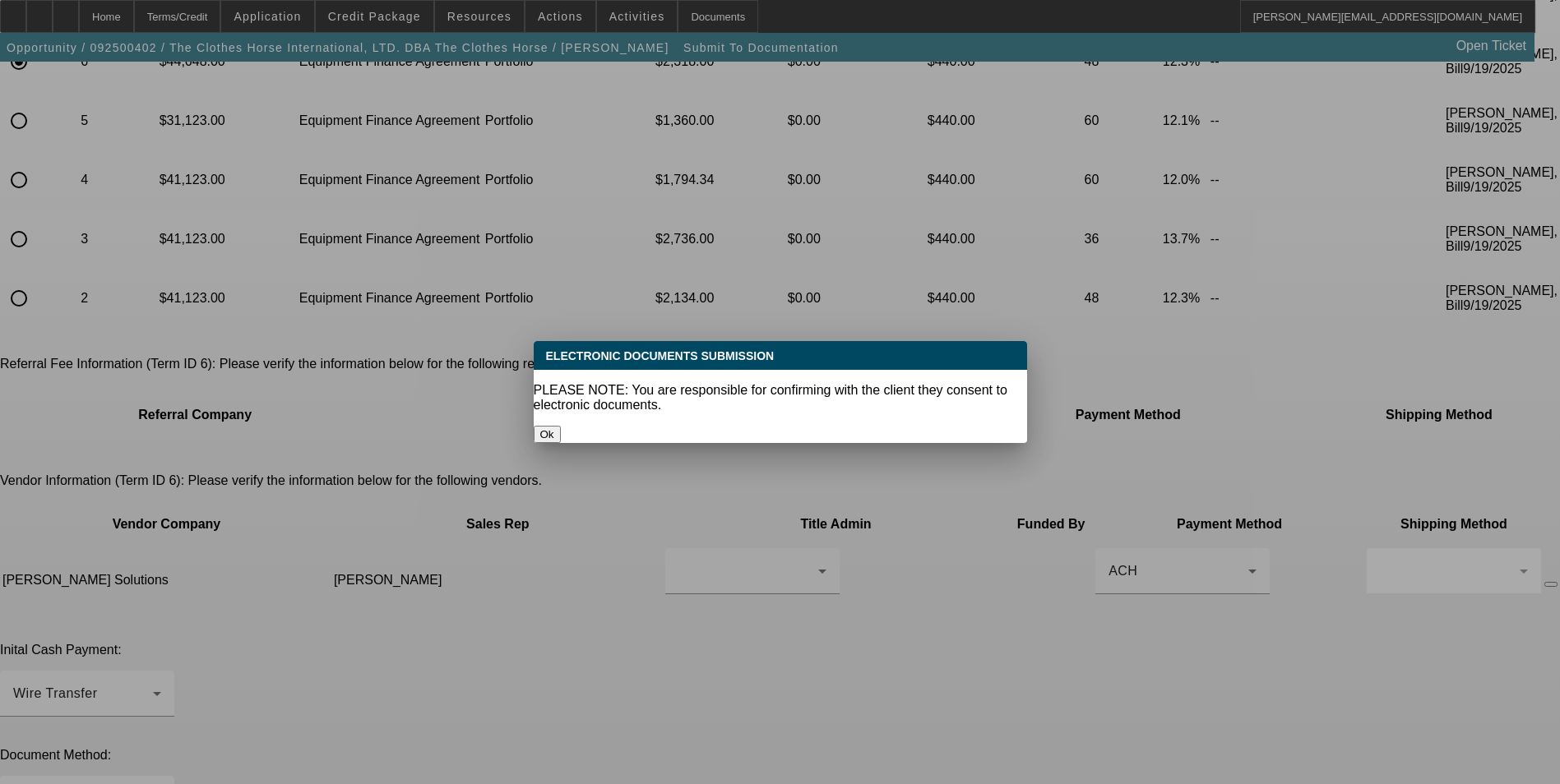
click at [561, 425] on button "Ok" at bounding box center [547, 434] width 27 height 18
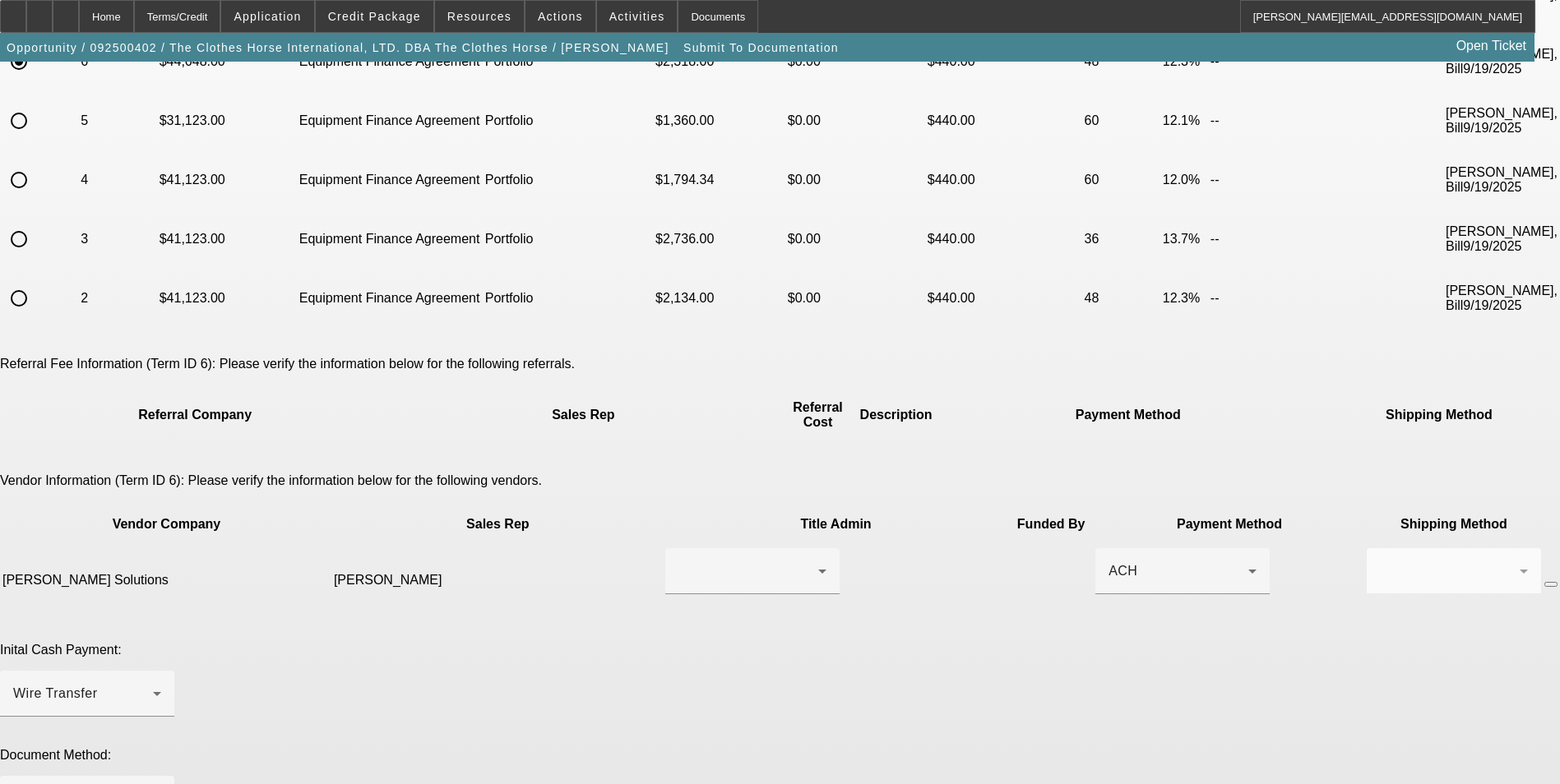
scroll to position [247, 0]
paste textarea "(856) 266-1898"
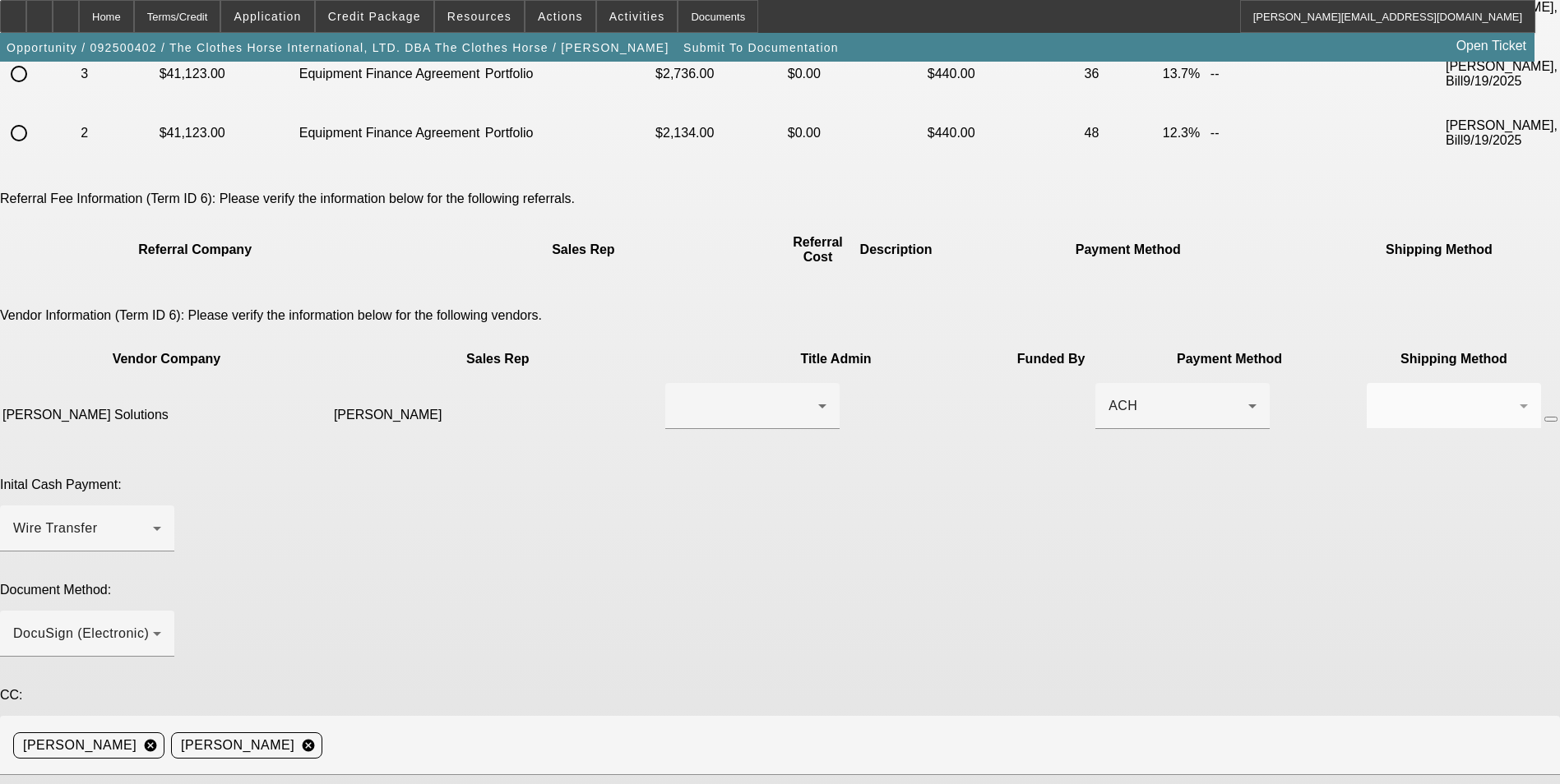
scroll to position [413, 0]
type textarea "Ready for EFA docs. Past lessee from 10+ years ago - if needed, doc call can be…"
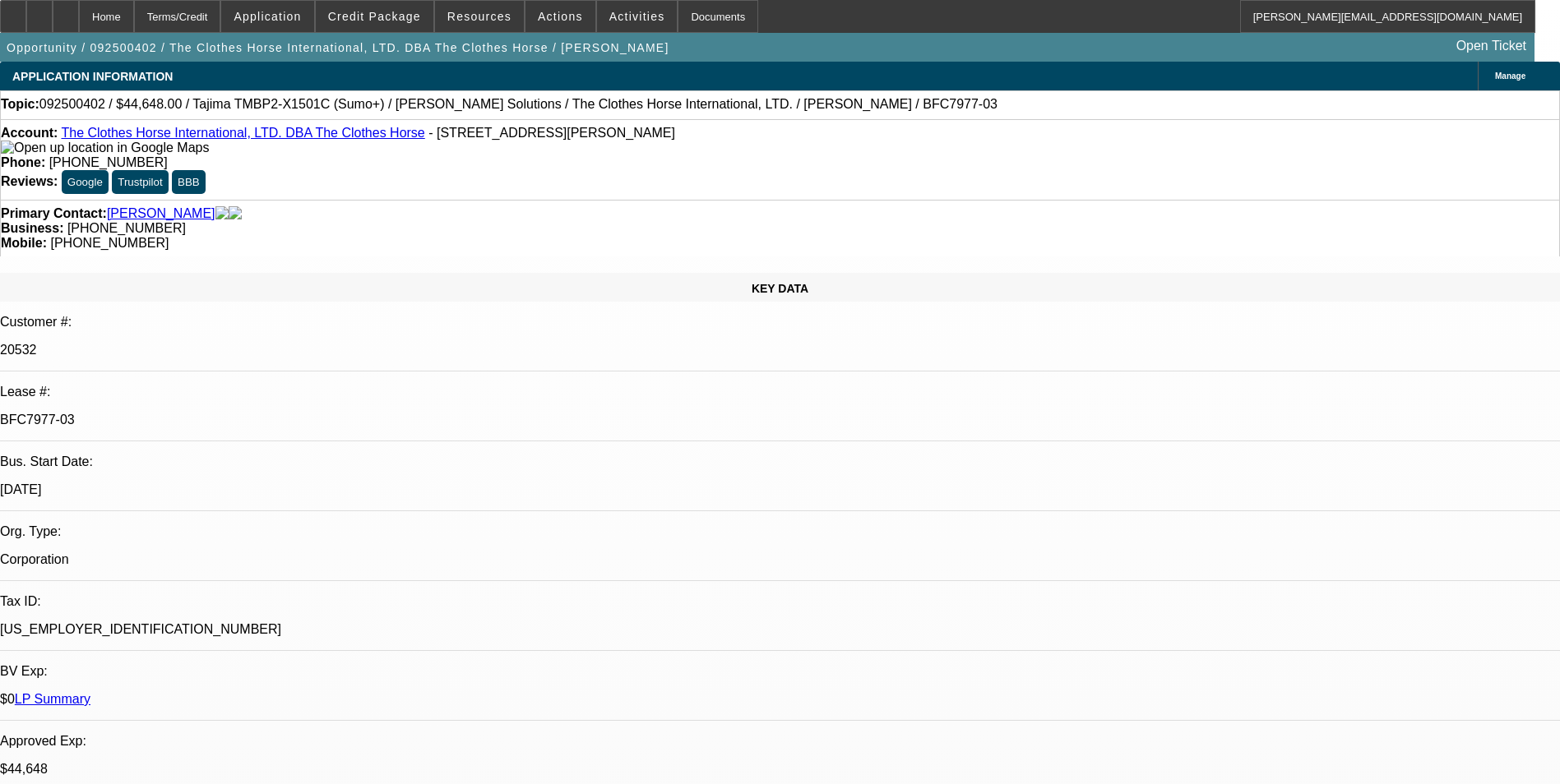
select select "0"
select select "2"
select select "0"
select select "6"
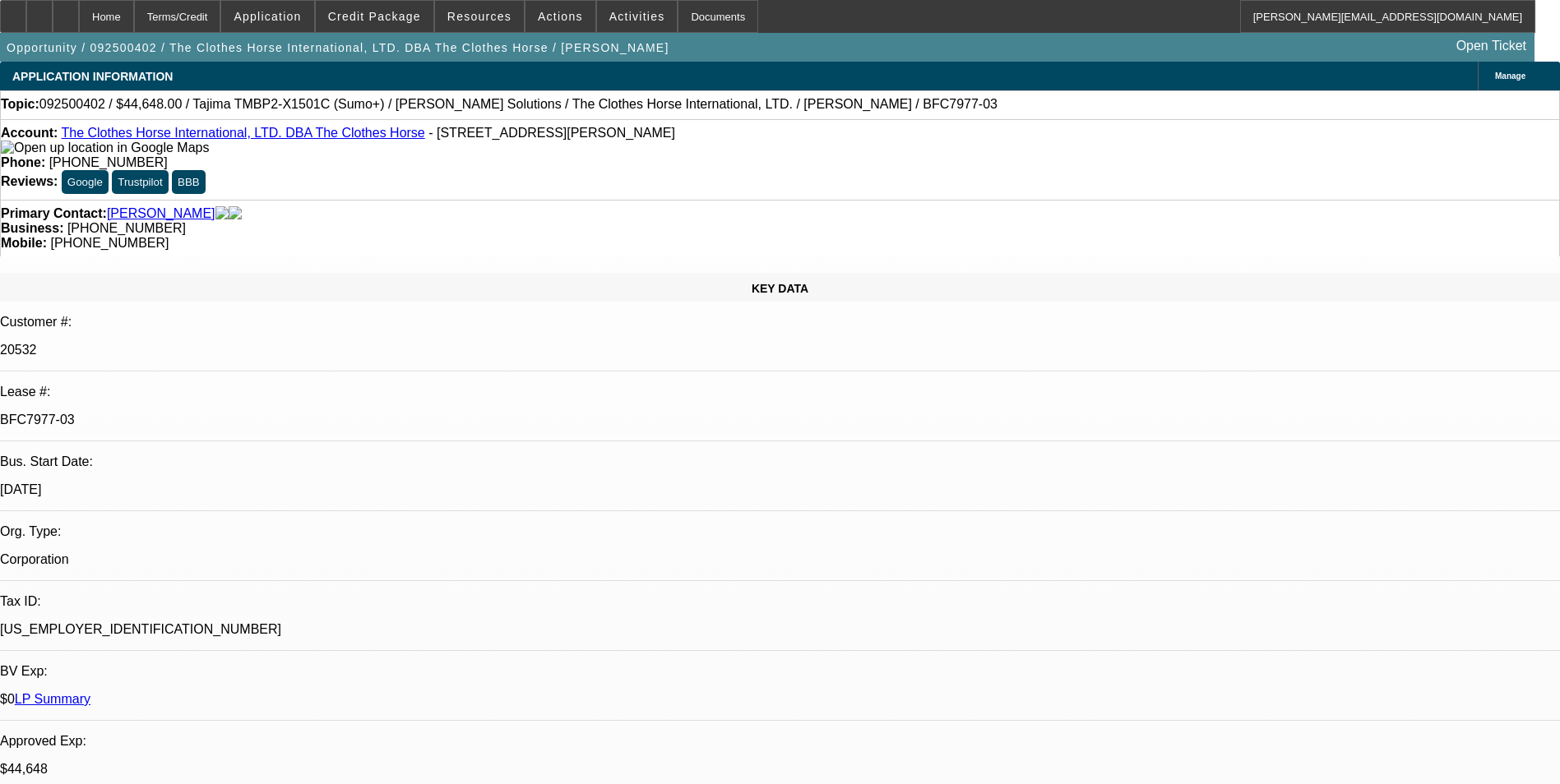
select select "0"
select select "2"
select select "0"
select select "6"
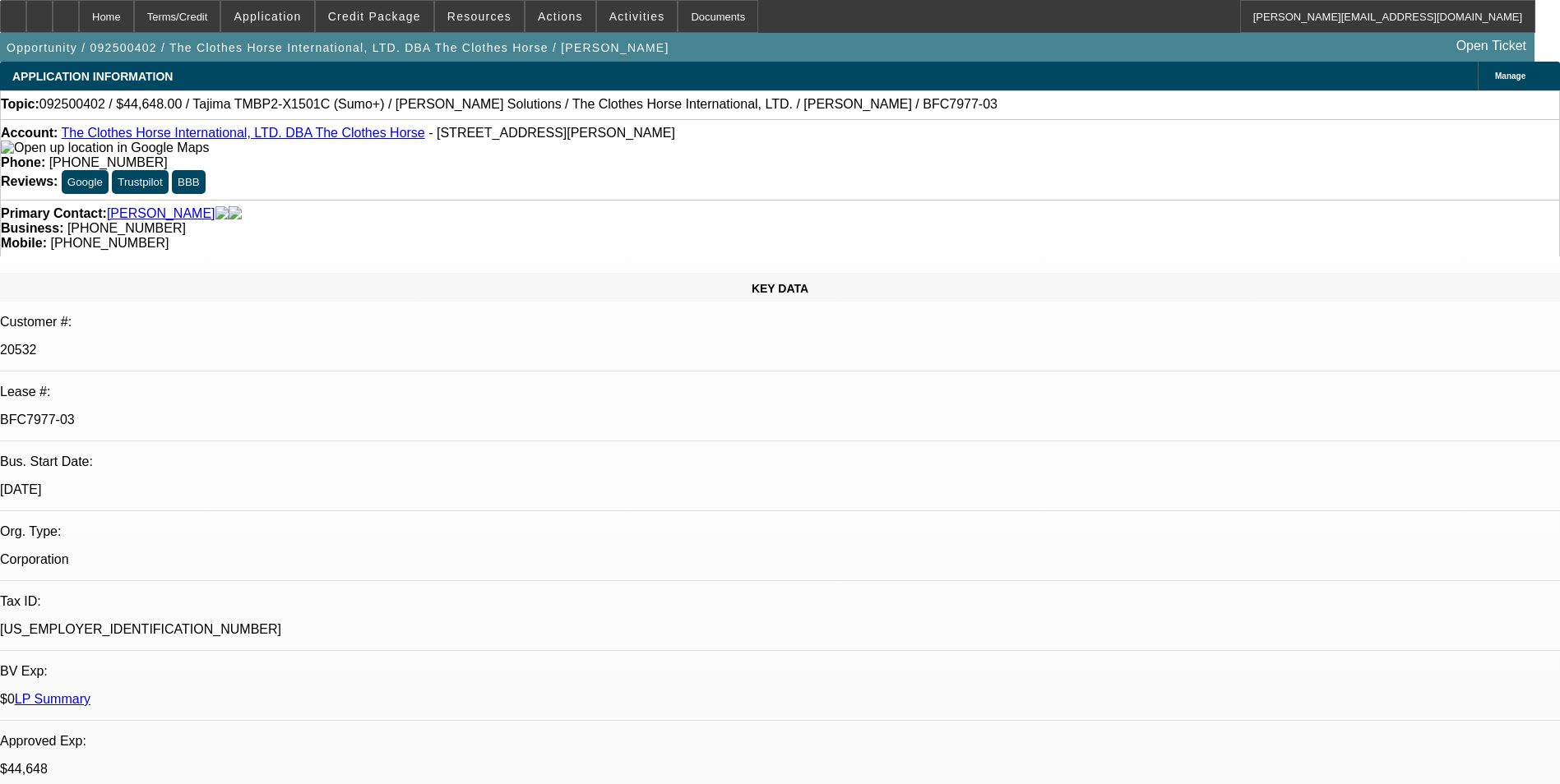
select select "0"
select select "2"
select select "0"
select select "6"
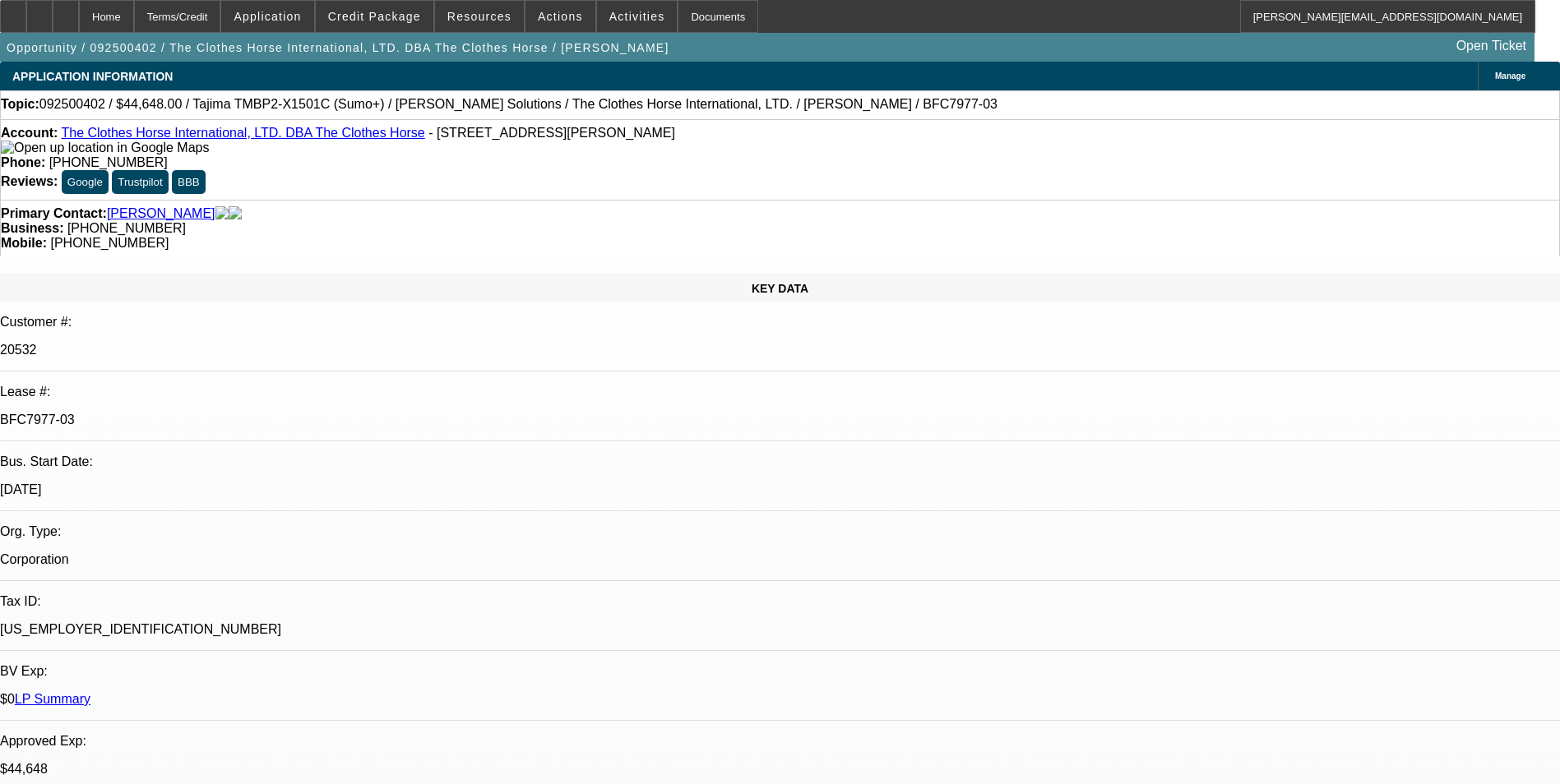
select select "0"
select select "2"
select select "0"
select select "6"
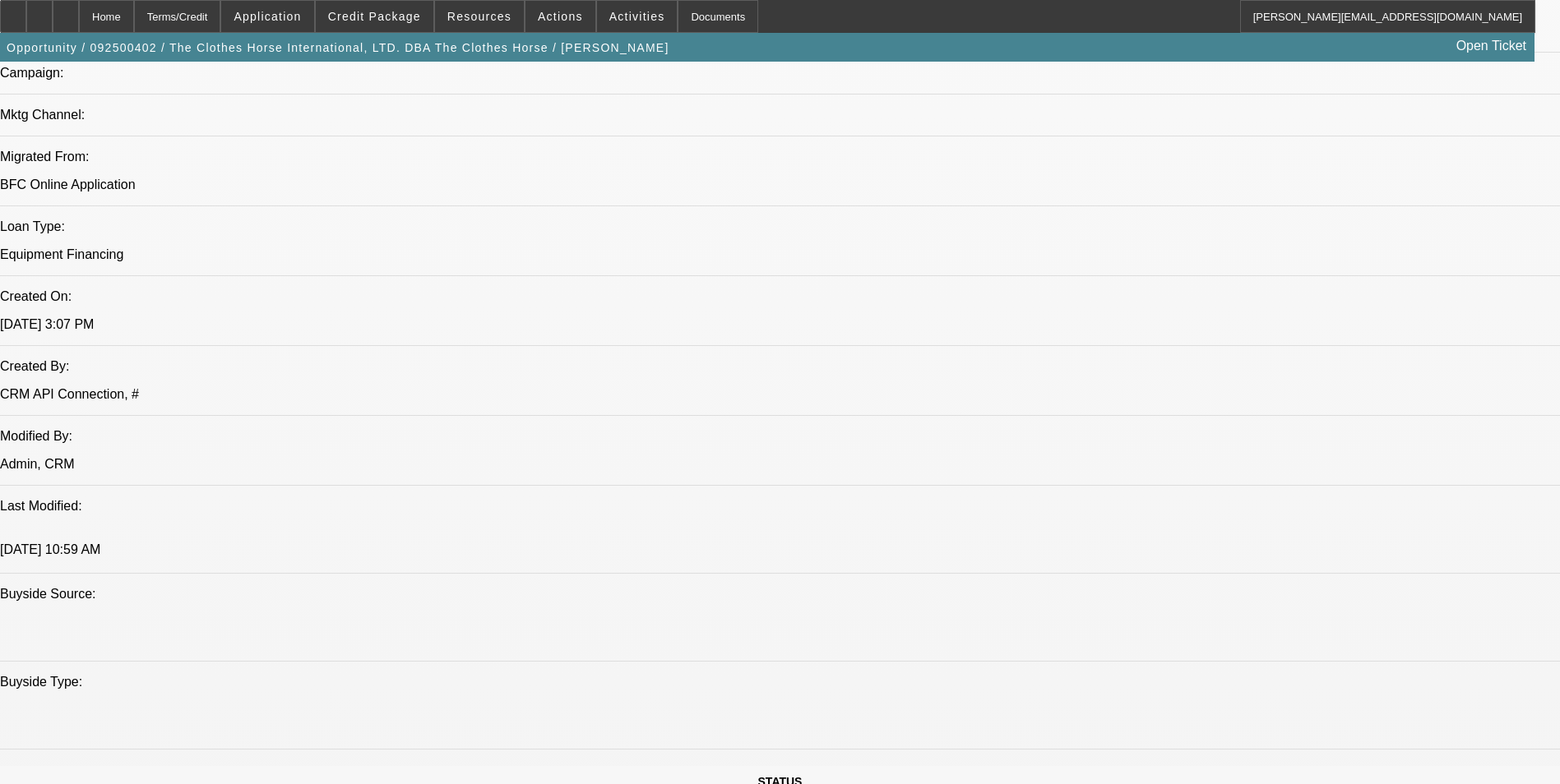
scroll to position [1644, 0]
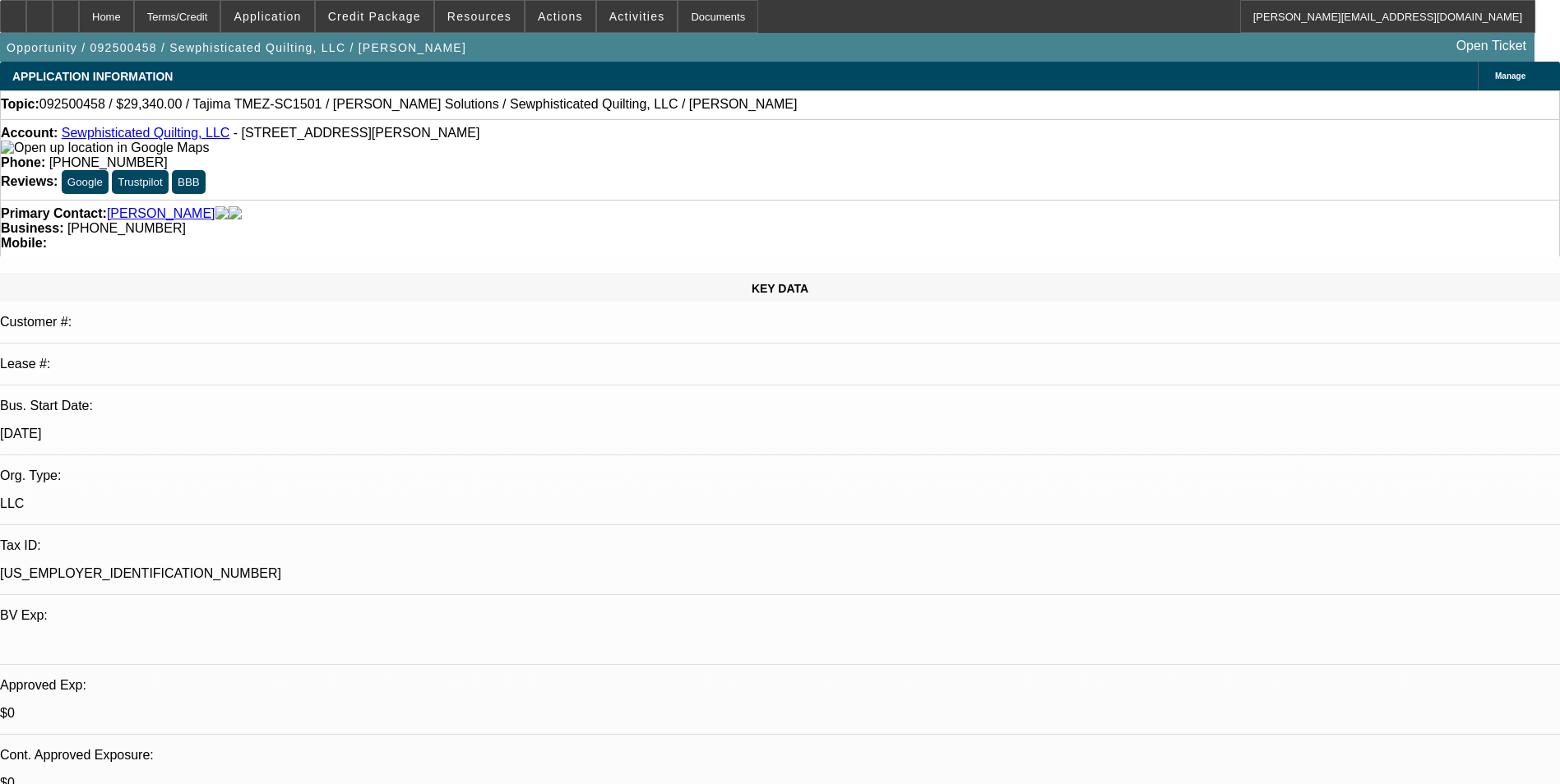
select select "0"
select select "2"
select select "0.1"
select select "4"
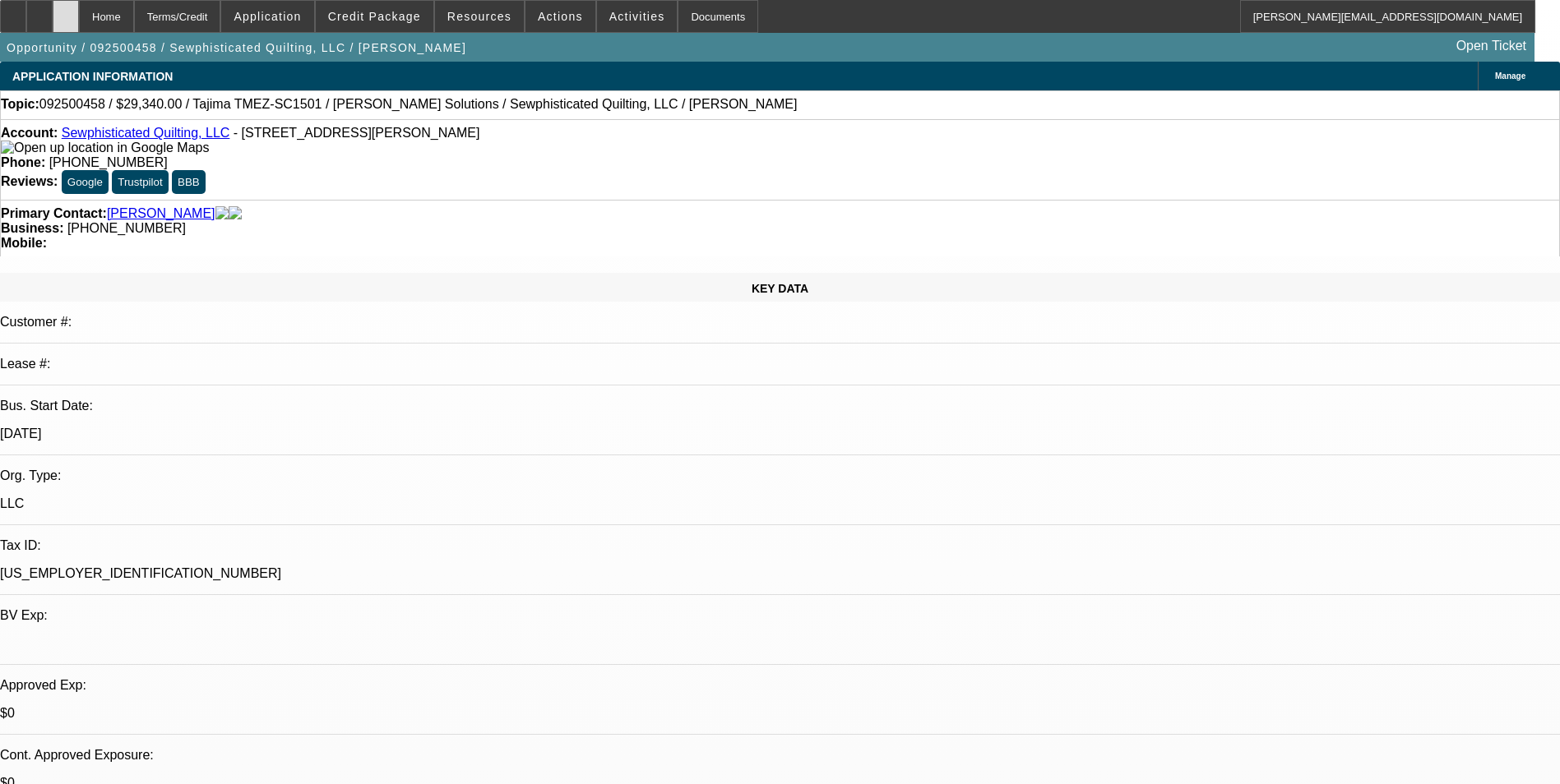
click at [66, 11] on icon at bounding box center [66, 11] width 0 height 0
select select "0"
select select "2"
select select "0.1"
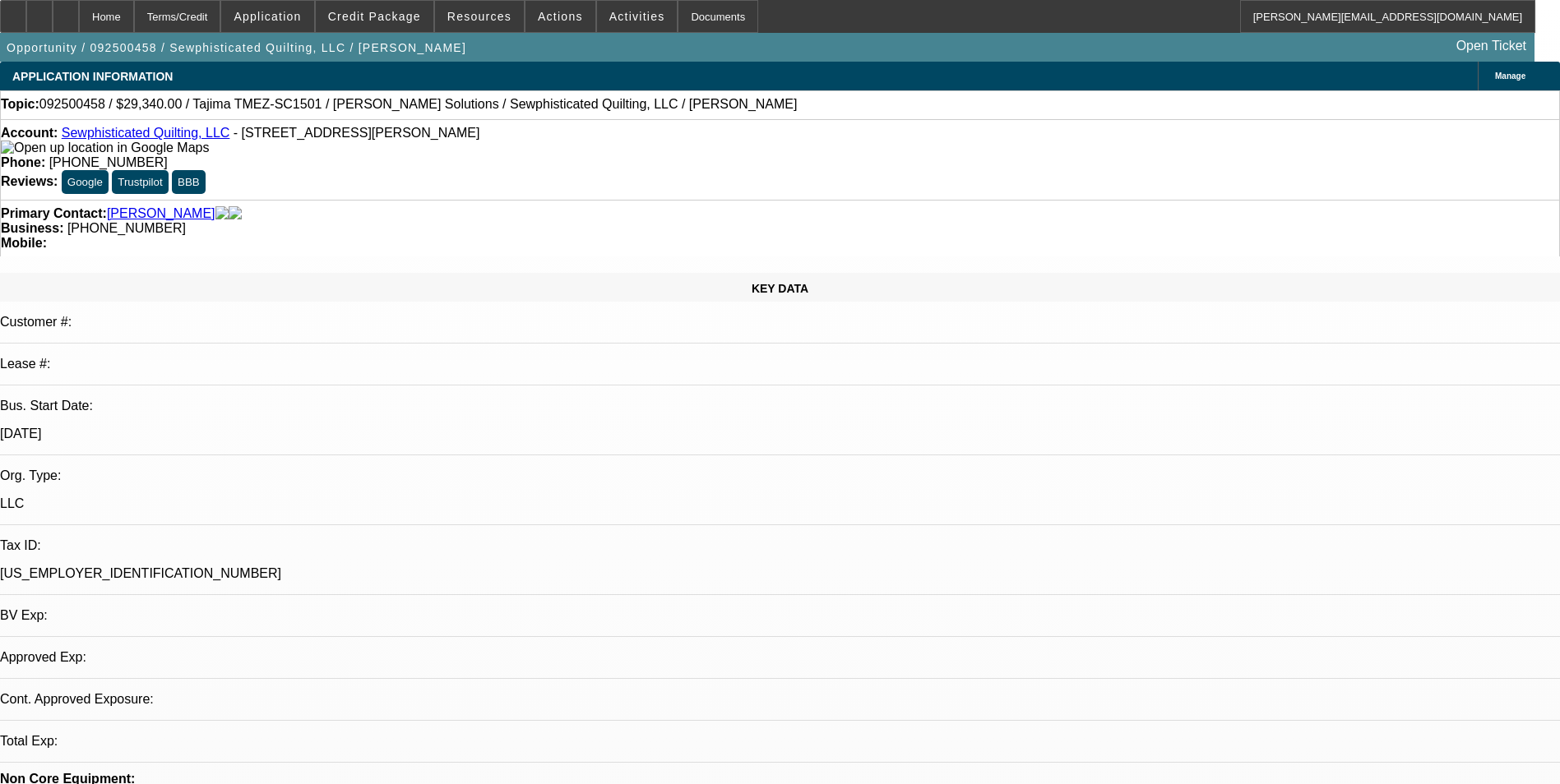
select select "4"
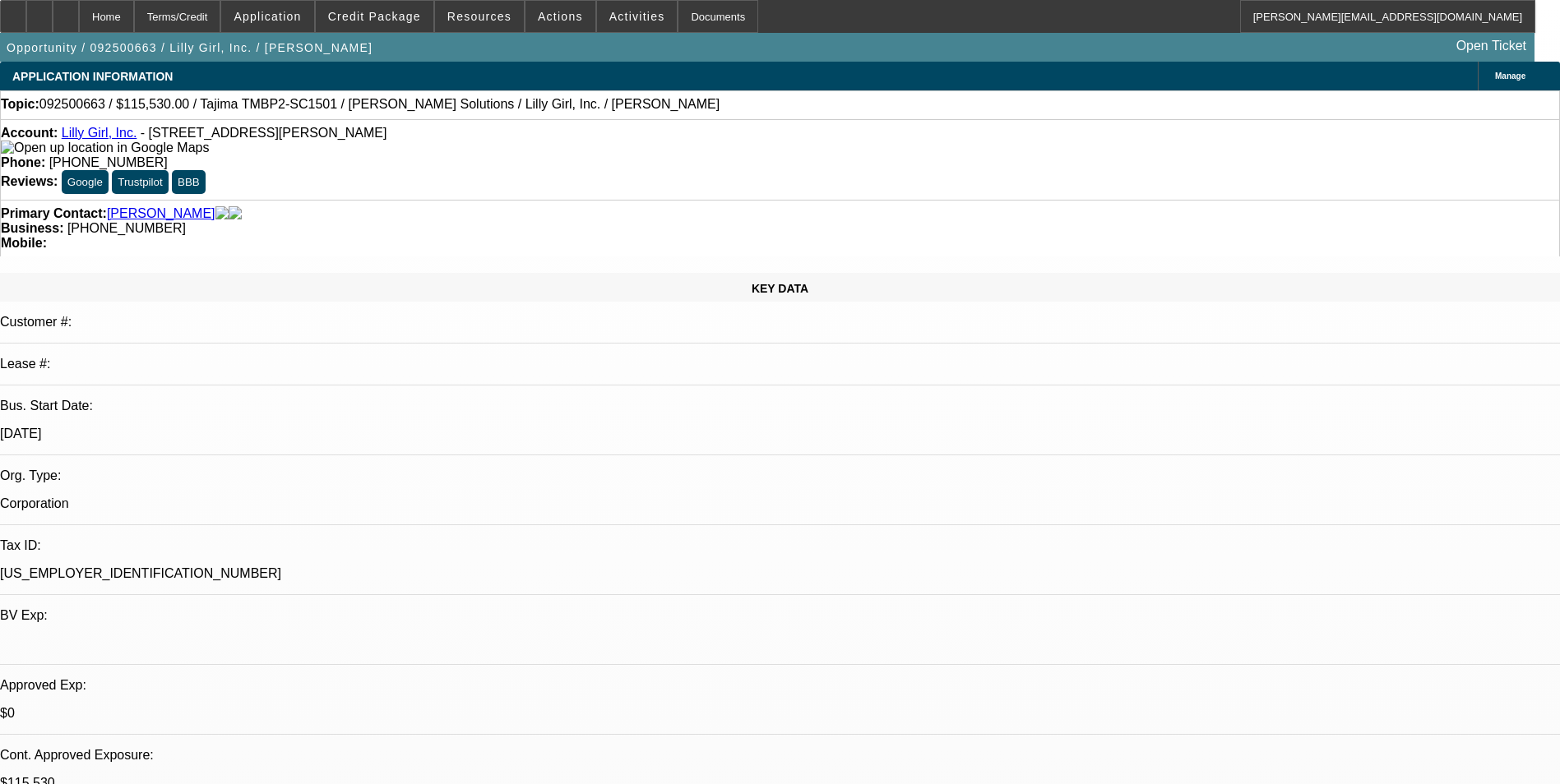
select select "0"
select select "2"
select select "0"
select select "6"
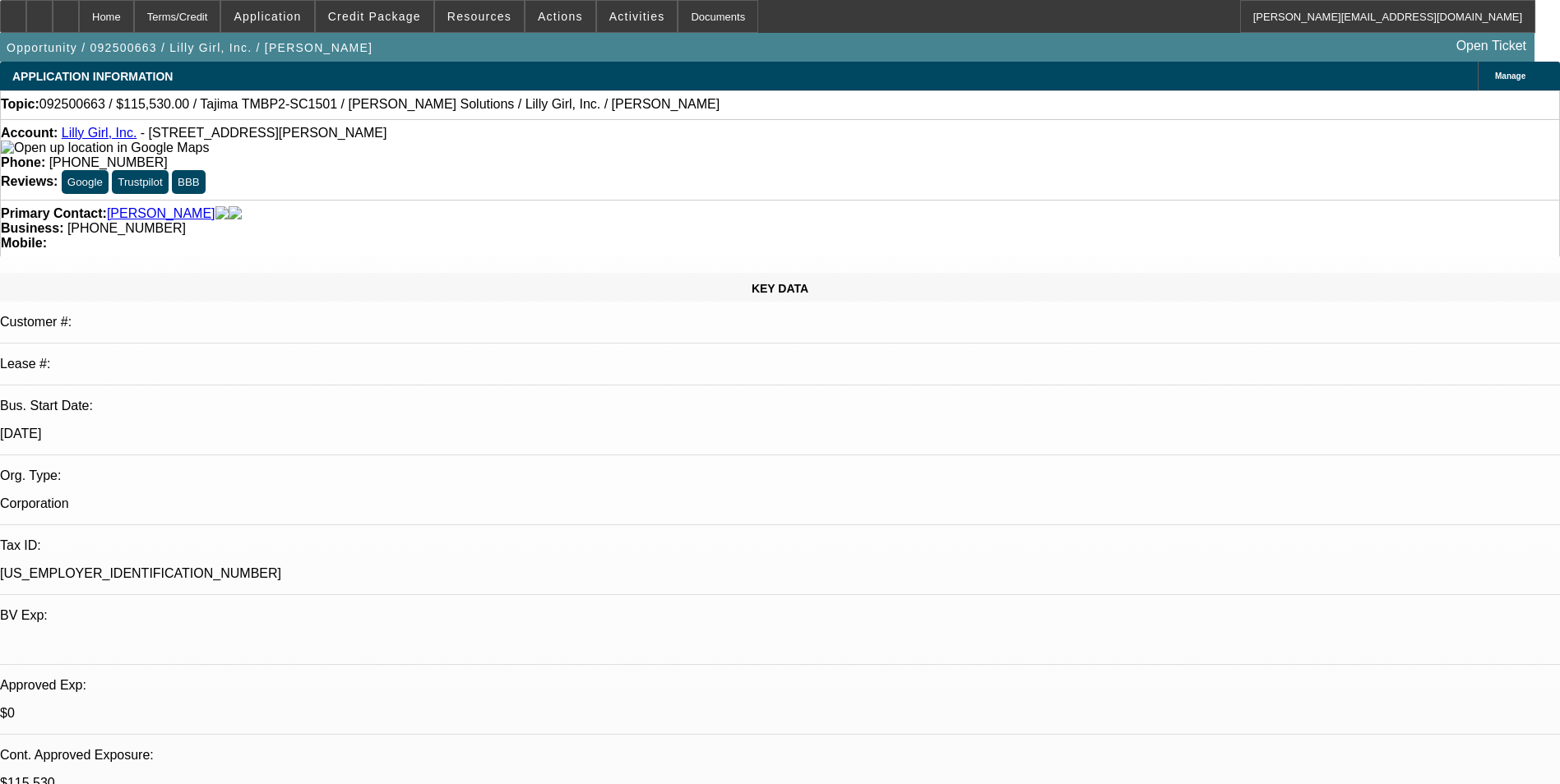
select select "0"
select select "2"
select select "0"
select select "6"
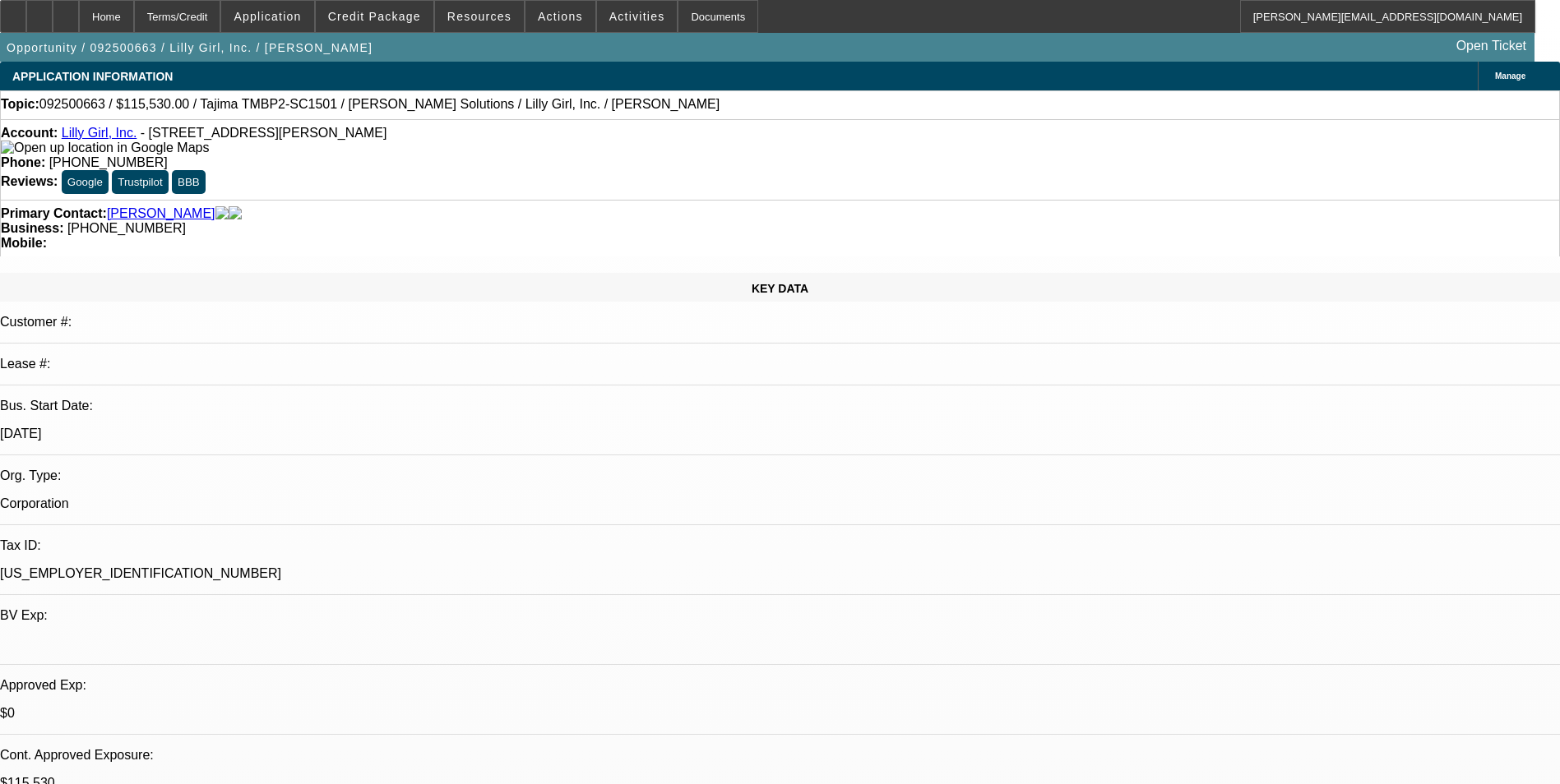
select select "0"
select select "2"
select select "0"
select select "6"
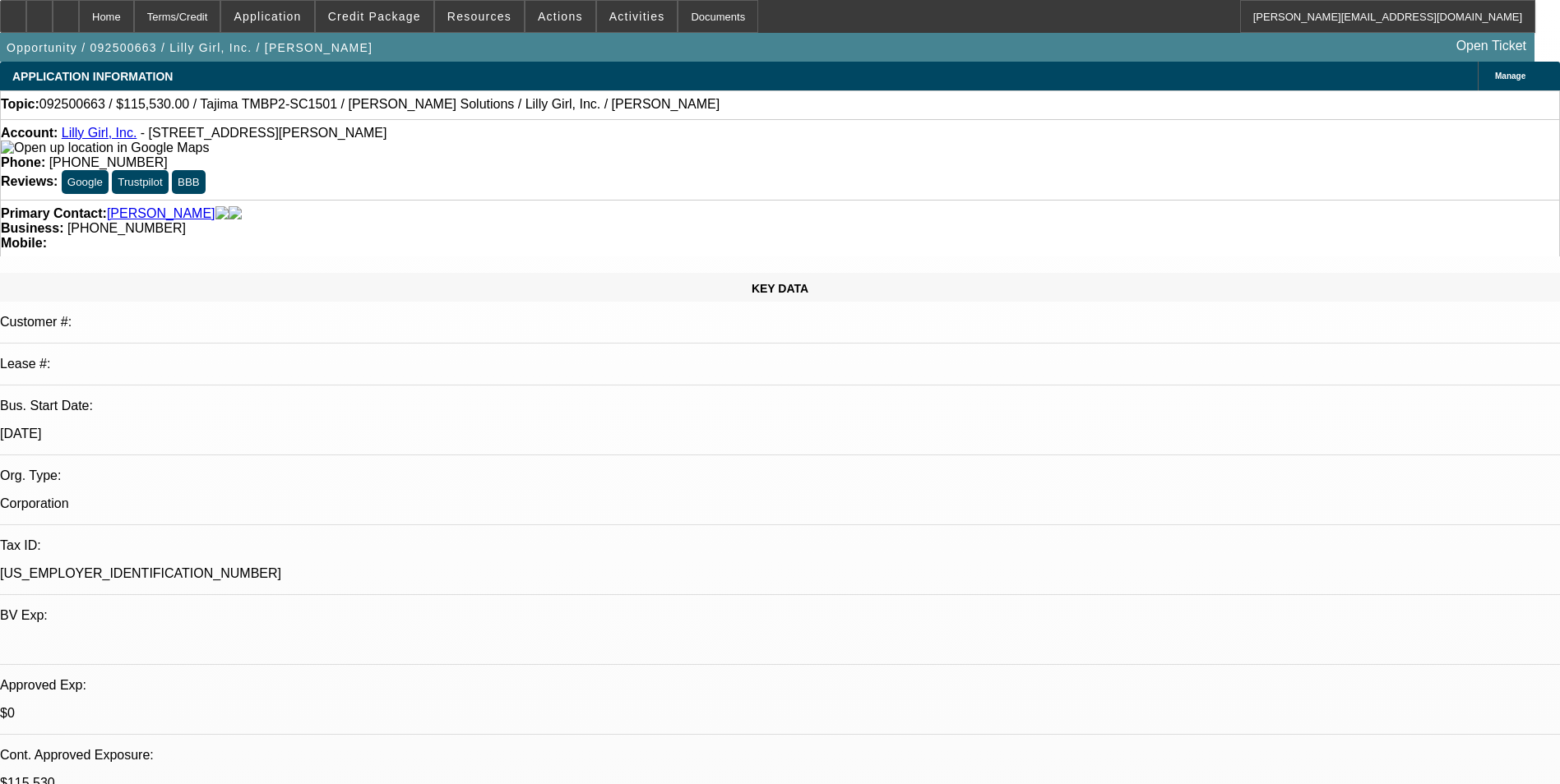
select select "0"
select select "2"
select select "0"
select select "6"
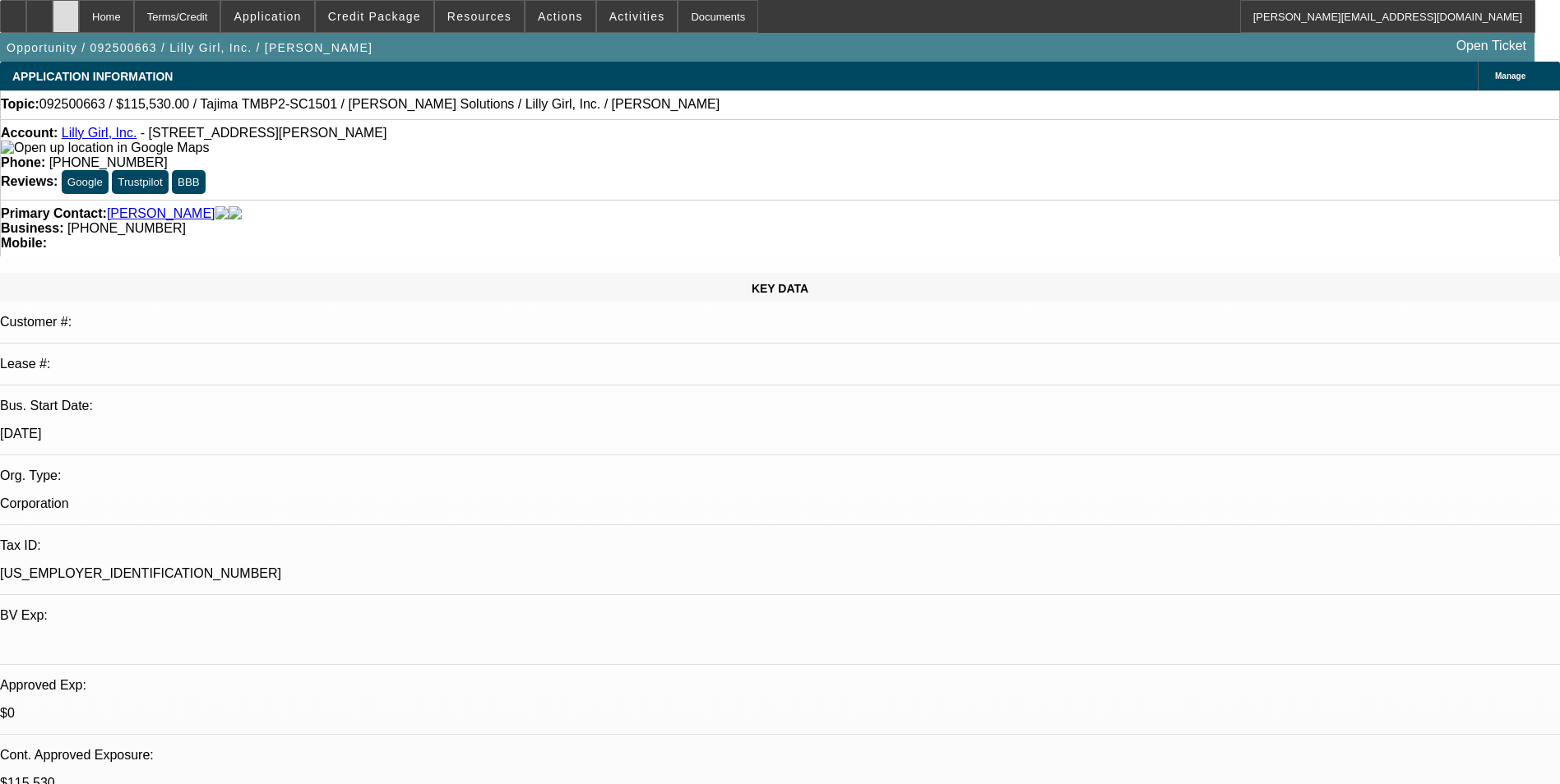
click at [79, 22] on div at bounding box center [66, 16] width 26 height 33
select select "0"
select select "2"
select select "0"
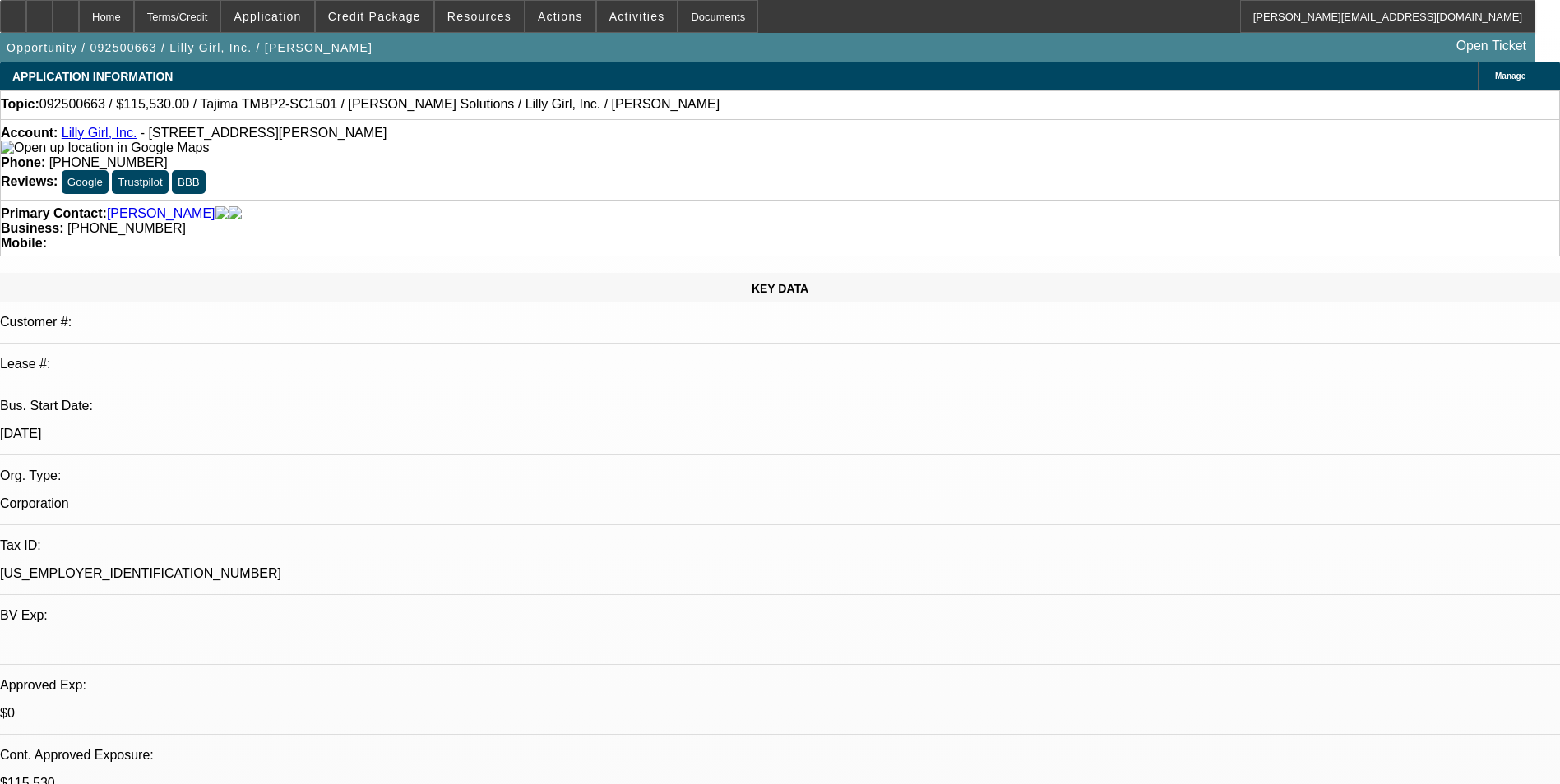
select select "6"
select select "0"
select select "2"
select select "0"
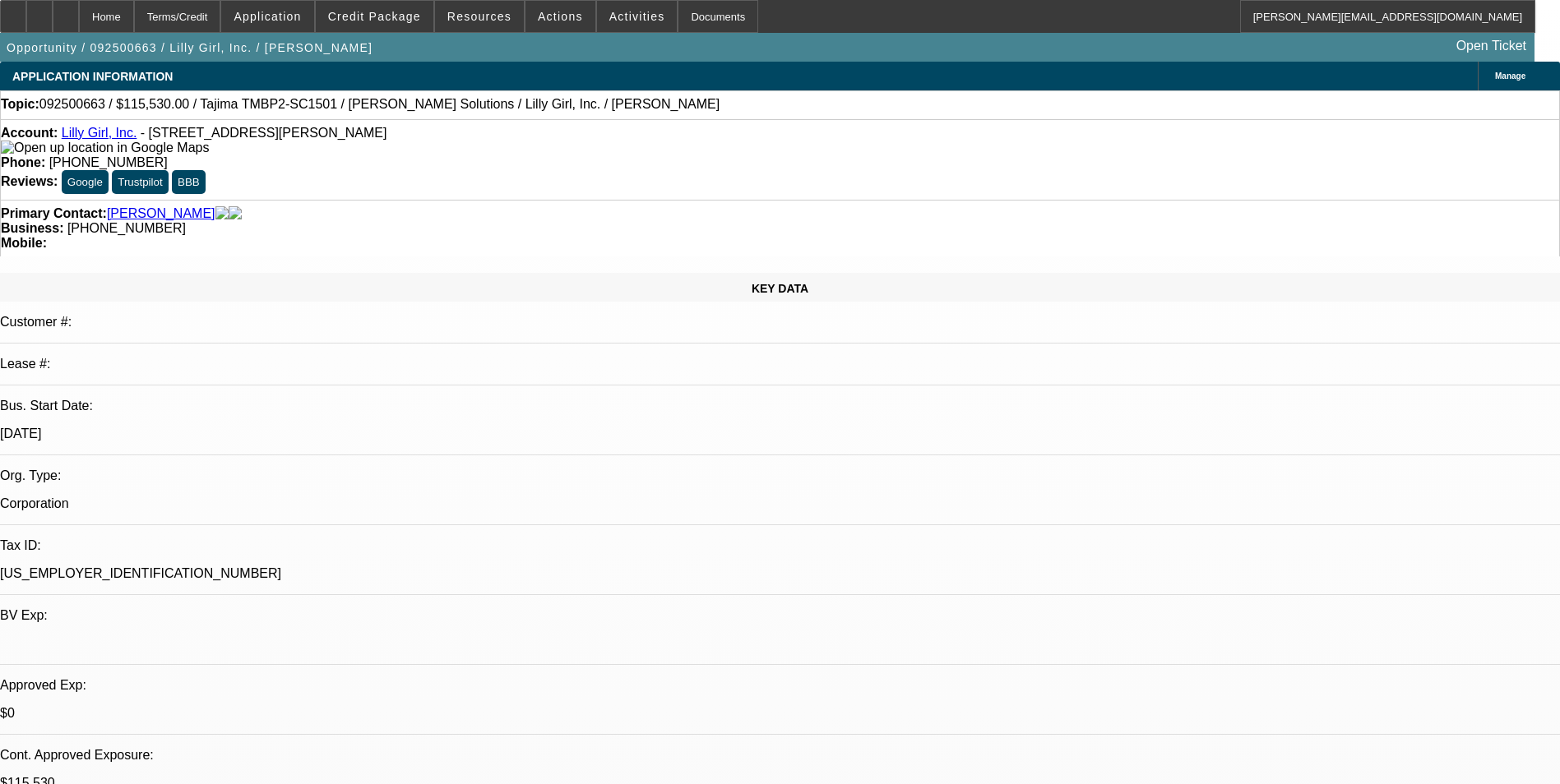
select select "6"
select select "0"
select select "2"
select select "0"
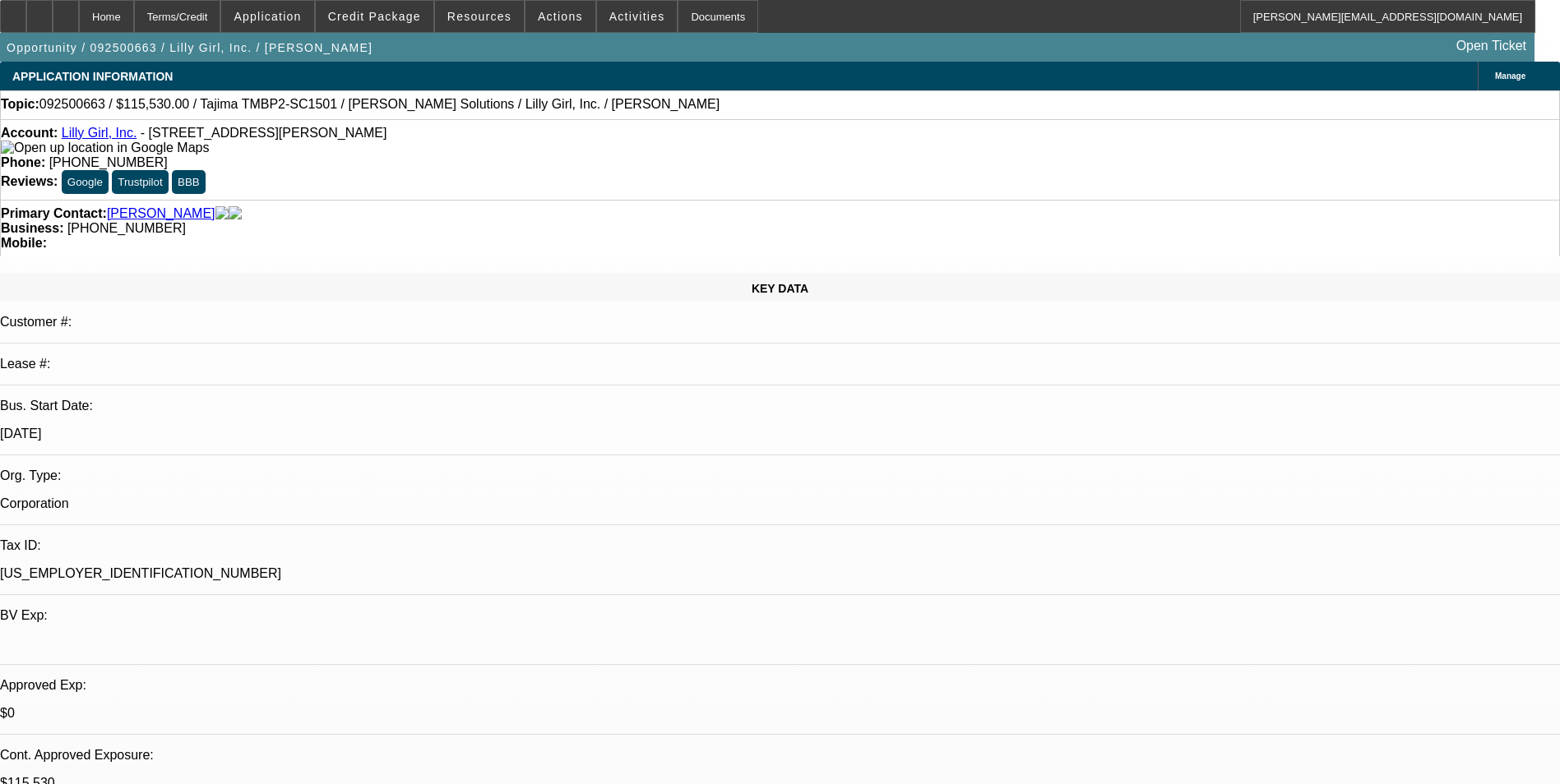
select select "6"
select select "0"
select select "2"
select select "0"
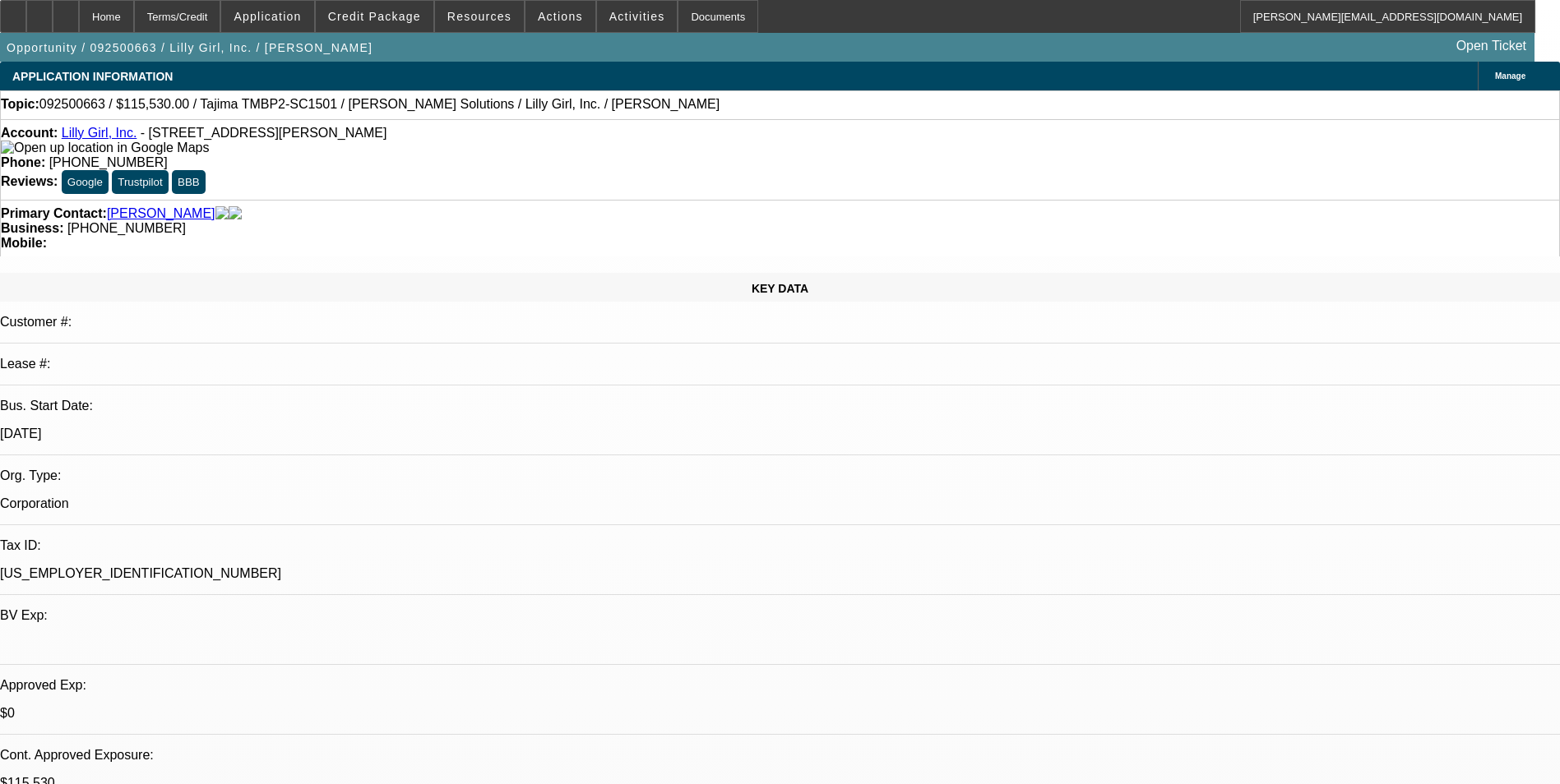
select select "6"
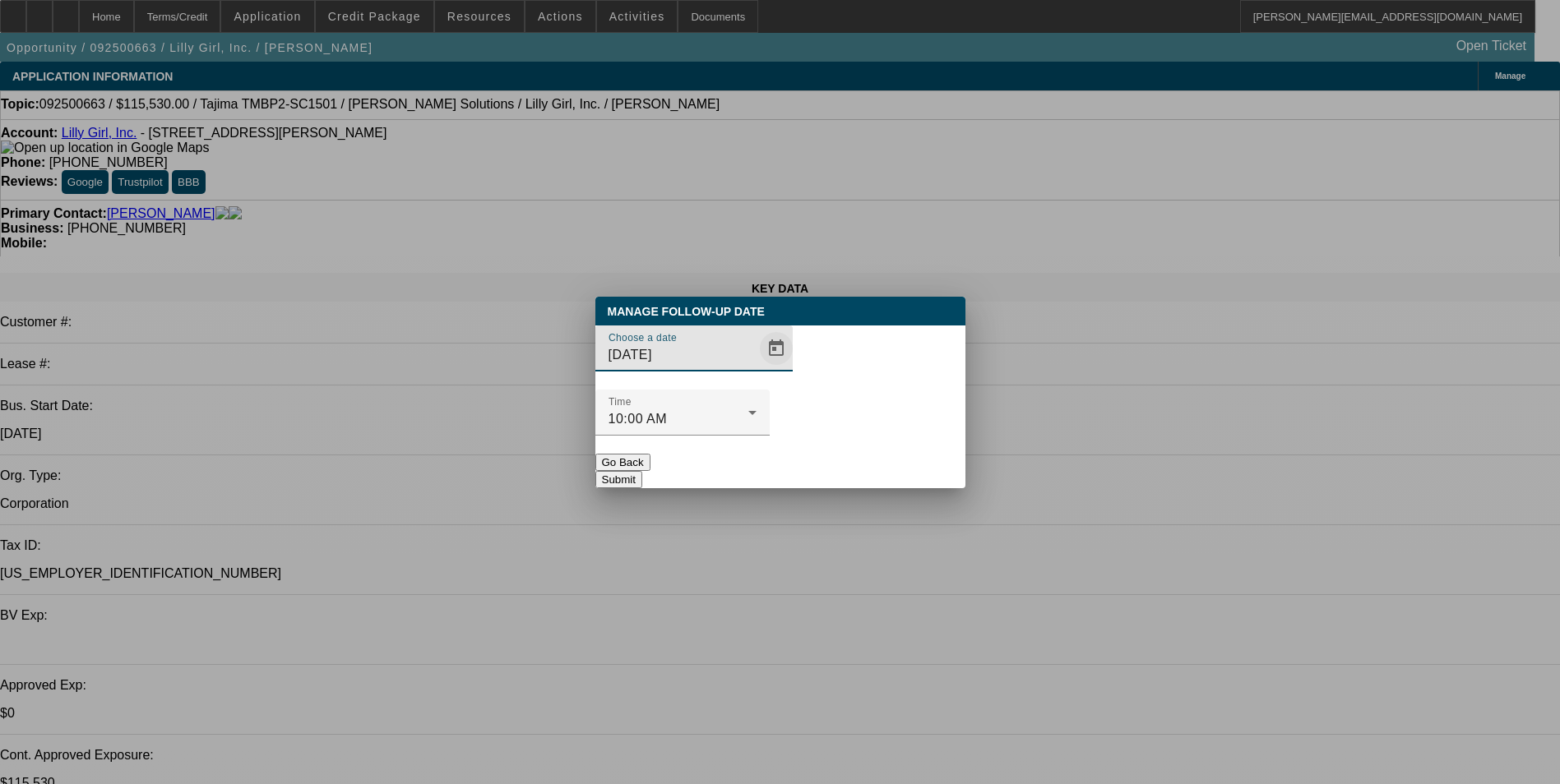
click at [762, 368] on span "Open calendar" at bounding box center [776, 348] width 40 height 40
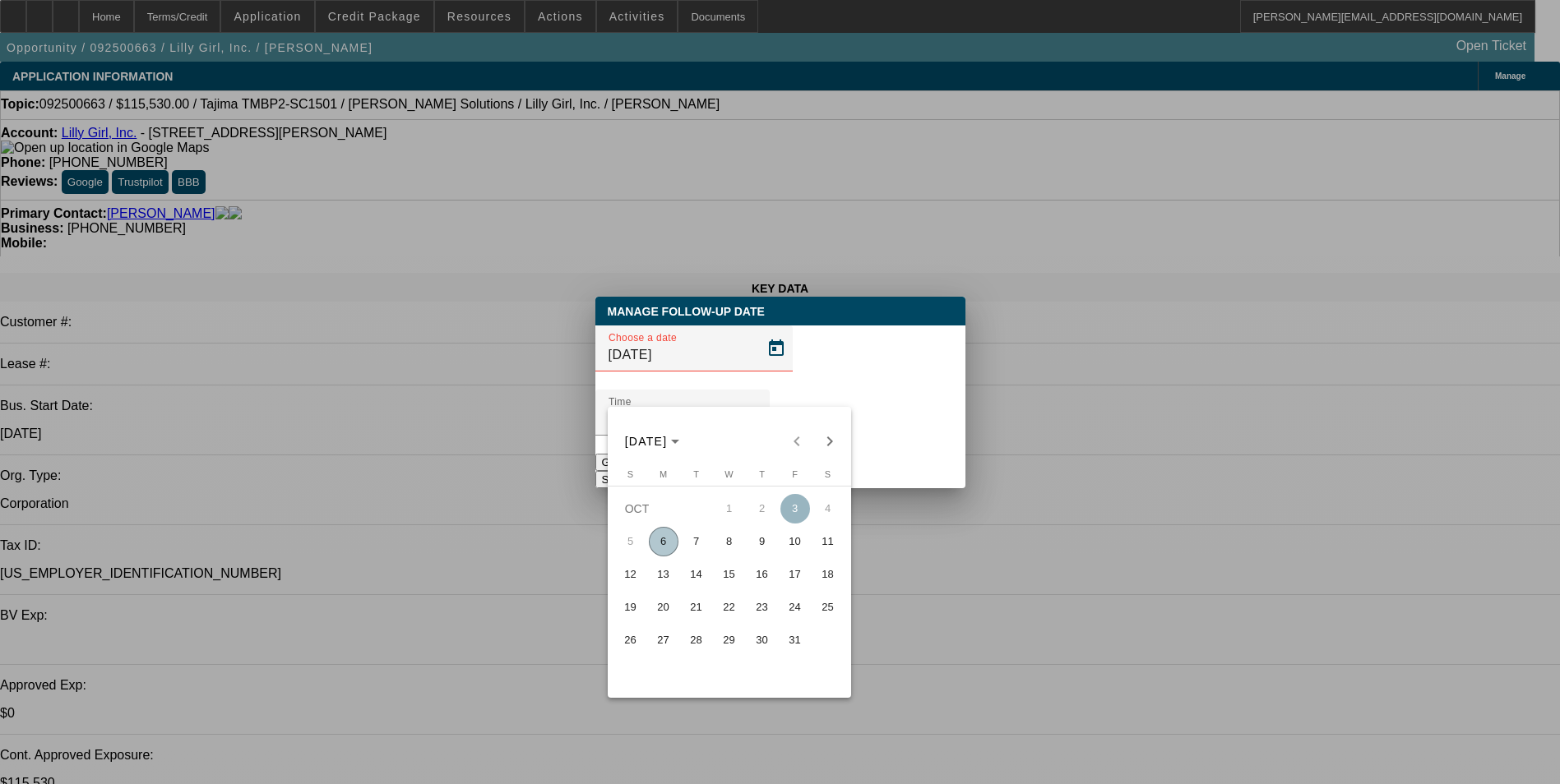
drag, startPoint x: 691, startPoint y: 550, endPoint x: 698, endPoint y: 543, distance: 9.9
click at [691, 548] on span "7" at bounding box center [696, 541] width 30 height 30
type input "[DATE]"
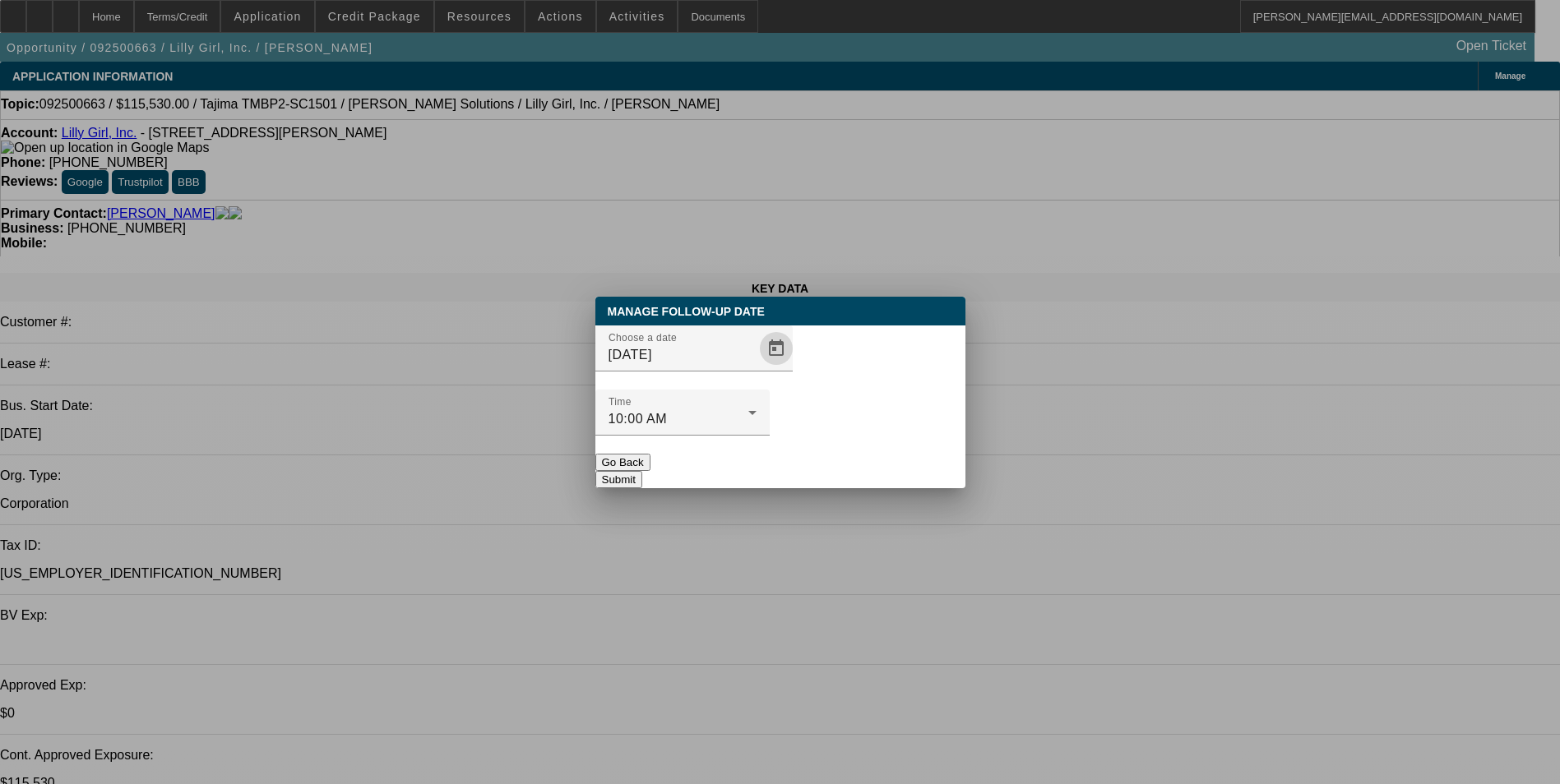
click at [642, 471] on button "Submit" at bounding box center [618, 480] width 47 height 18
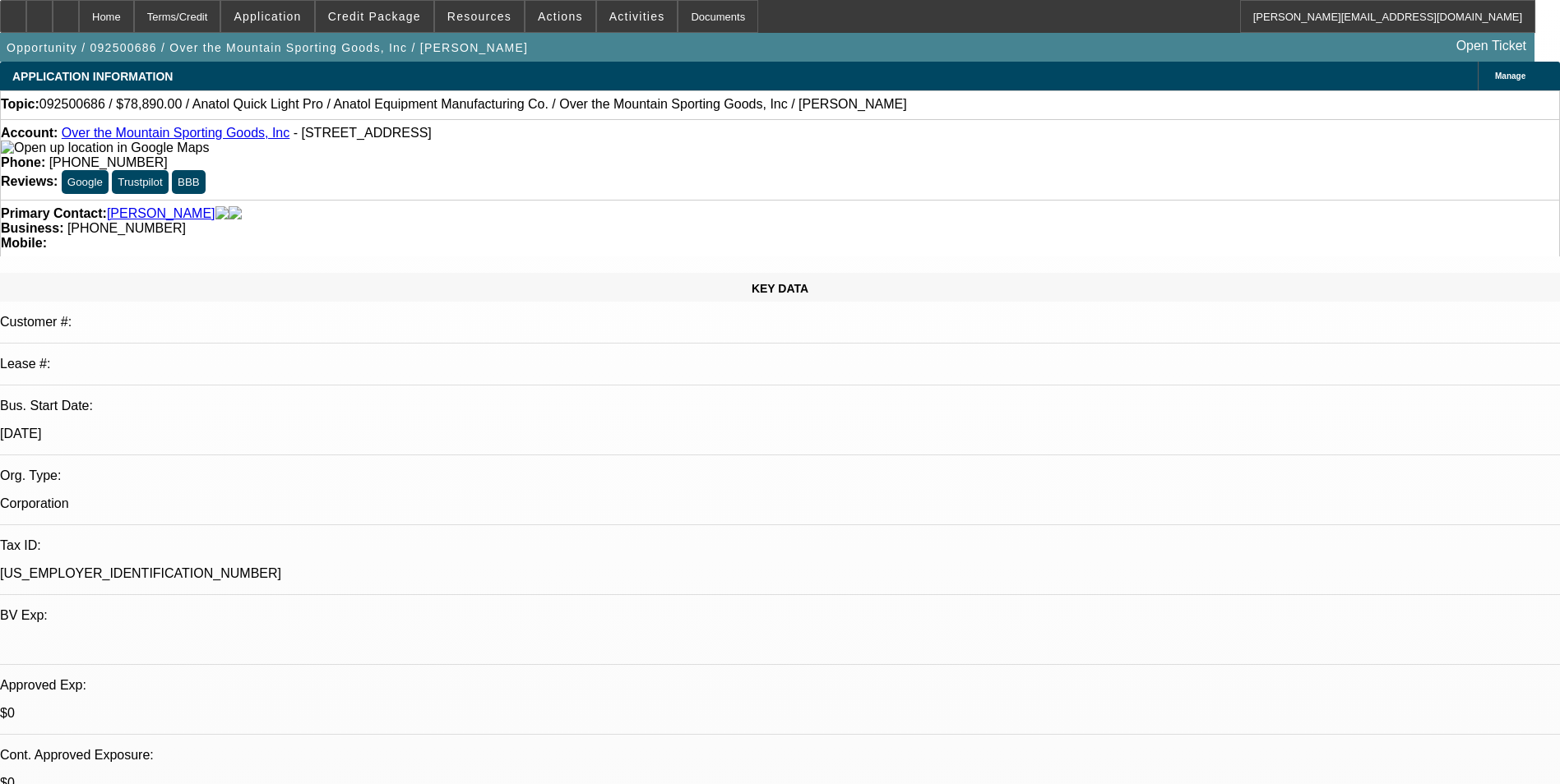
select select "0"
select select "2"
select select "0"
select select "6"
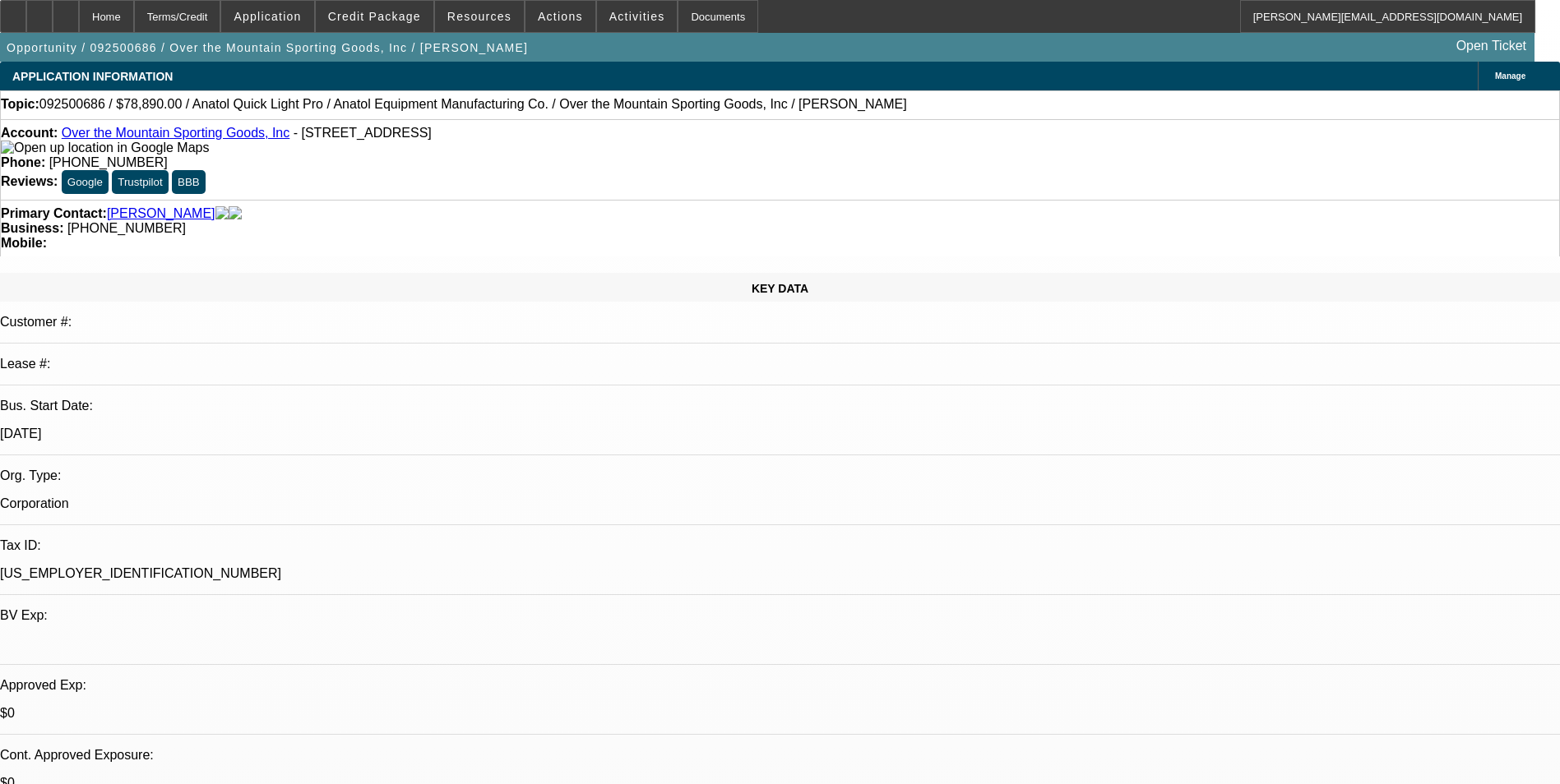
select select "0"
select select "2"
select select "0"
select select "6"
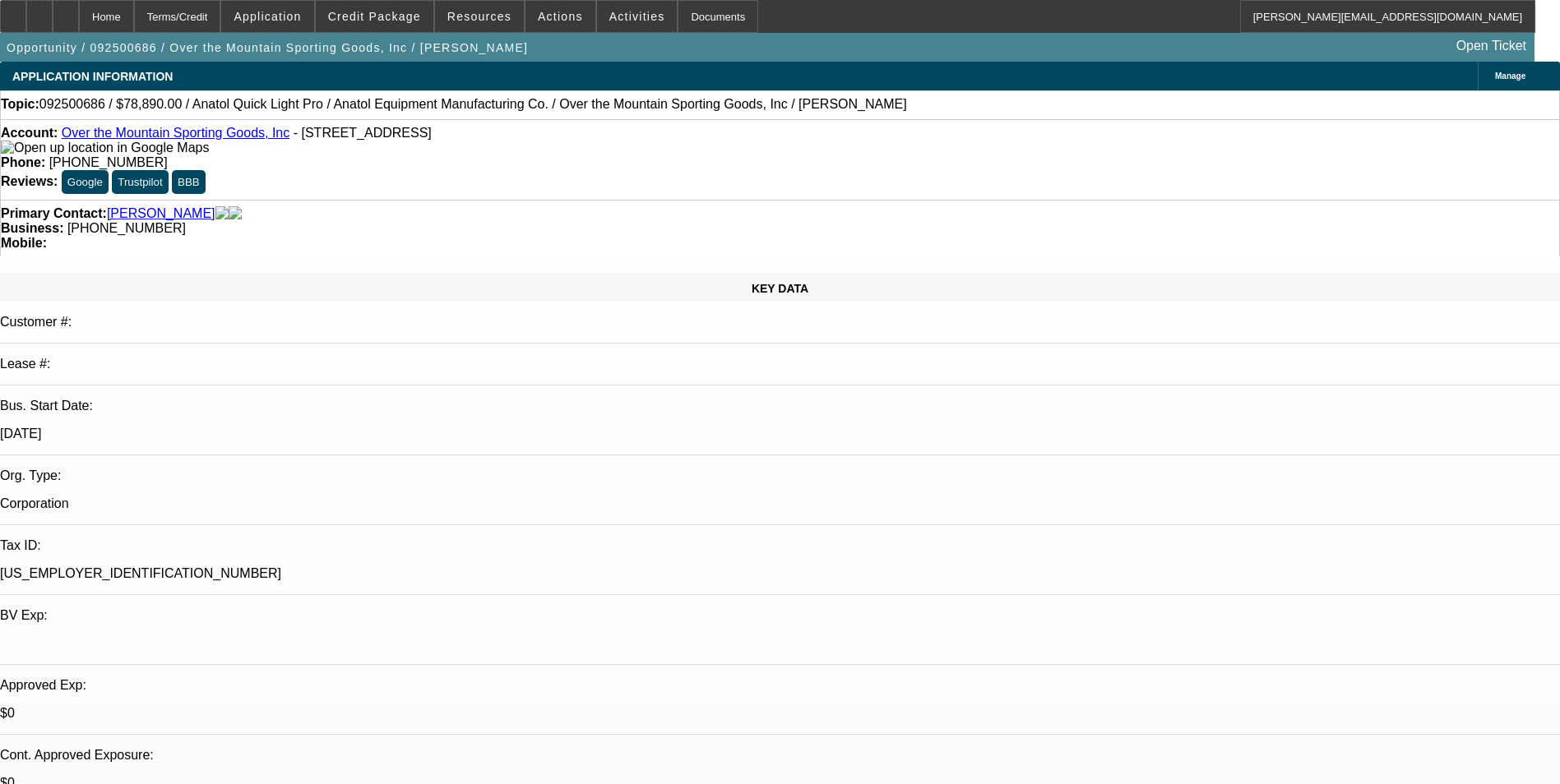
select select "0"
select select "2"
select select "0.1"
select select "4"
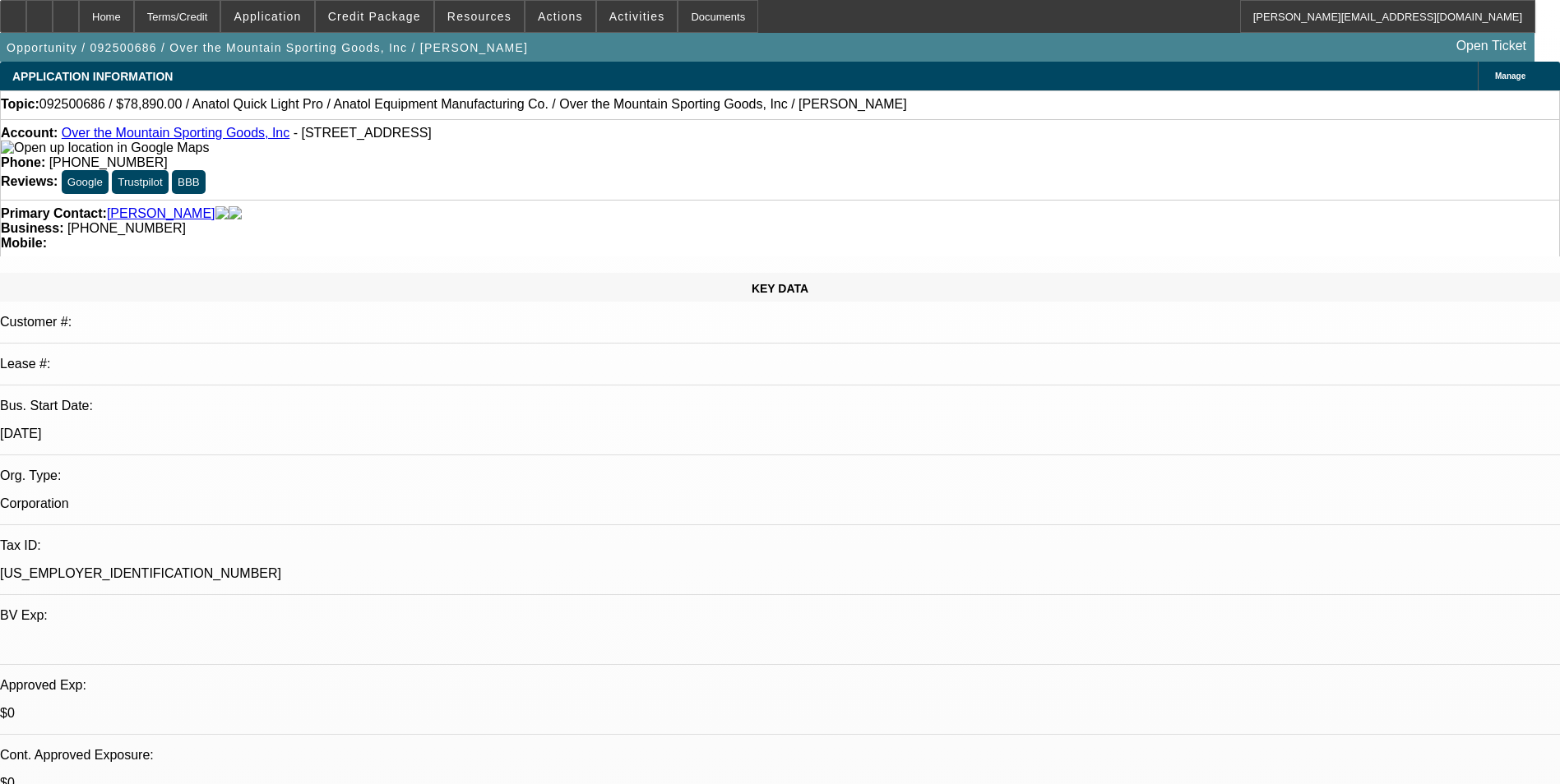
select select "0"
select select "2"
select select "0"
select select "6"
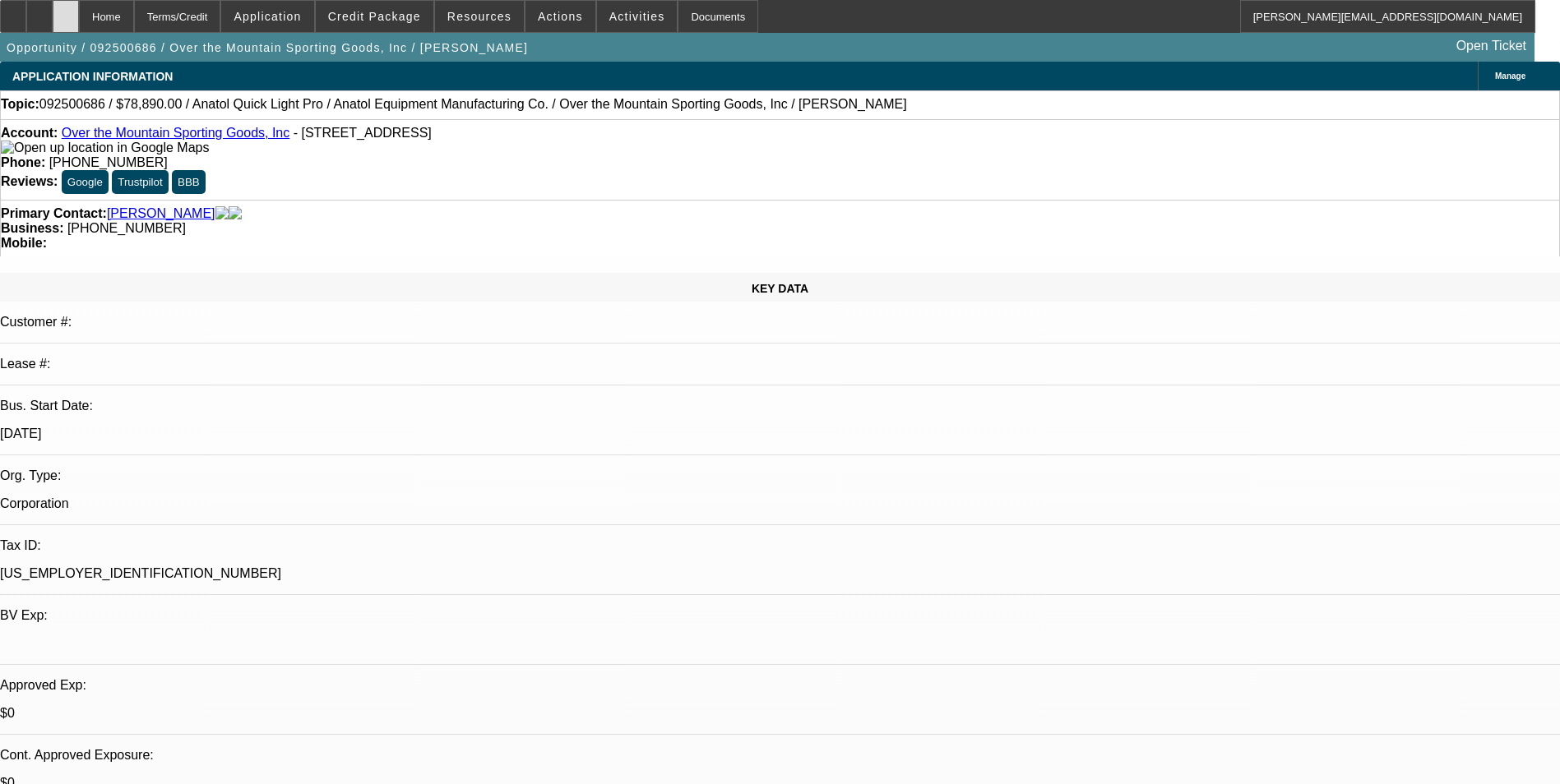
click at [79, 18] on div at bounding box center [66, 16] width 26 height 33
select select "0"
select select "2"
select select "0"
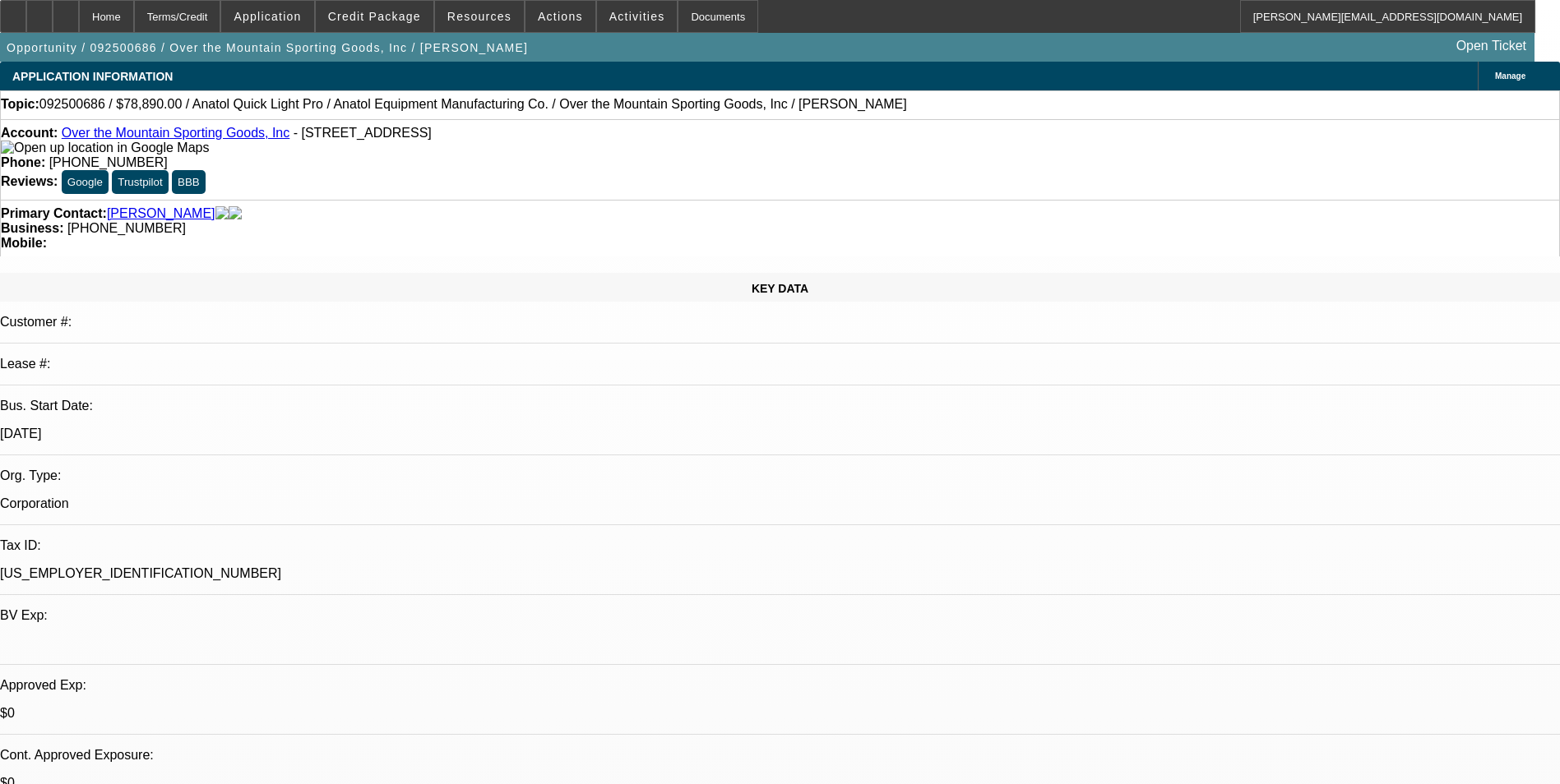
select select "2"
select select "0"
select select "2"
select select "0.1"
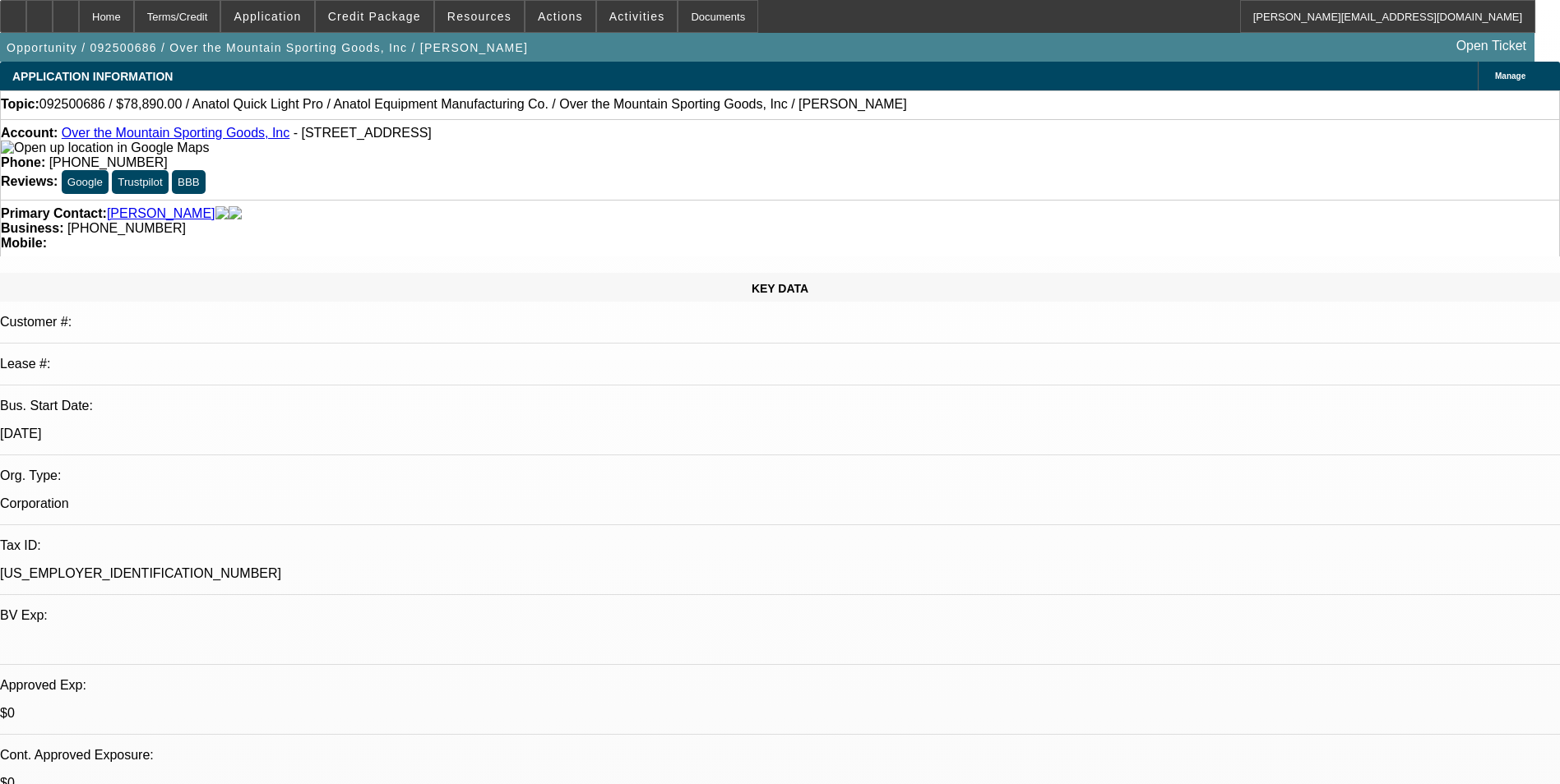
select select "0"
select select "2"
select select "0"
select select "1"
select select "2"
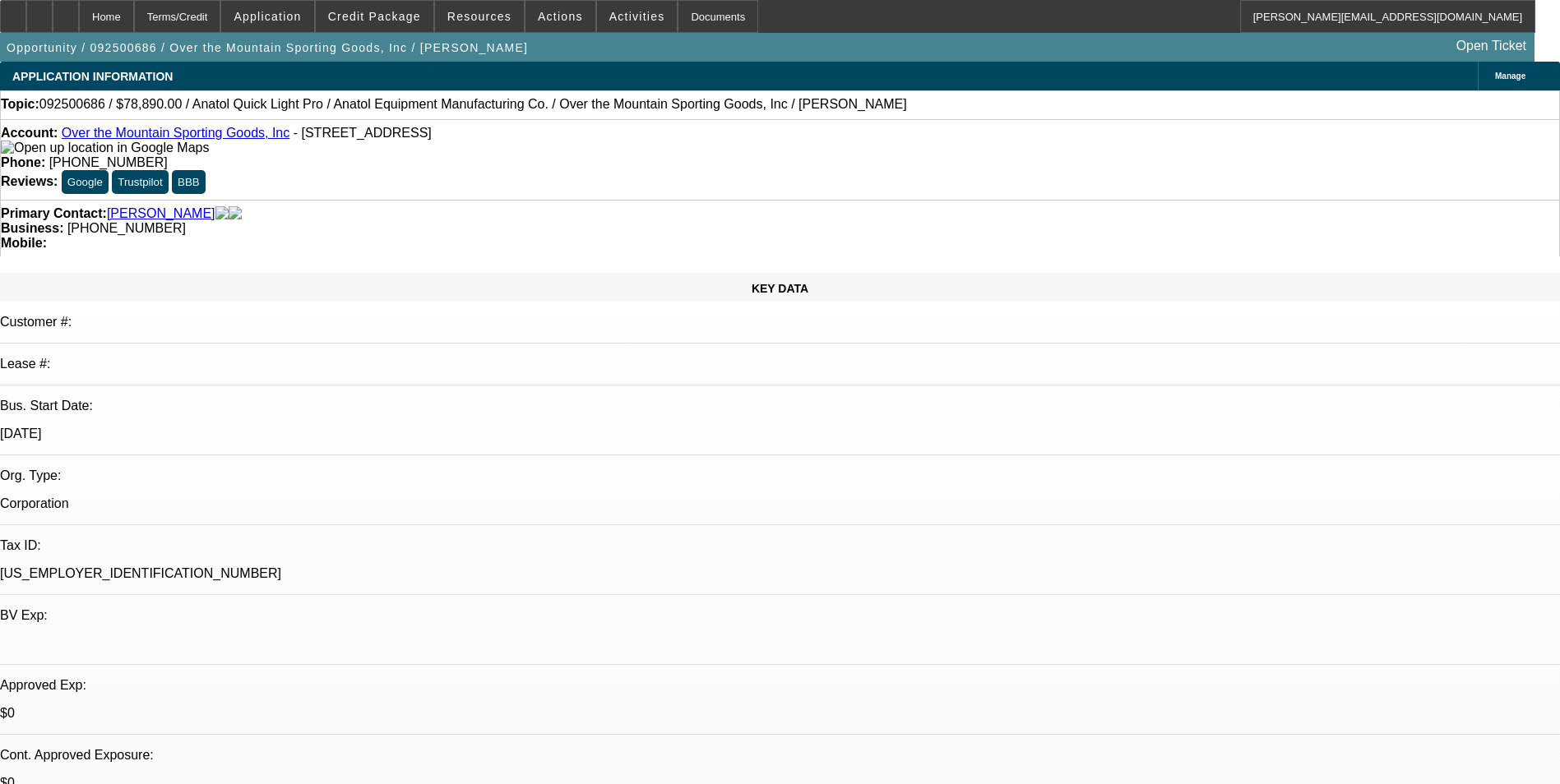
select select "6"
select select "1"
select select "2"
select select "6"
select select "1"
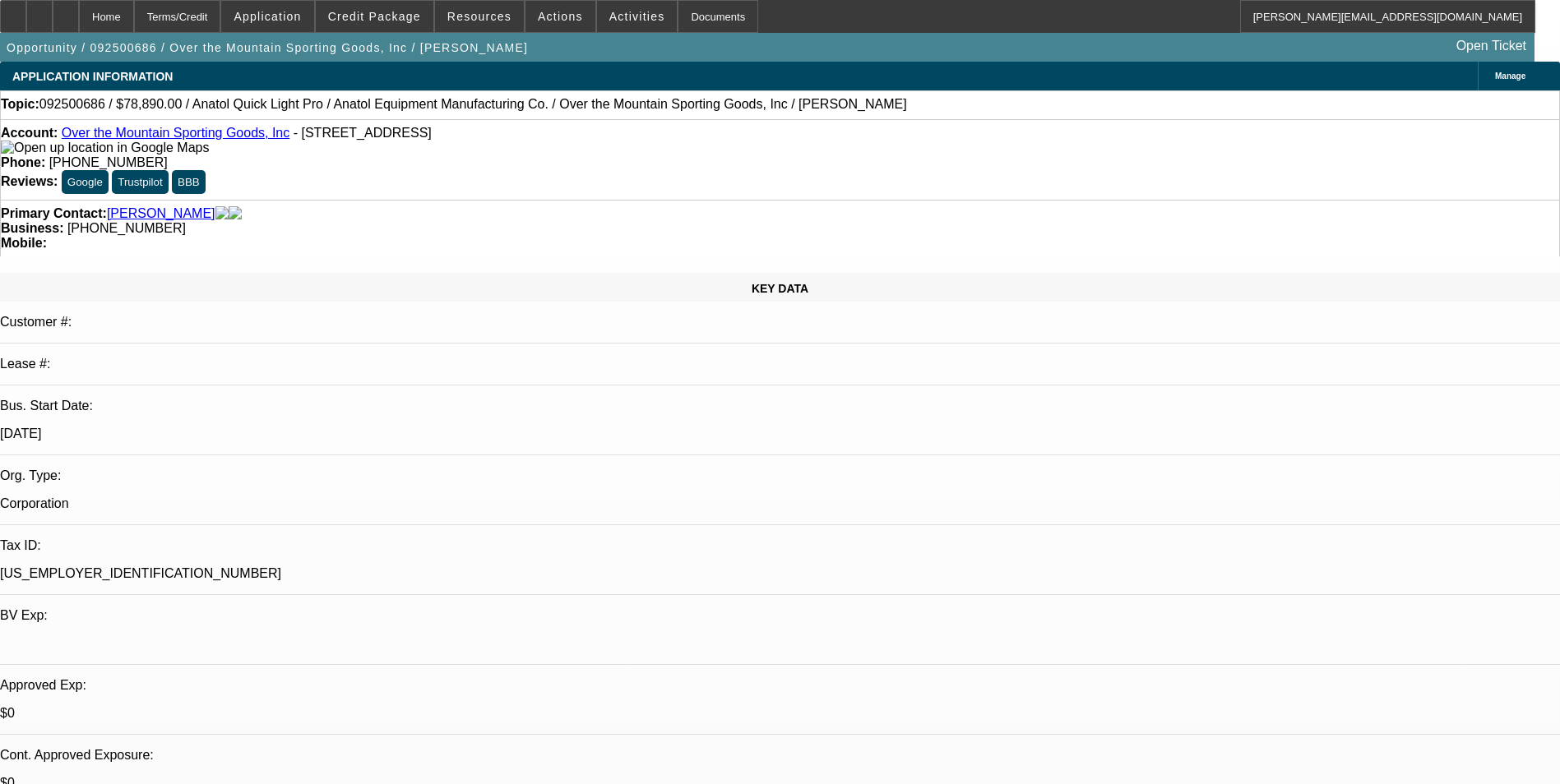
select select "2"
select select "4"
select select "1"
select select "2"
select select "6"
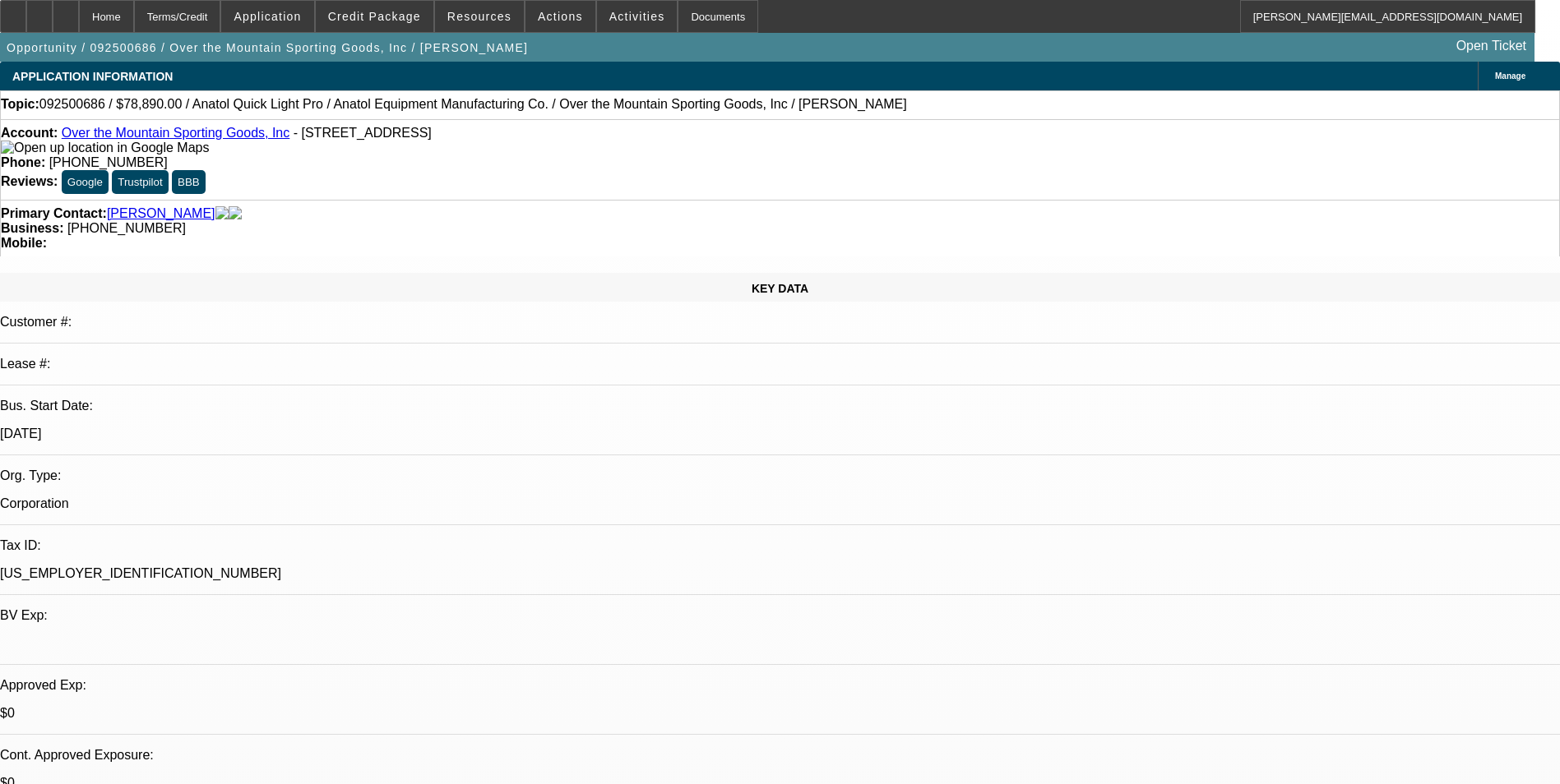
click at [1341, 257] on span "Forward" at bounding box center [1322, 255] width 44 height 19
drag, startPoint x: 1285, startPoint y: 212, endPoint x: 1296, endPoint y: 210, distance: 11.2
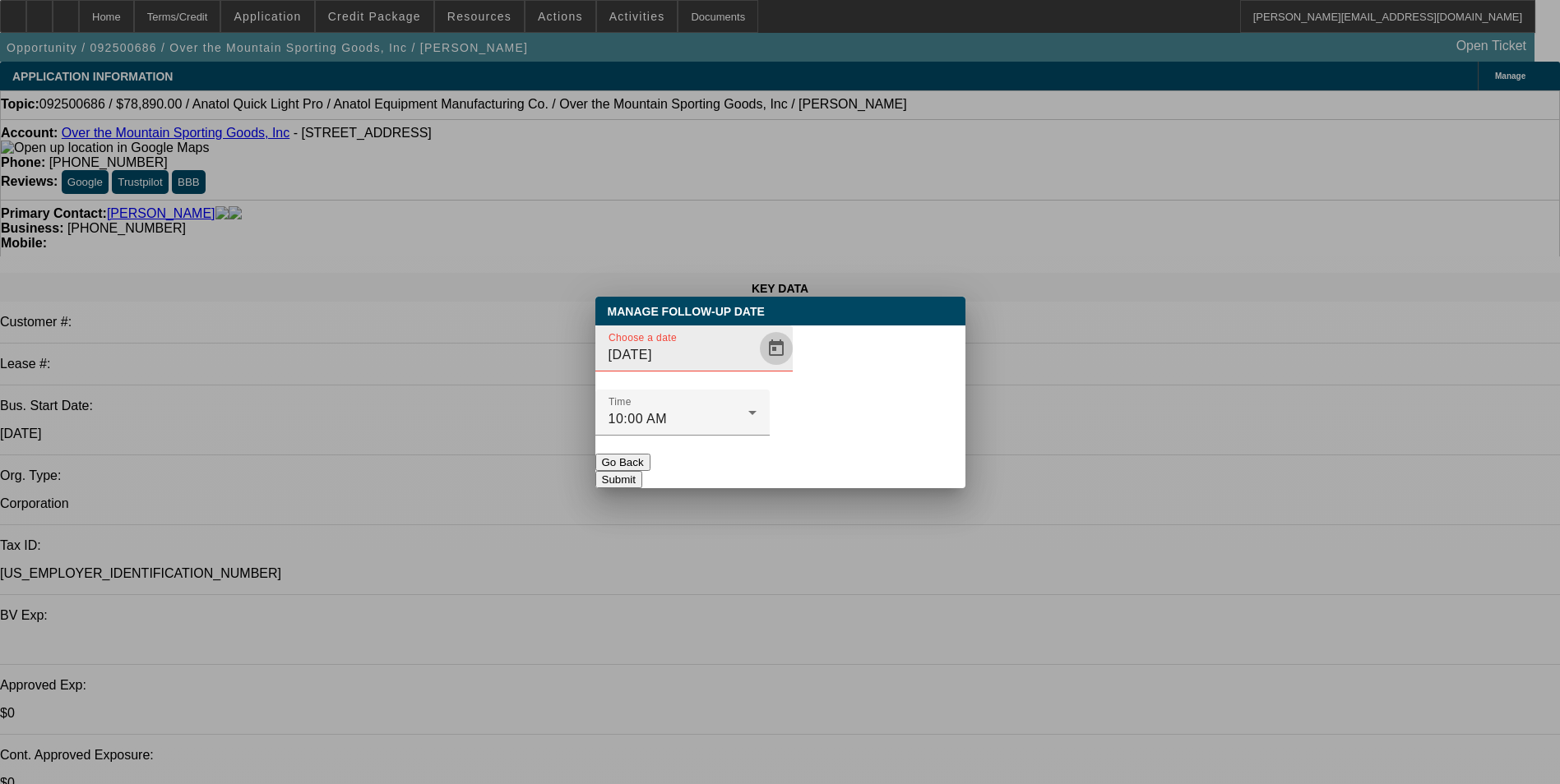
click at [756, 368] on span "Open calendar" at bounding box center [776, 348] width 40 height 40
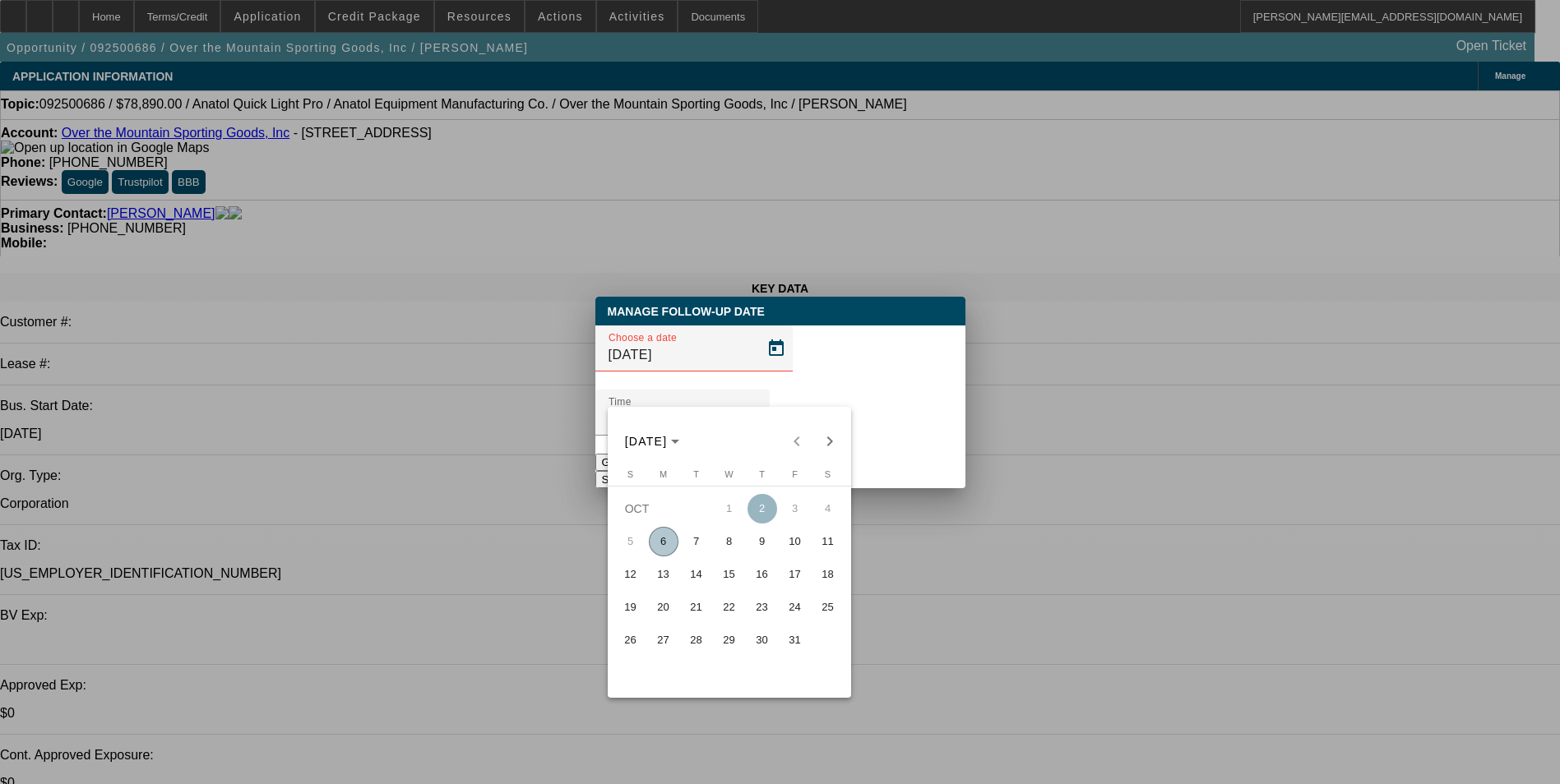
click at [671, 544] on span "6" at bounding box center [664, 541] width 30 height 30
type input "10/6/2025"
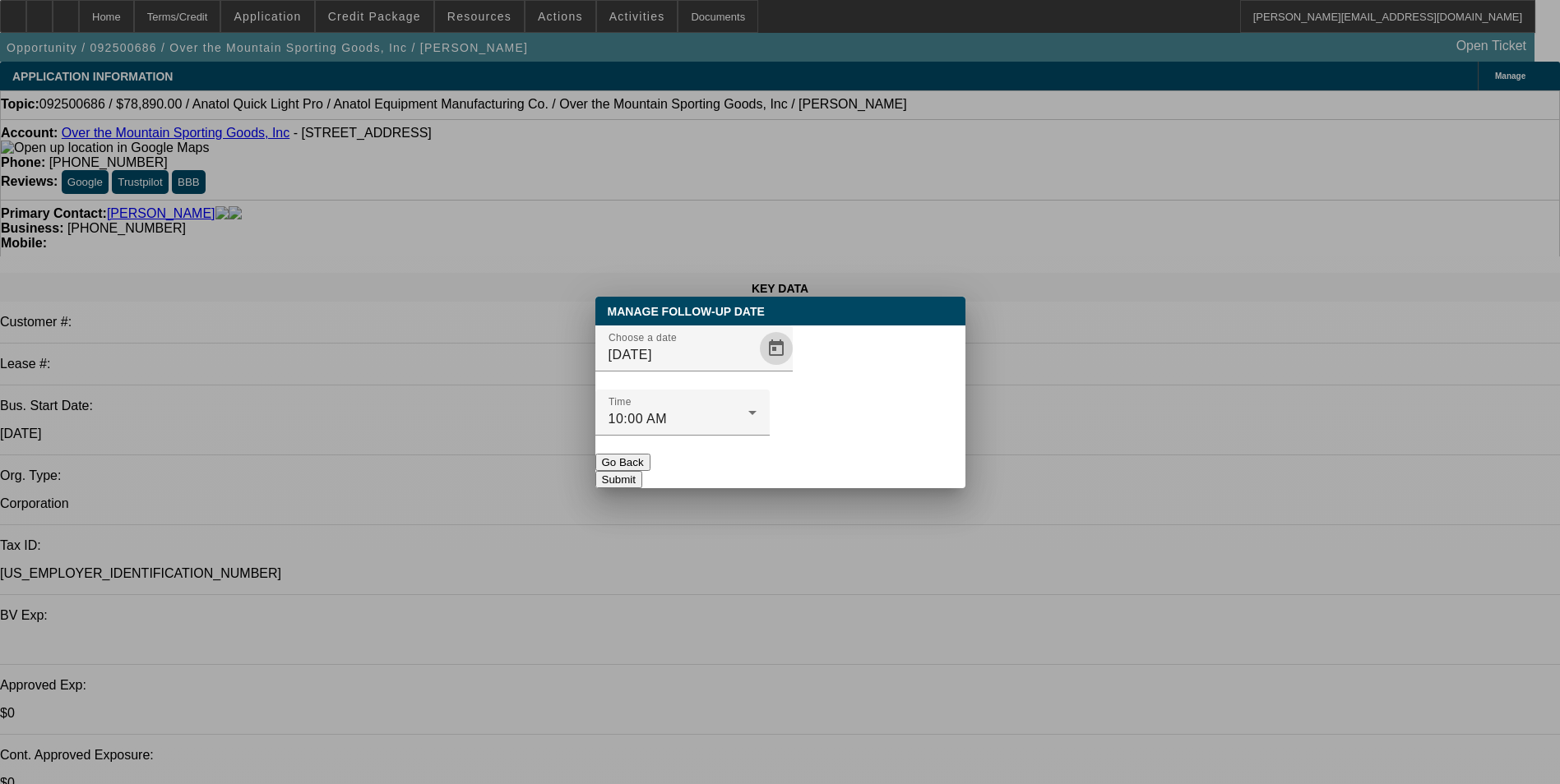
click at [642, 471] on button "Submit" at bounding box center [618, 480] width 47 height 18
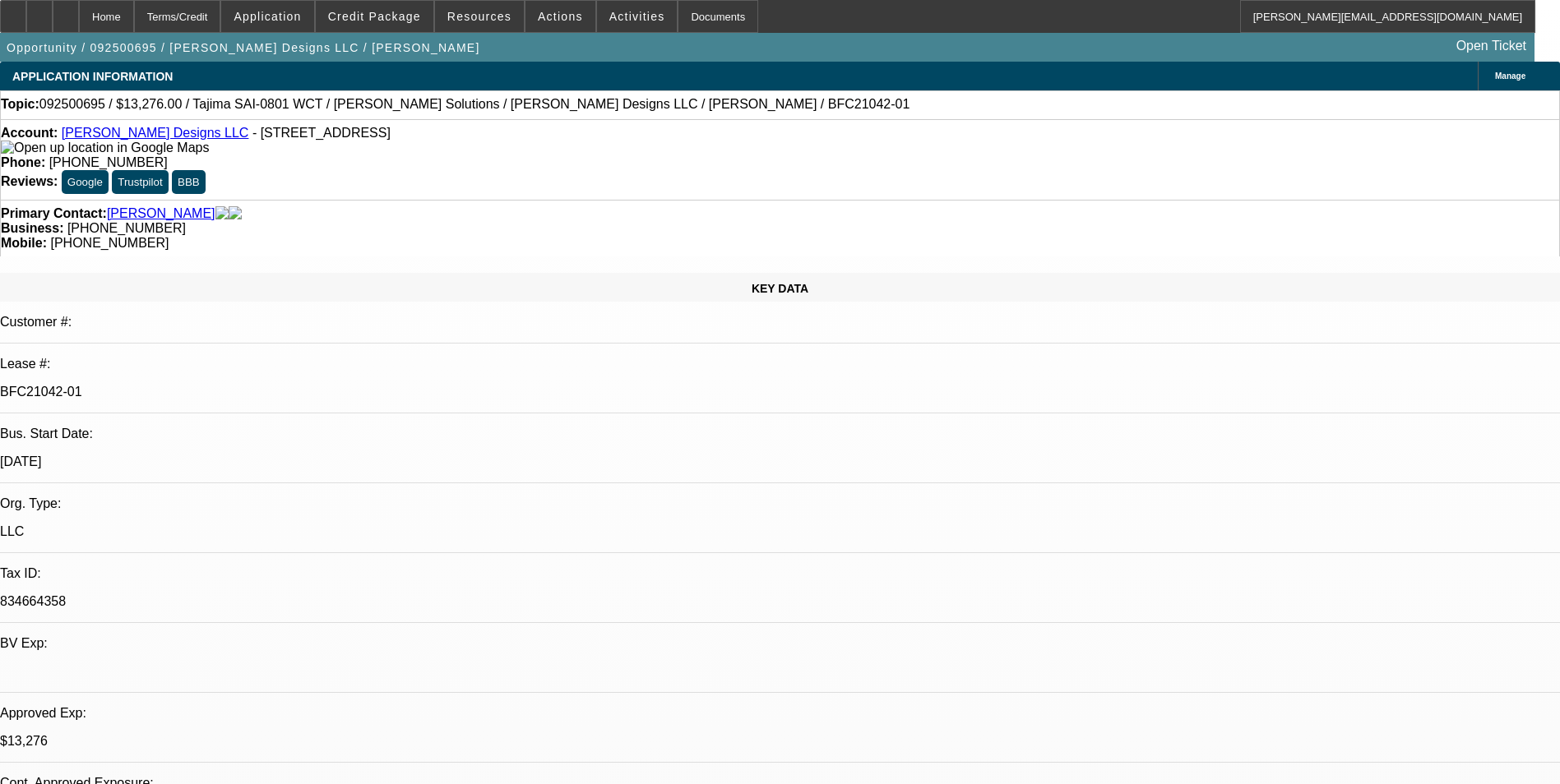
select select "0"
select select "2"
select select "0"
select select "6"
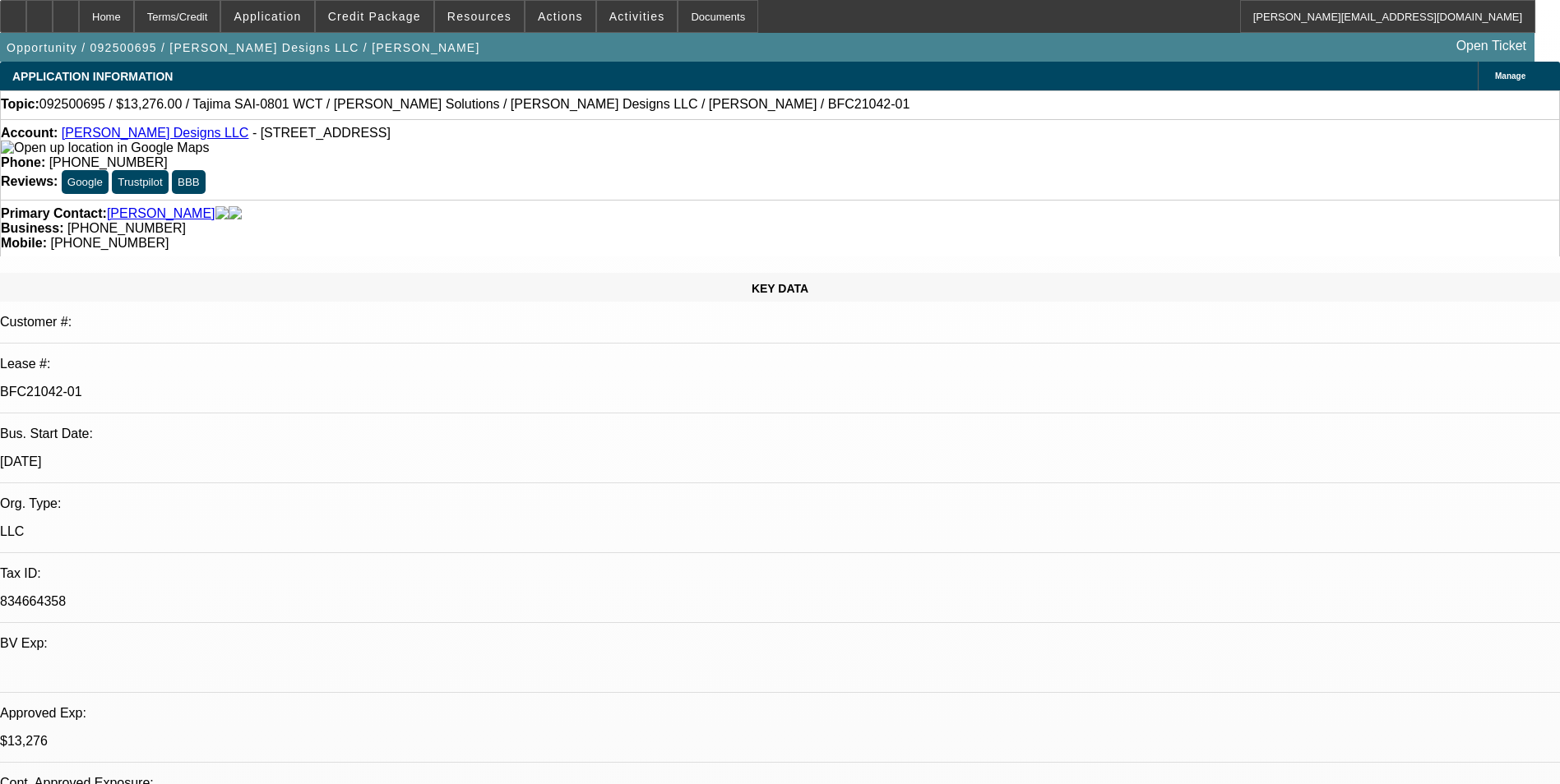
select select "0"
select select "2"
select select "0"
select select "6"
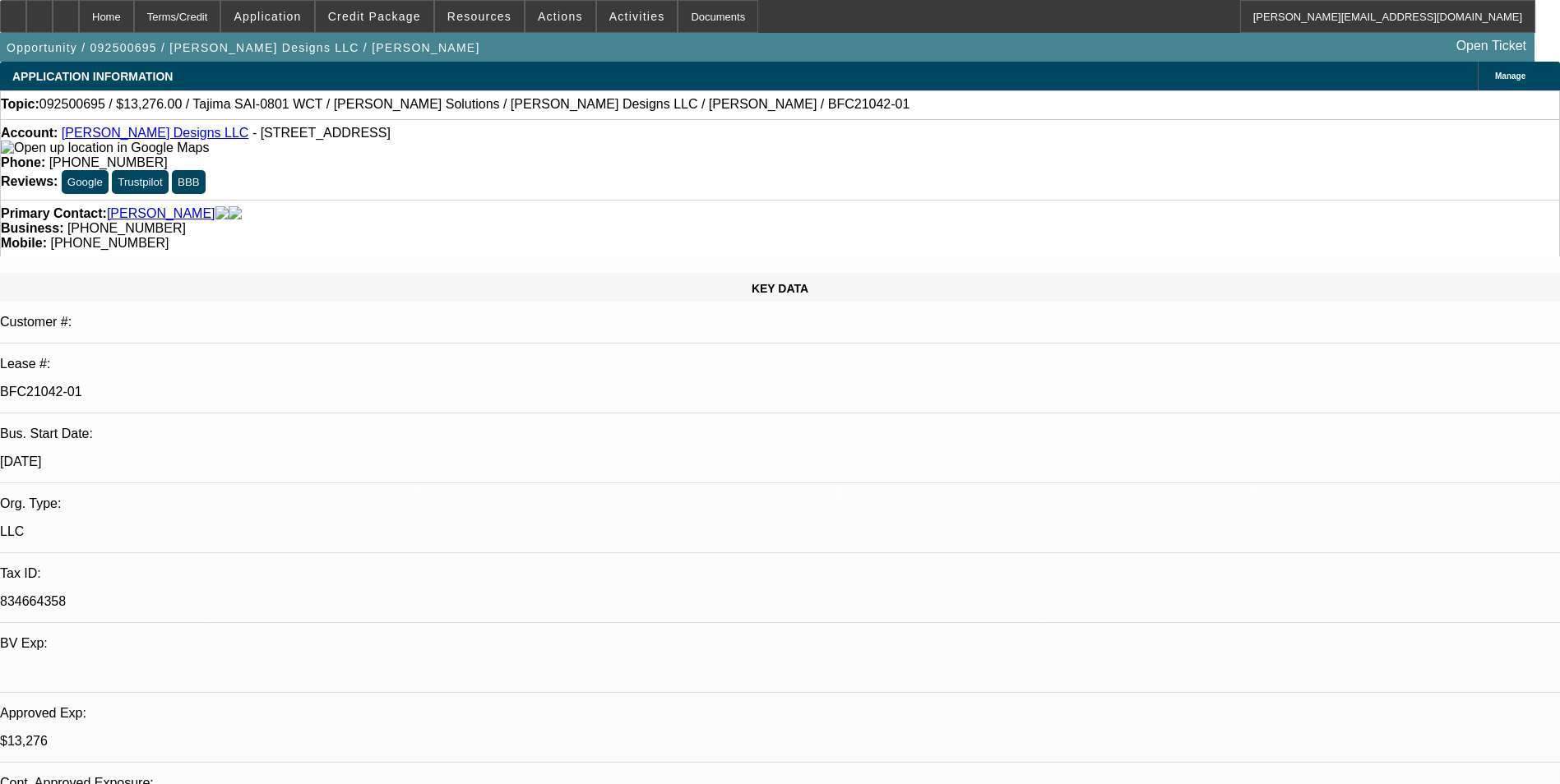
select select "0"
select select "2"
select select "0"
select select "6"
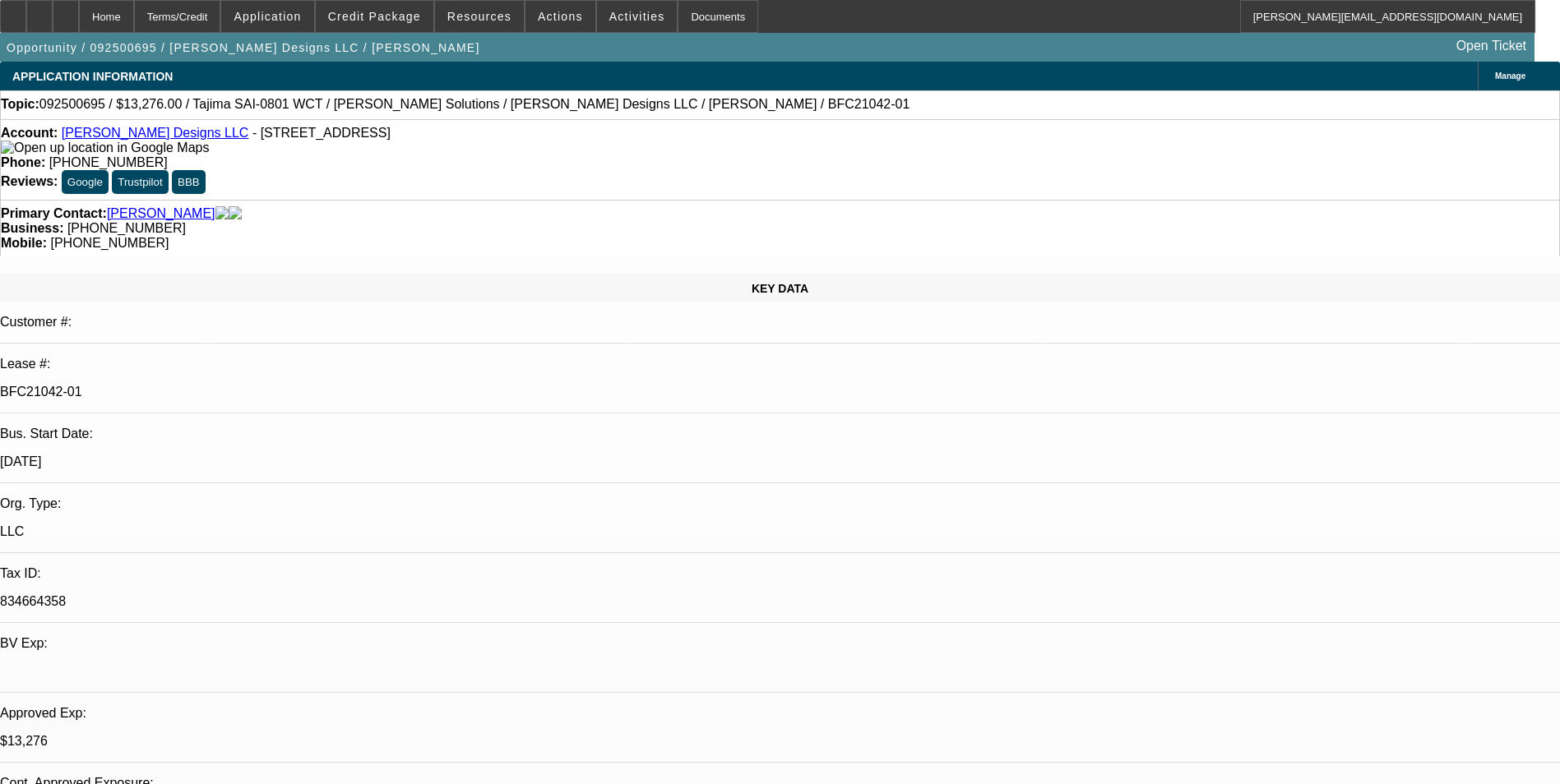
select select "0"
select select "2"
select select "0"
select select "6"
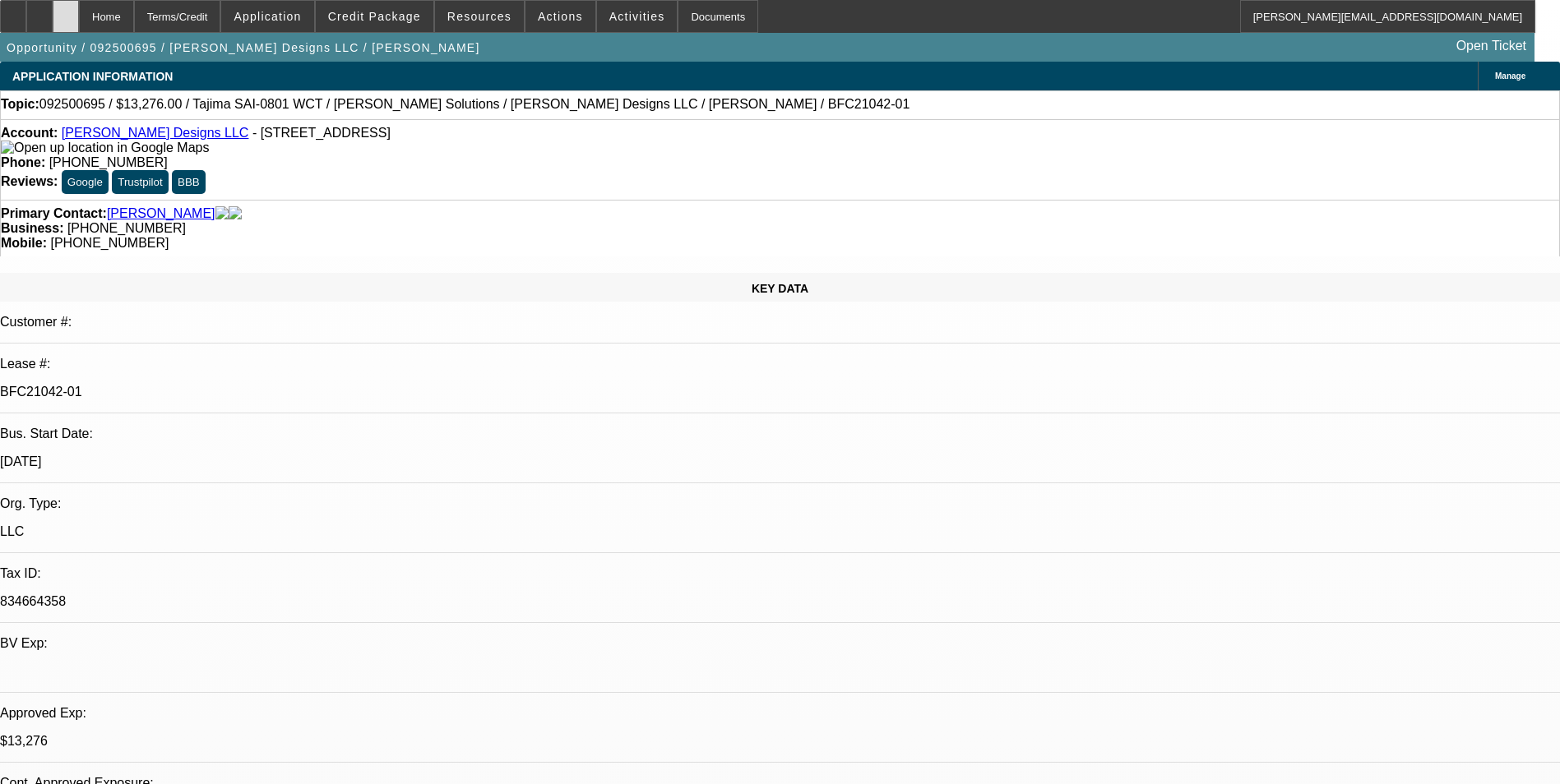
click at [79, 18] on div at bounding box center [66, 16] width 26 height 33
select select "0"
select select "2"
select select "0"
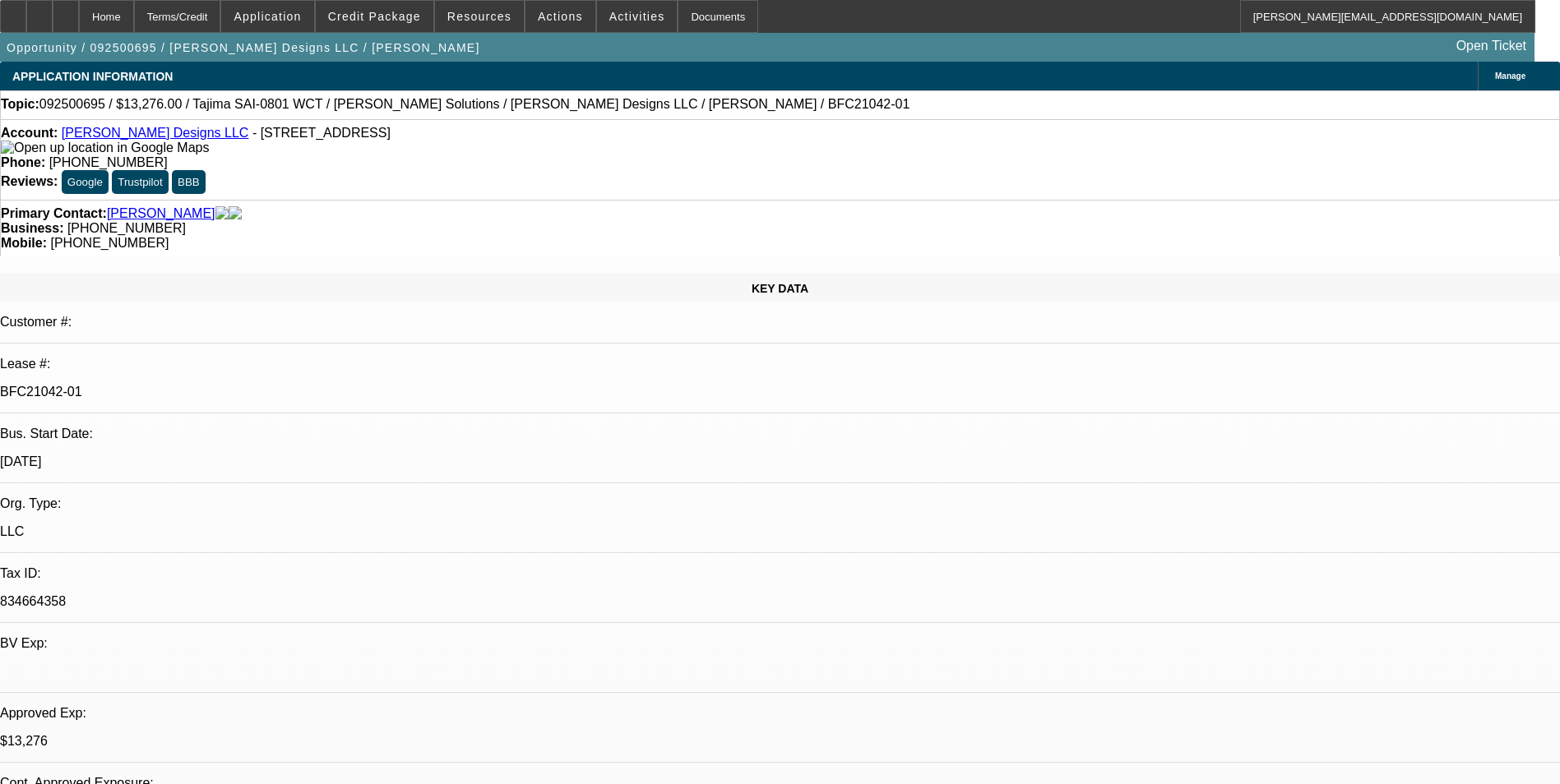
select select "2"
select select "0"
select select "2"
select select "0"
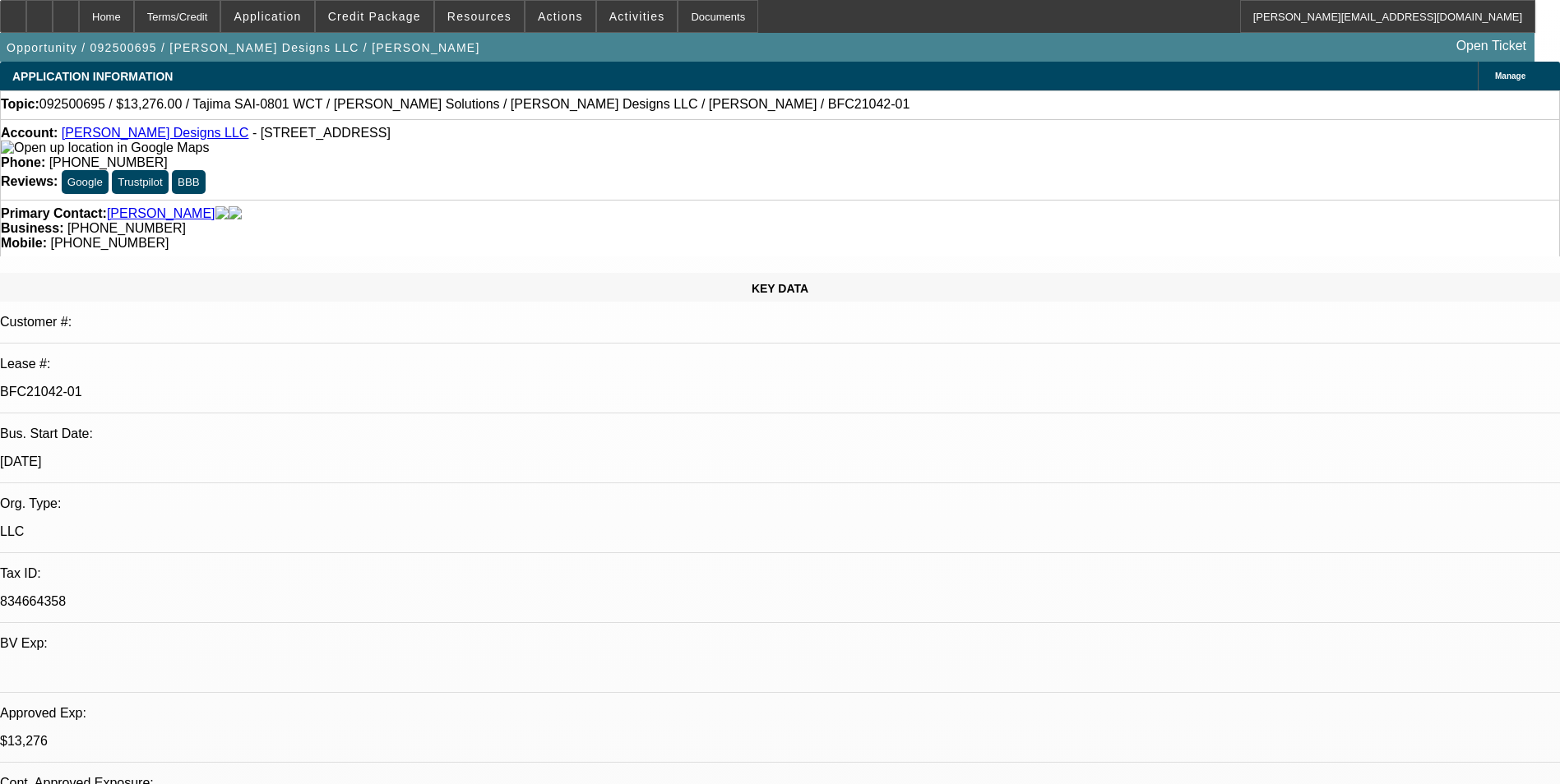
select select "0"
select select "2"
select select "0"
select select "1"
select select "2"
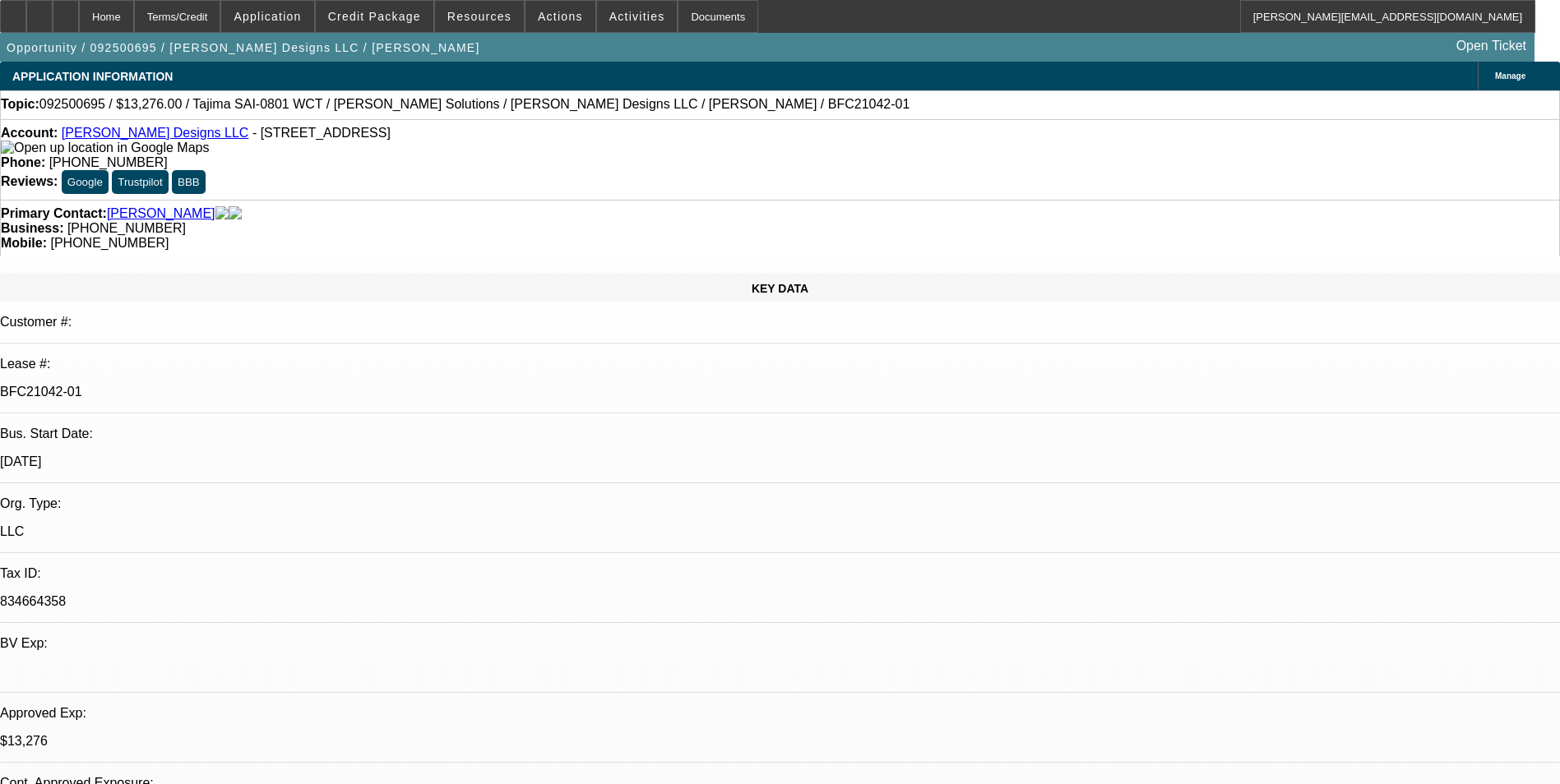
select select "6"
select select "1"
select select "2"
select select "6"
select select "1"
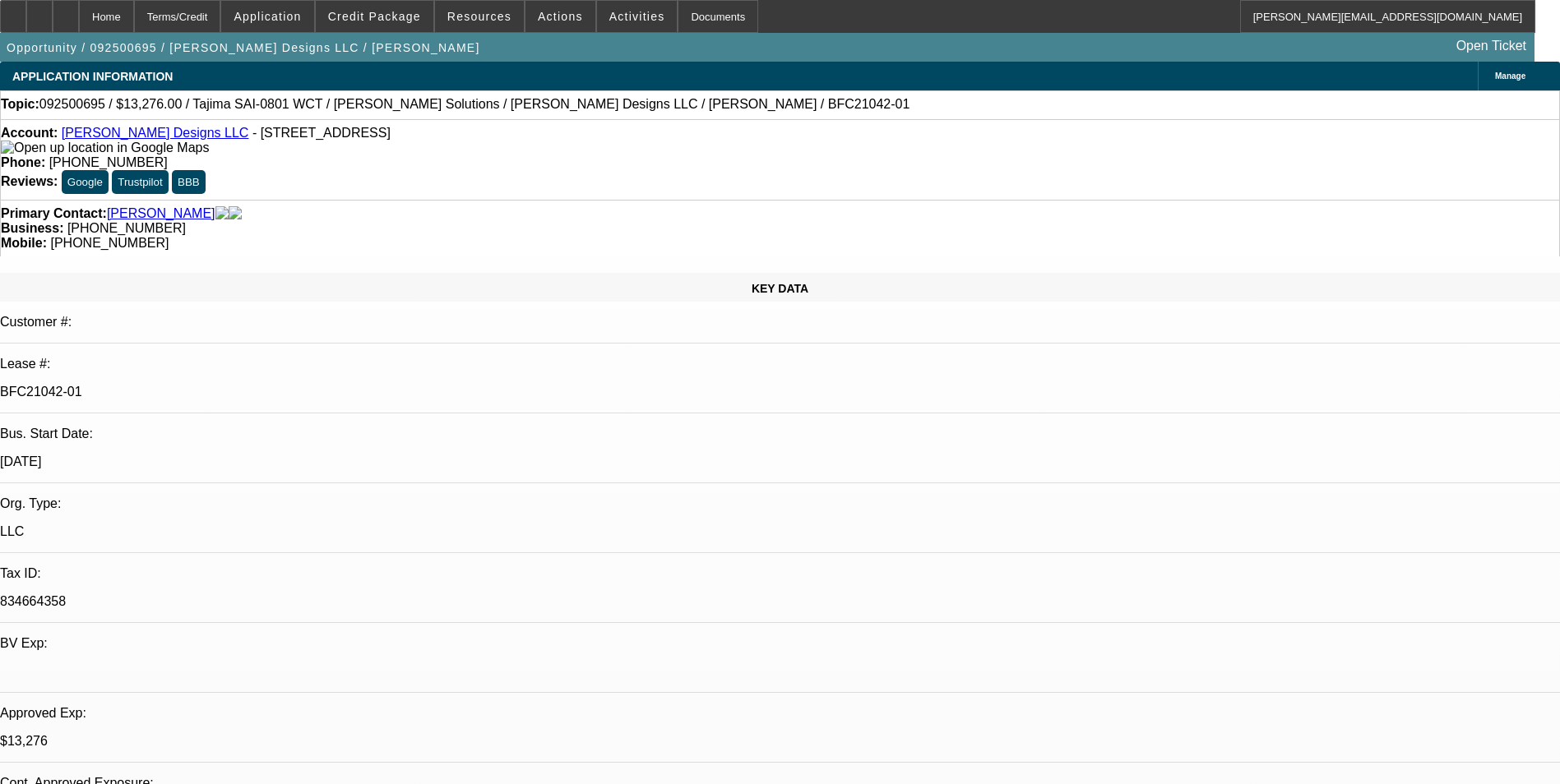
select select "2"
select select "6"
select select "1"
select select "2"
select select "6"
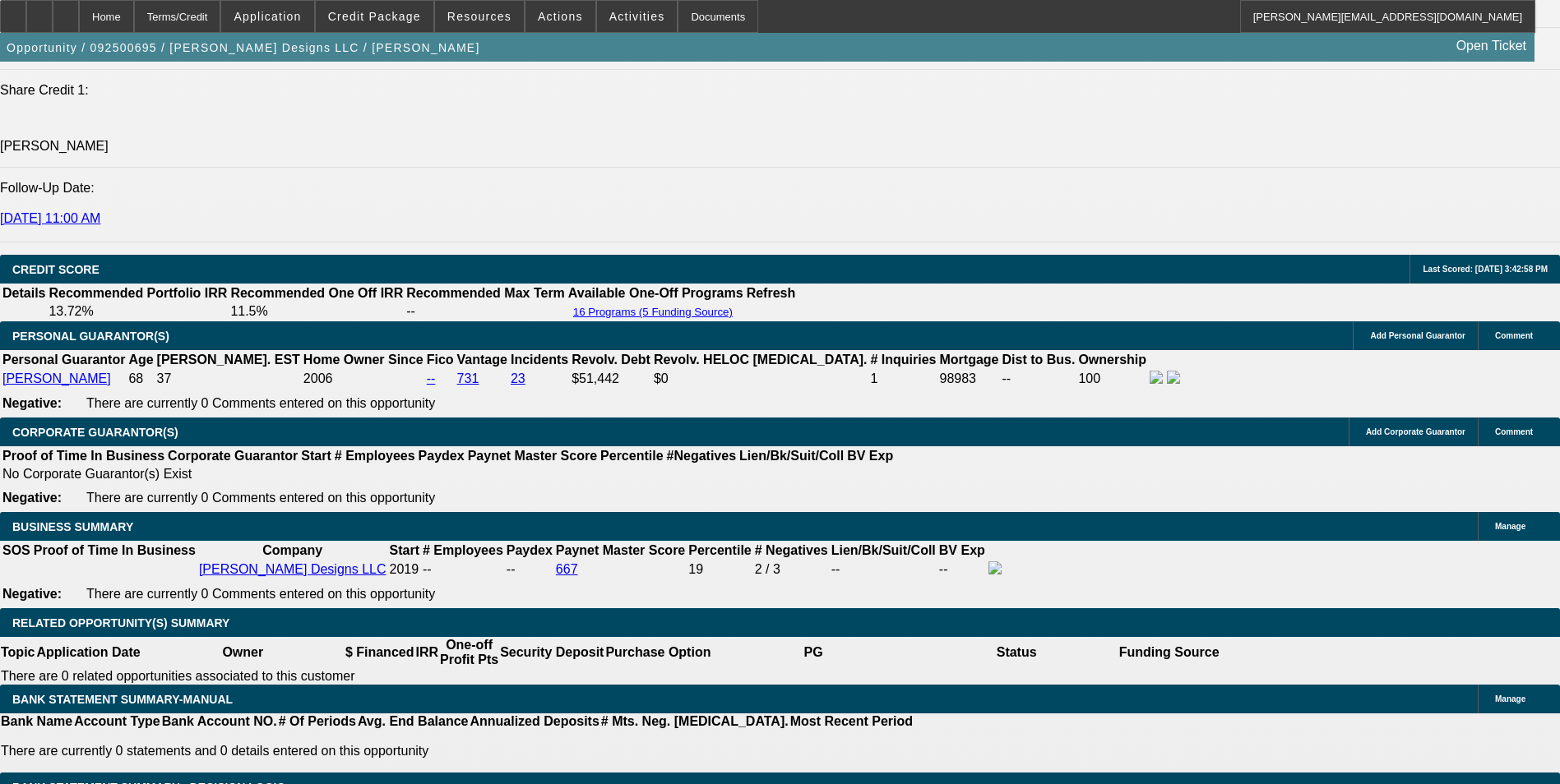
scroll to position [2268, 0]
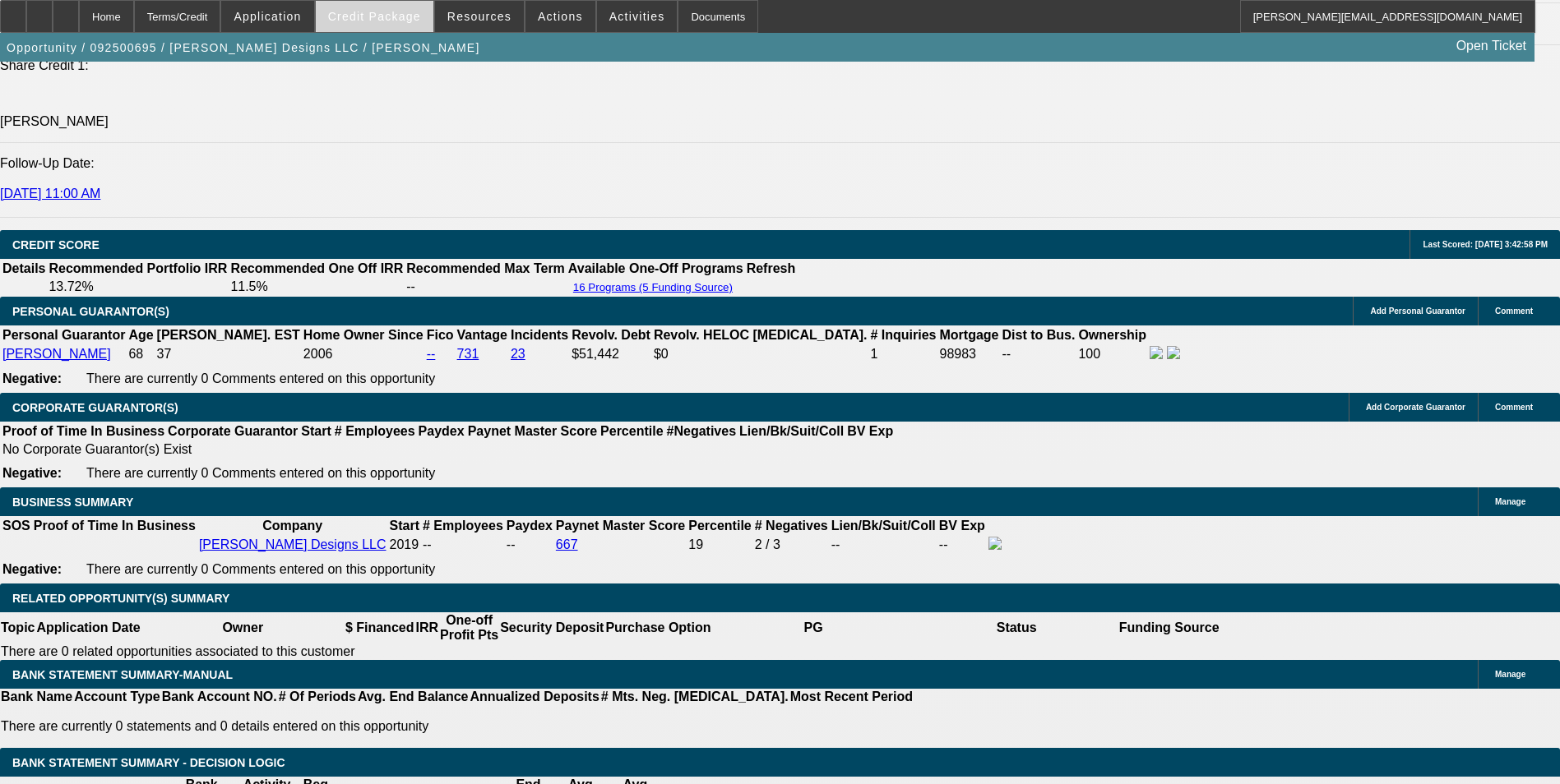
click at [412, 15] on span "Credit Package" at bounding box center [375, 16] width 93 height 13
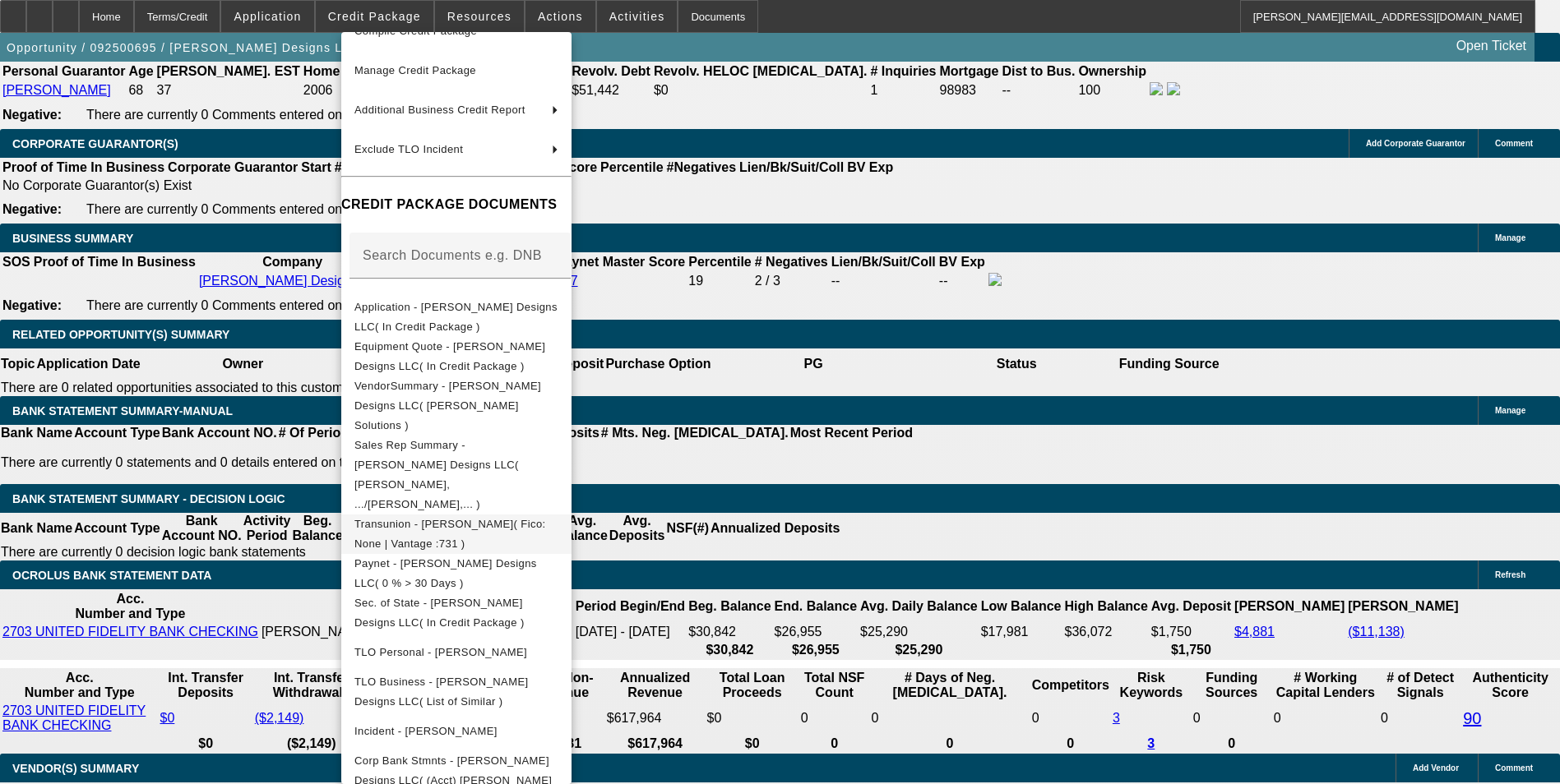
scroll to position [2678, 0]
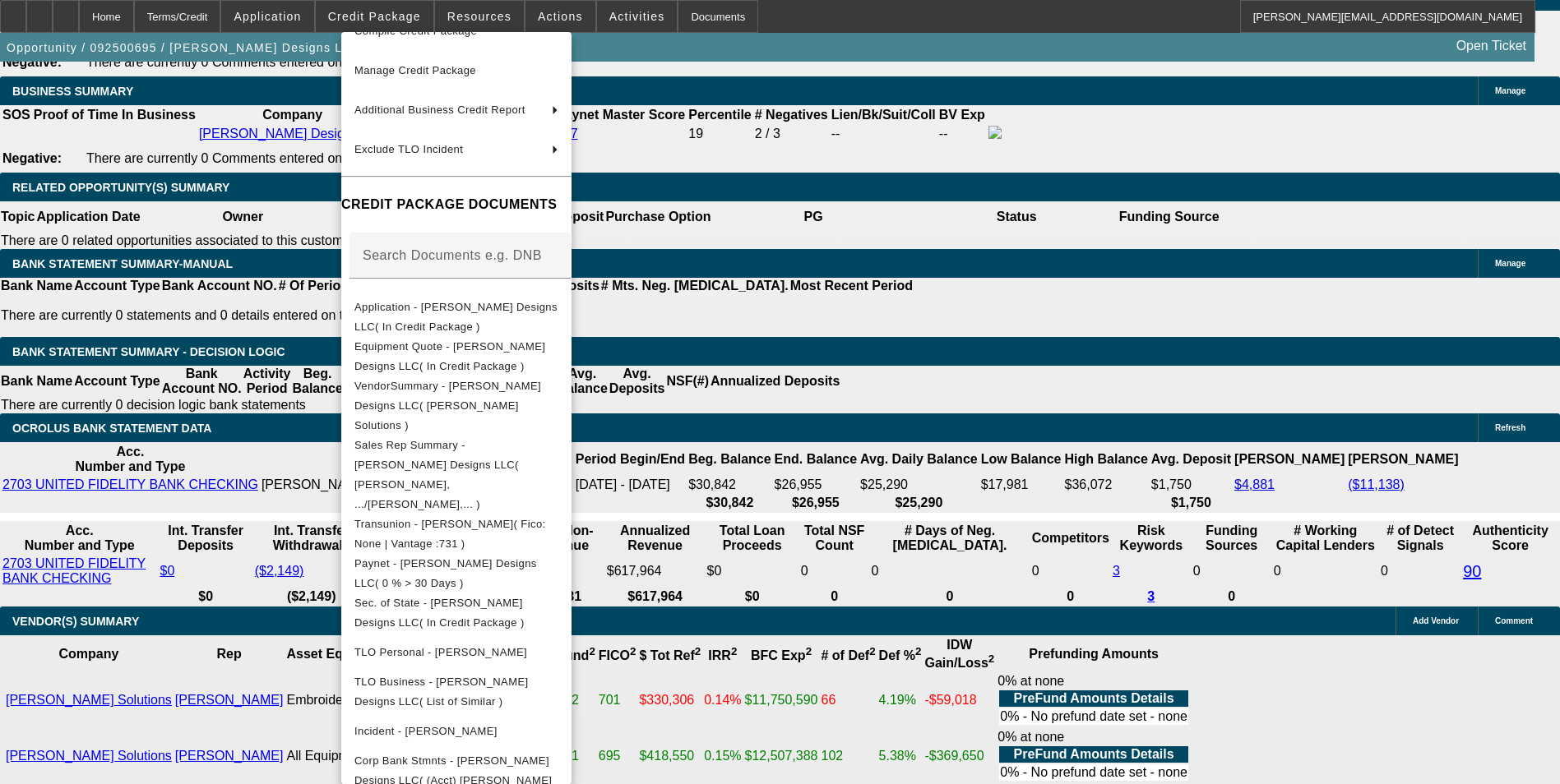
click at [172, 361] on div at bounding box center [780, 392] width 1560 height 784
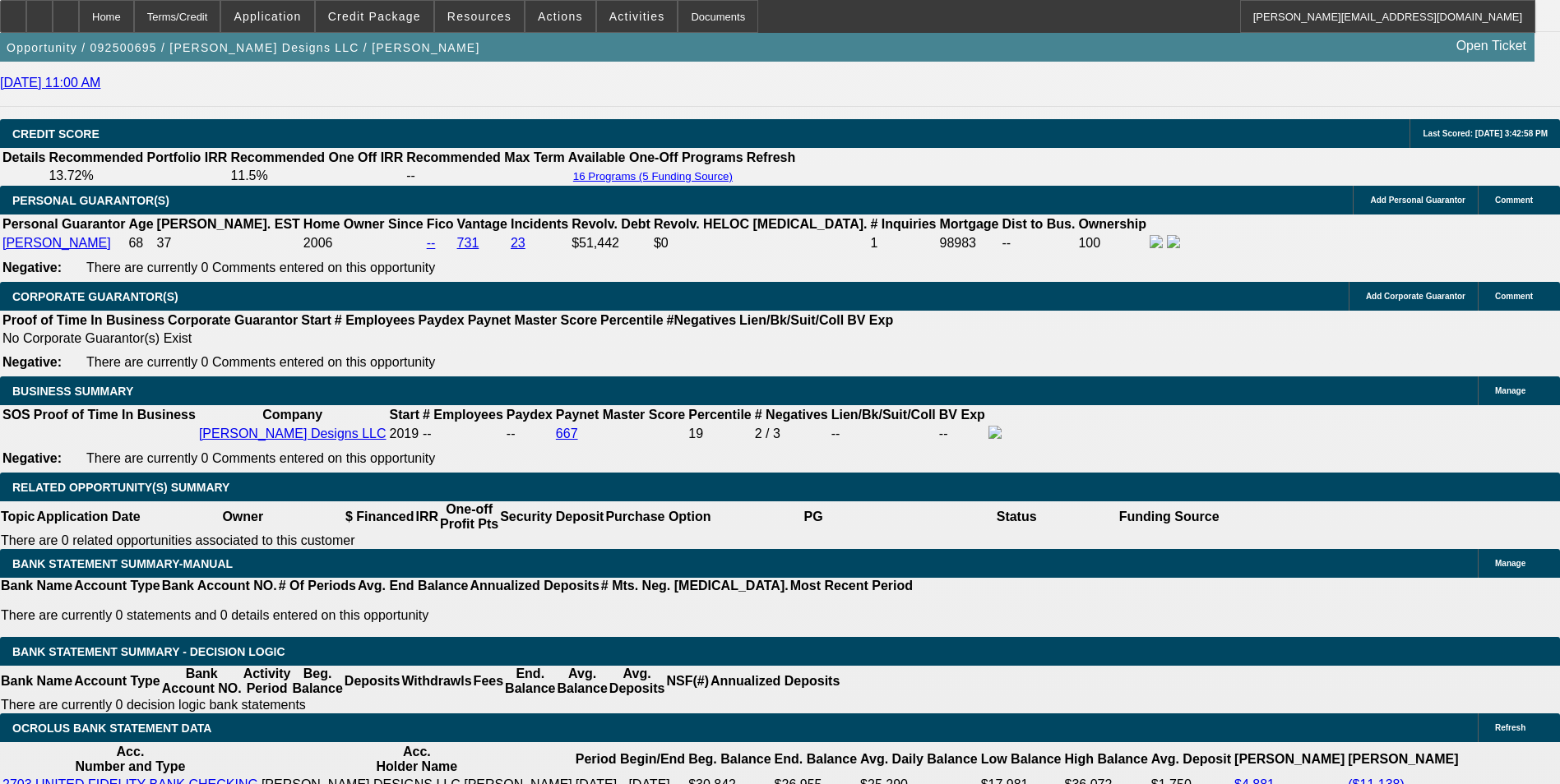
scroll to position [2349, 0]
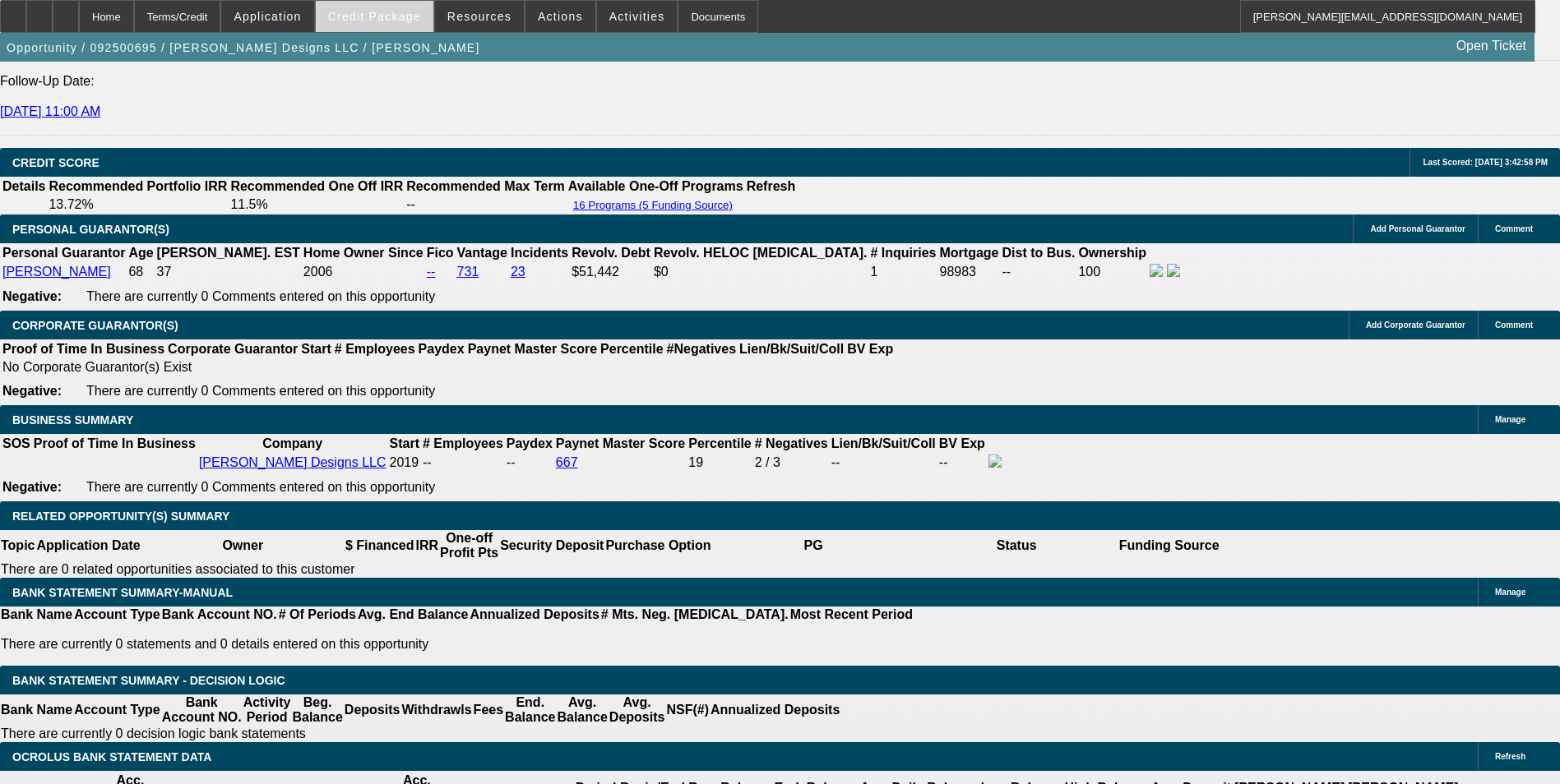
click at [414, 20] on span "Credit Package" at bounding box center [375, 16] width 93 height 13
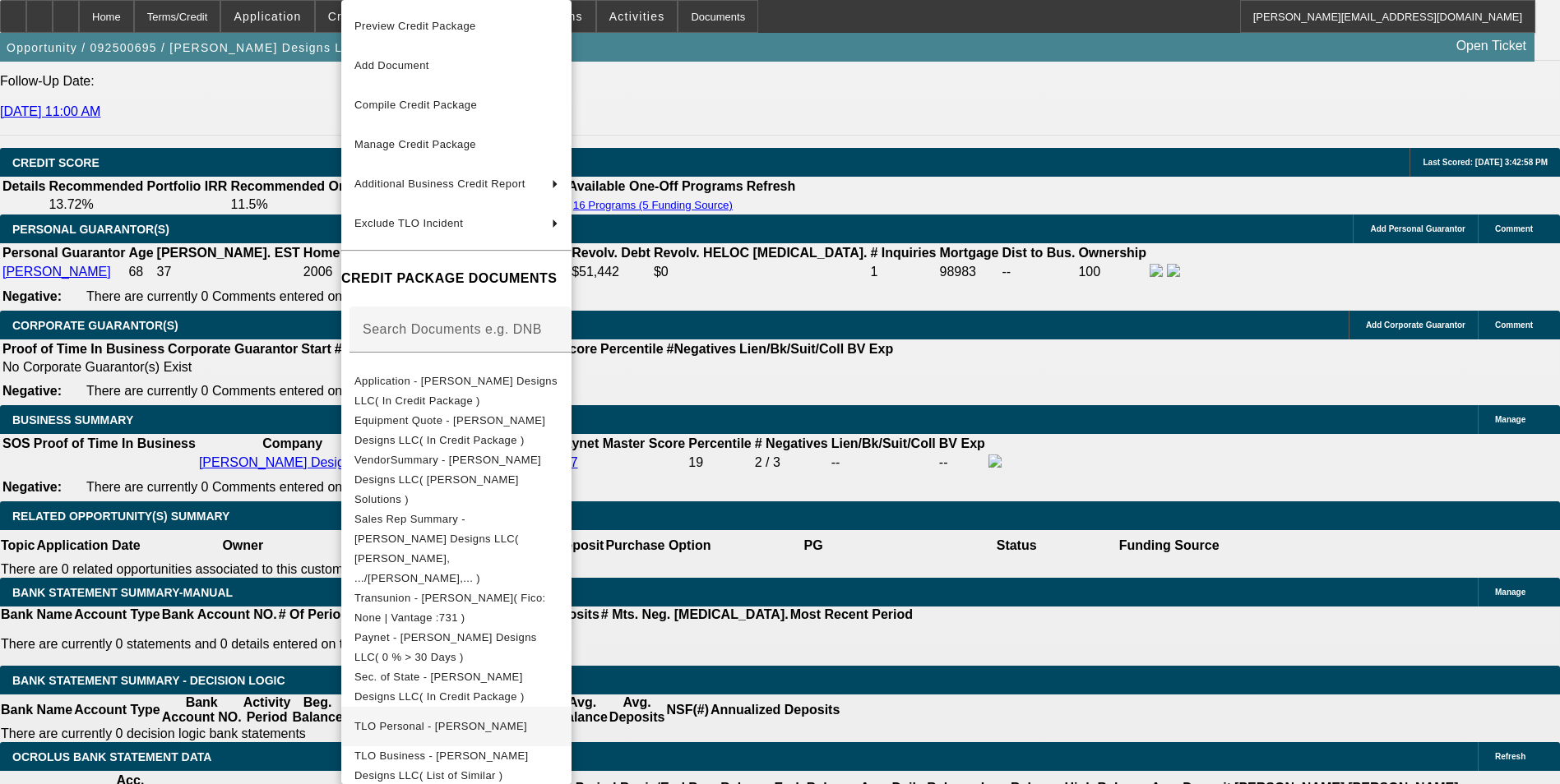
scroll to position [74, 0]
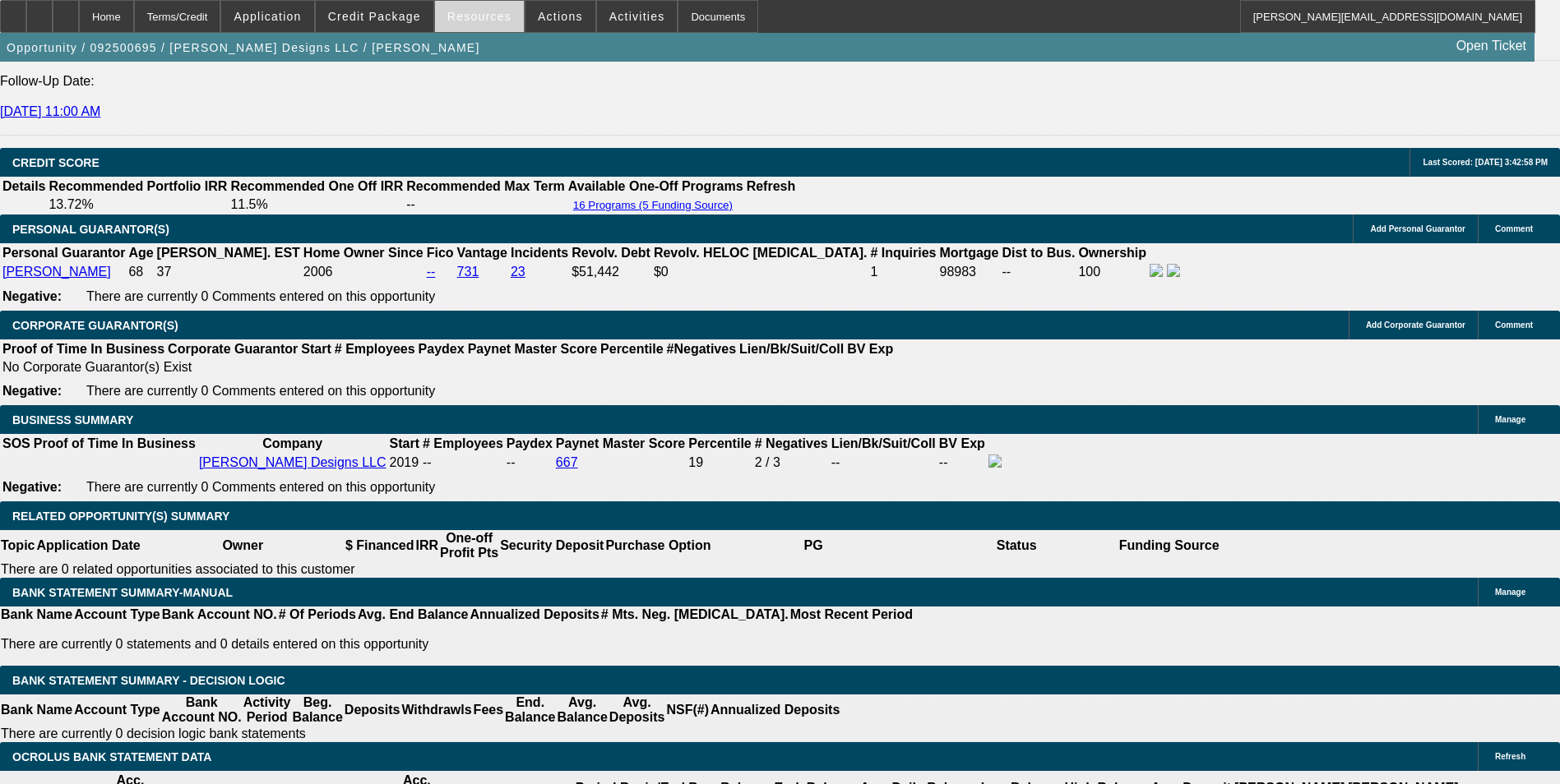
click at [478, 19] on span "Resources" at bounding box center [479, 16] width 64 height 13
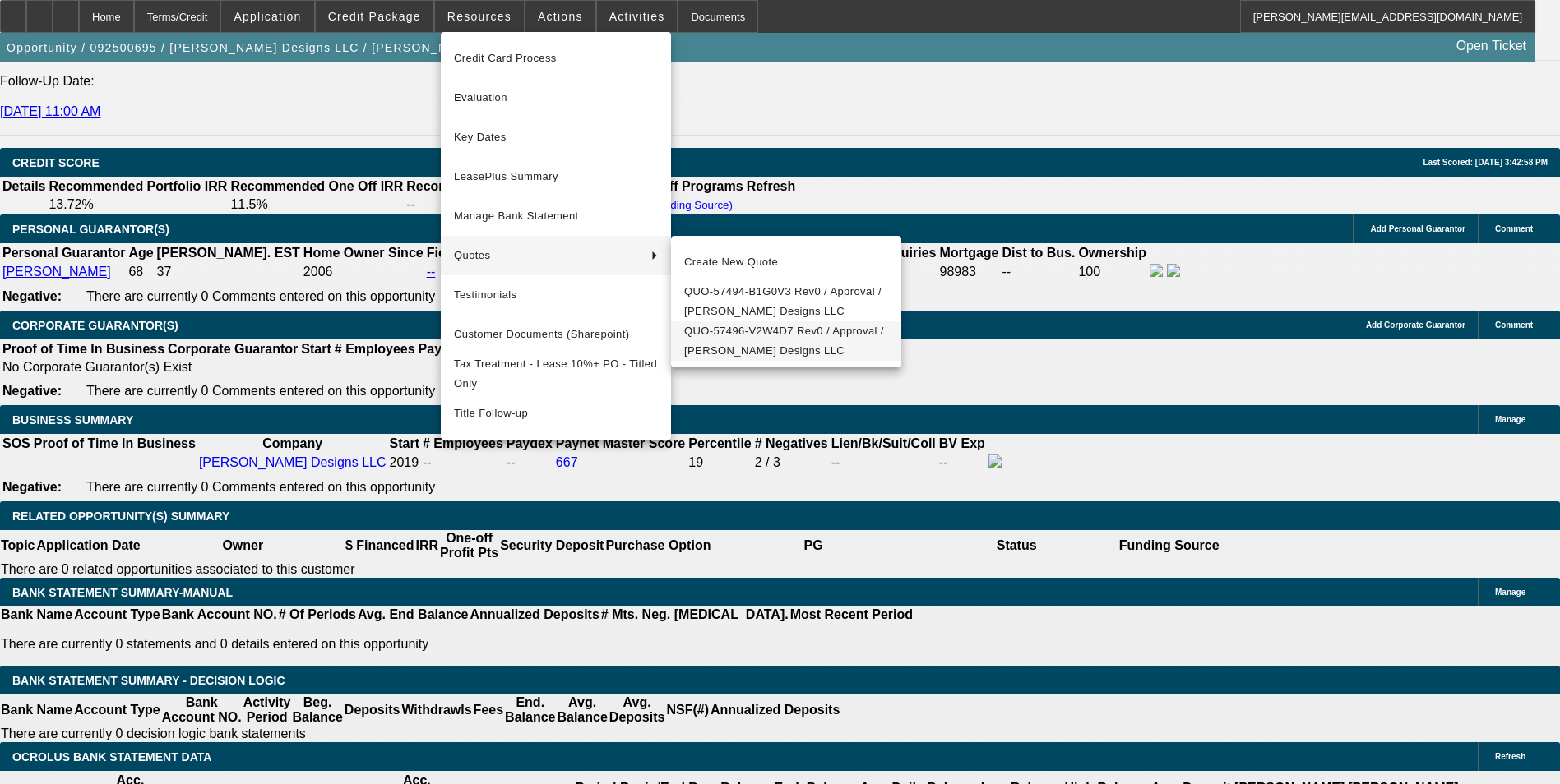
click at [768, 351] on span "QUO-57496-V2W4D7 Rev0 / Approval / Lili Lu Designs LLC" at bounding box center [786, 341] width 204 height 40
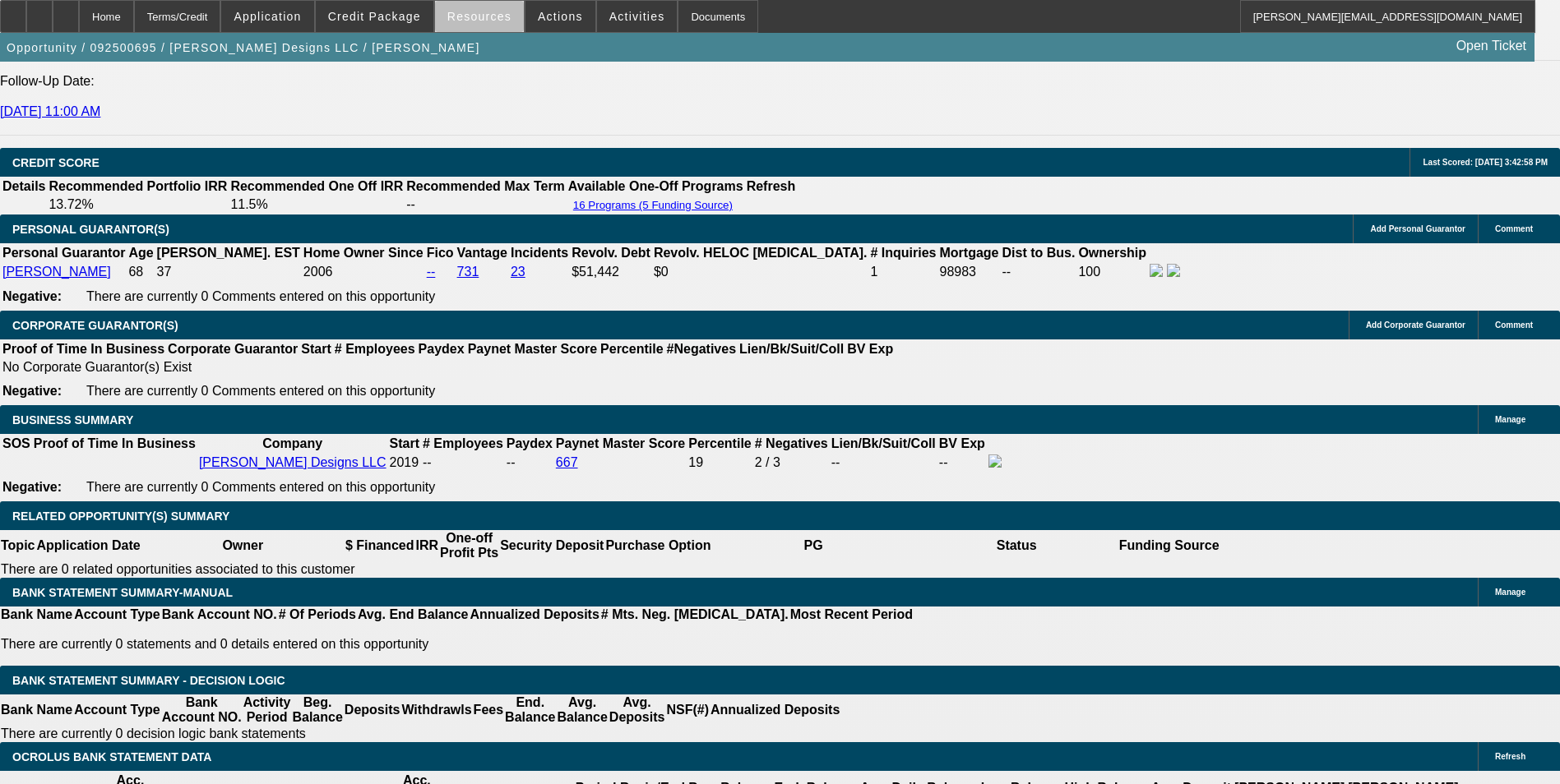
click at [496, 30] on span at bounding box center [479, 16] width 89 height 40
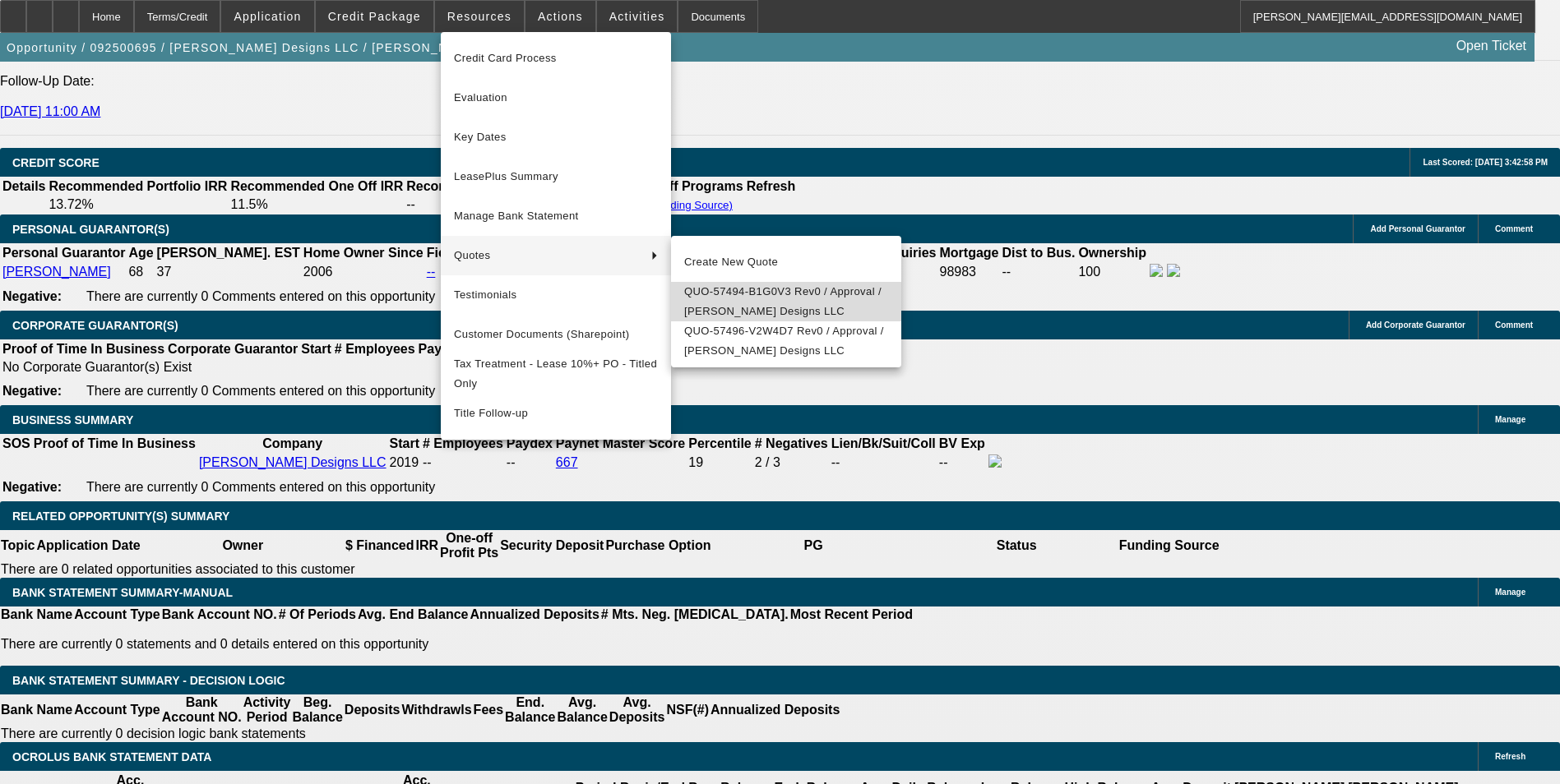
click at [721, 298] on span "QUO-57494-B1G0V3 Rev0 / Approval / Lili Lu Designs LLC" at bounding box center [786, 301] width 204 height 40
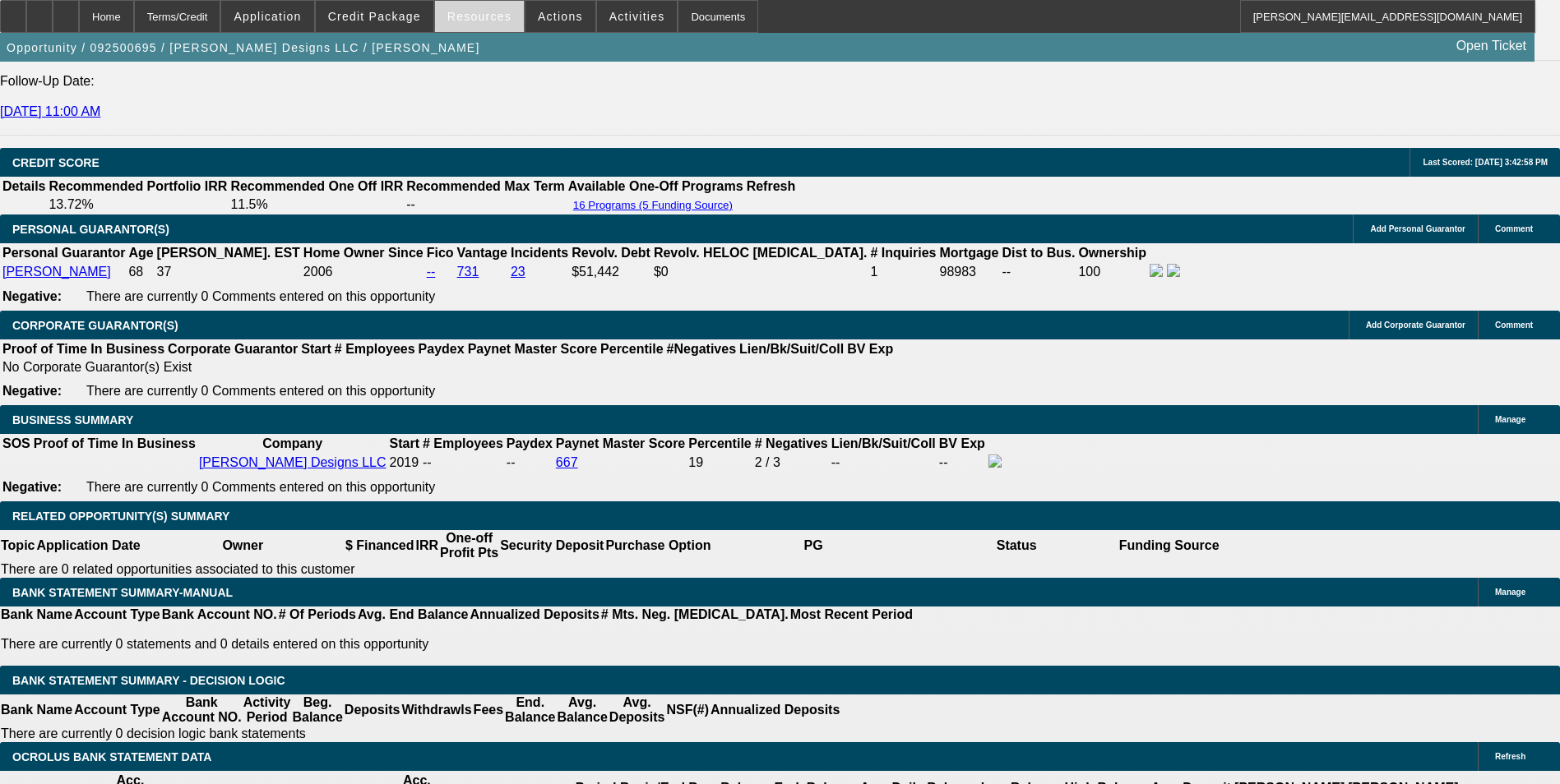
click at [463, 21] on span "Resources" at bounding box center [479, 16] width 64 height 13
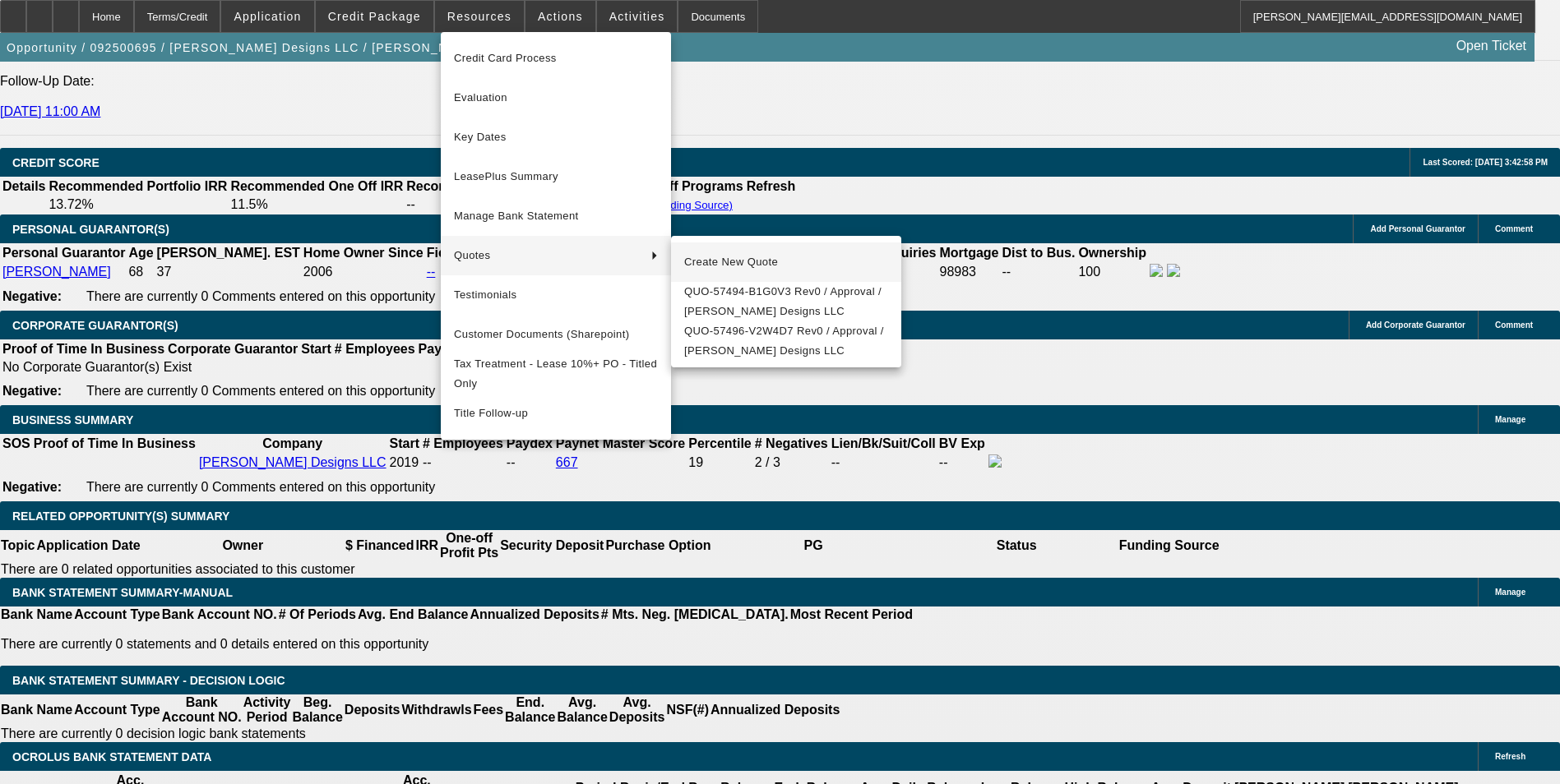
click at [745, 267] on span "Create New Quote" at bounding box center [786, 262] width 204 height 19
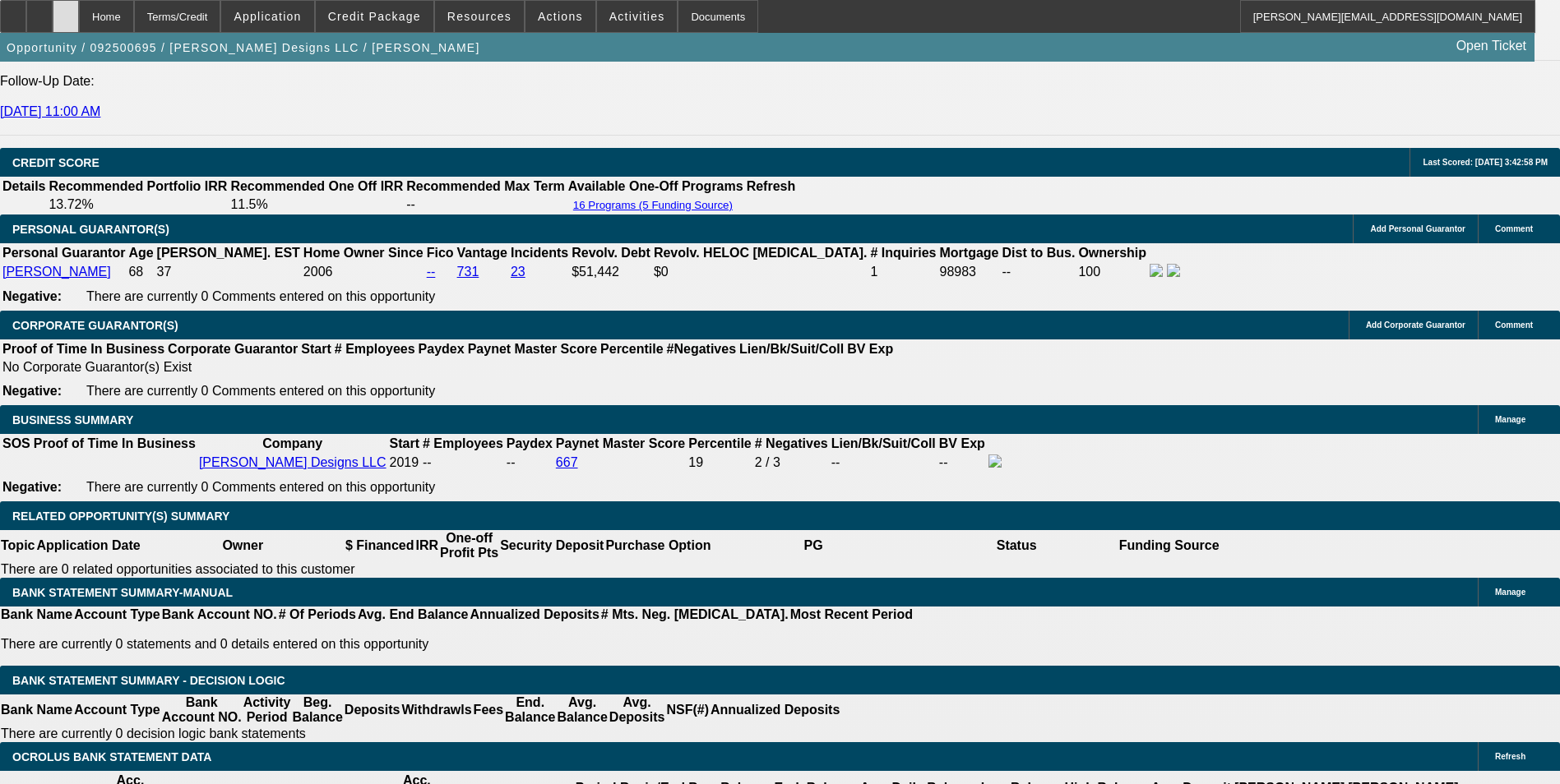
click at [66, 11] on icon at bounding box center [66, 11] width 0 height 0
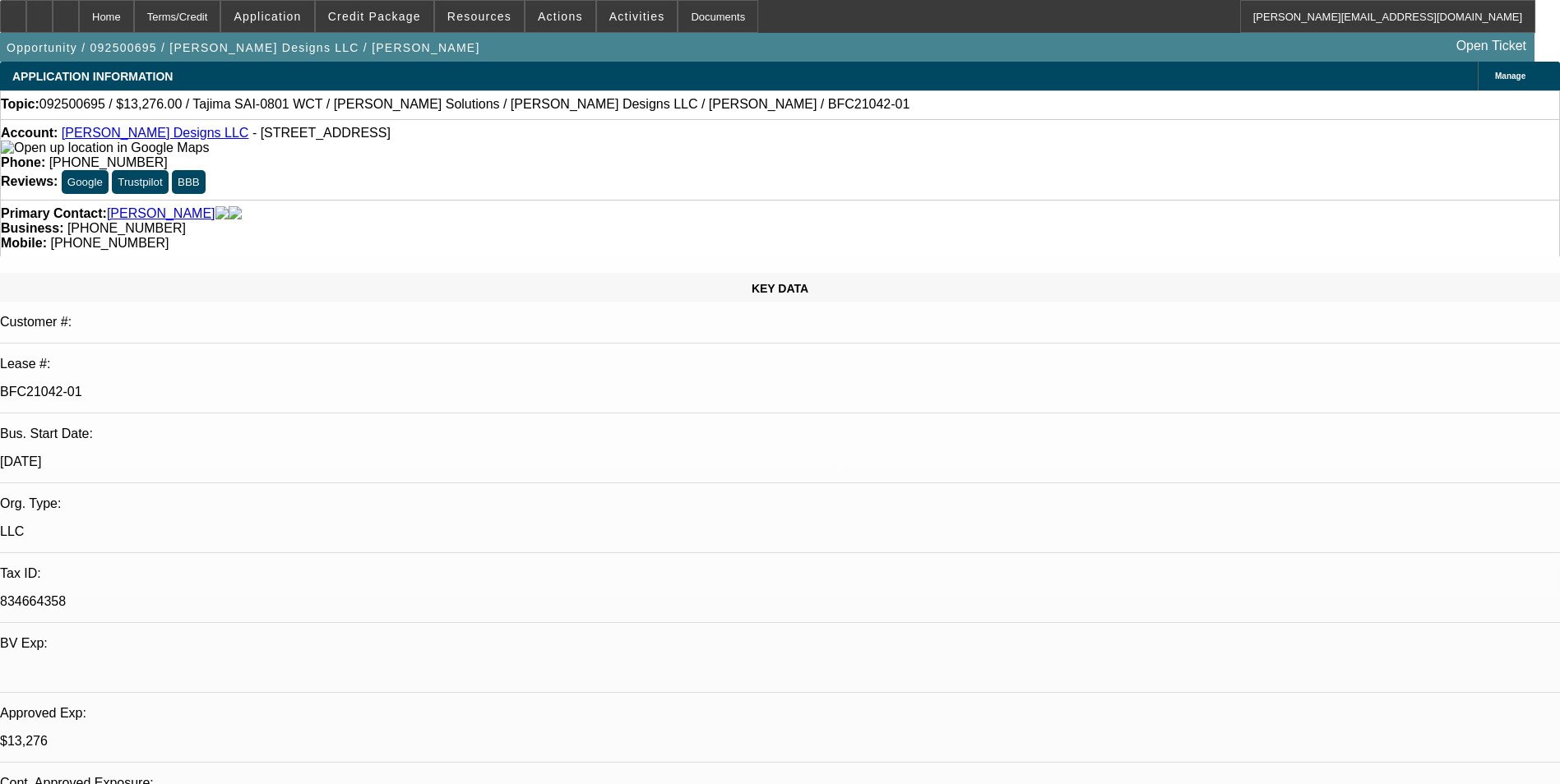
select select "0"
select select "2"
select select "0"
select select "2"
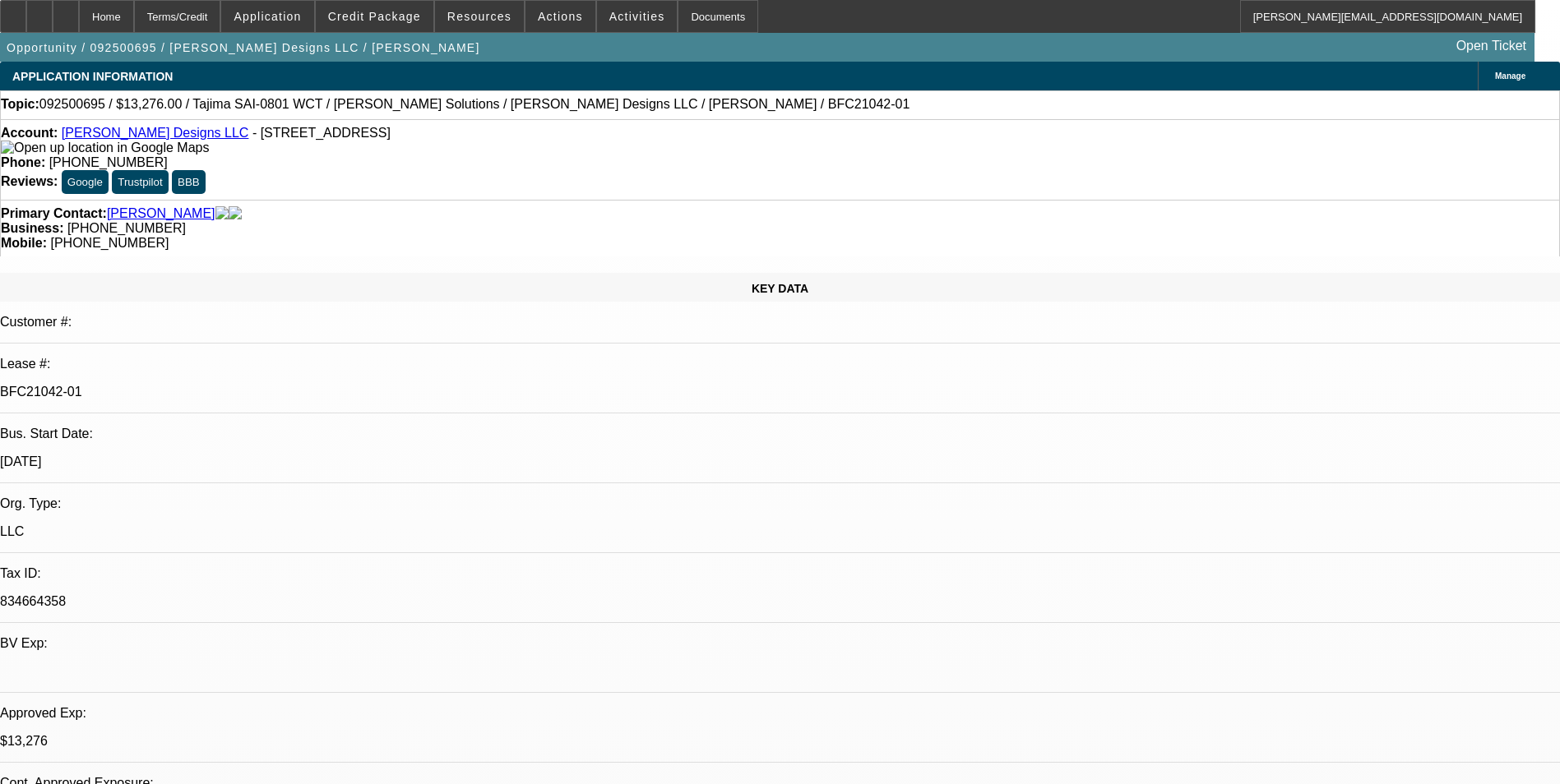
select select "0"
select select "2"
select select "0"
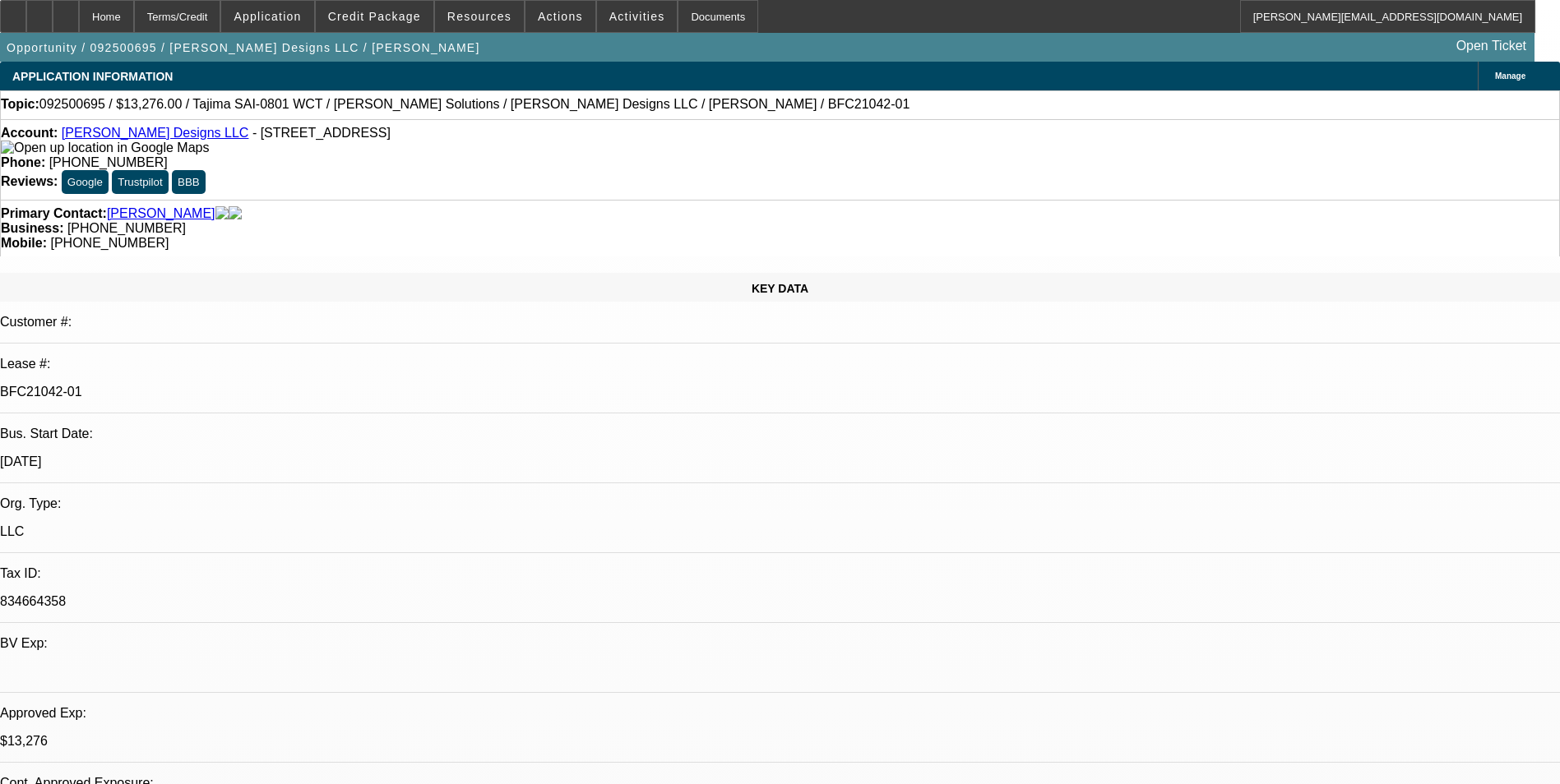
select select "2"
select select "0"
select select "1"
select select "2"
select select "6"
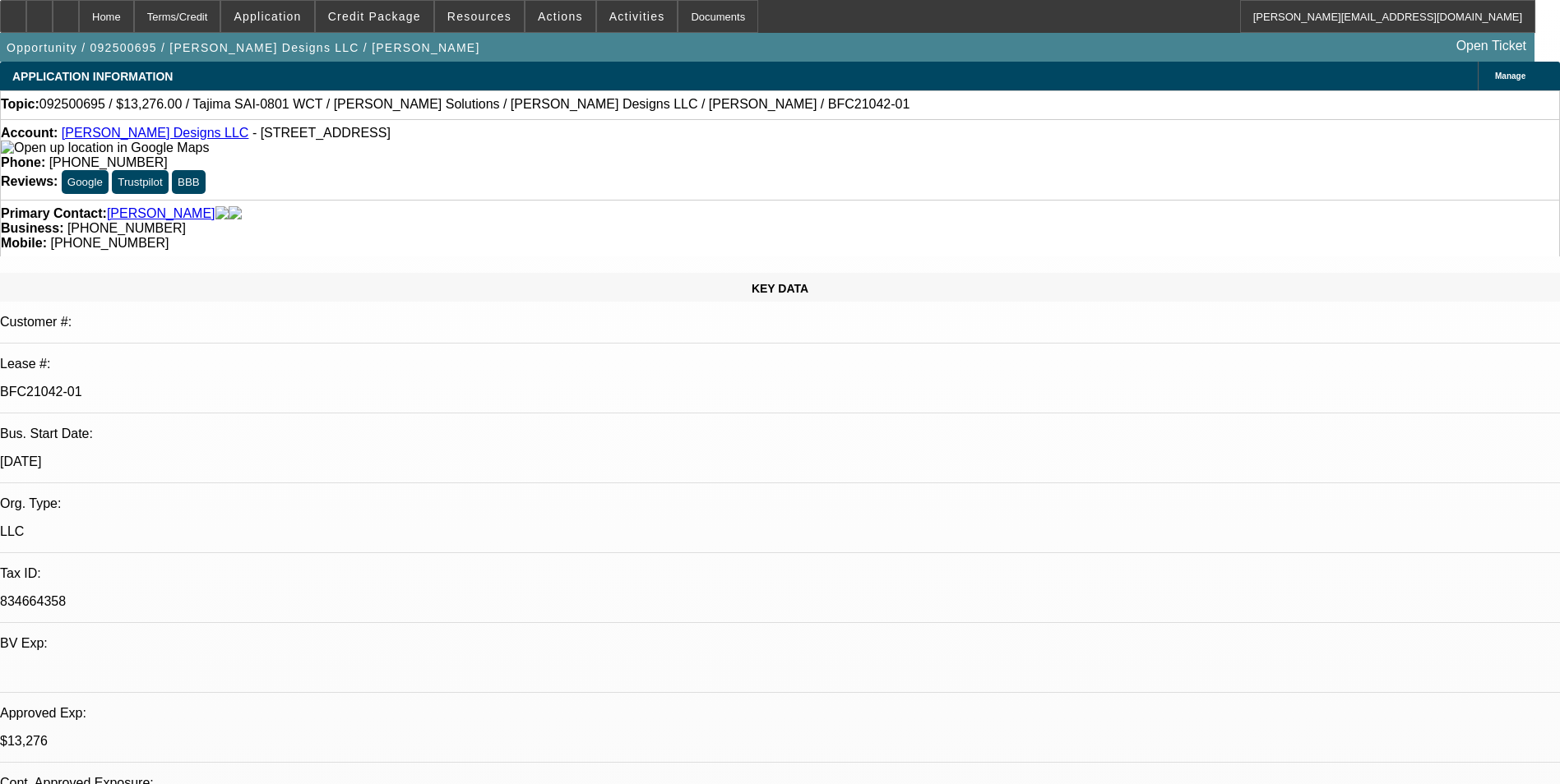
select select "1"
select select "2"
select select "6"
select select "1"
select select "2"
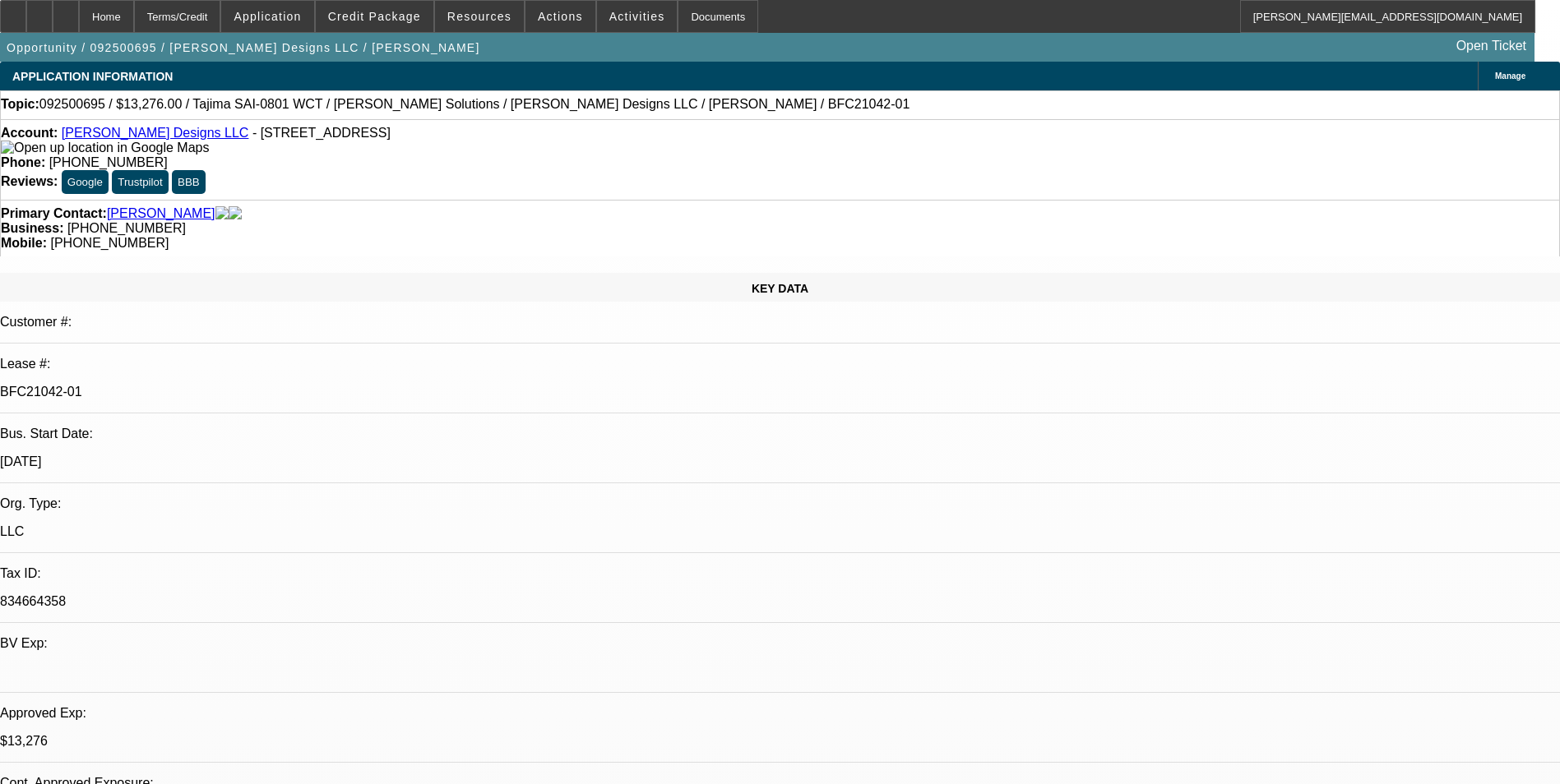
select select "6"
select select "1"
select select "2"
select select "6"
click at [107, 135] on link "[PERSON_NAME] Designs LLC" at bounding box center [155, 133] width 187 height 14
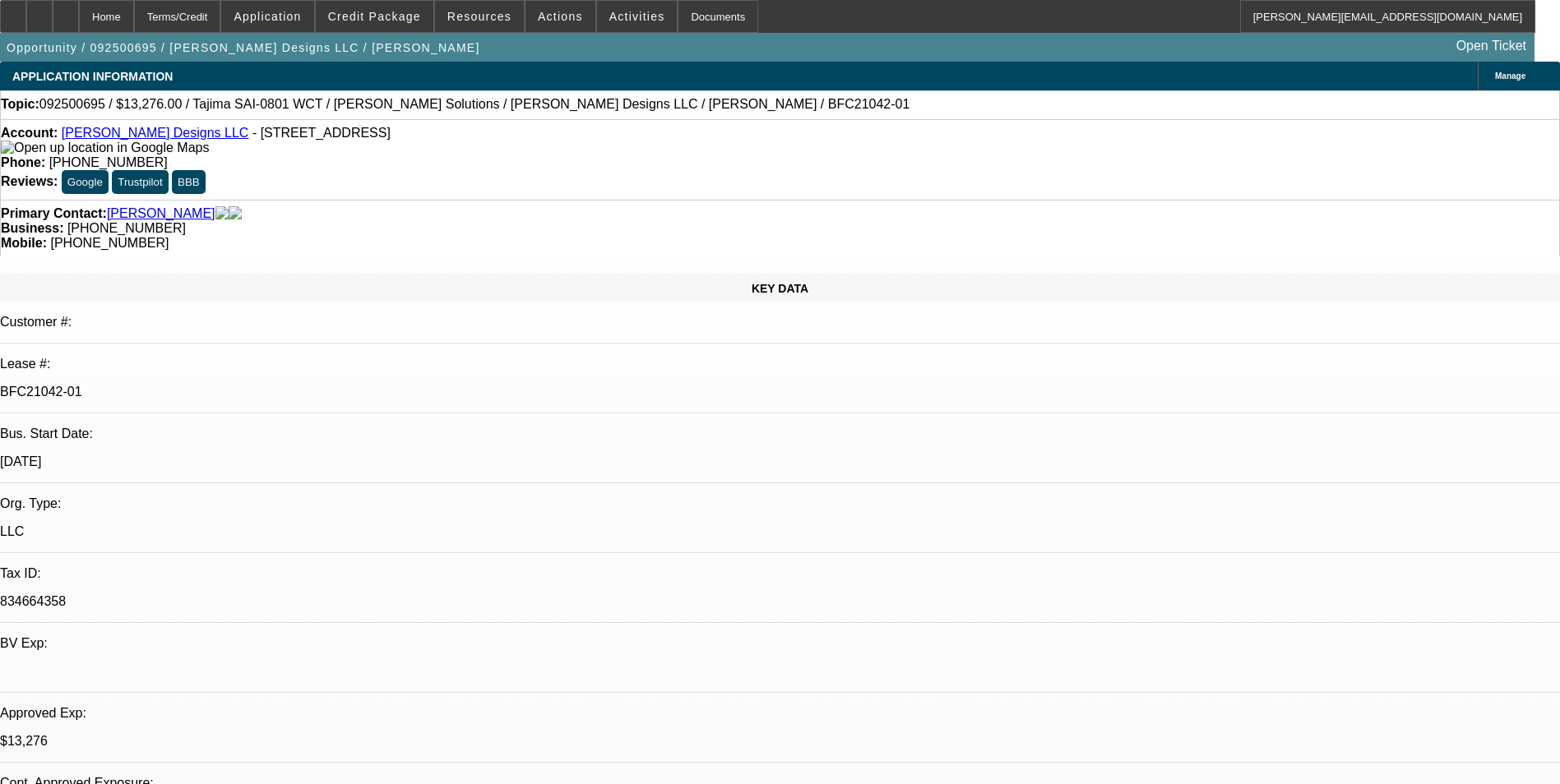
click at [449, 207] on div "Primary Contact: [PERSON_NAME]" at bounding box center [780, 214] width 1558 height 15
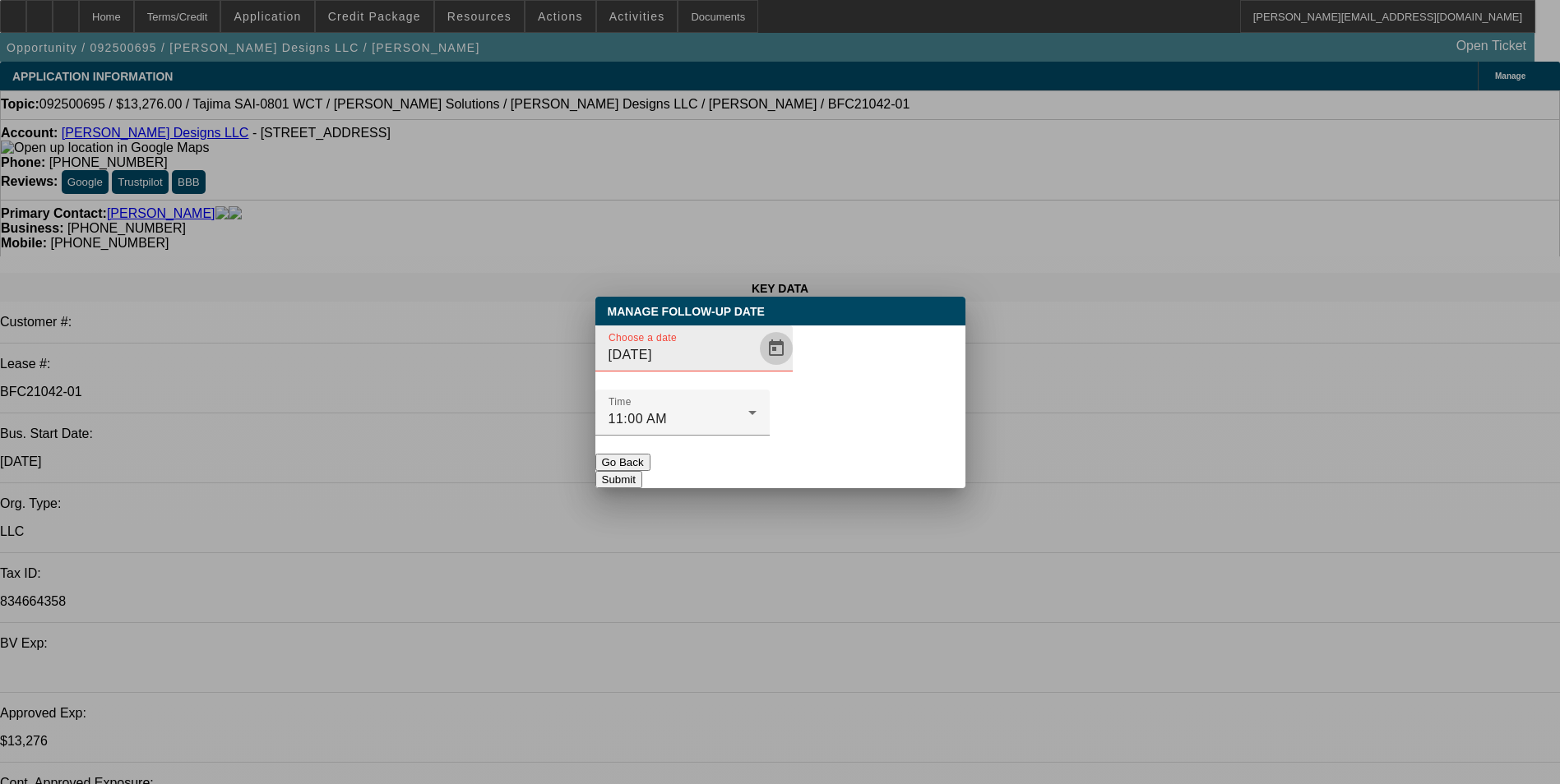
click at [756, 368] on span "Open calendar" at bounding box center [776, 348] width 40 height 40
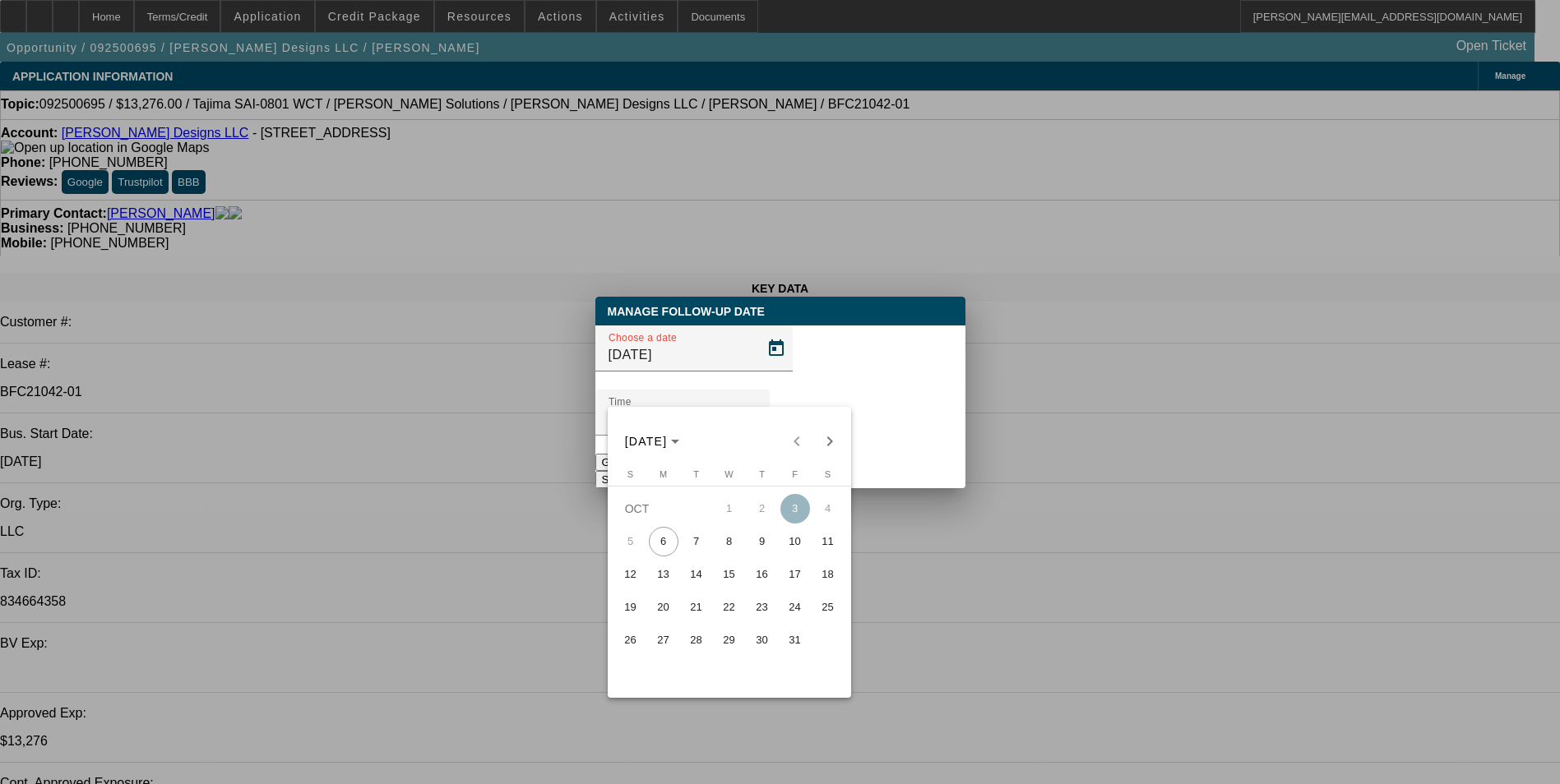
click at [696, 543] on span "7" at bounding box center [696, 541] width 30 height 30
type input "10/7/2025"
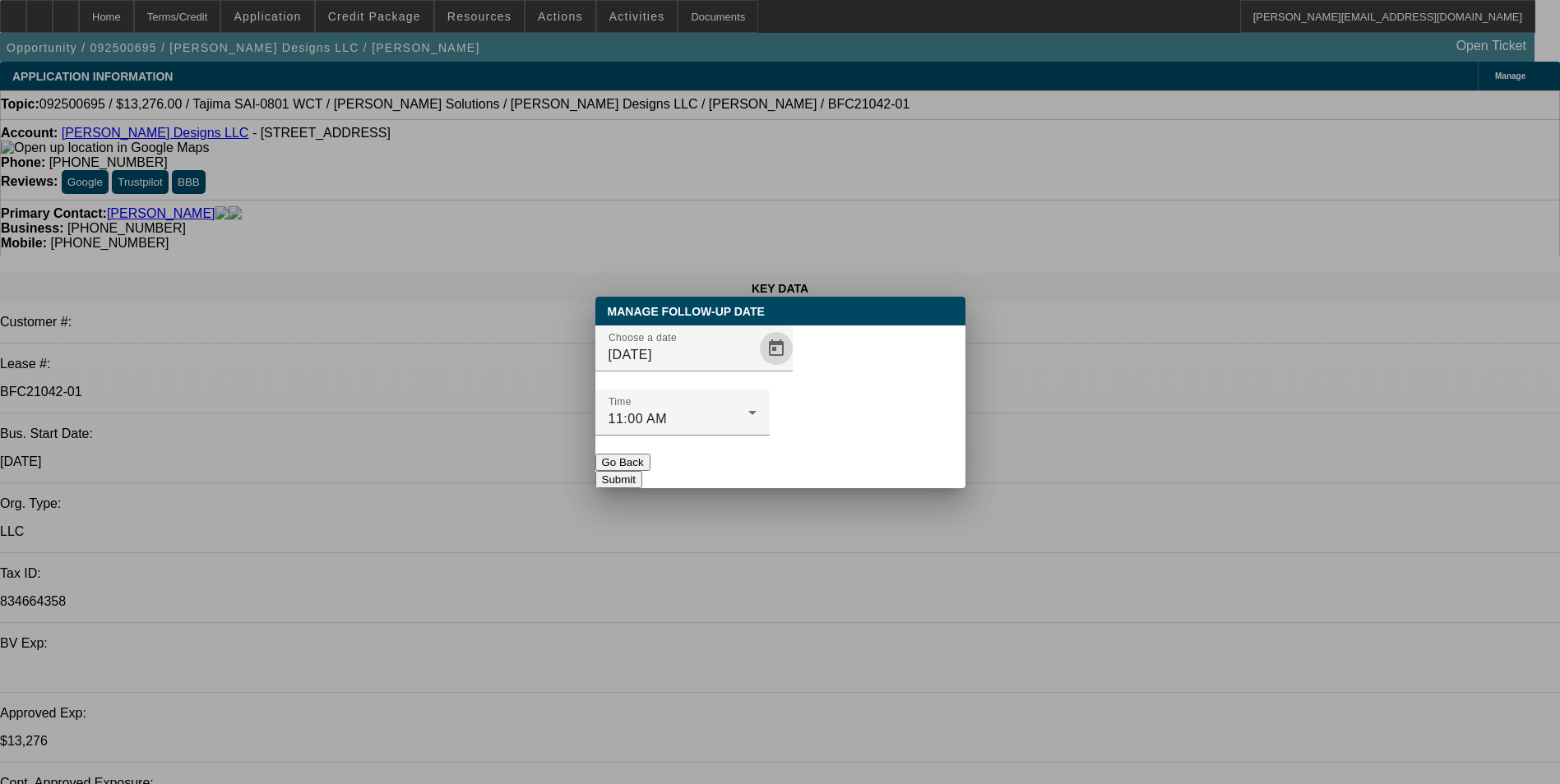
click at [642, 471] on button "Submit" at bounding box center [618, 480] width 47 height 18
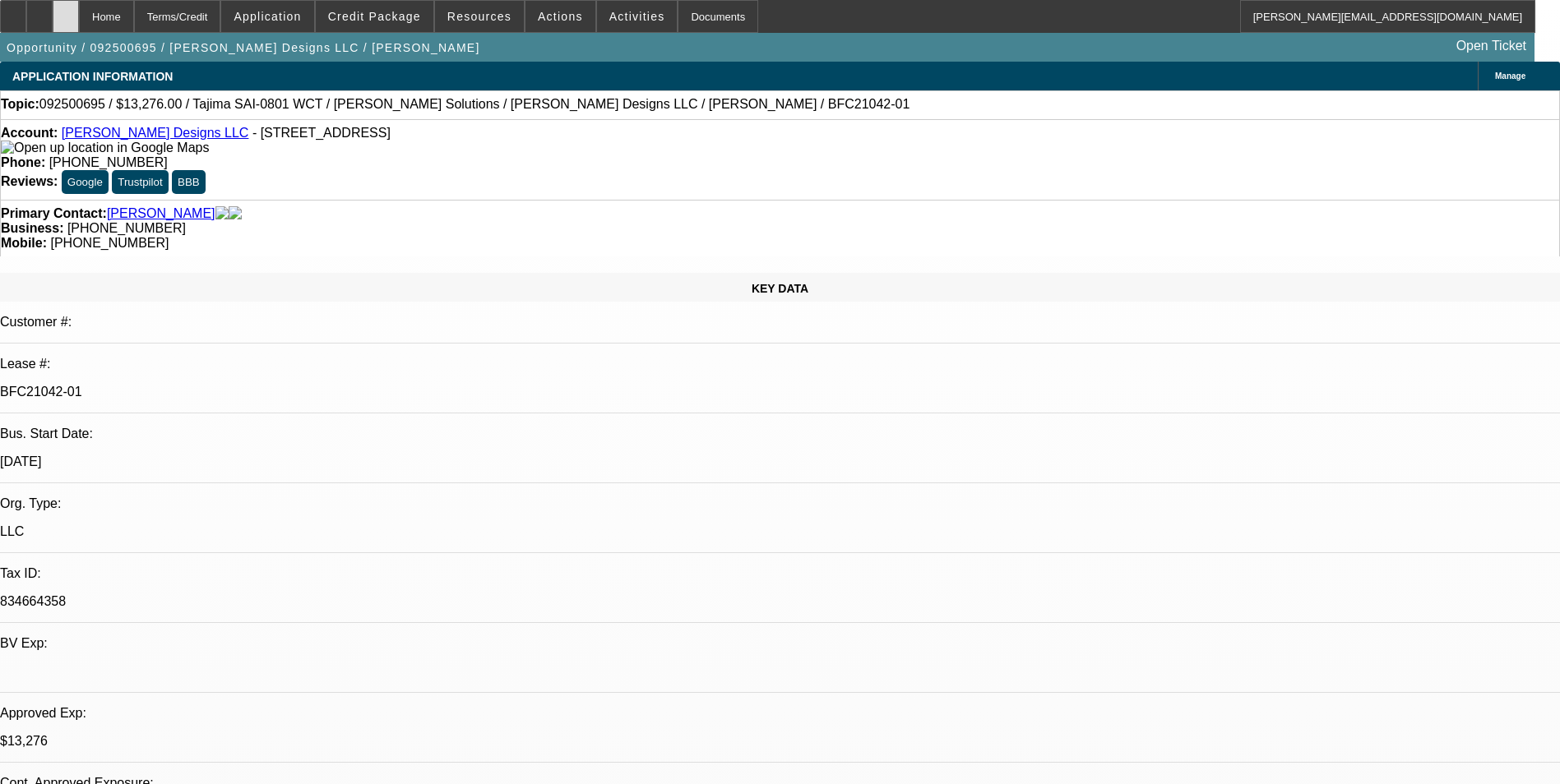
click at [79, 20] on div at bounding box center [66, 16] width 26 height 33
select select "0"
select select "2"
select select "0"
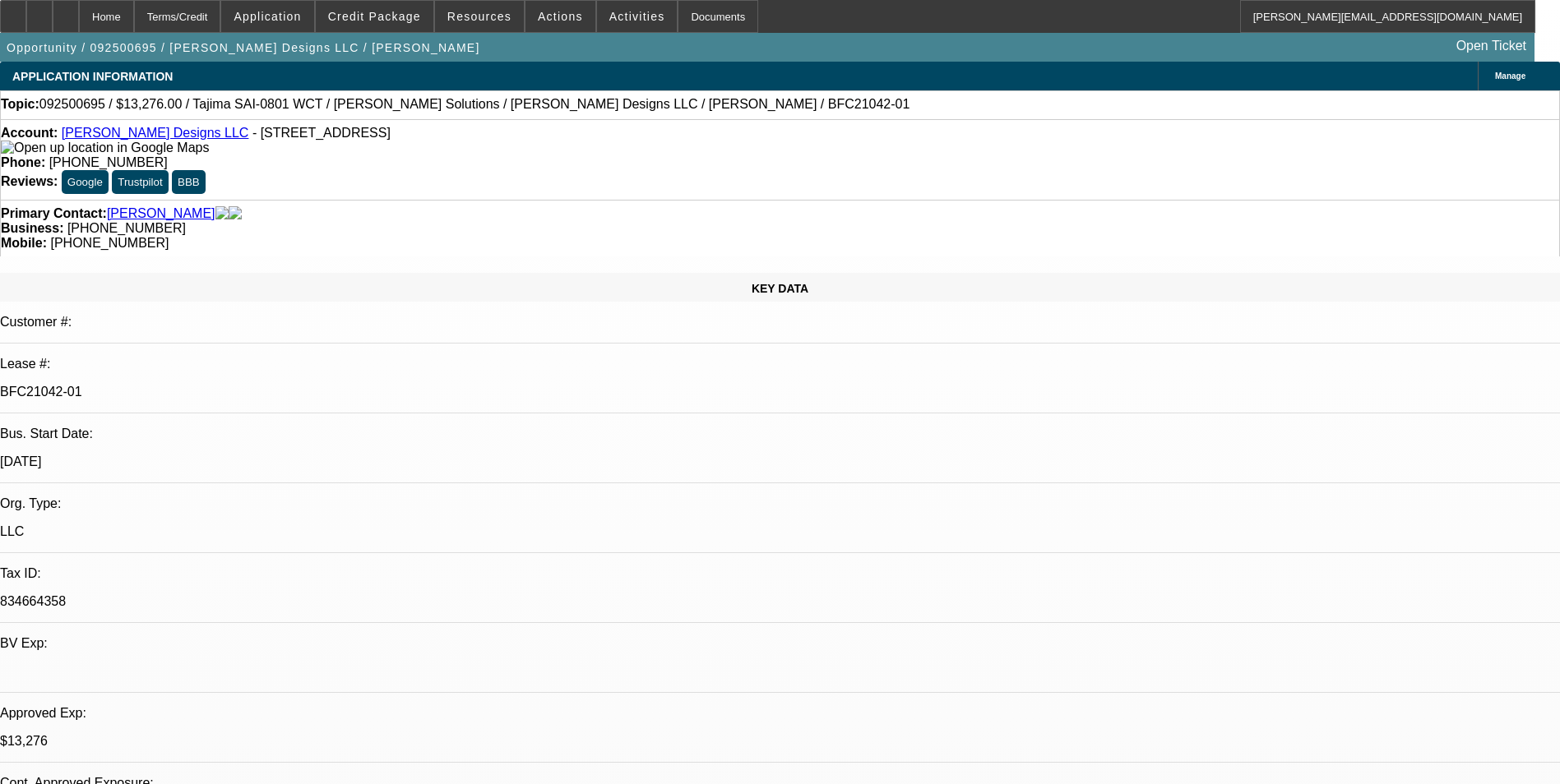
select select "2"
select select "0"
select select "2"
select select "0"
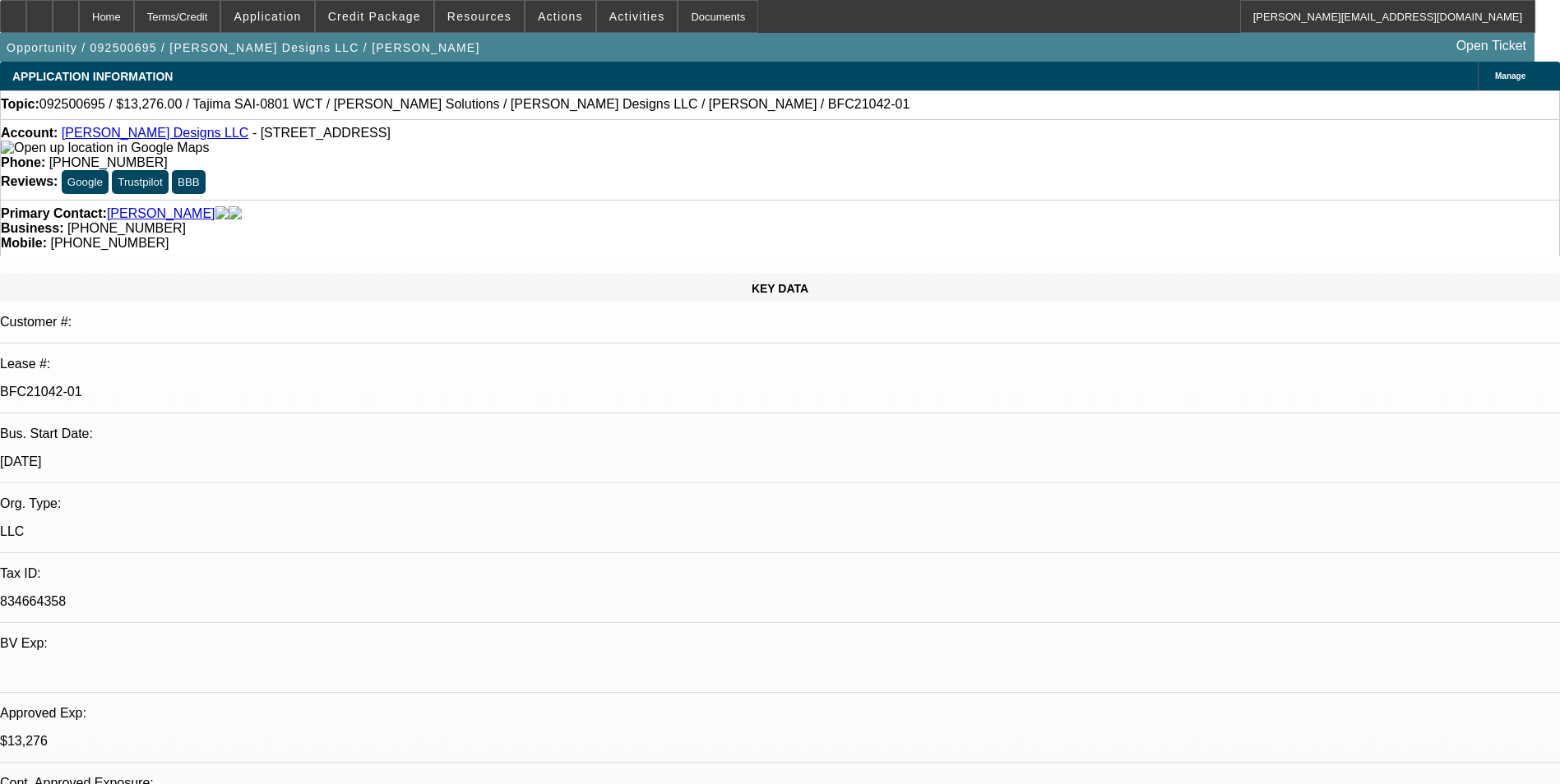
select select "0"
select select "2"
select select "0"
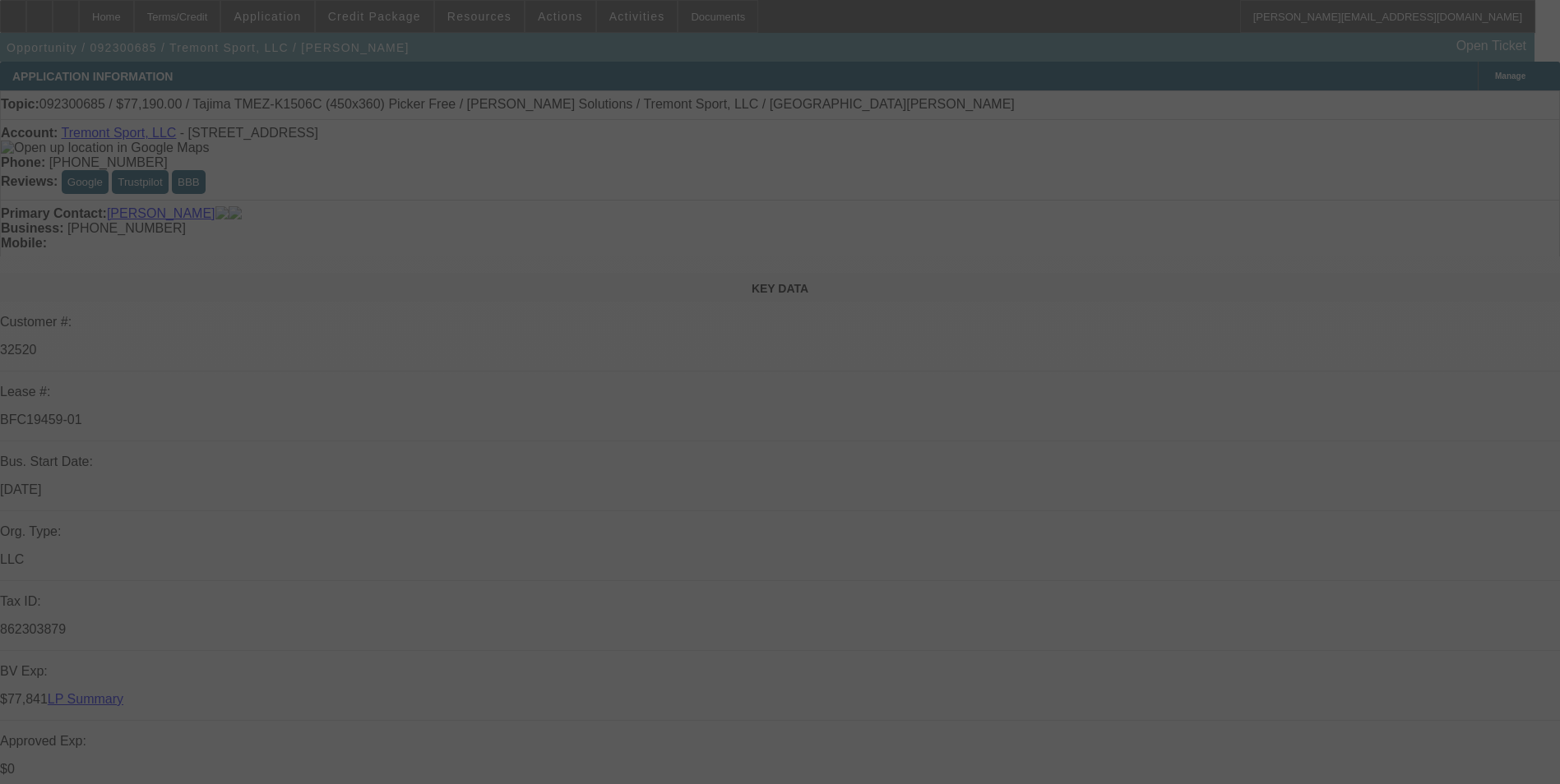
select select "0"
select select "2"
select select "0"
select select "2"
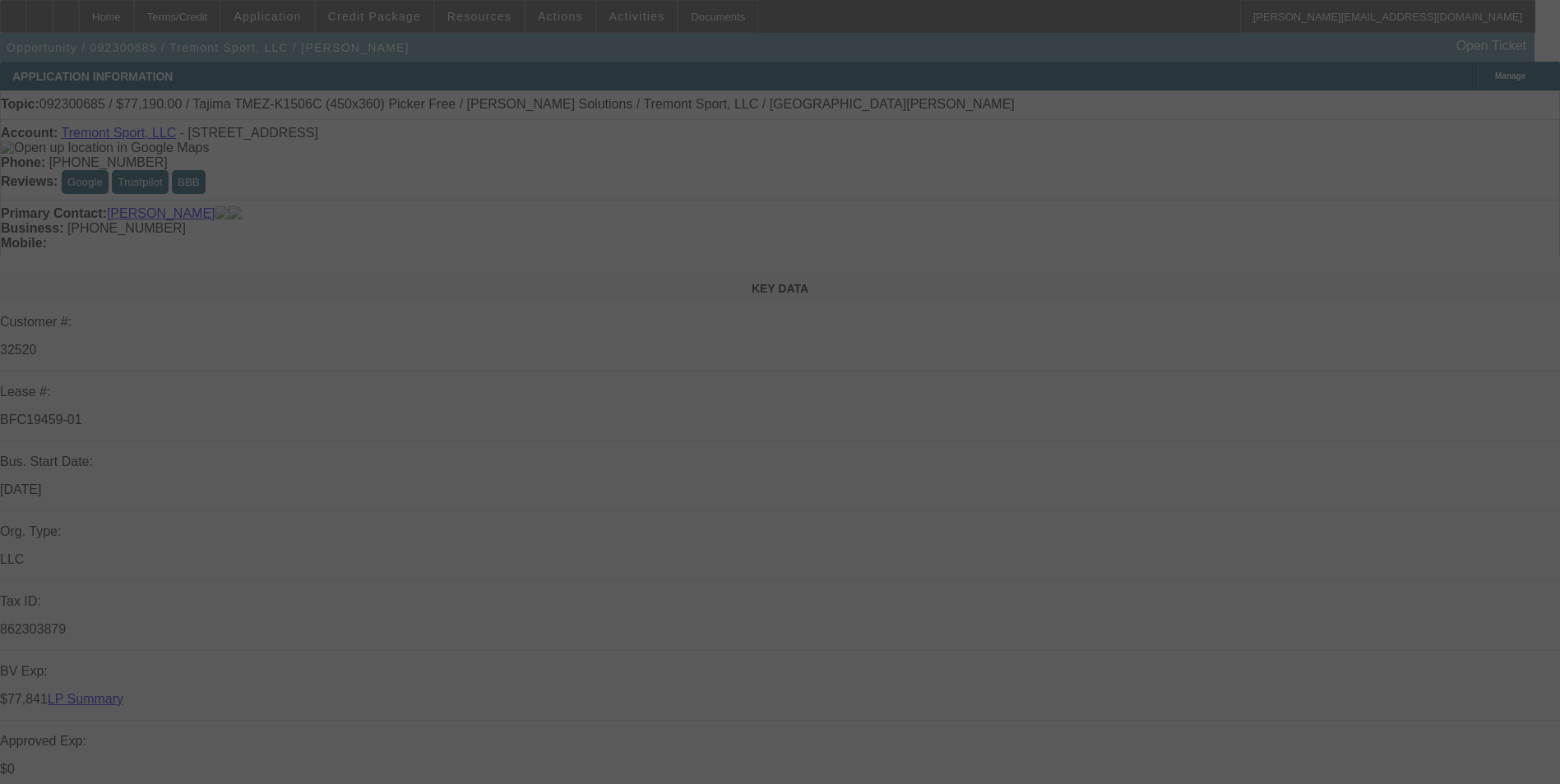
select select "0"
select select "2"
select select "0"
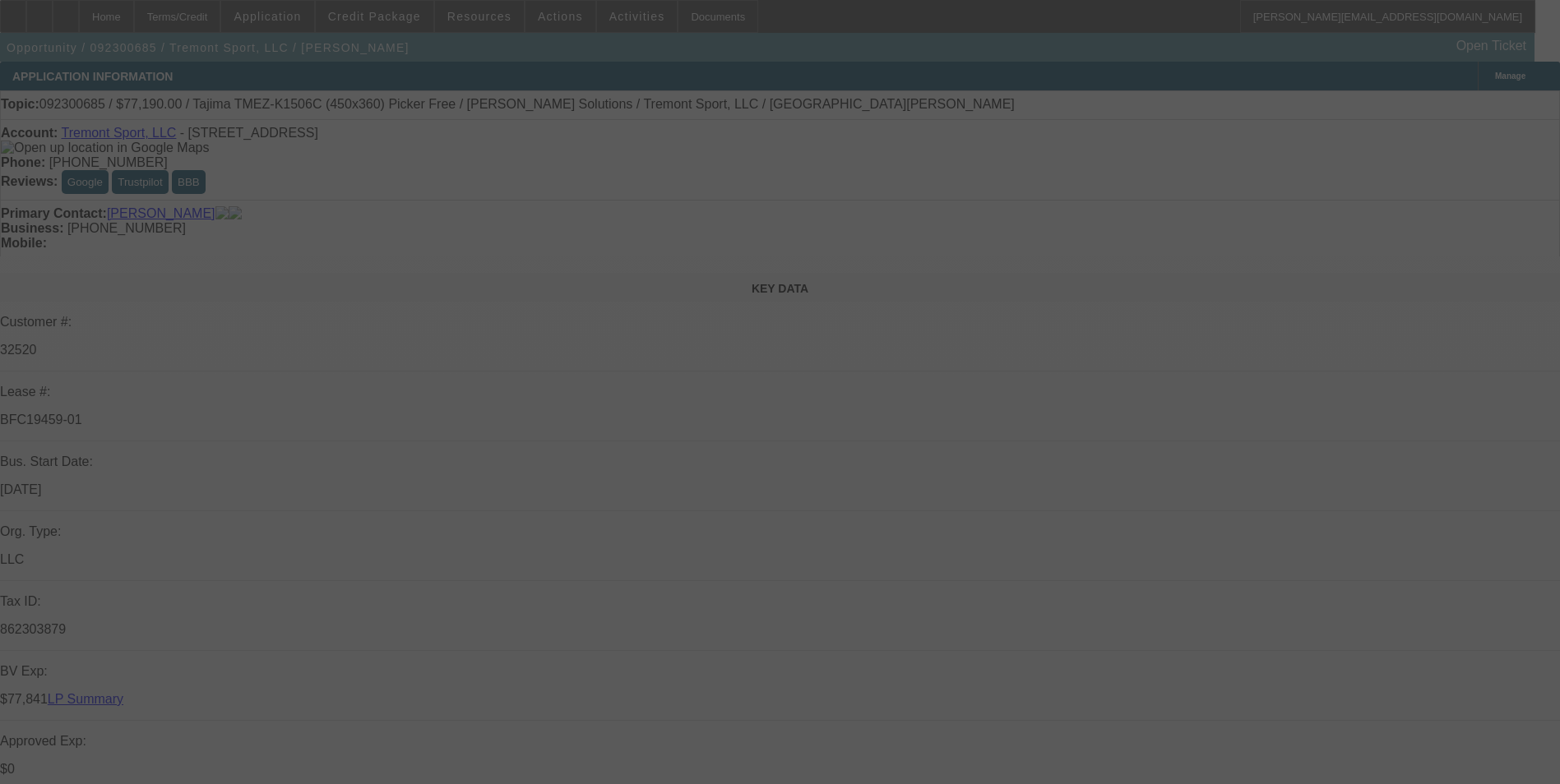
select select "2"
select select "0"
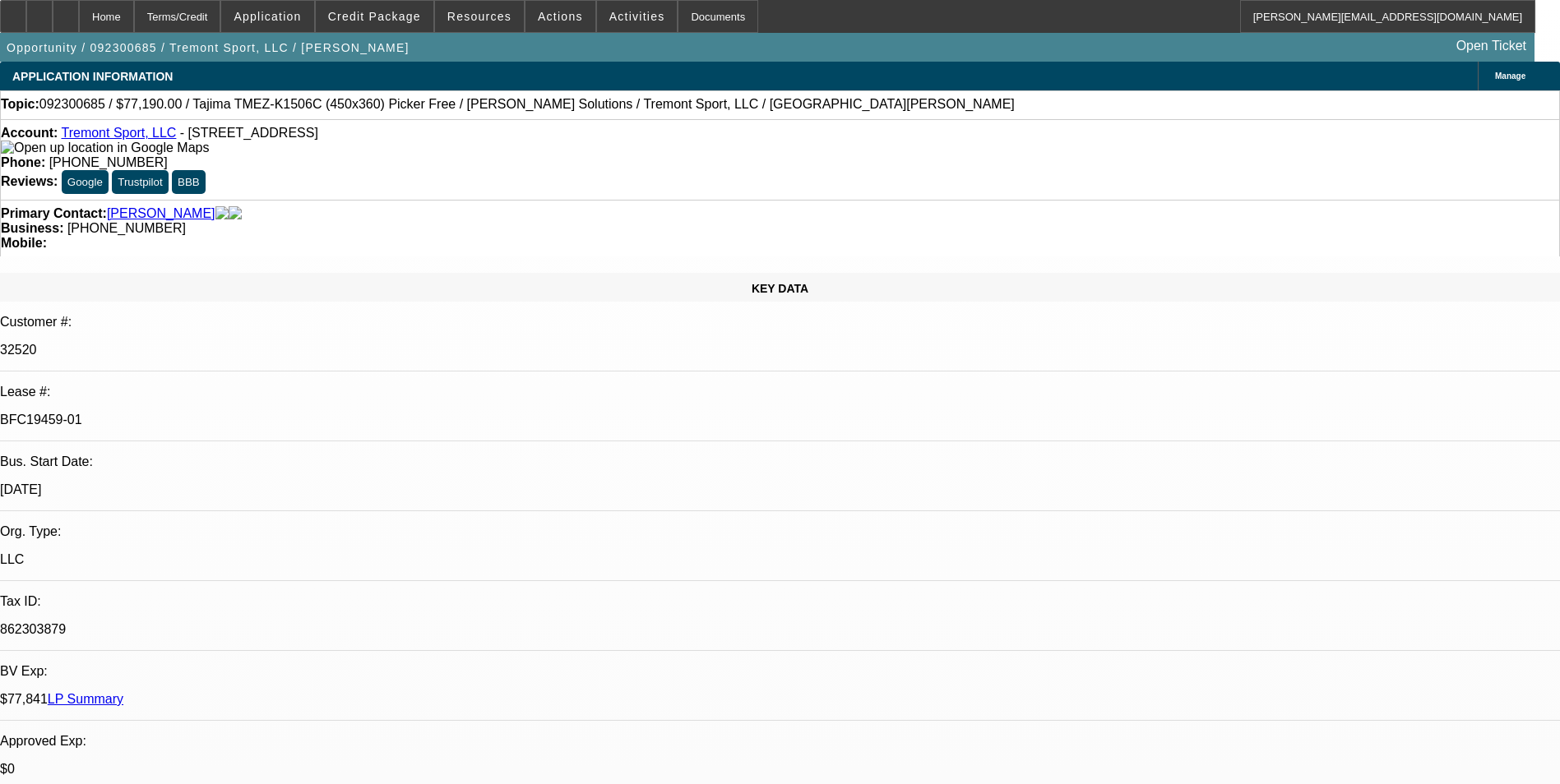
select select "1"
select select "2"
select select "6"
select select "1"
select select "2"
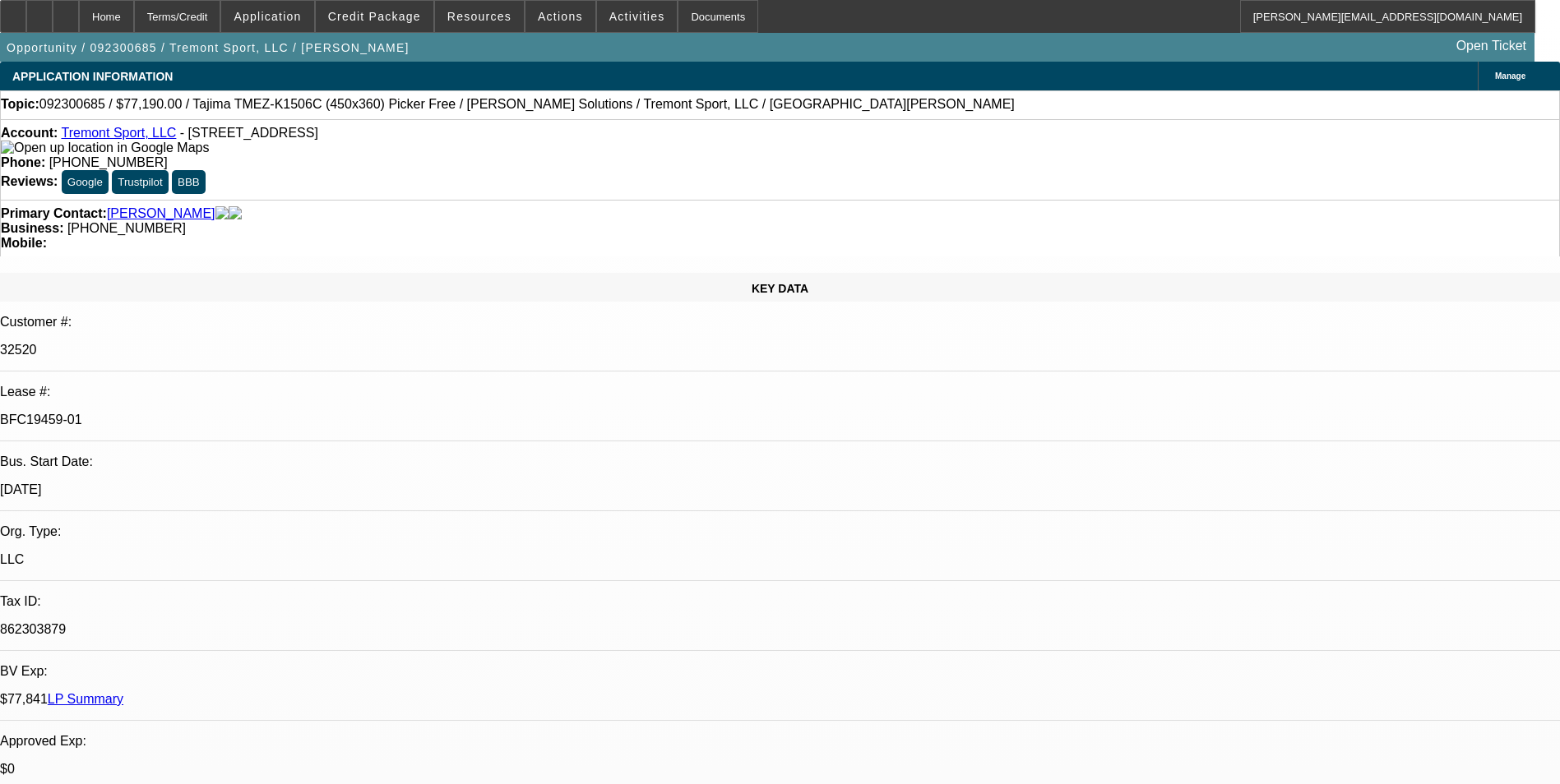
select select "6"
select select "1"
select select "2"
select select "6"
select select "1"
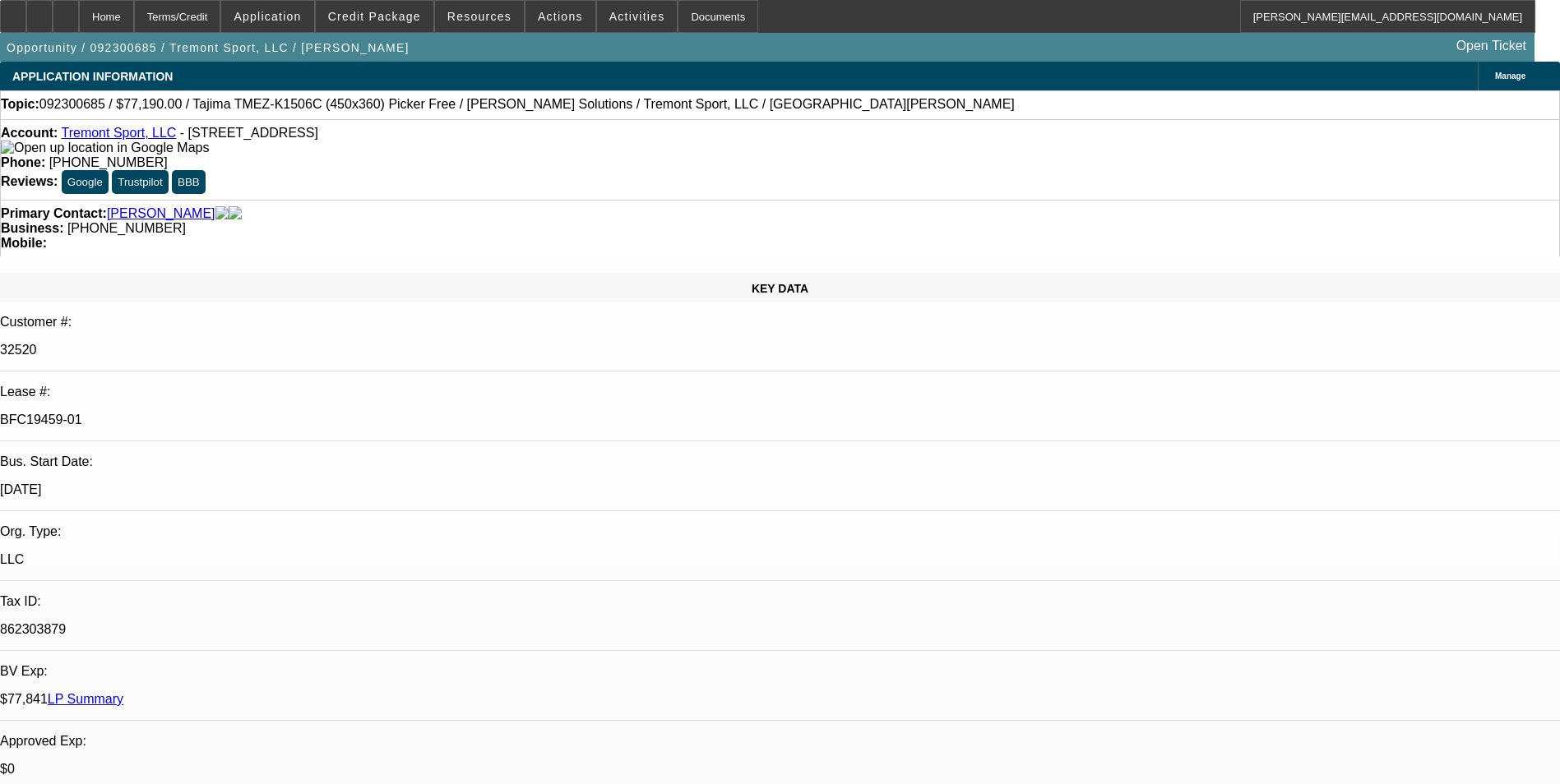
select select "2"
select select "6"
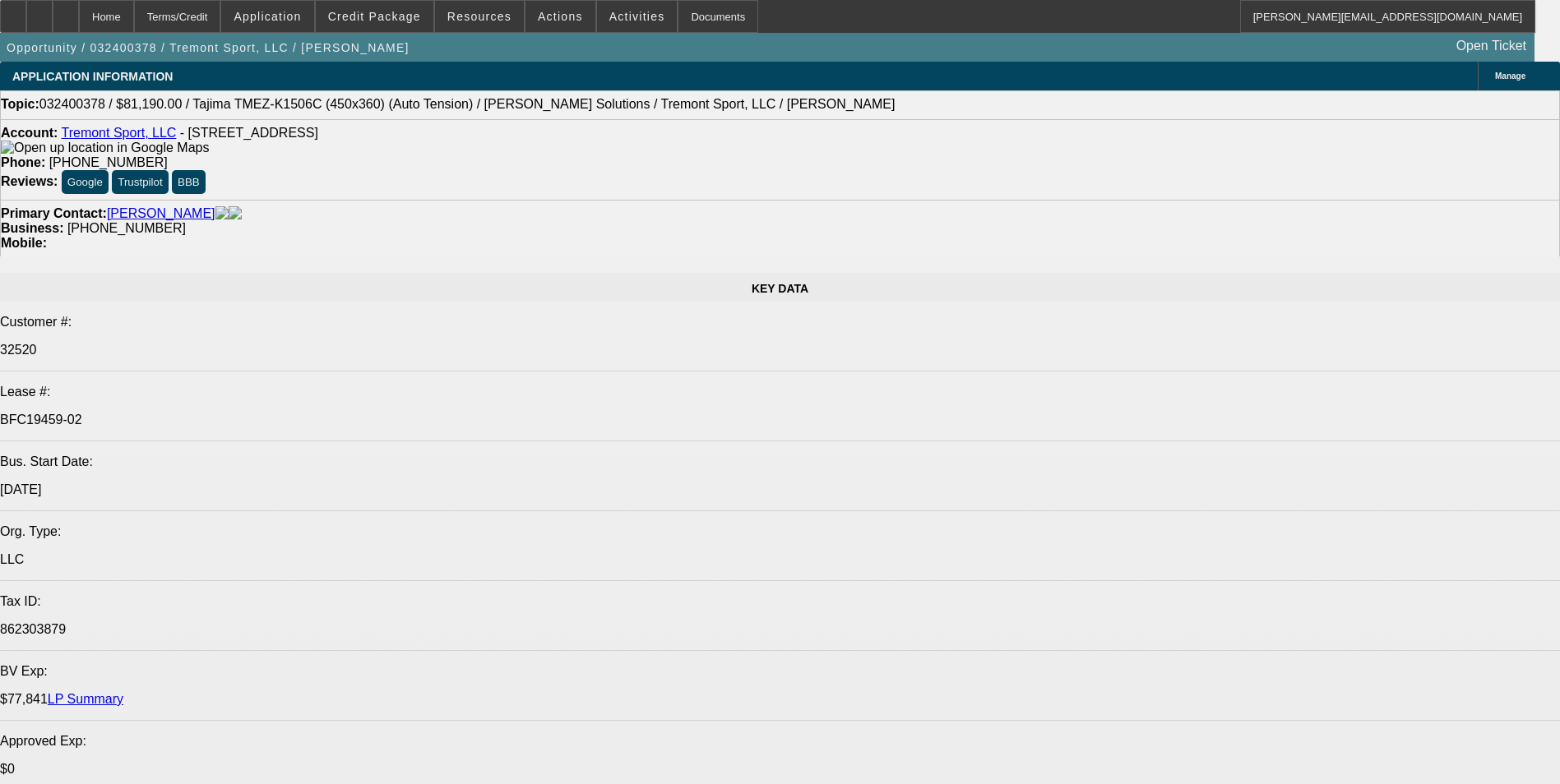
select select "0"
select select "2"
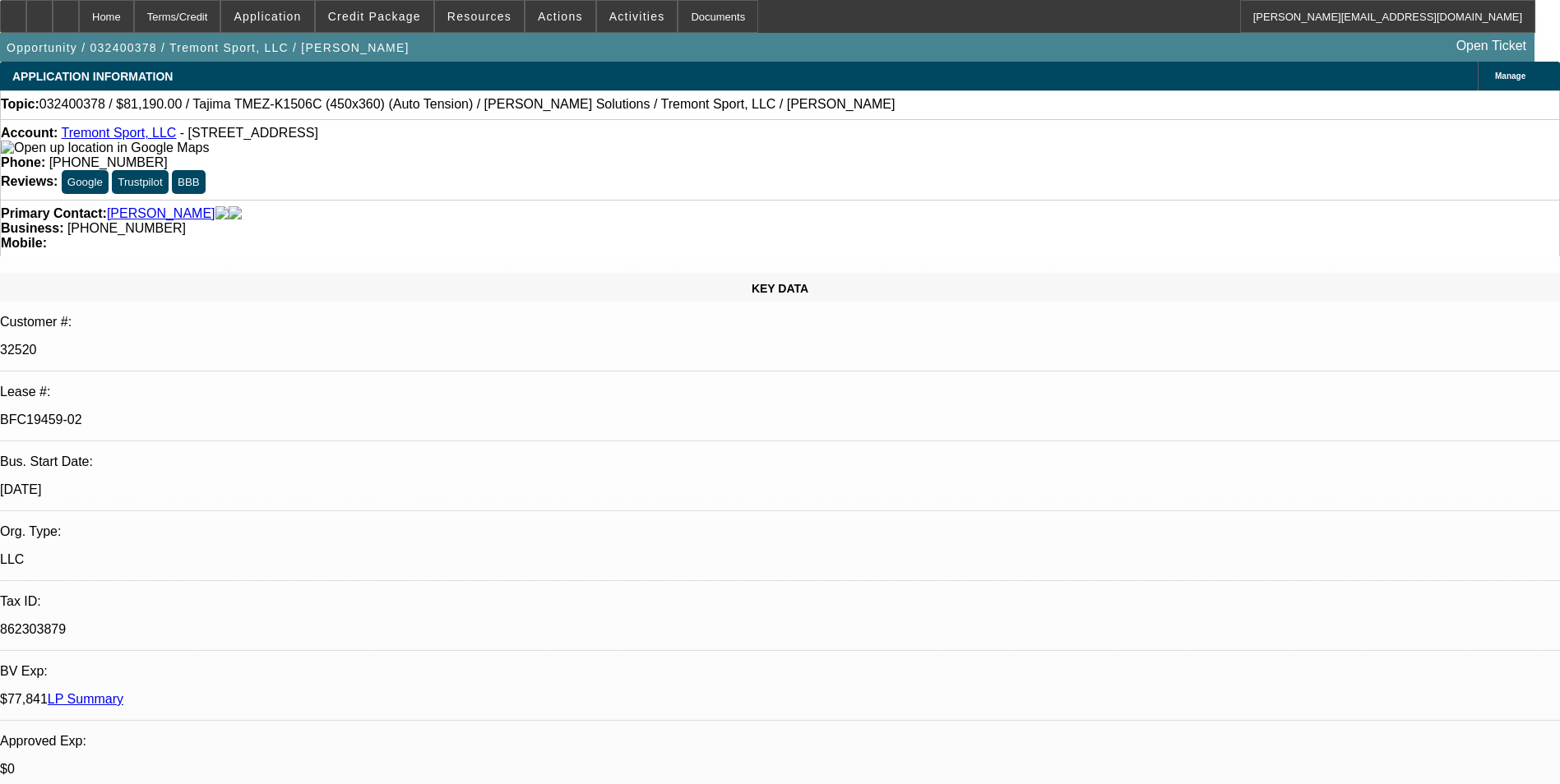
select select "0"
select select "2"
select select "0"
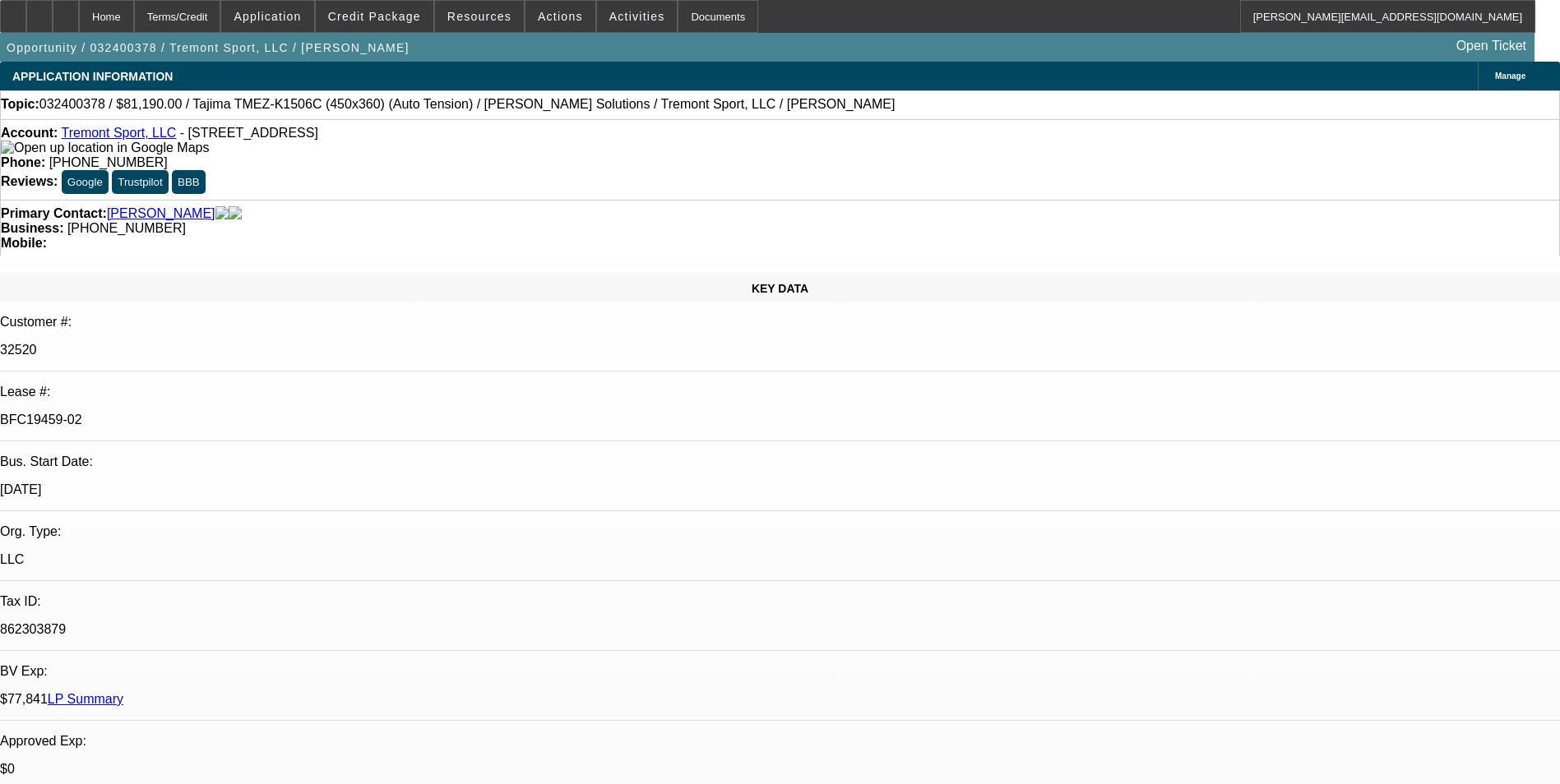
select select "2"
select select "0"
select select "2"
select select "0"
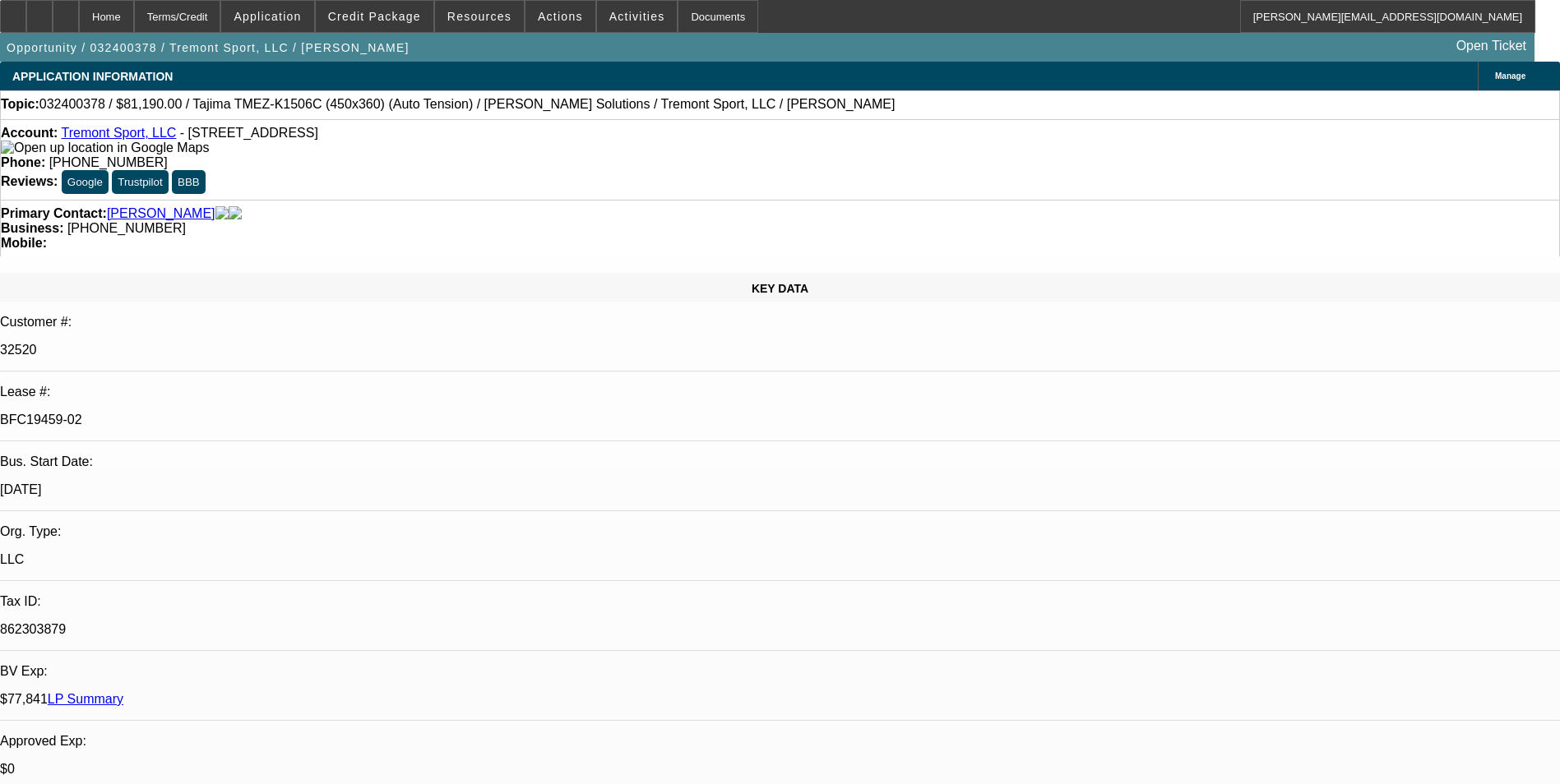
select select "1"
select select "2"
select select "6"
select select "1"
select select "2"
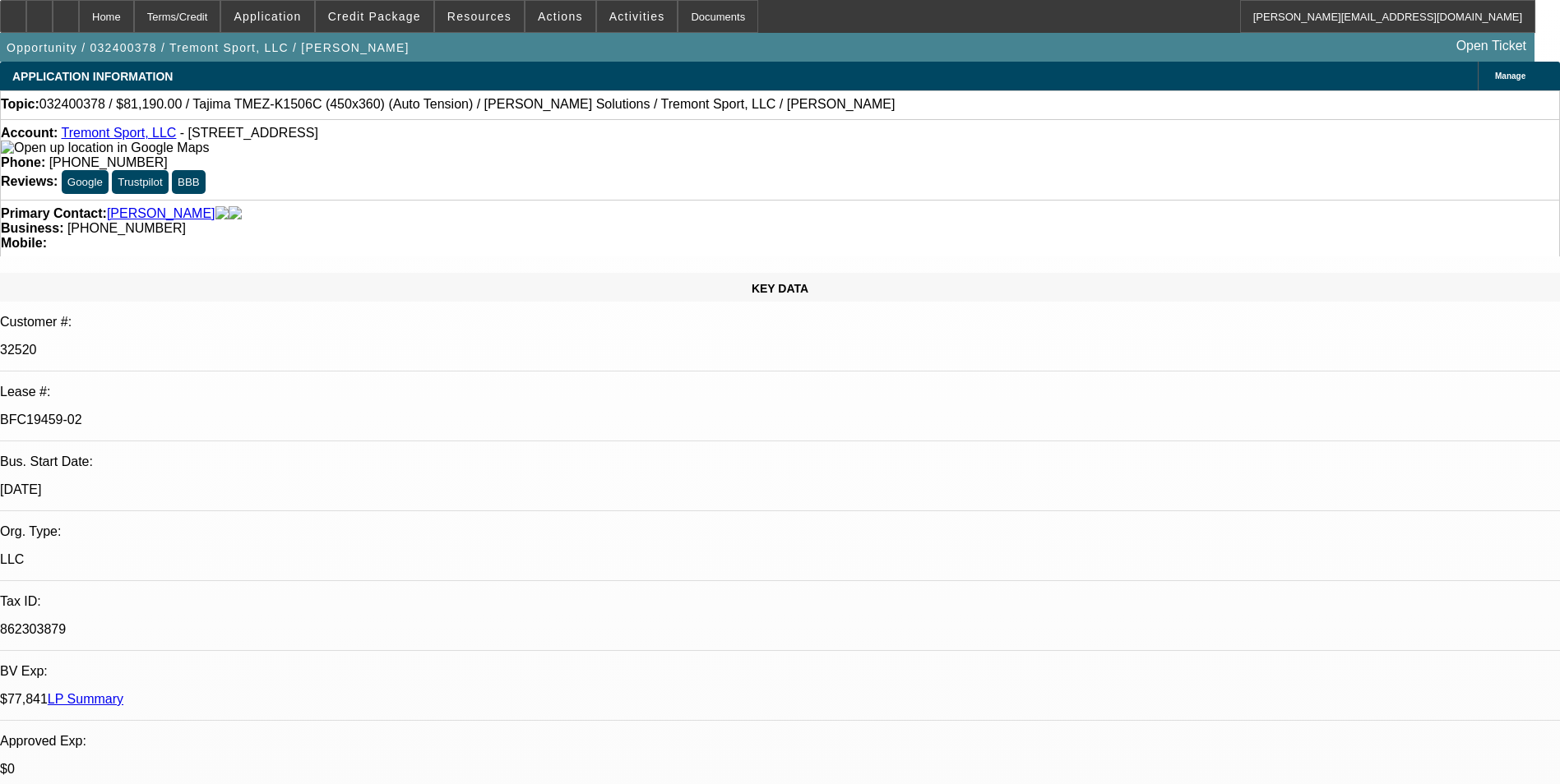
select select "6"
select select "1"
select select "2"
select select "6"
select select "1"
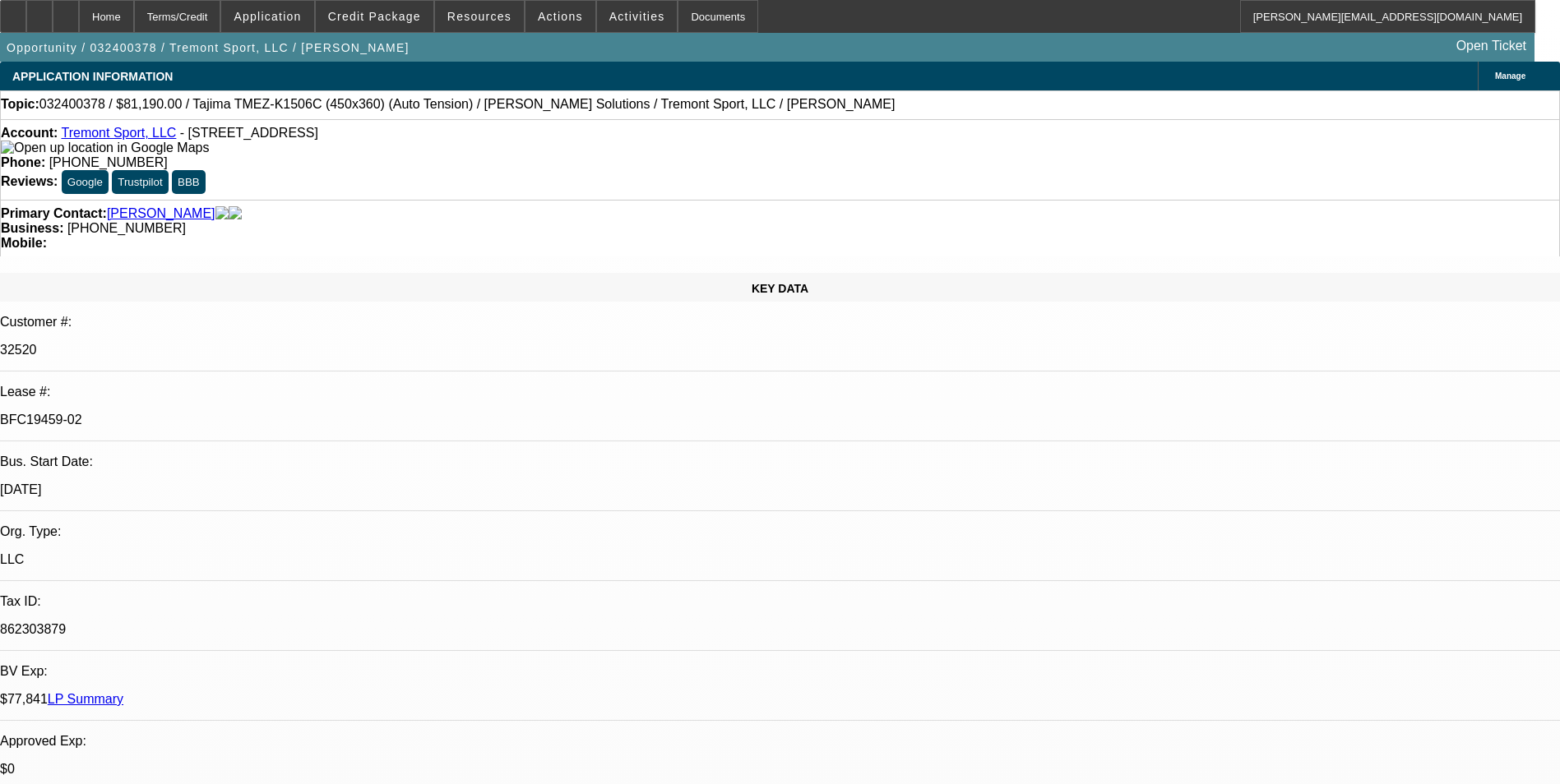
select select "2"
select select "6"
select select "0"
select select "2"
select select "0"
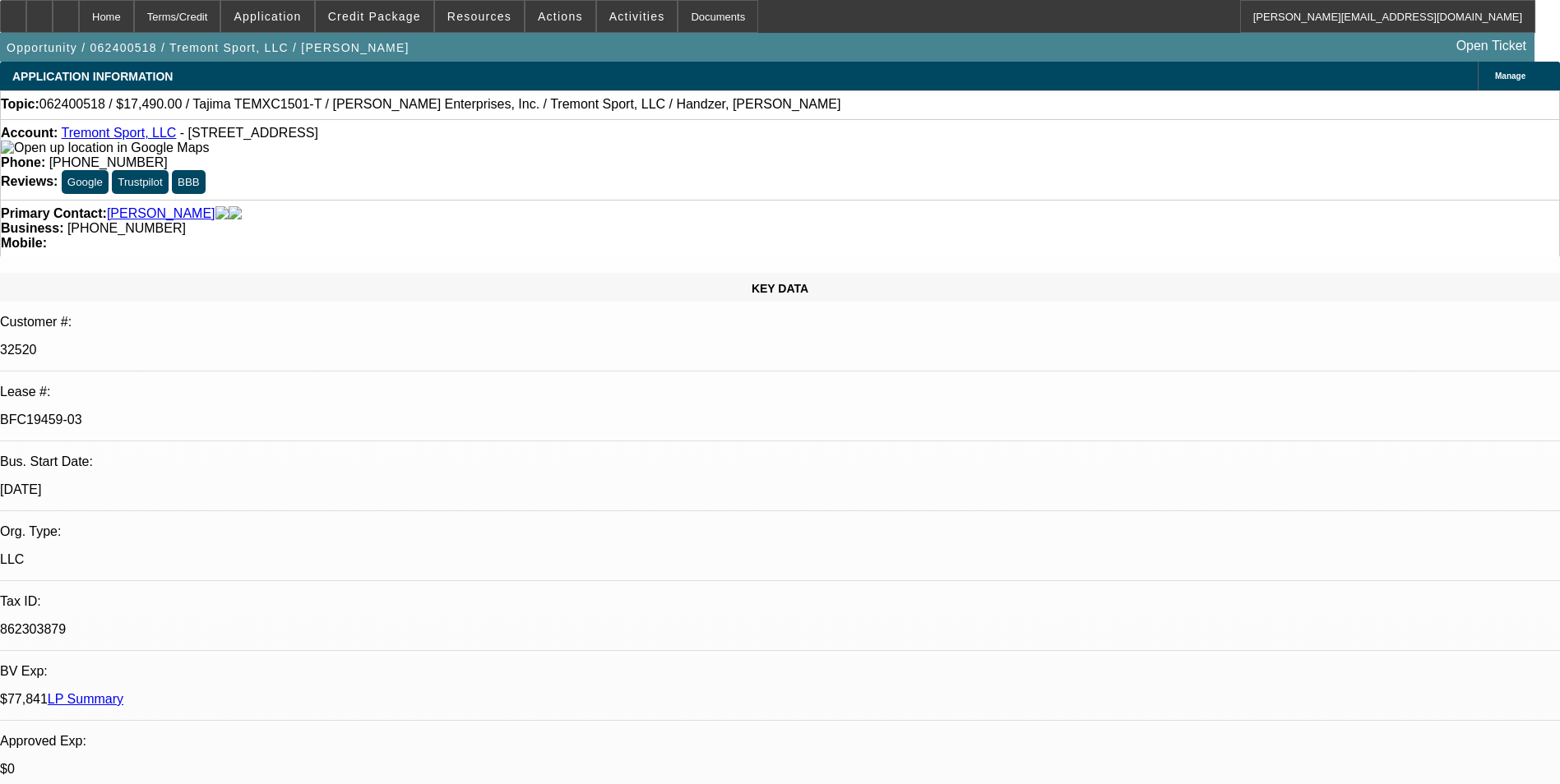
select select "0"
select select "2"
select select "0"
select select "2"
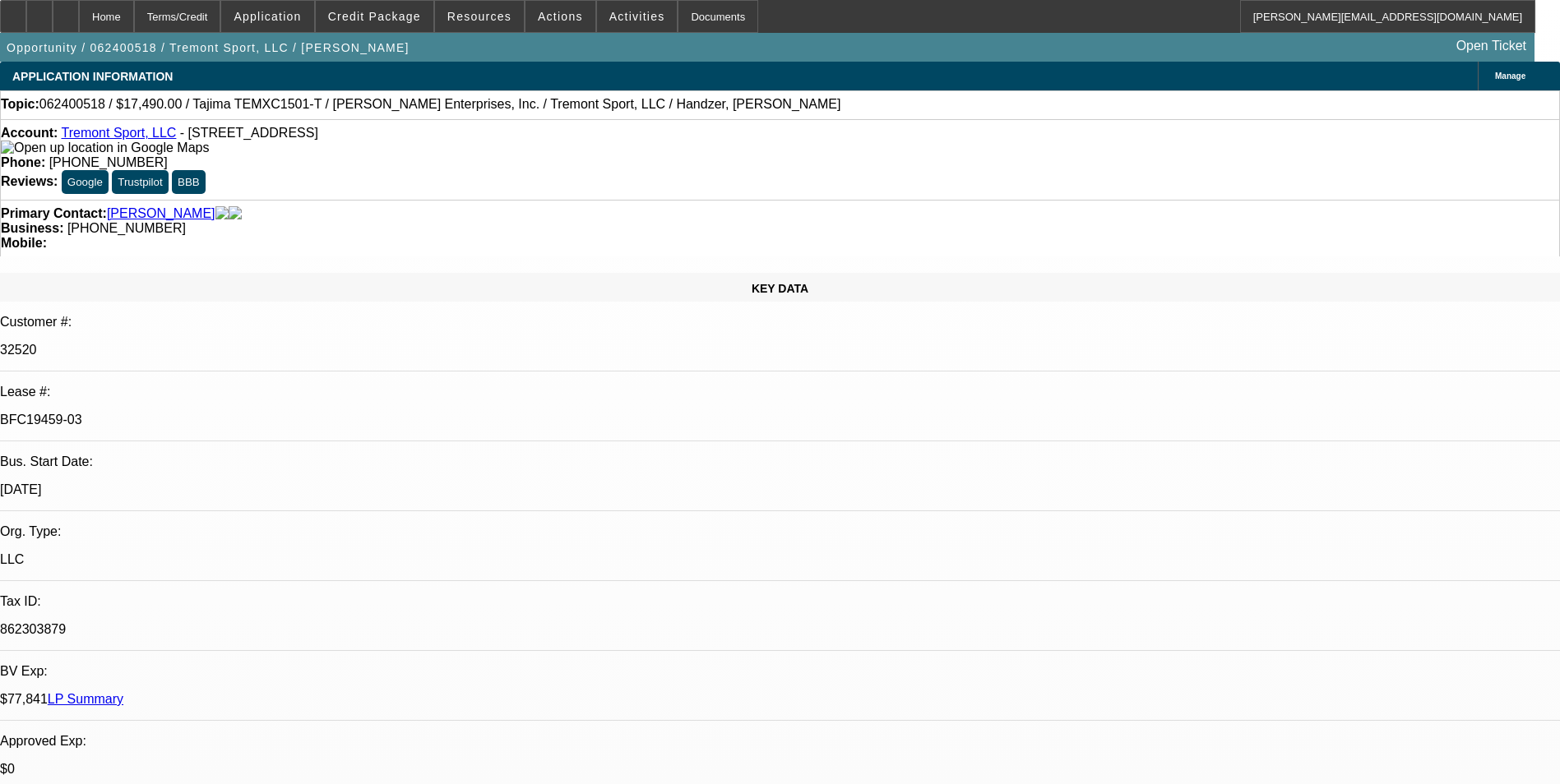
select select "0"
select select "2"
select select "0"
select select "1"
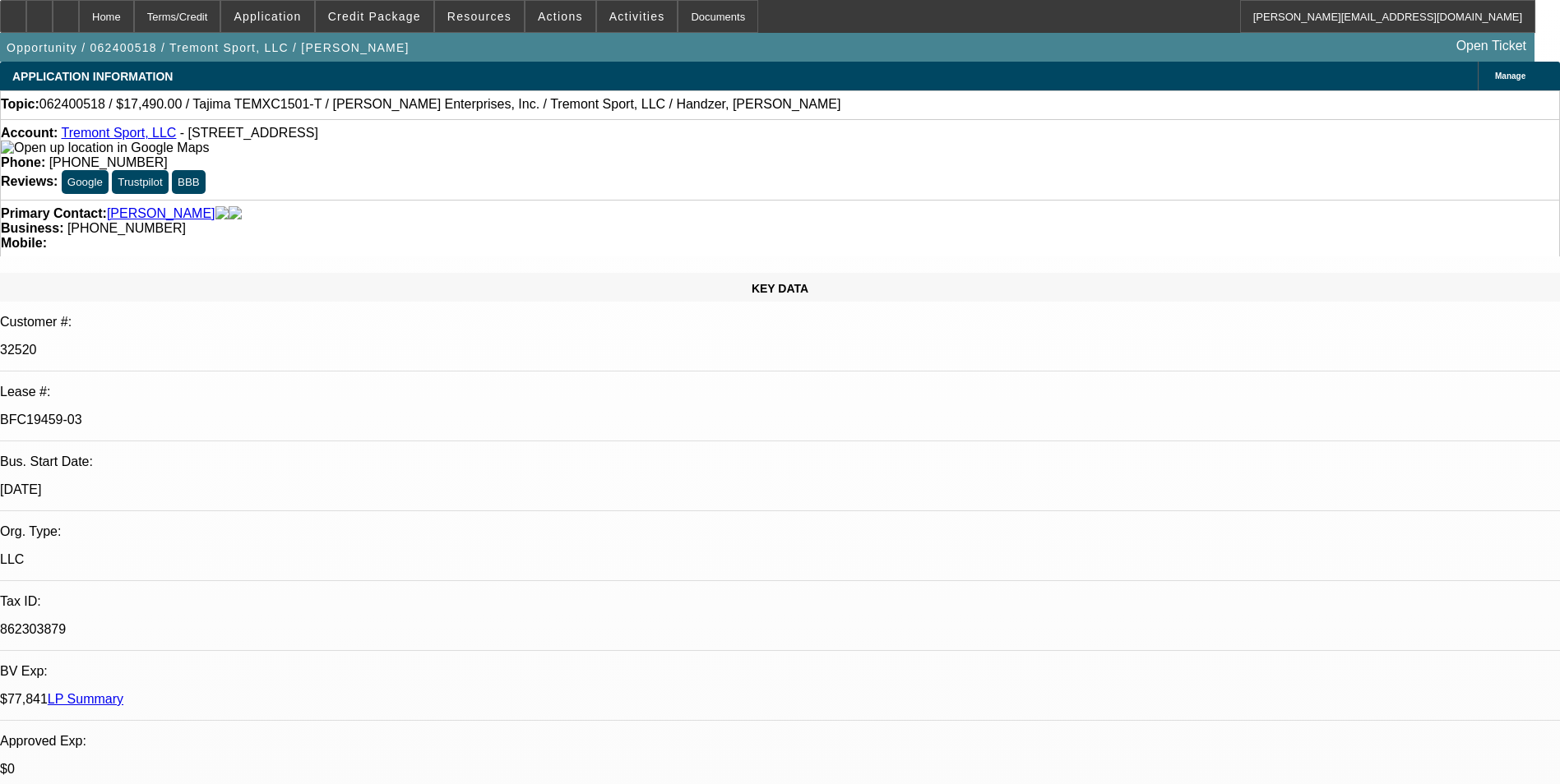
select select "2"
select select "6"
select select "1"
select select "2"
select select "6"
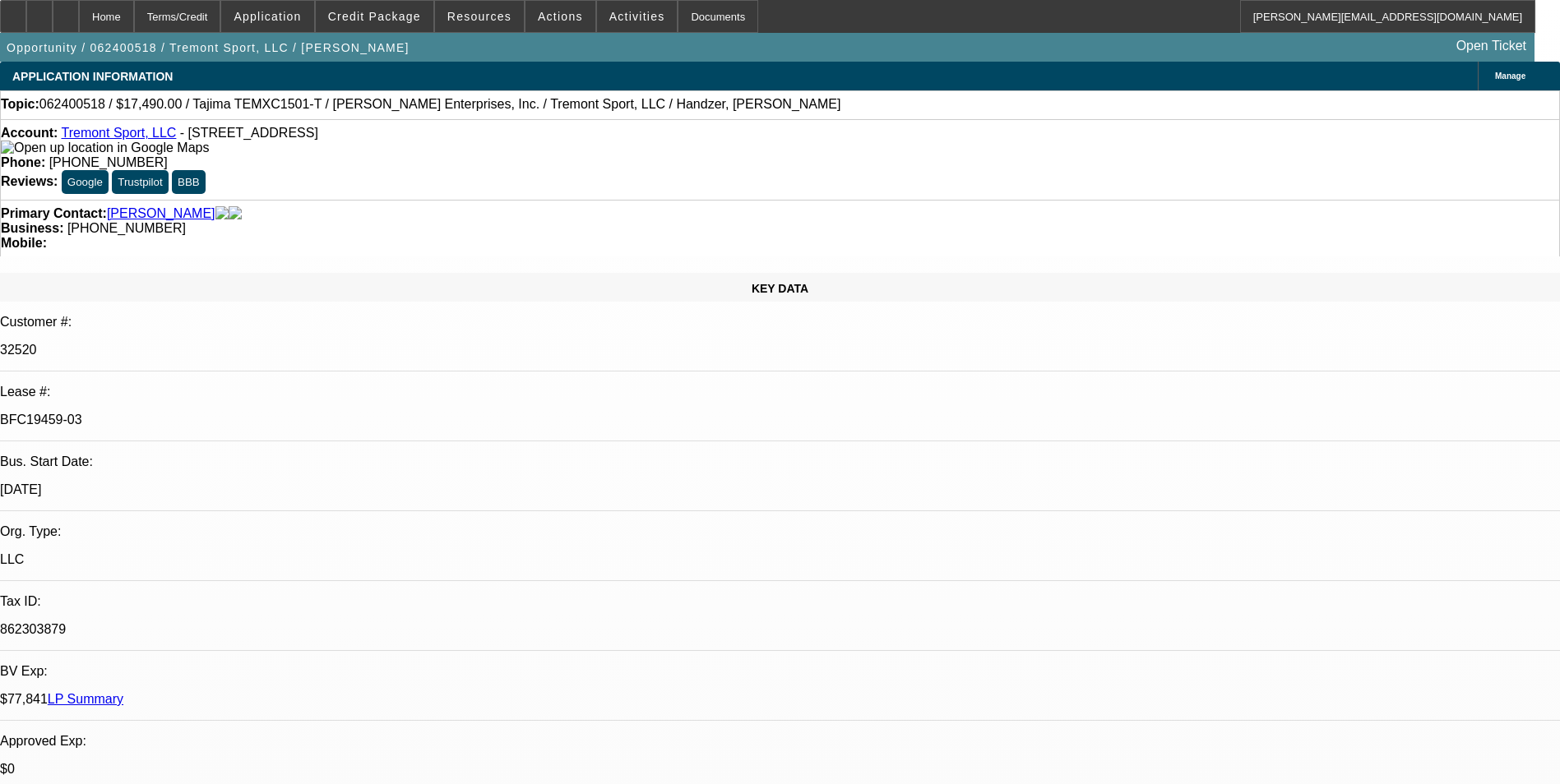
select select "1"
select select "2"
select select "6"
select select "1"
select select "2"
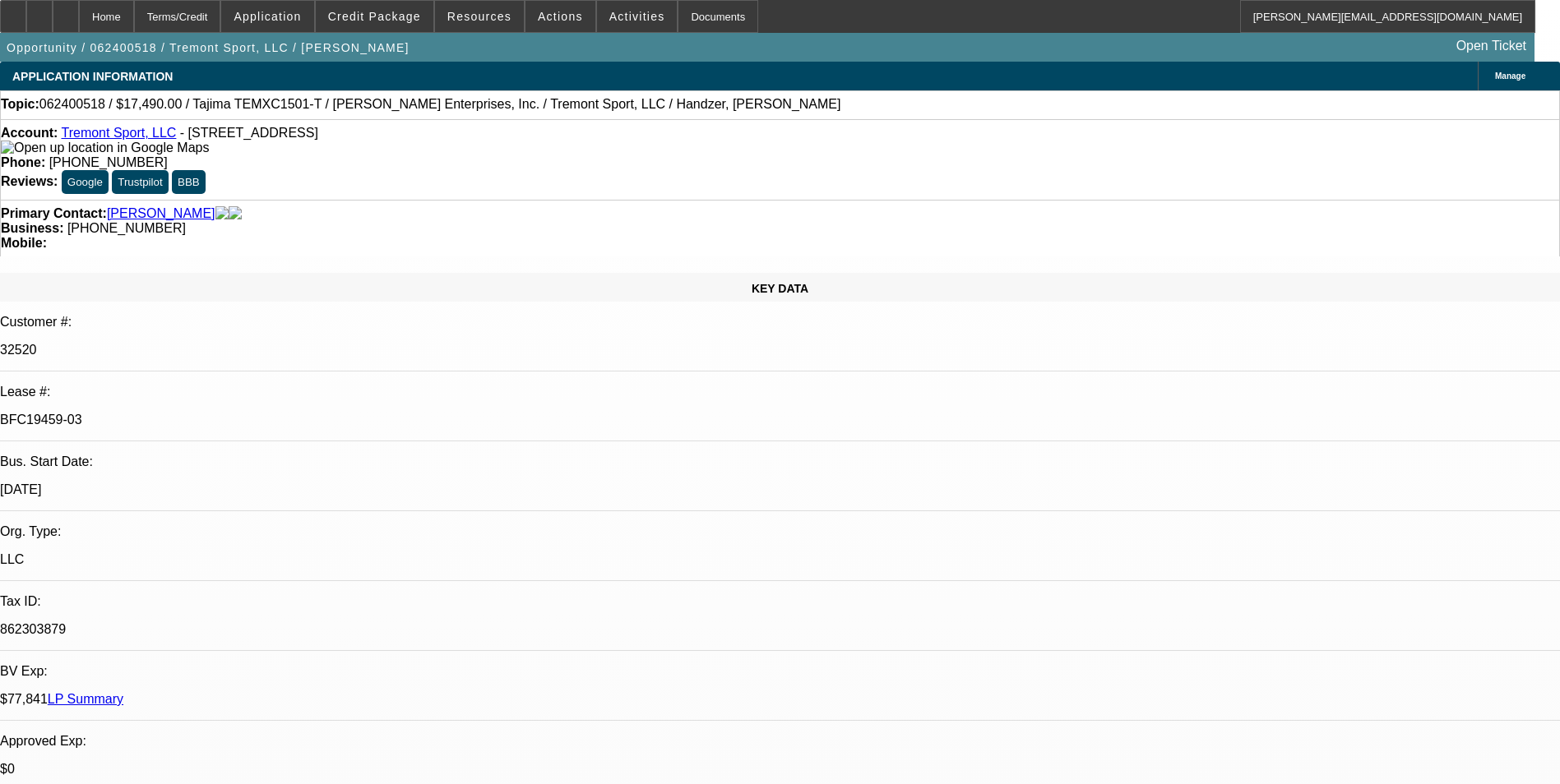
select select "6"
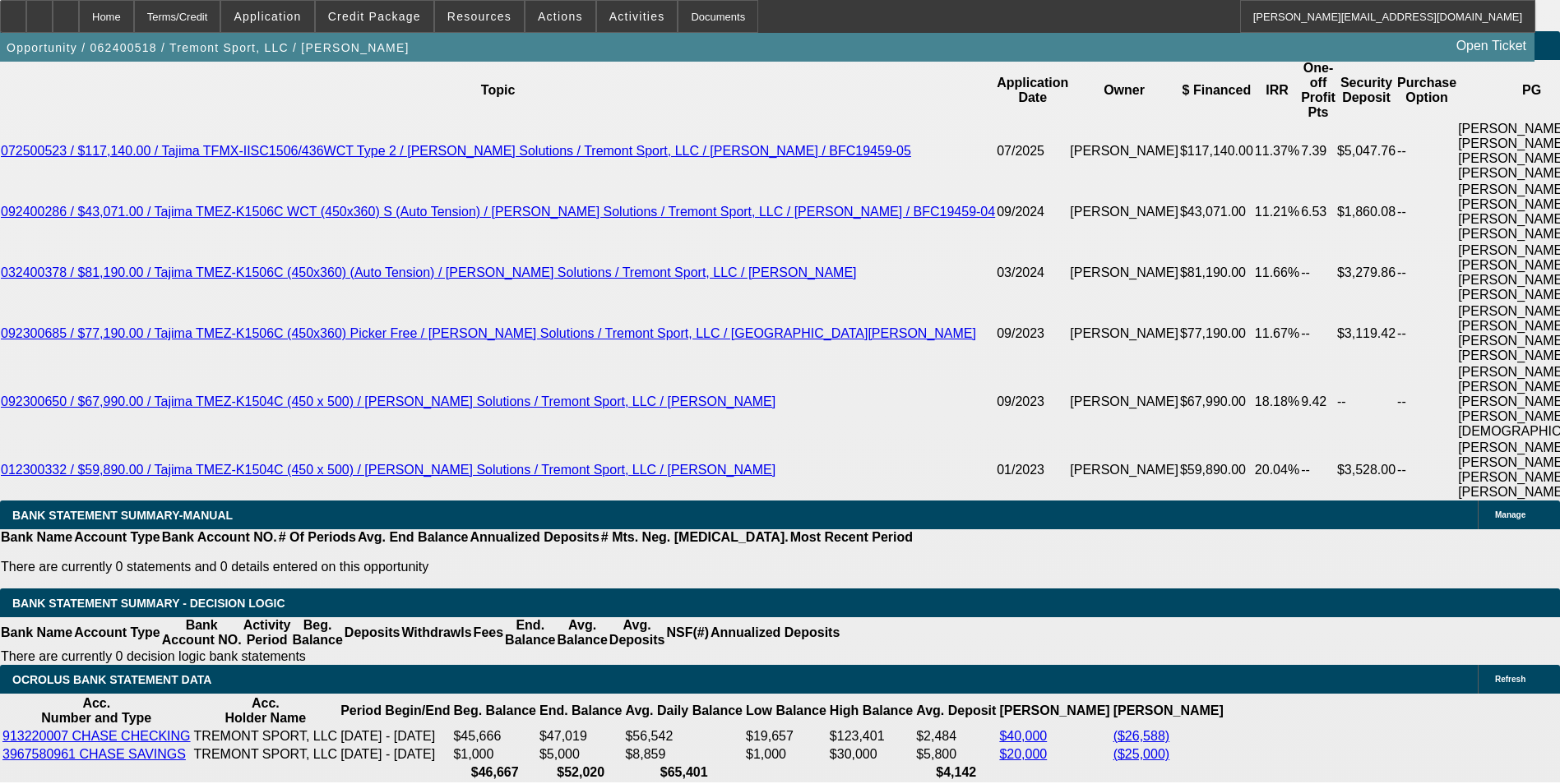
scroll to position [3205, 0]
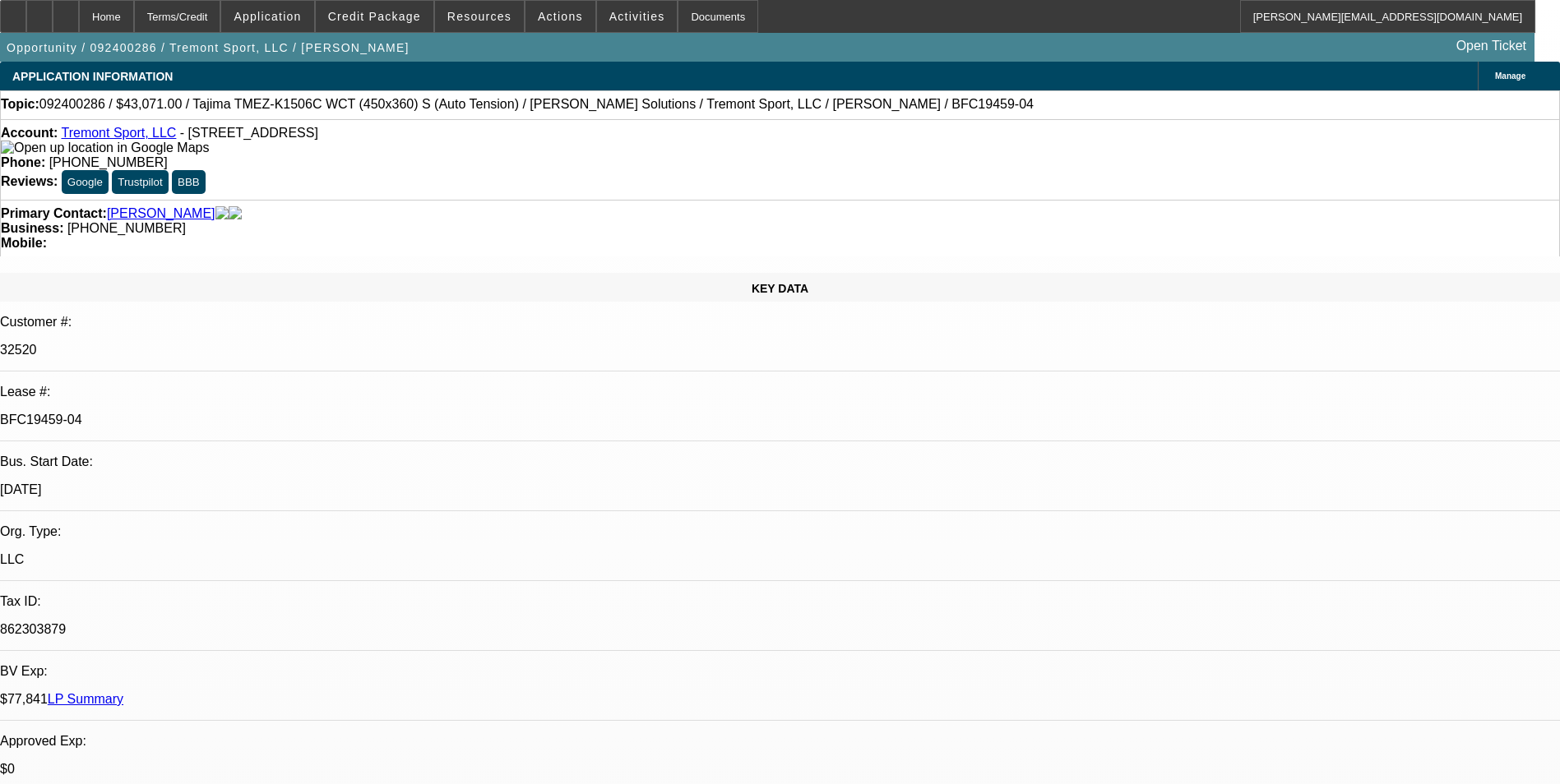
select select "0"
select select "2"
select select "0"
select select "2"
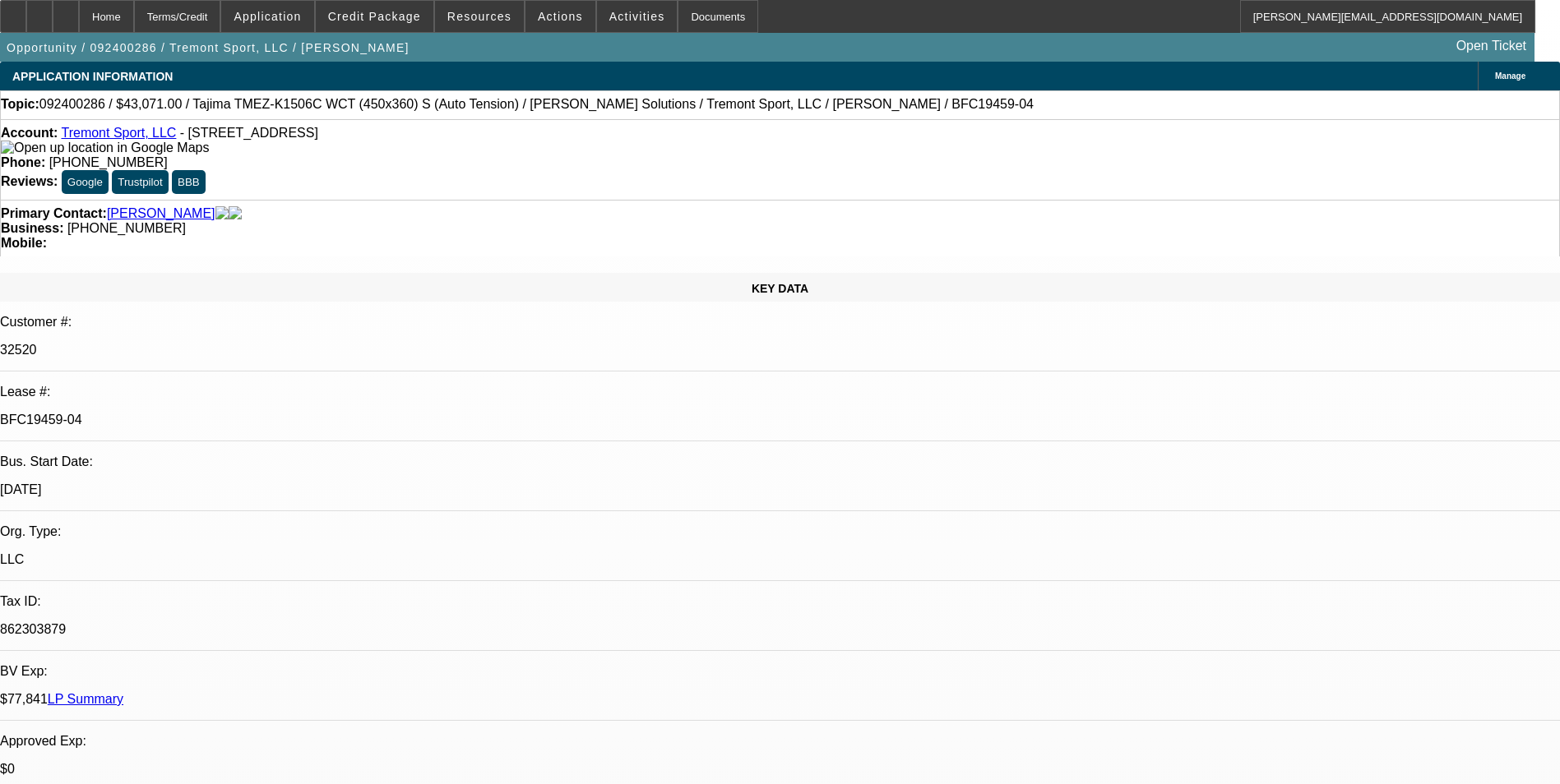
select select "0"
select select "0.1"
select select "2"
select select "0"
select select "0.1"
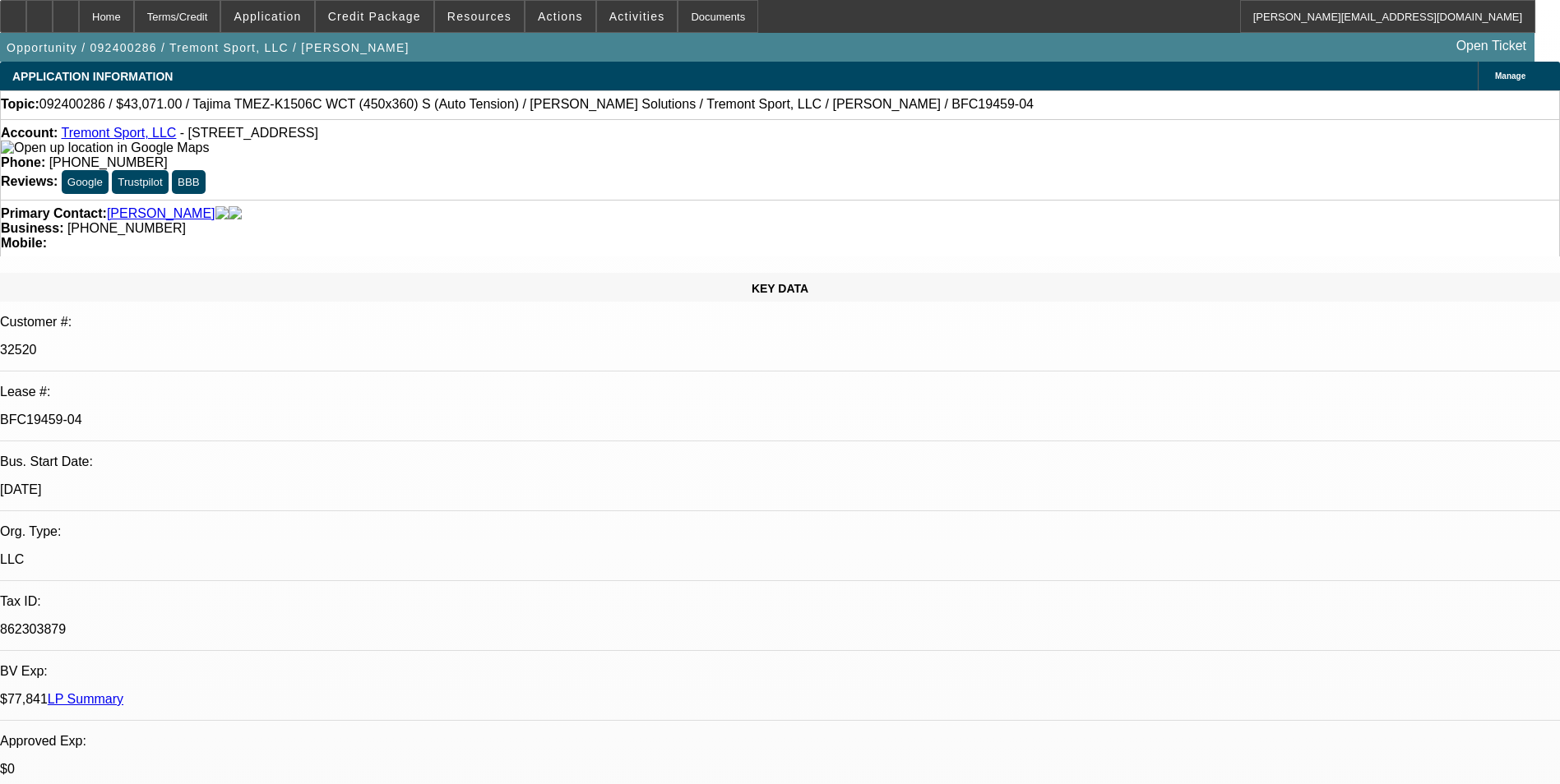
select select "2"
select select "0"
select select "1"
select select "2"
select select "6"
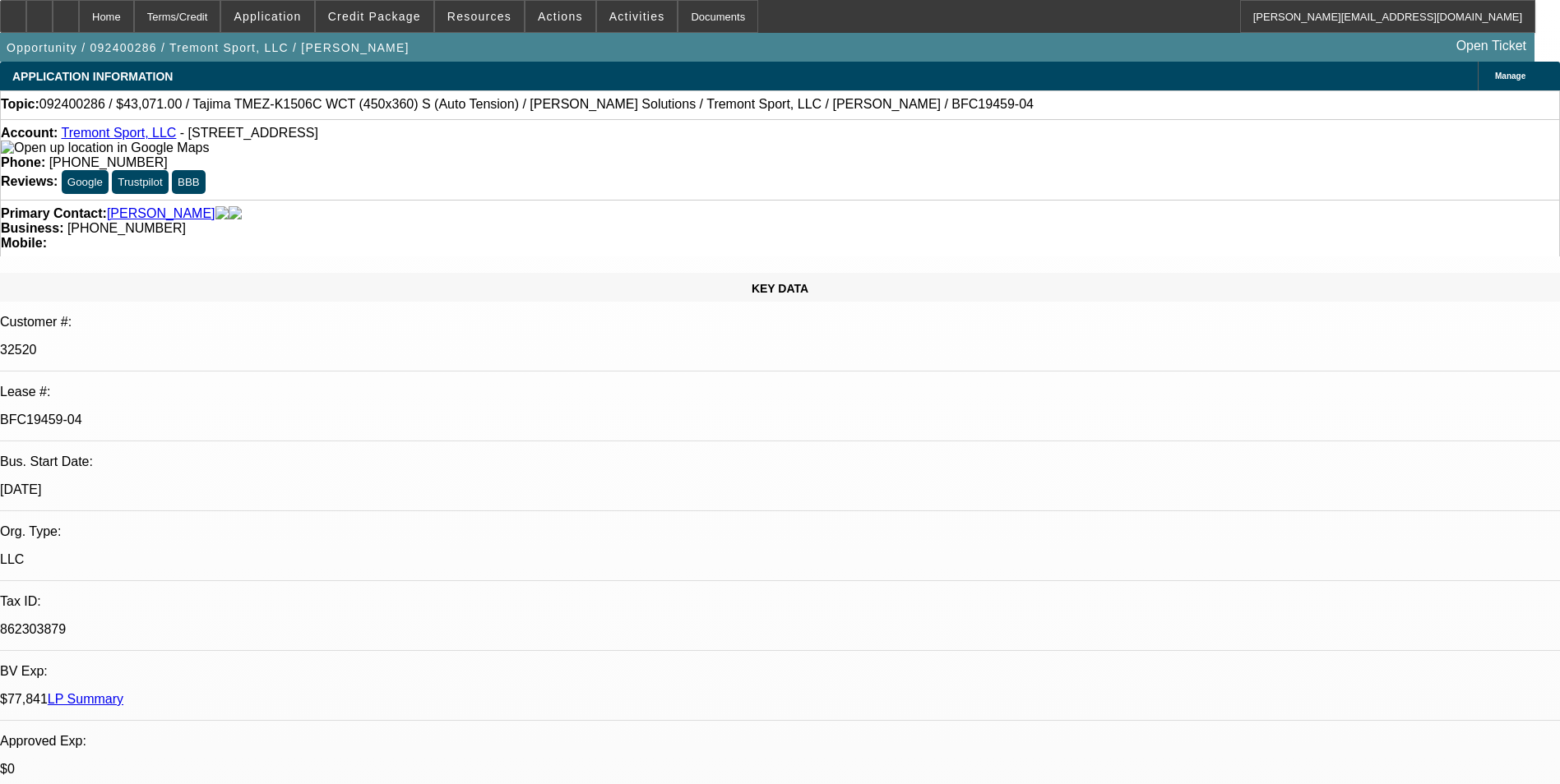
select select "1"
select select "2"
select select "6"
select select "1"
select select "2"
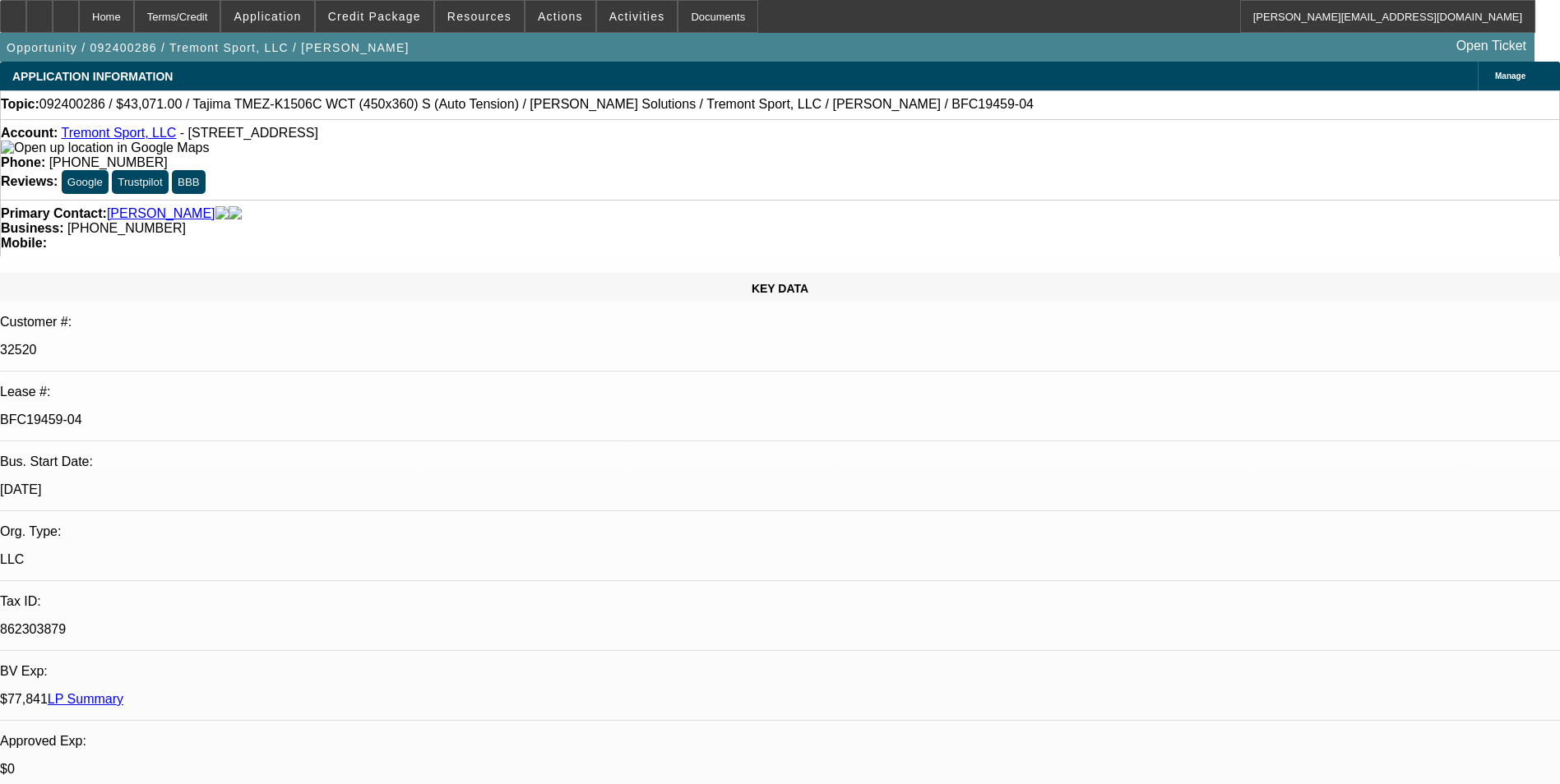
select select "6"
select select "1"
select select "2"
select select "6"
select select "0"
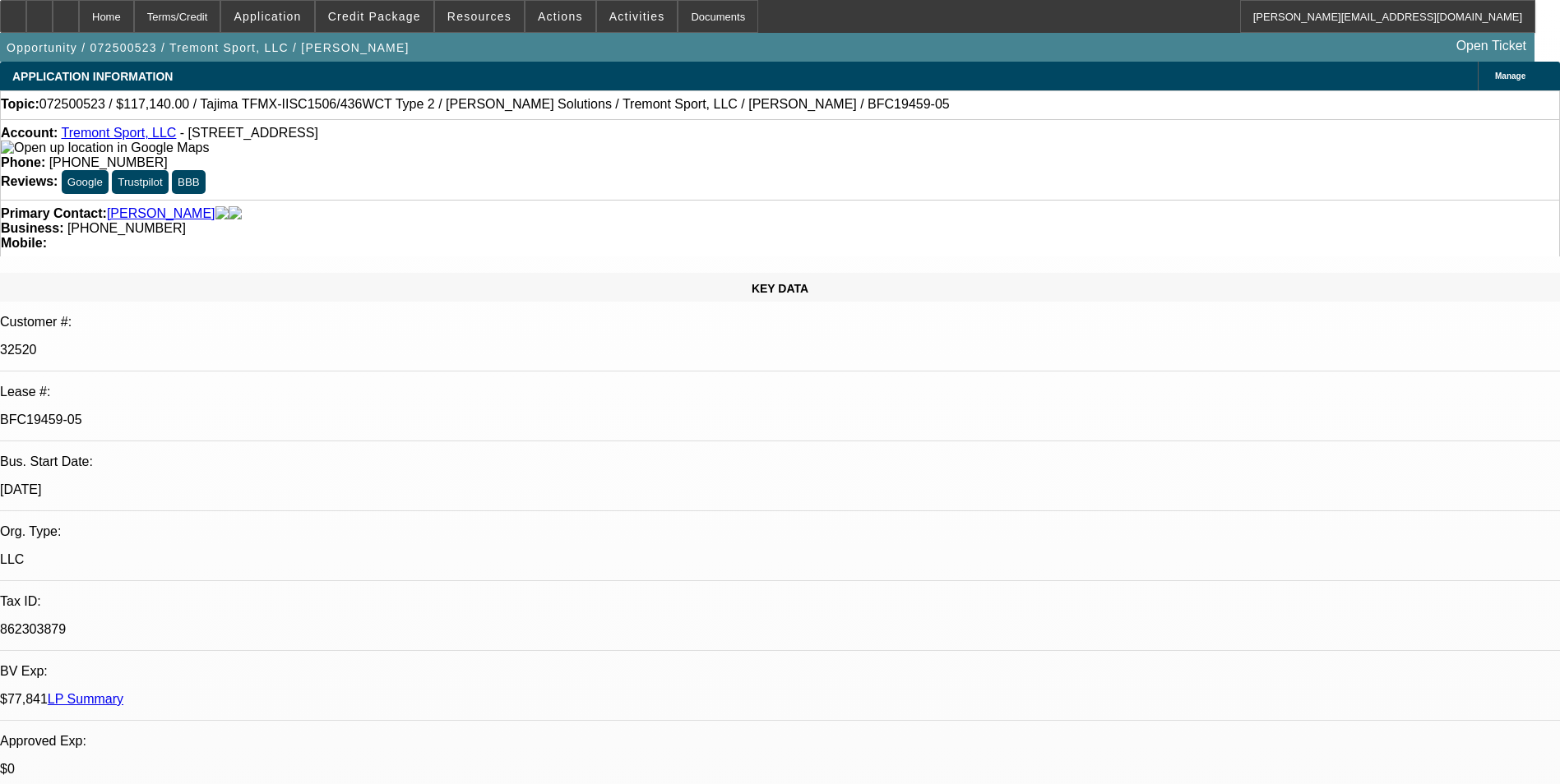
select select "2"
select select "0"
select select "2"
select select "0"
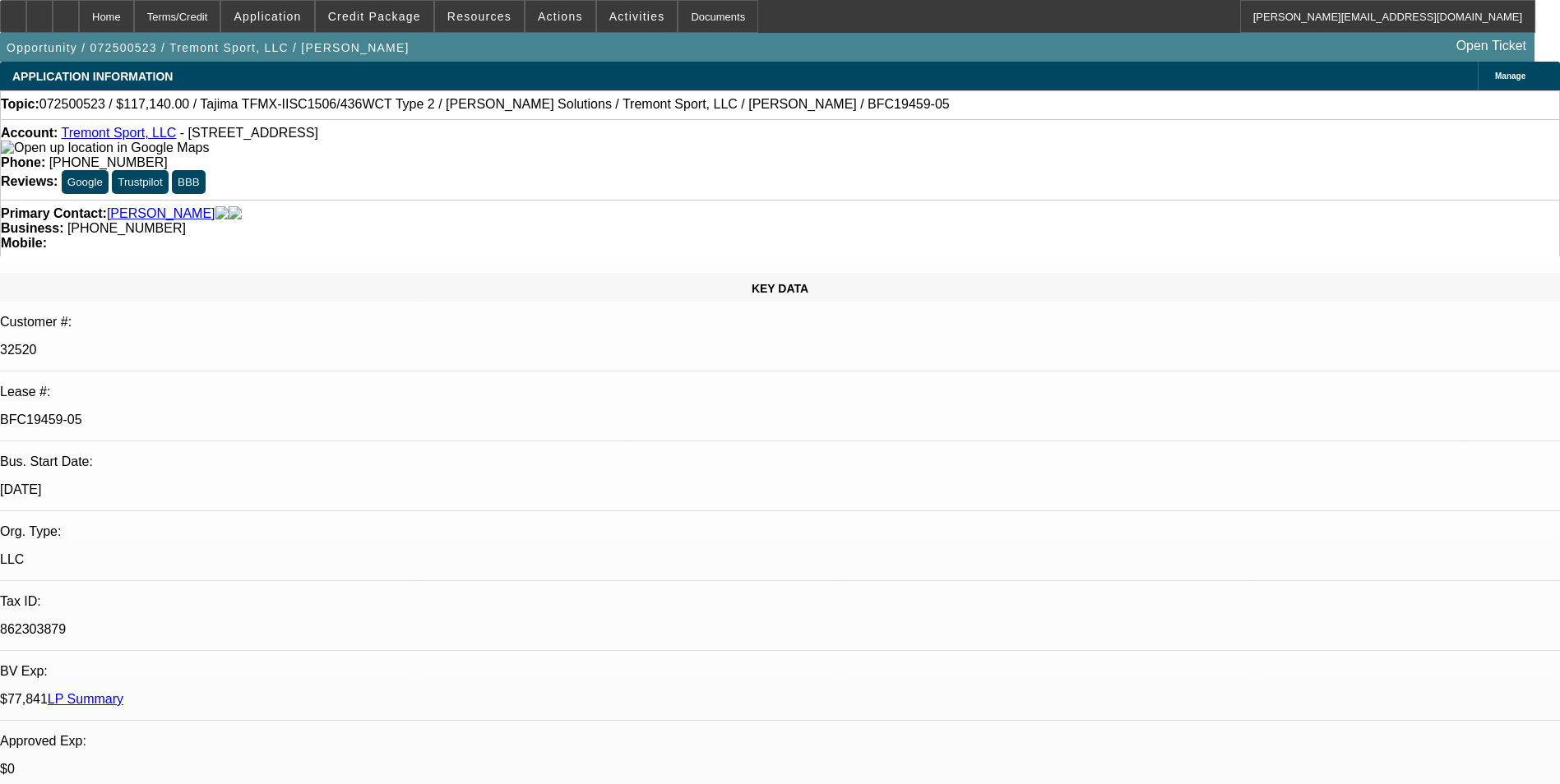
select select "0"
select select "2"
select select "0"
select select "2"
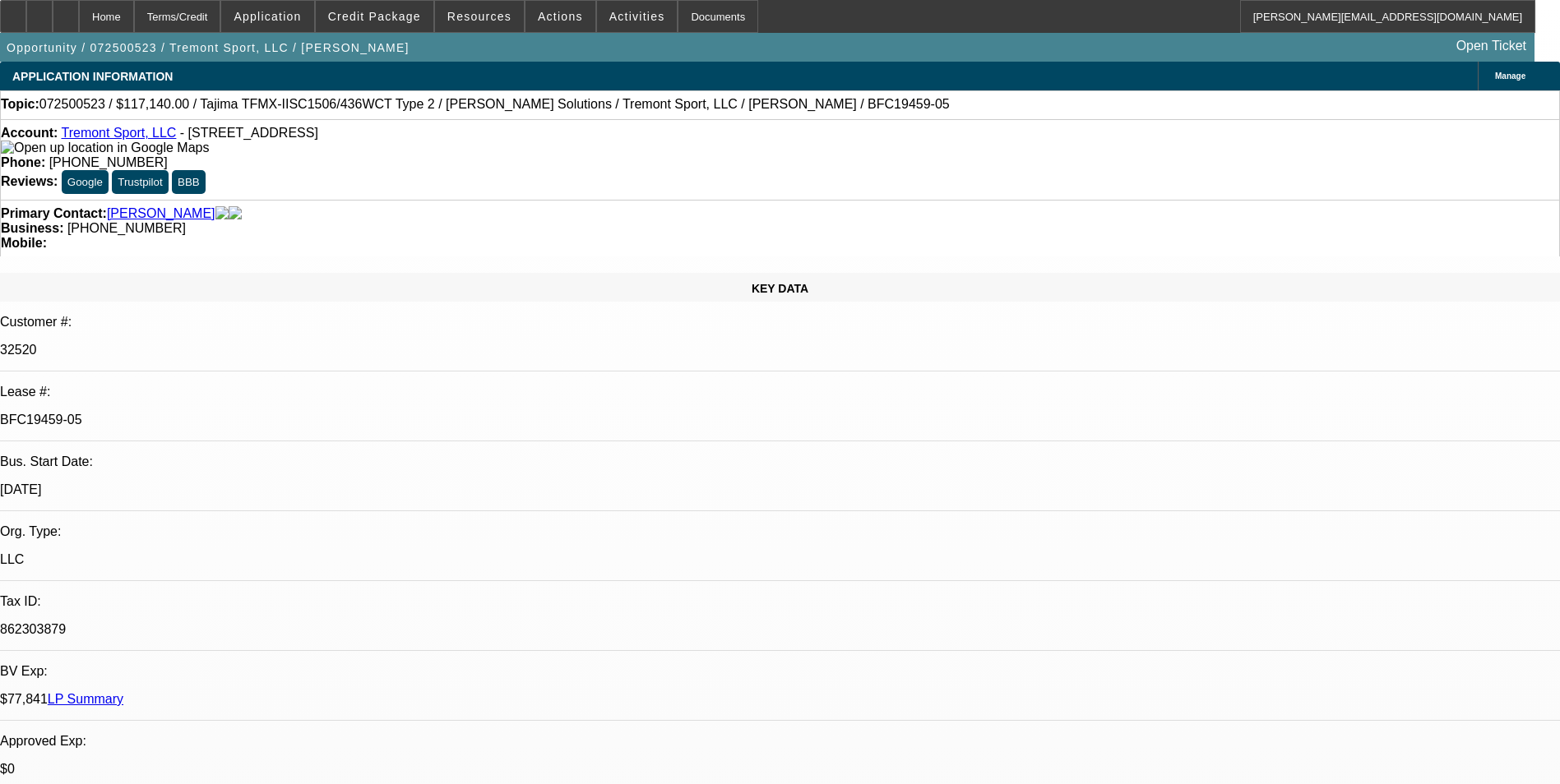
select select "0"
select select "1"
select select "2"
select select "6"
select select "1"
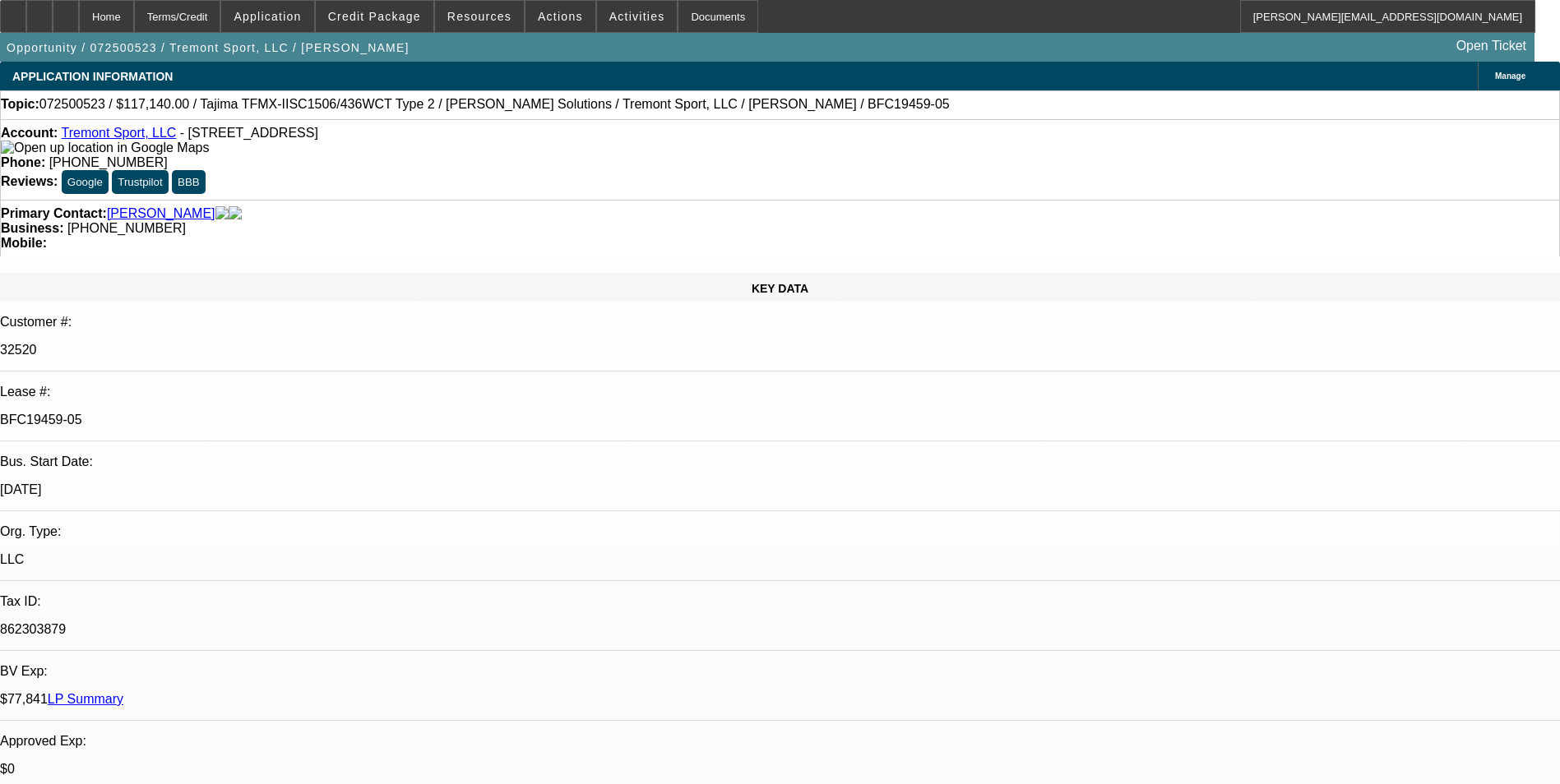
select select "2"
select select "6"
select select "1"
select select "2"
select select "6"
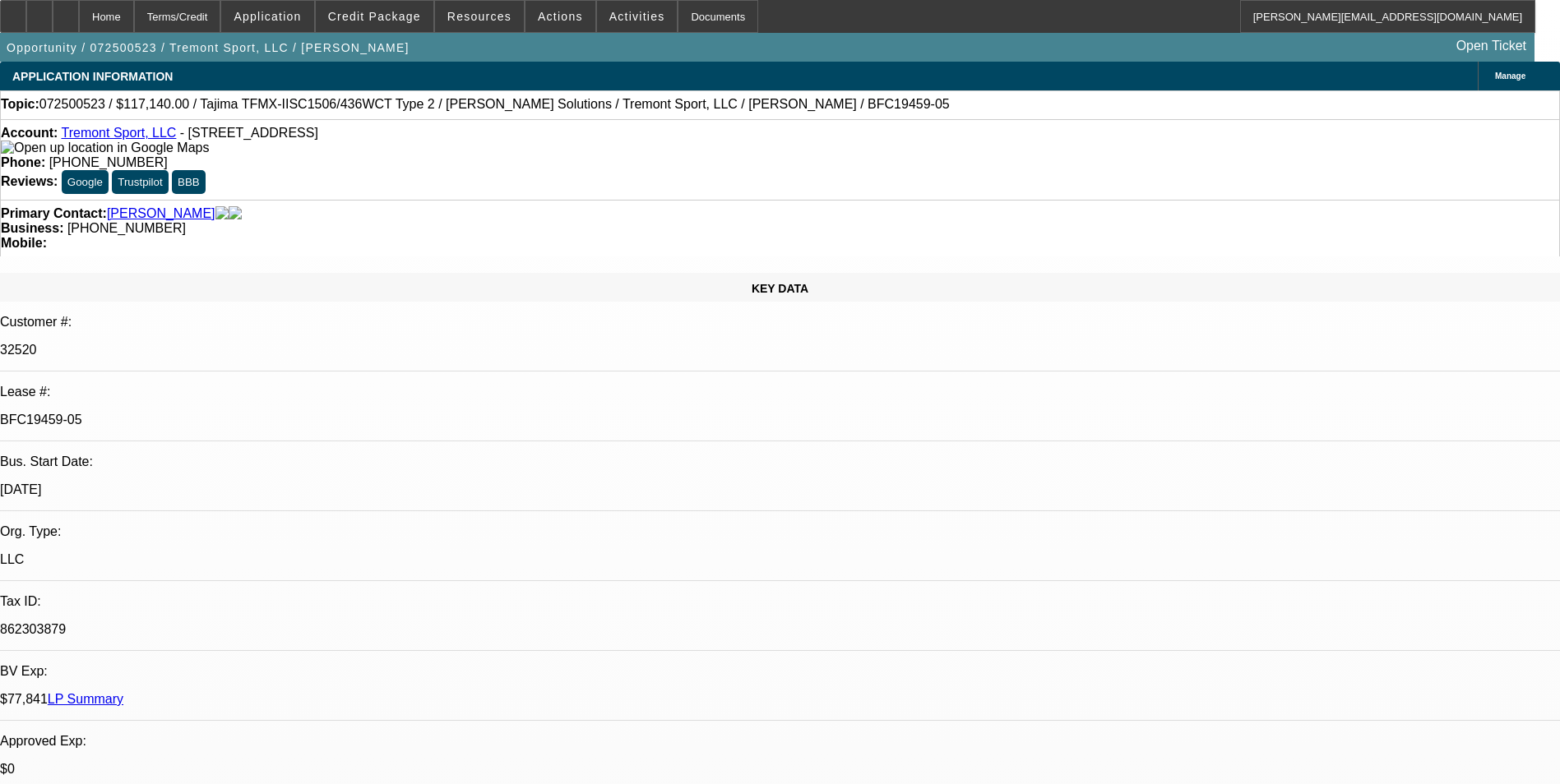
select select "1"
select select "2"
select select "6"
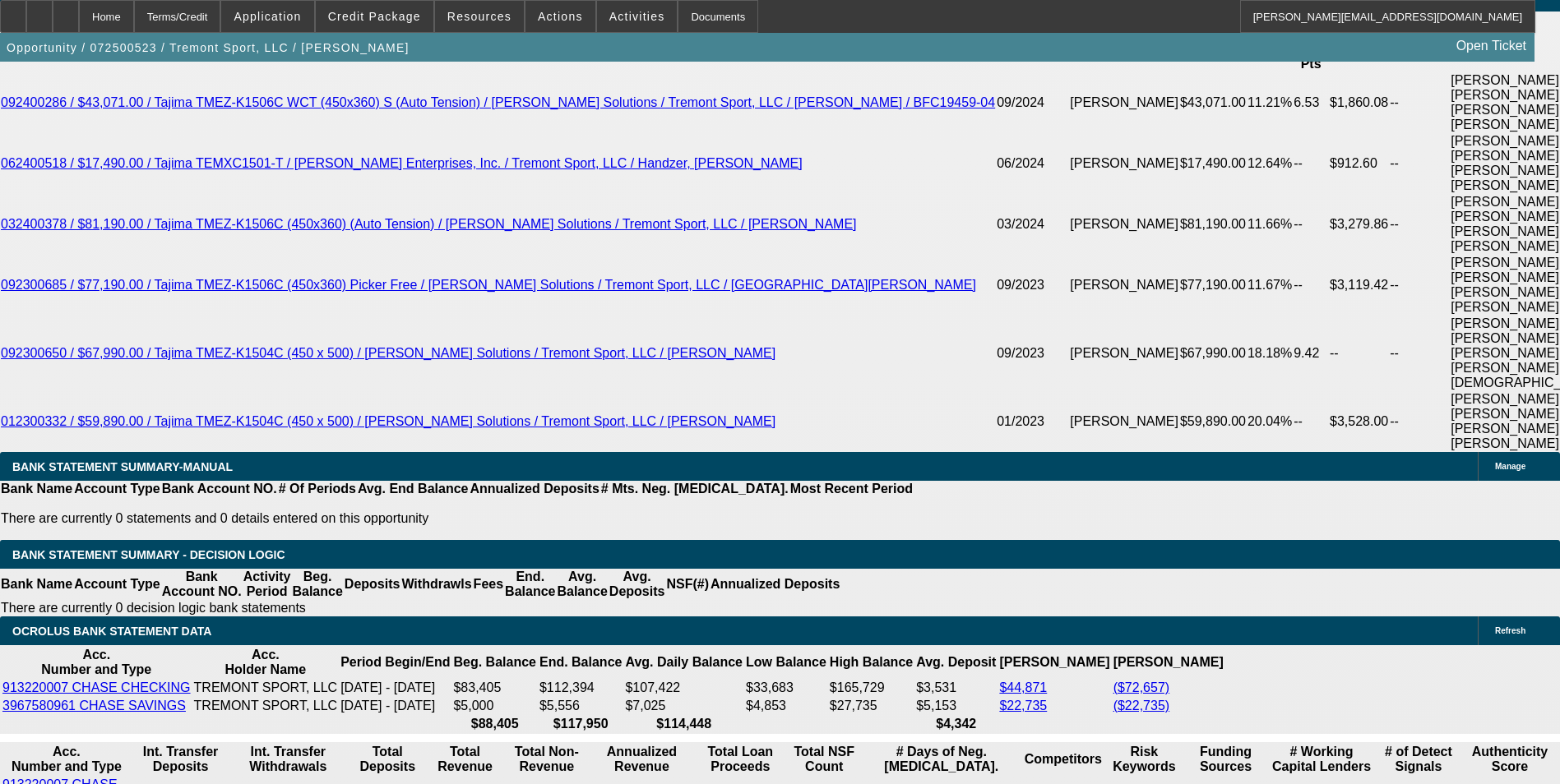
scroll to position [3218, 0]
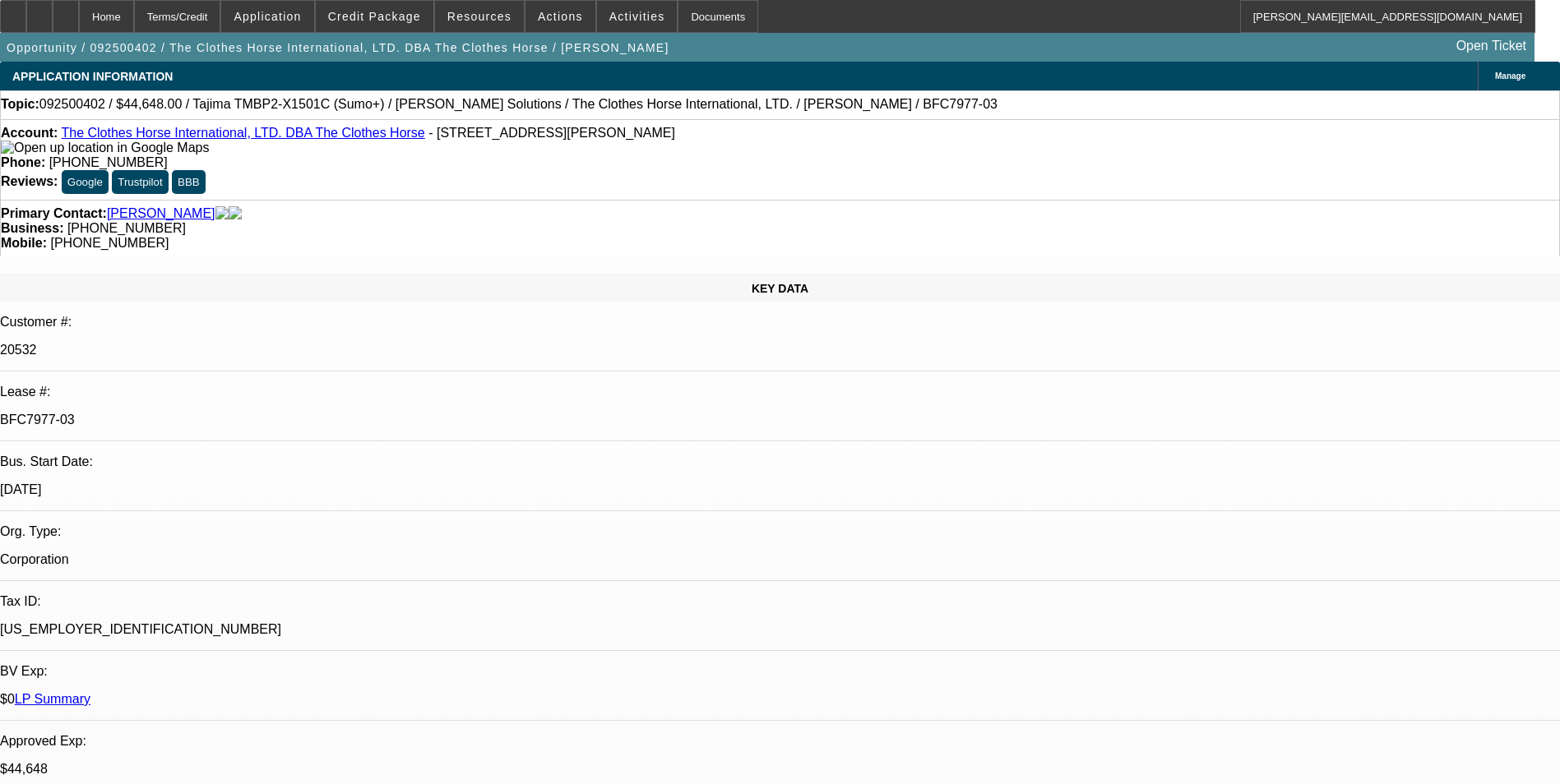
select select "0"
select select "2"
select select "0"
select select "6"
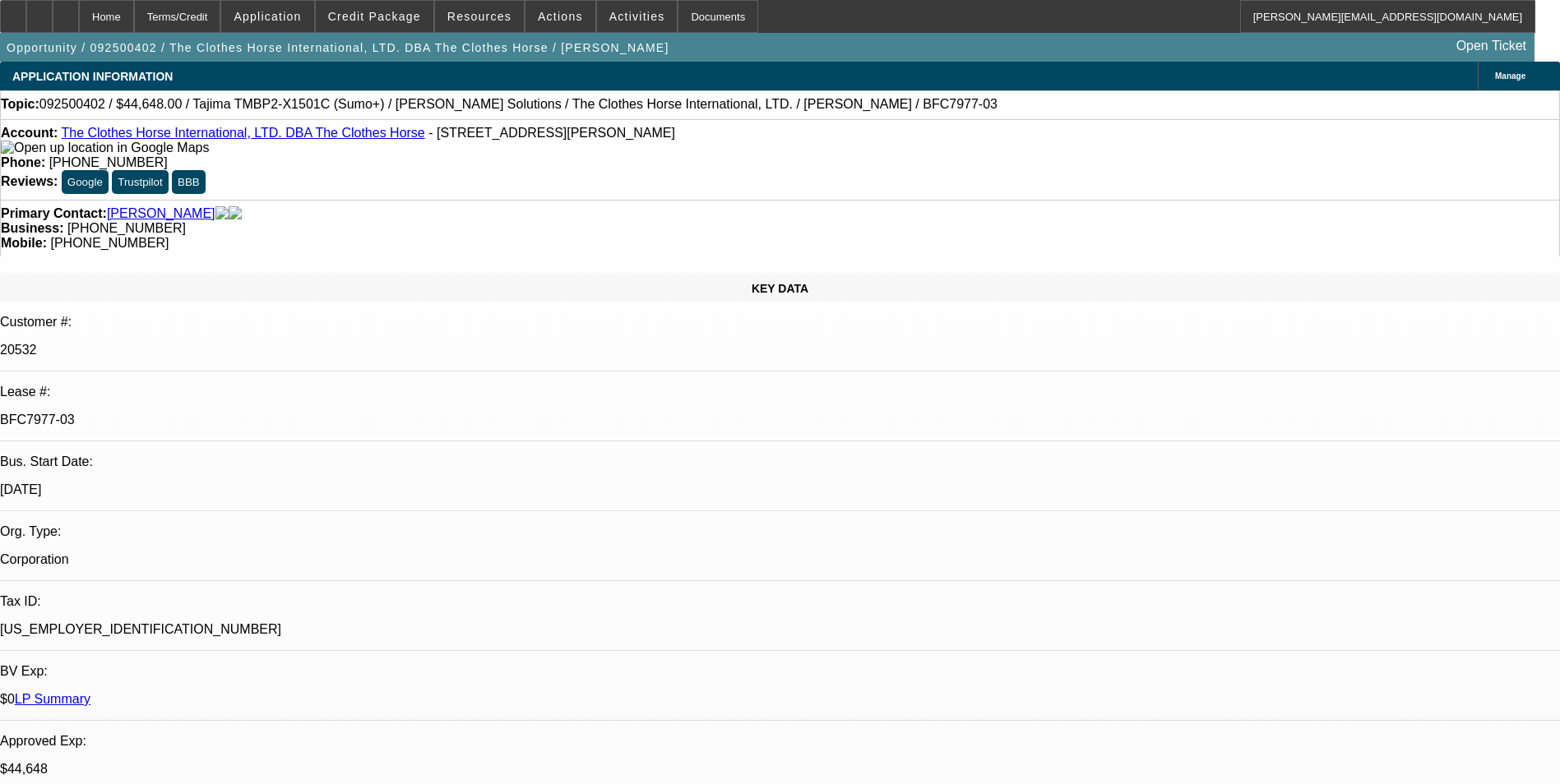
select select "0"
select select "2"
select select "0"
select select "6"
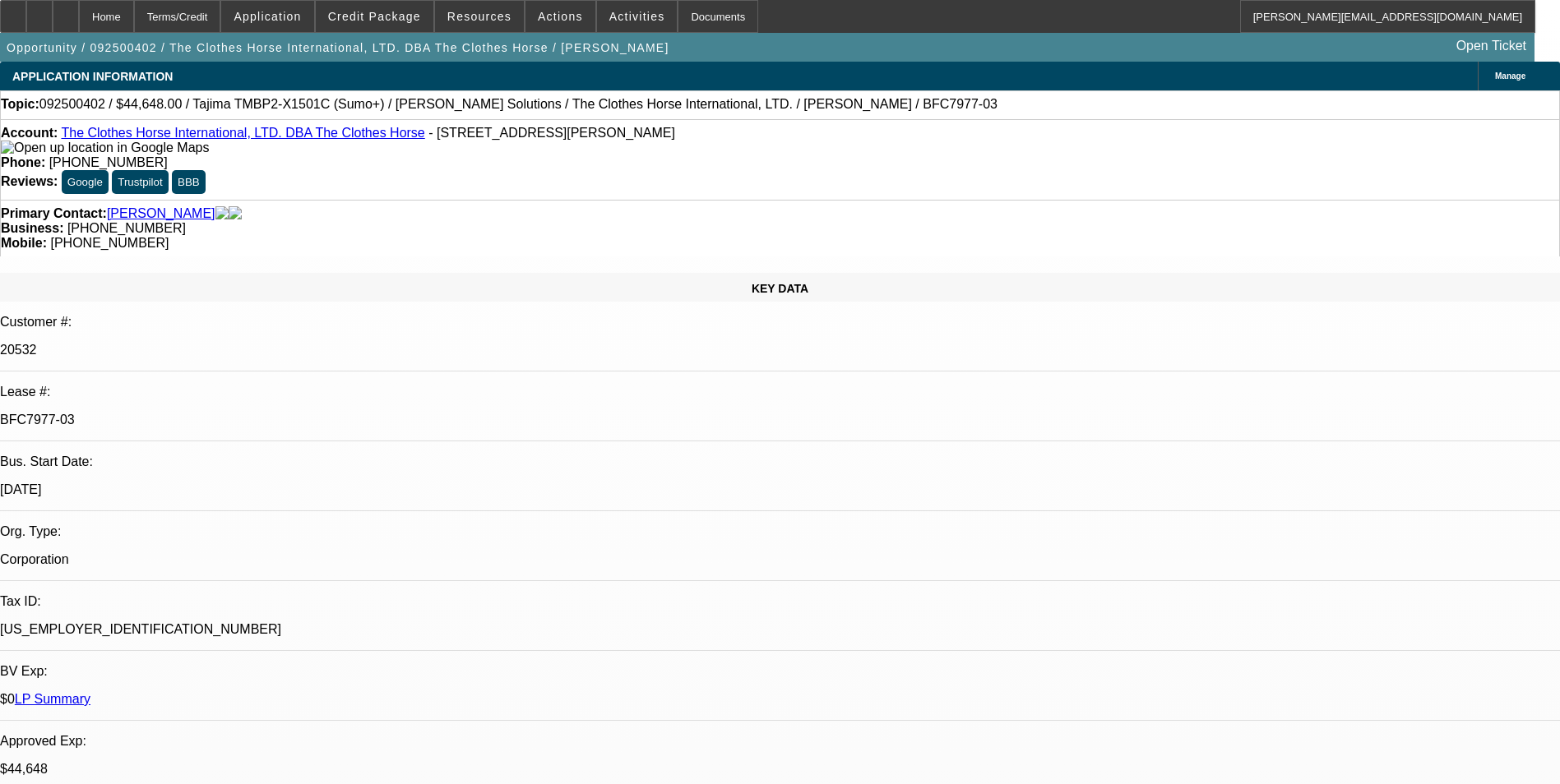
select select "0"
select select "2"
select select "0"
select select "6"
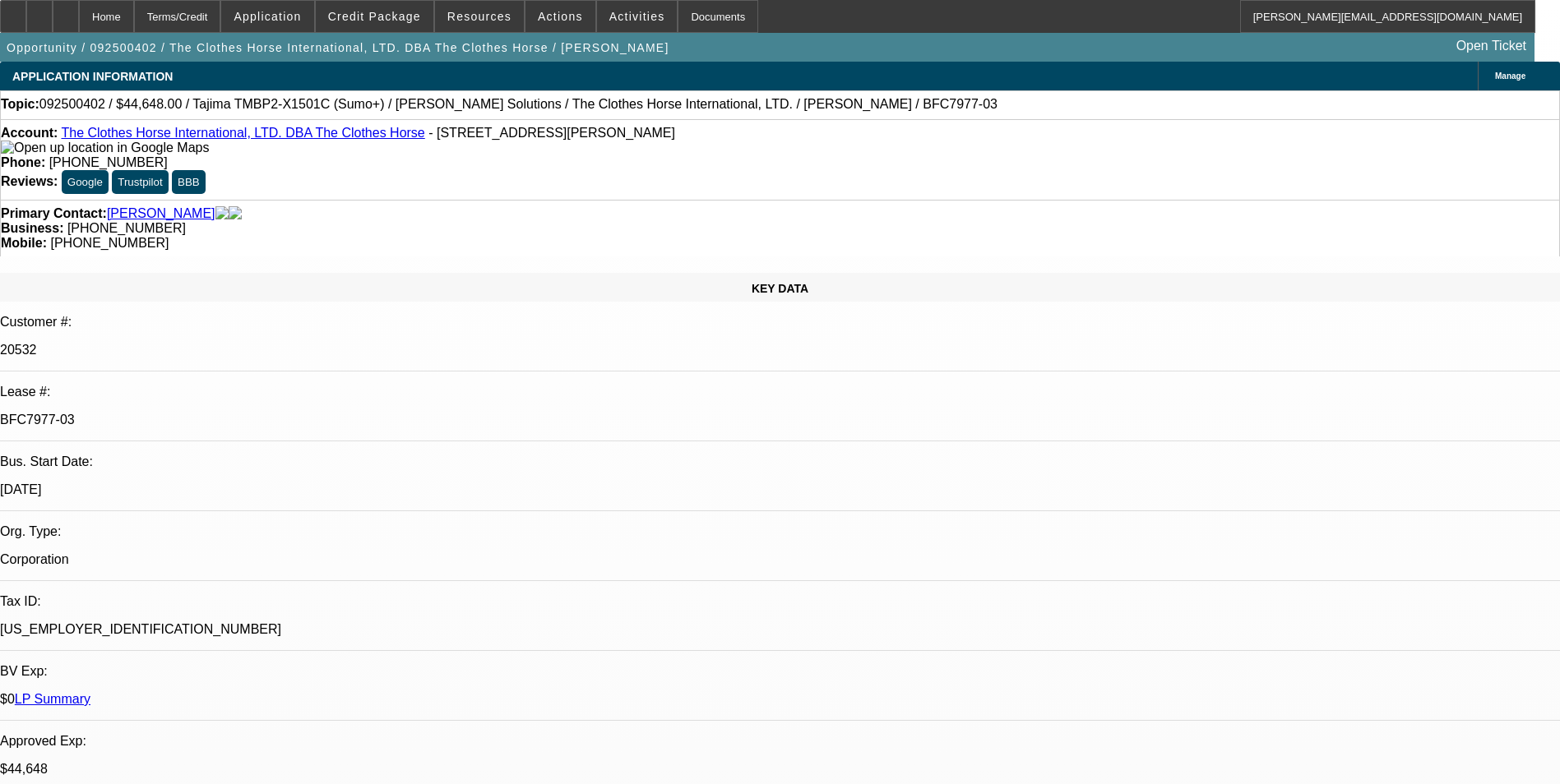
select select "0"
select select "2"
select select "0"
select select "6"
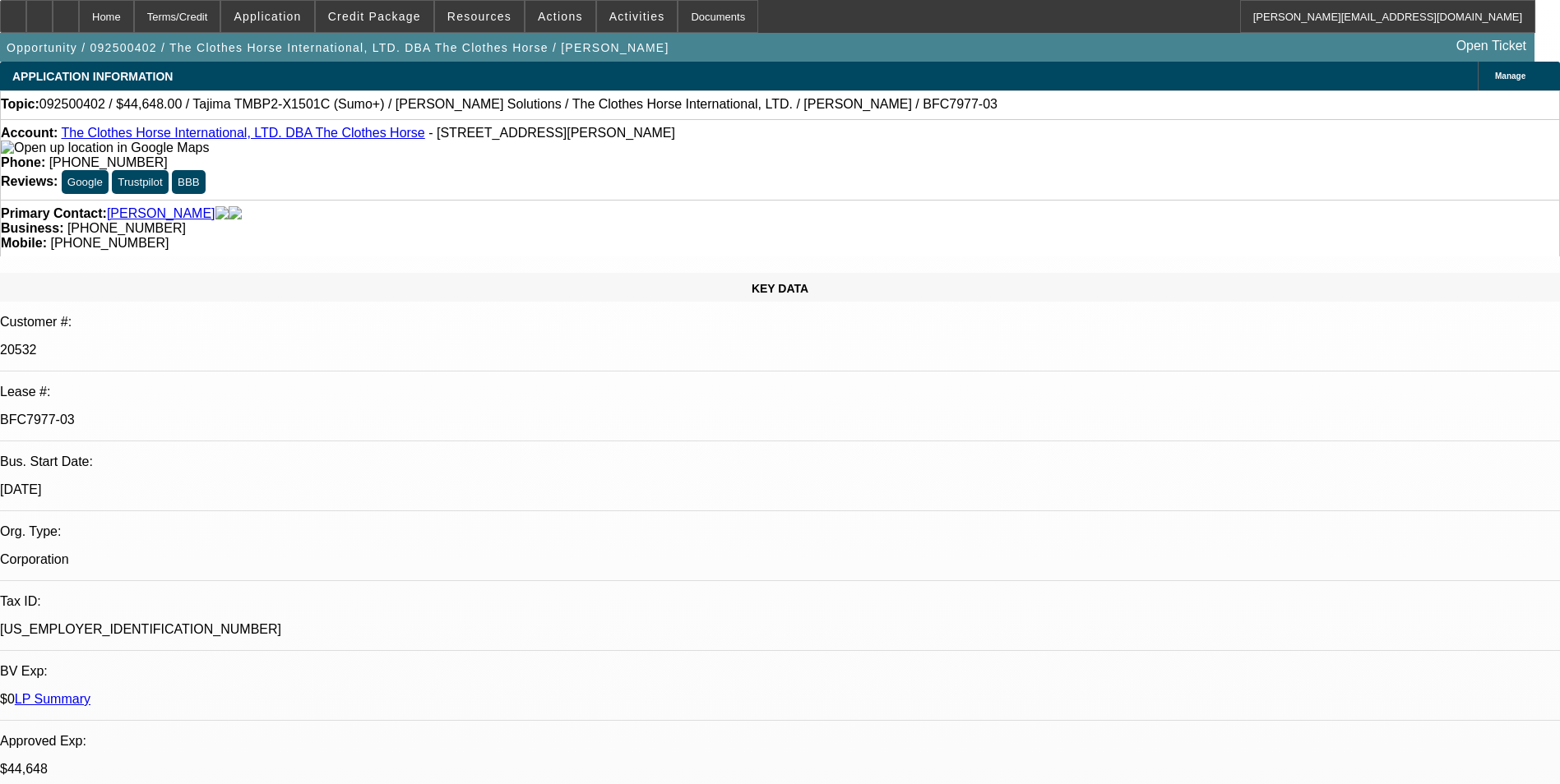
click at [79, 19] on div at bounding box center [66, 16] width 26 height 33
select select "0"
select select "2"
select select "0"
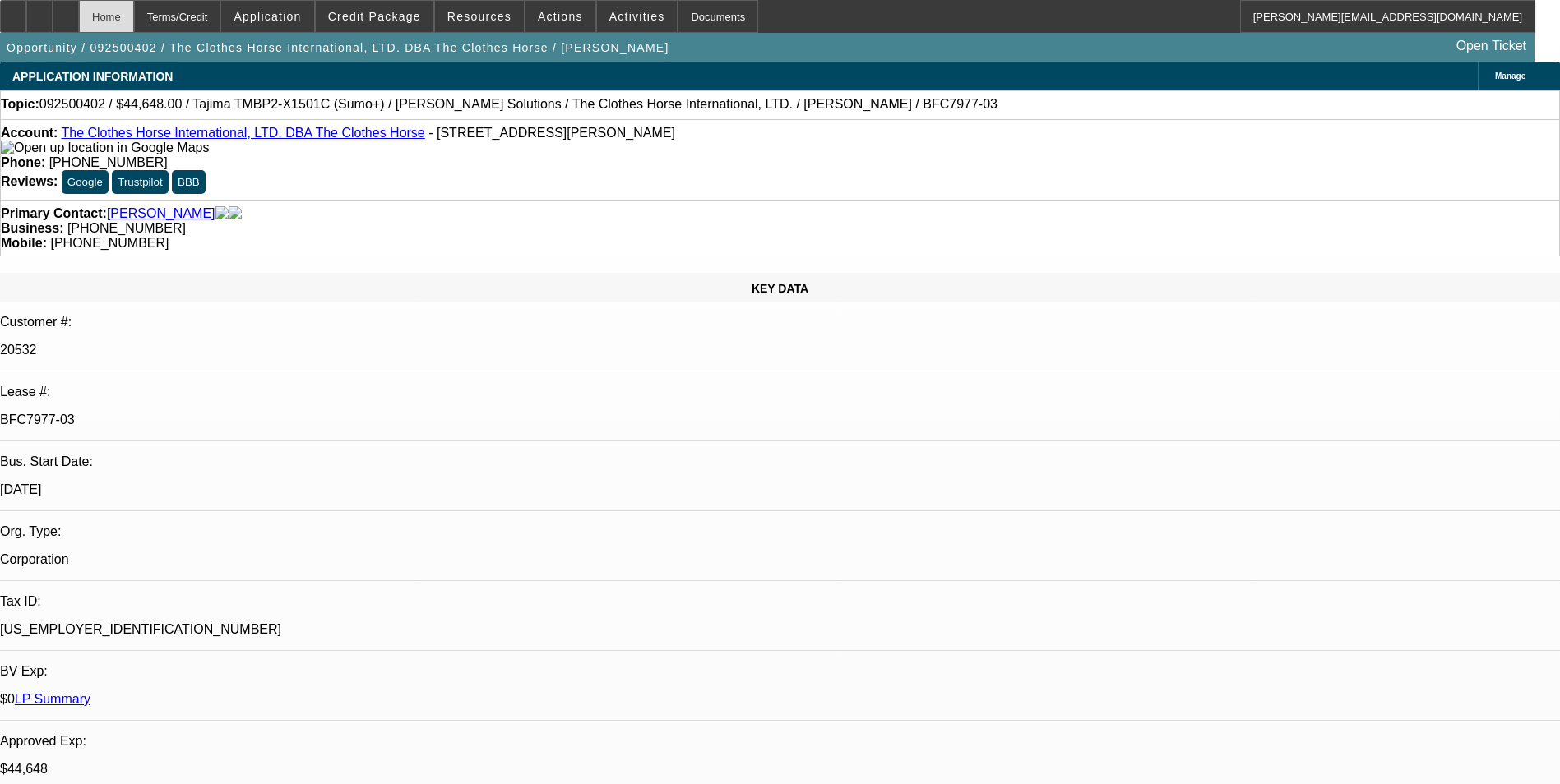
select select "0"
select select "2"
select select "0"
select select "2"
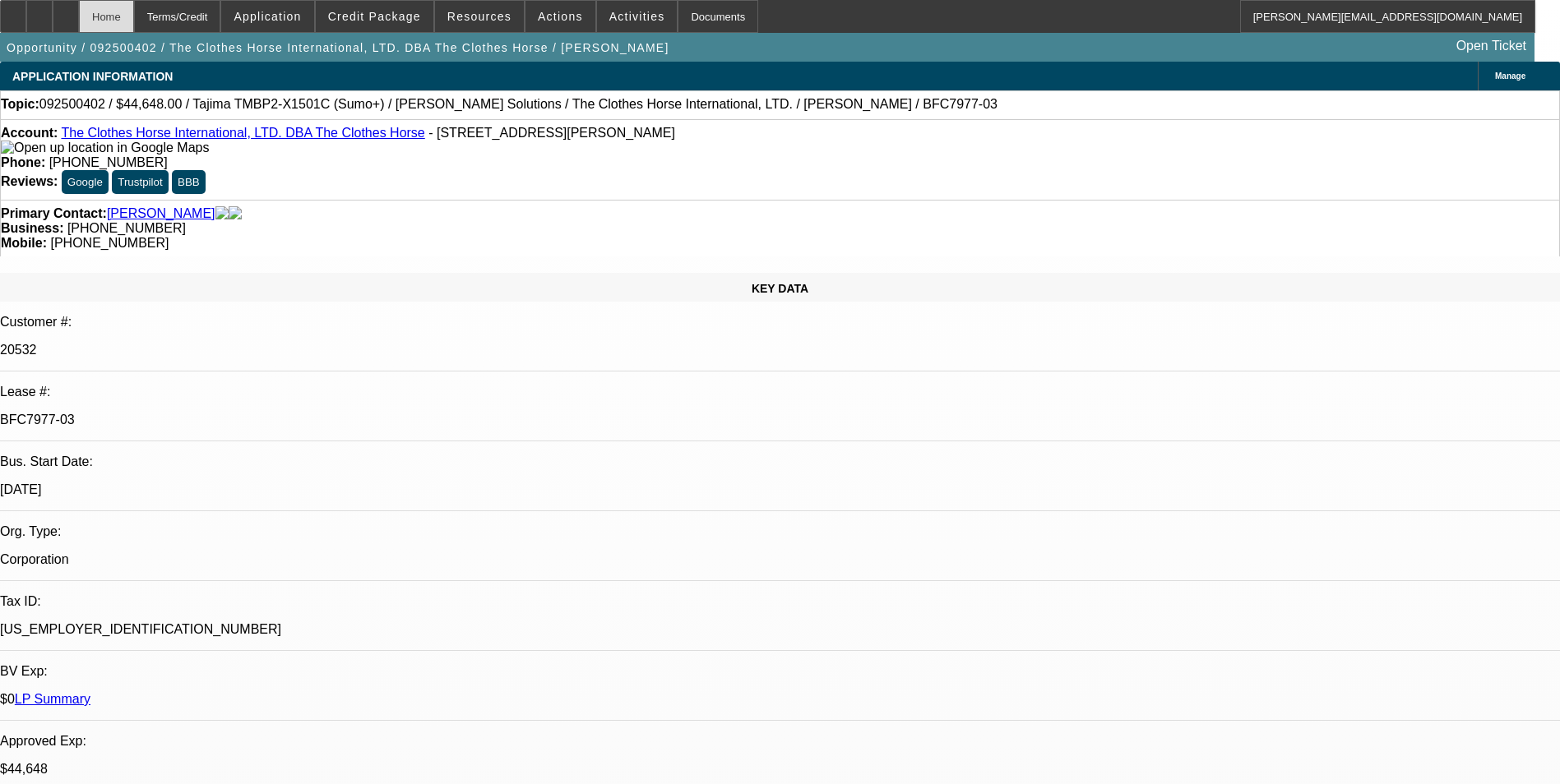
select select "0"
select select "2"
select select "0"
select select "1"
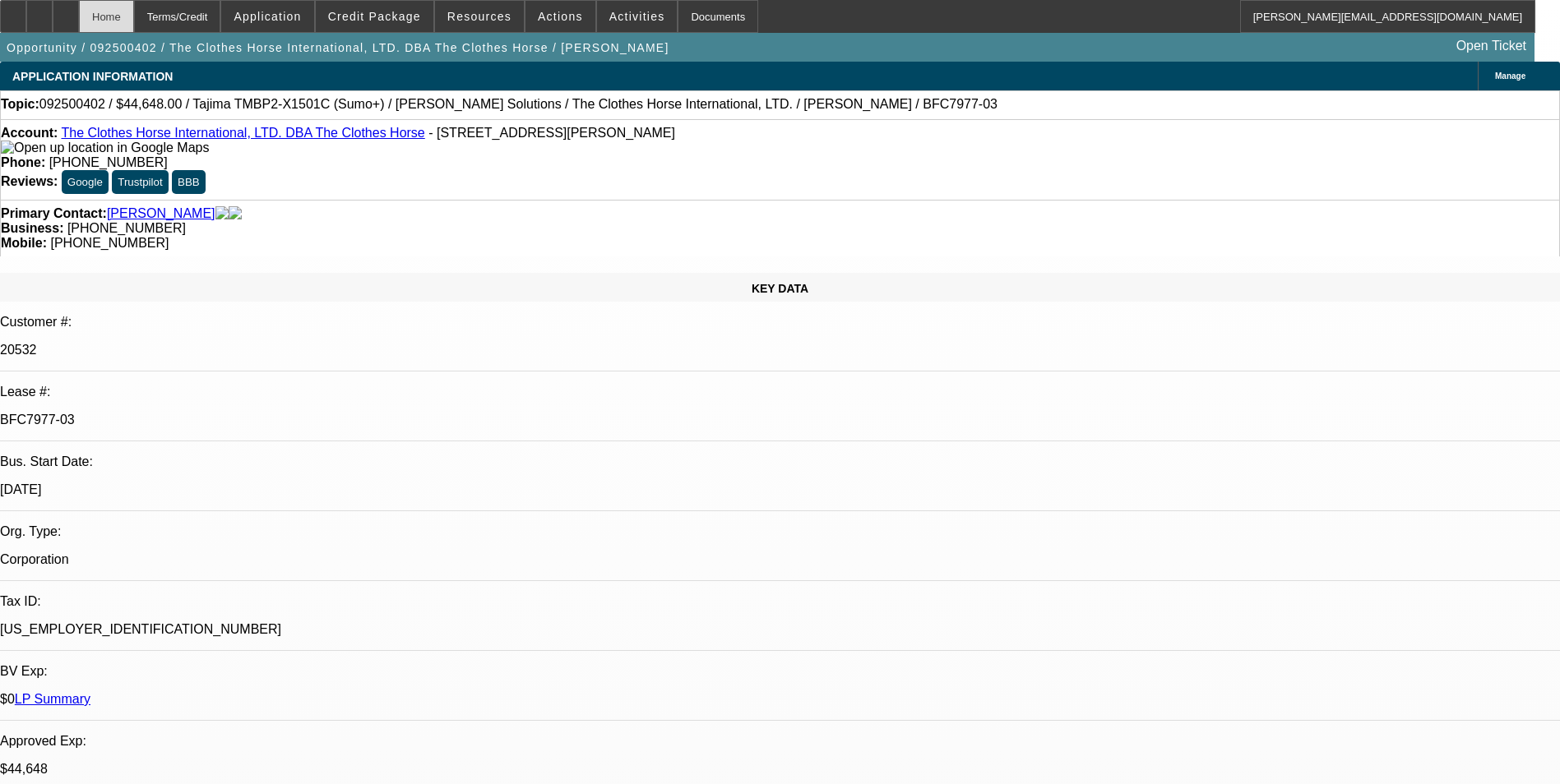
select select "2"
select select "6"
select select "1"
select select "2"
select select "6"
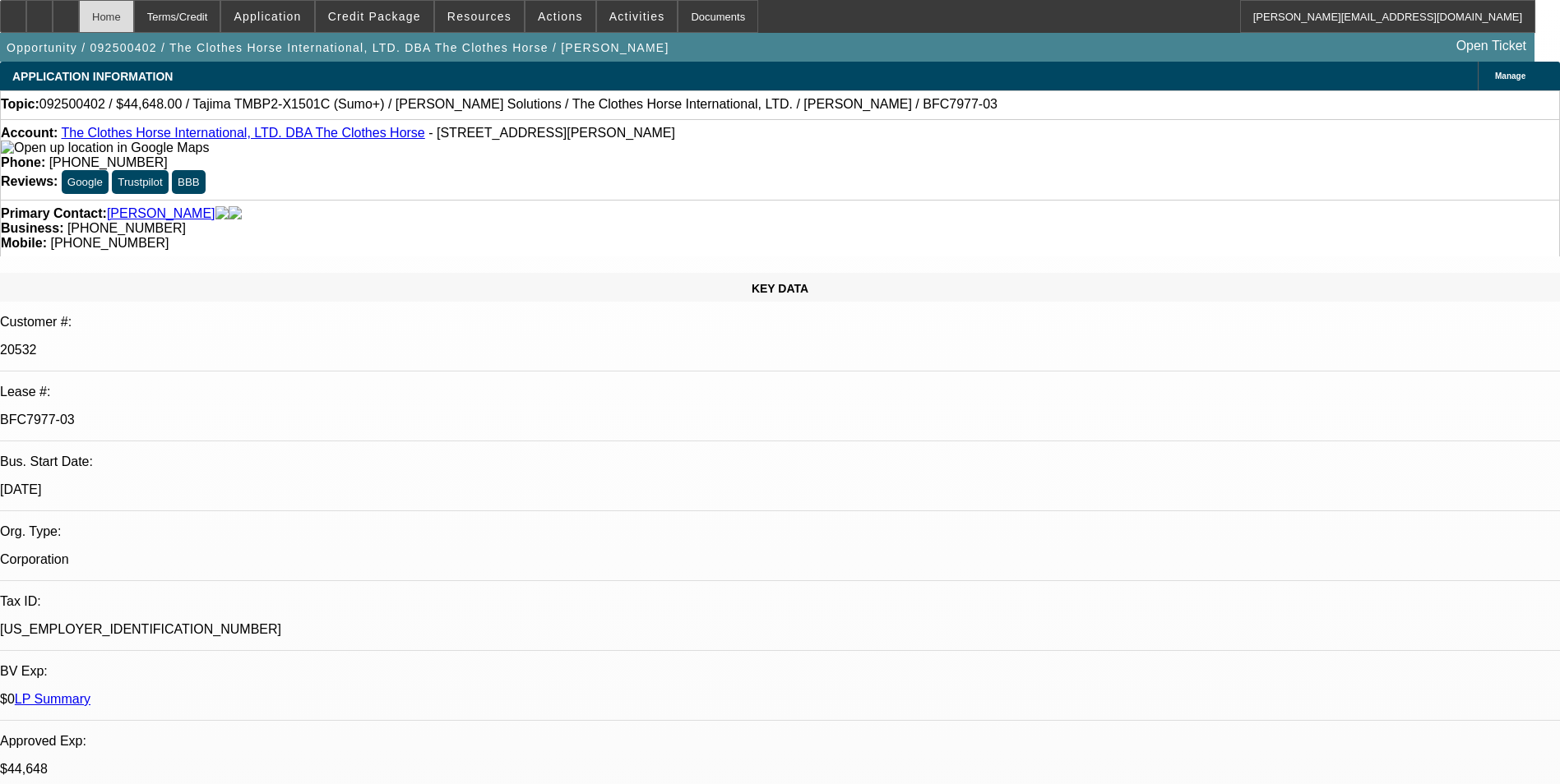
select select "1"
select select "2"
select select "6"
select select "1"
select select "2"
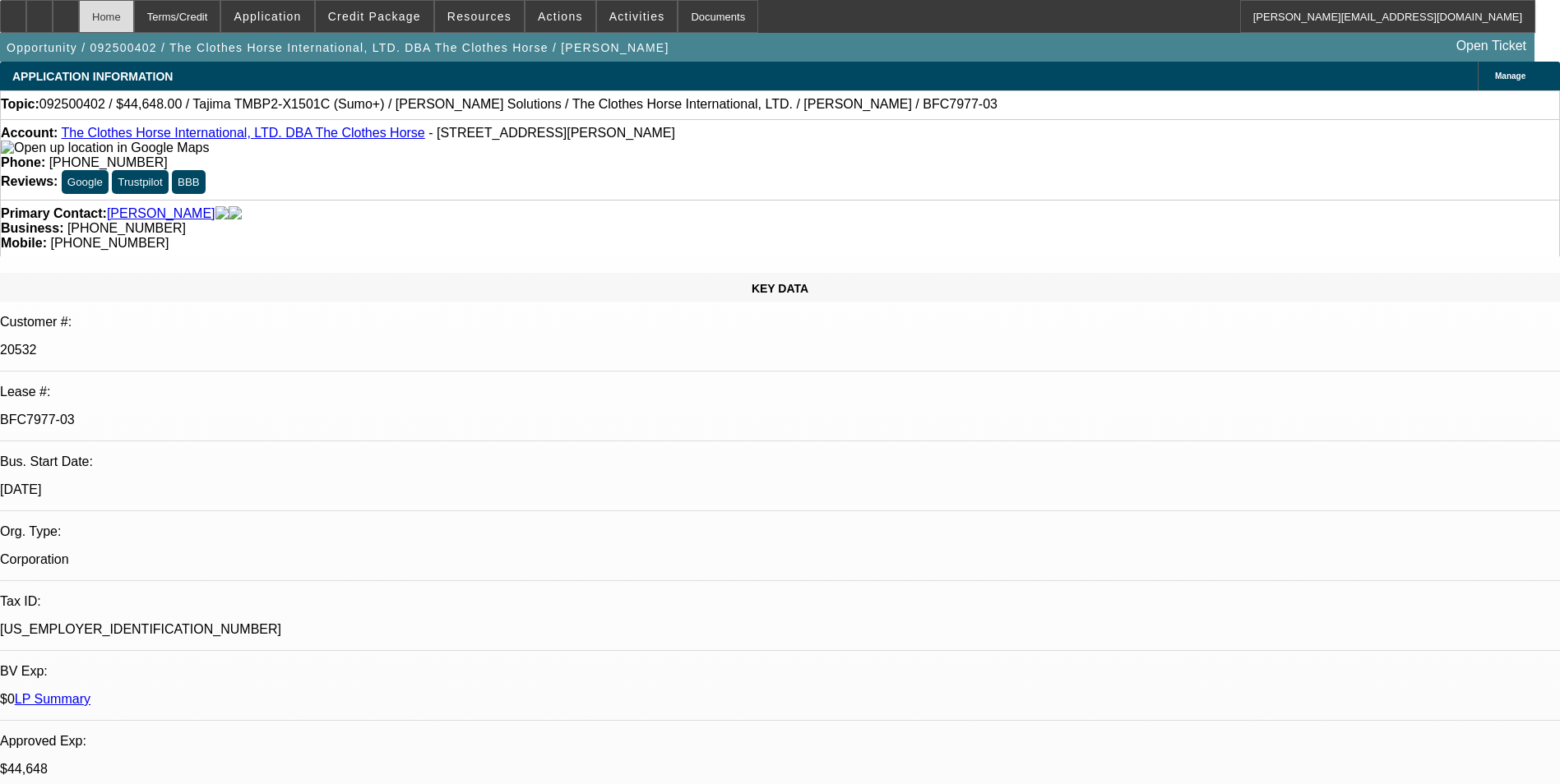
select select "6"
click at [66, 11] on icon at bounding box center [66, 11] width 0 height 0
select select "0"
select select "2"
select select "0"
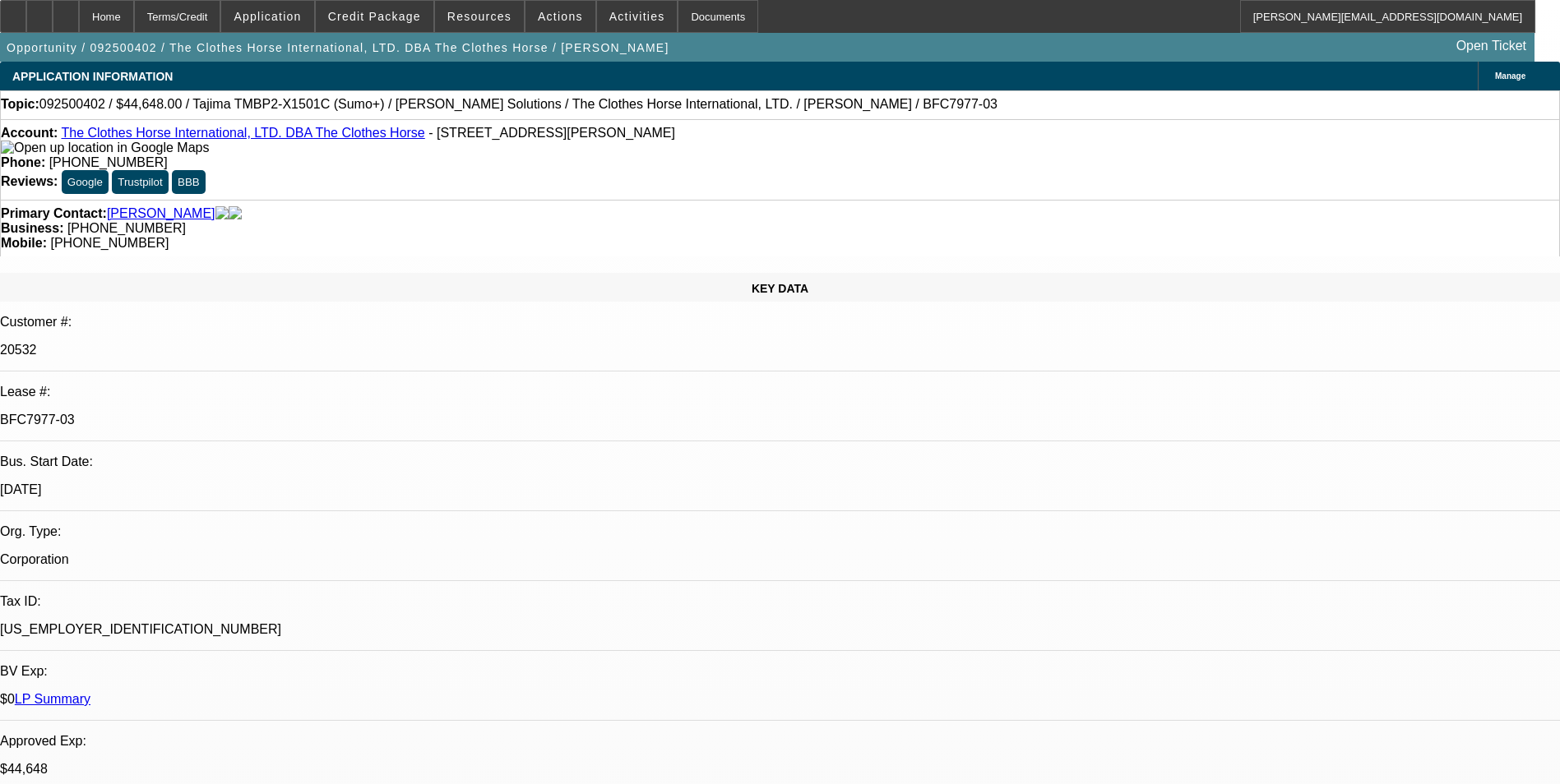
select select "0"
select select "2"
select select "0"
select select "2"
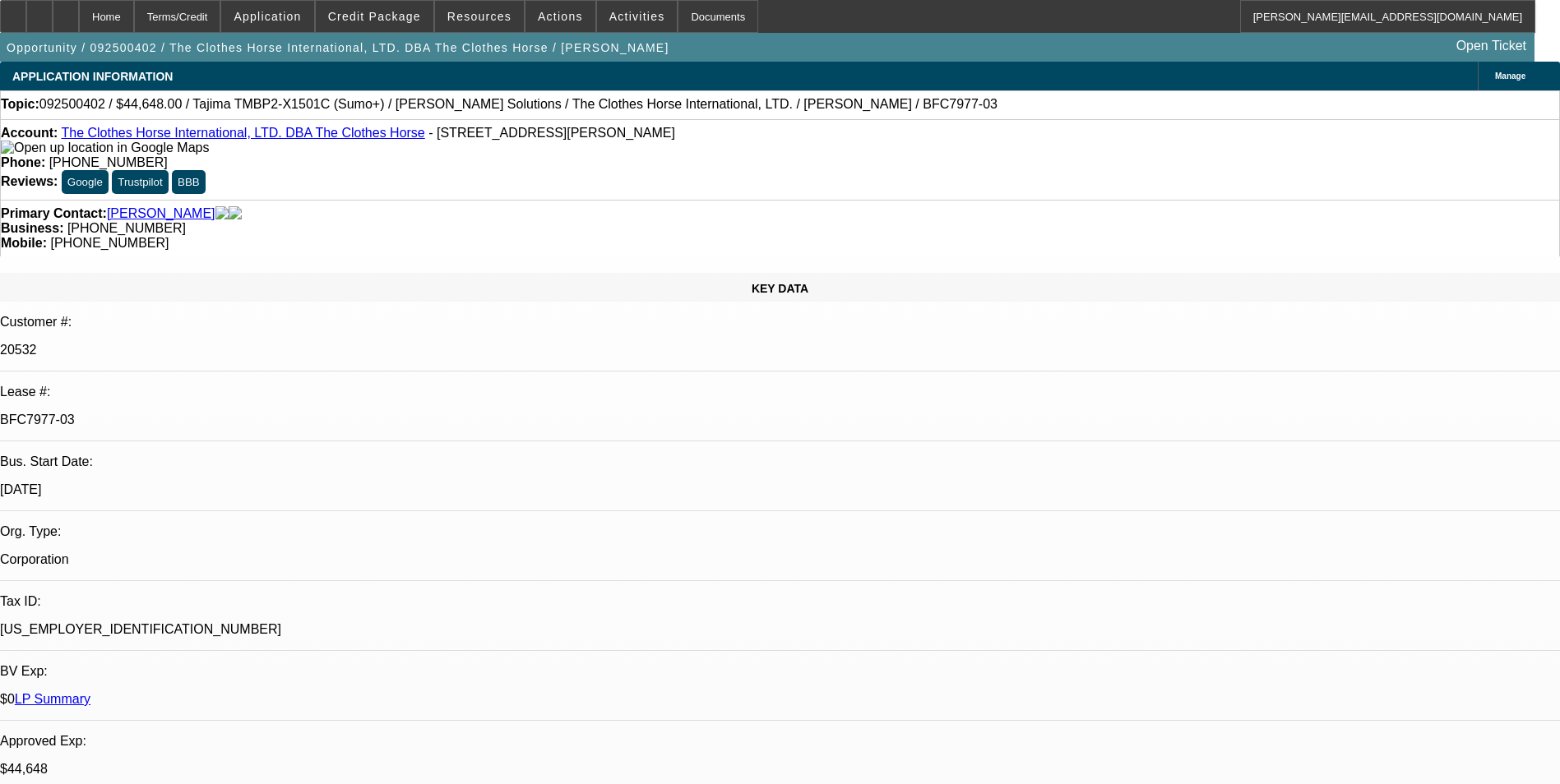
select select "0"
select select "2"
select select "0"
select select "1"
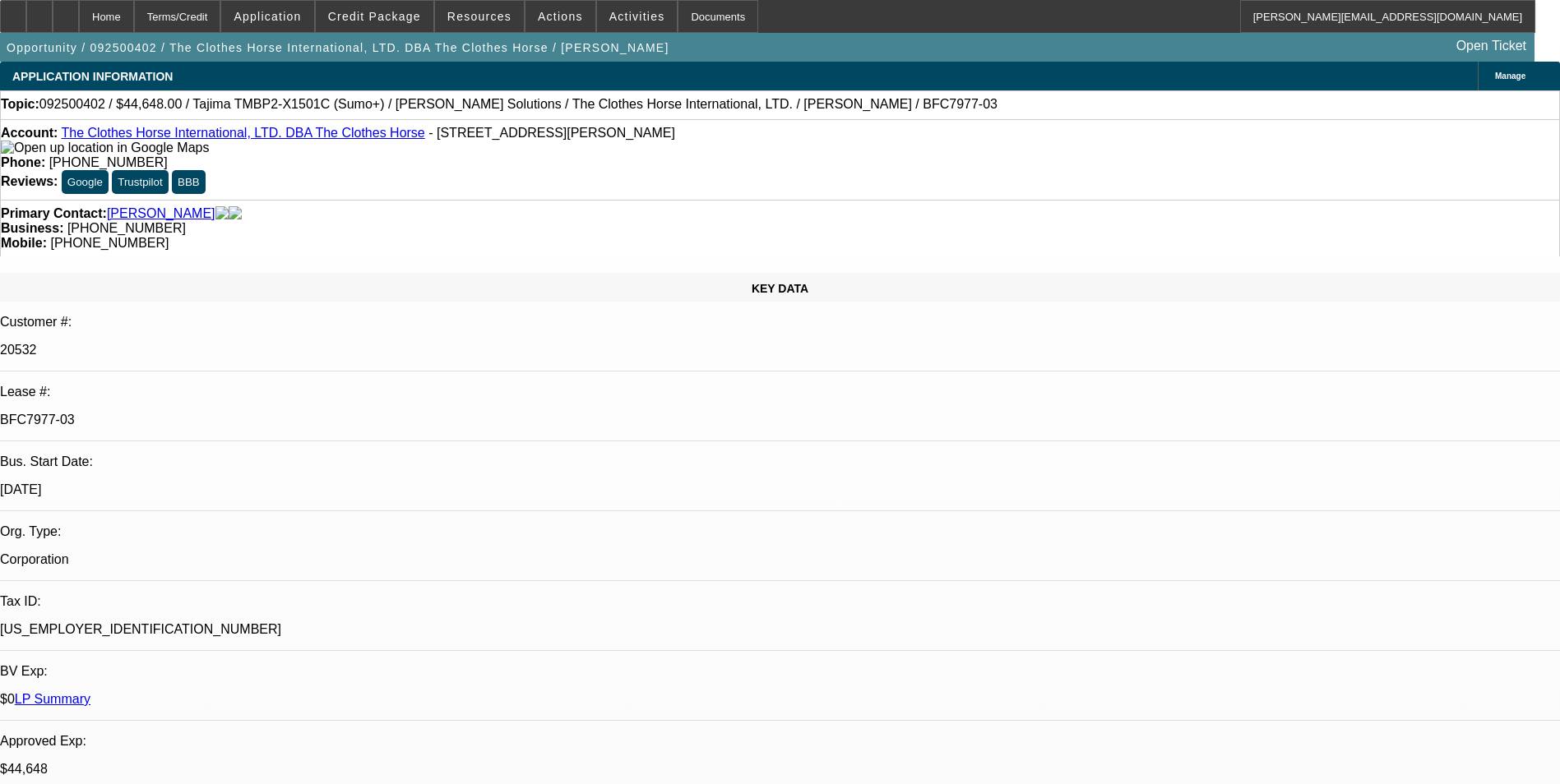
select select "2"
select select "6"
select select "1"
select select "2"
select select "6"
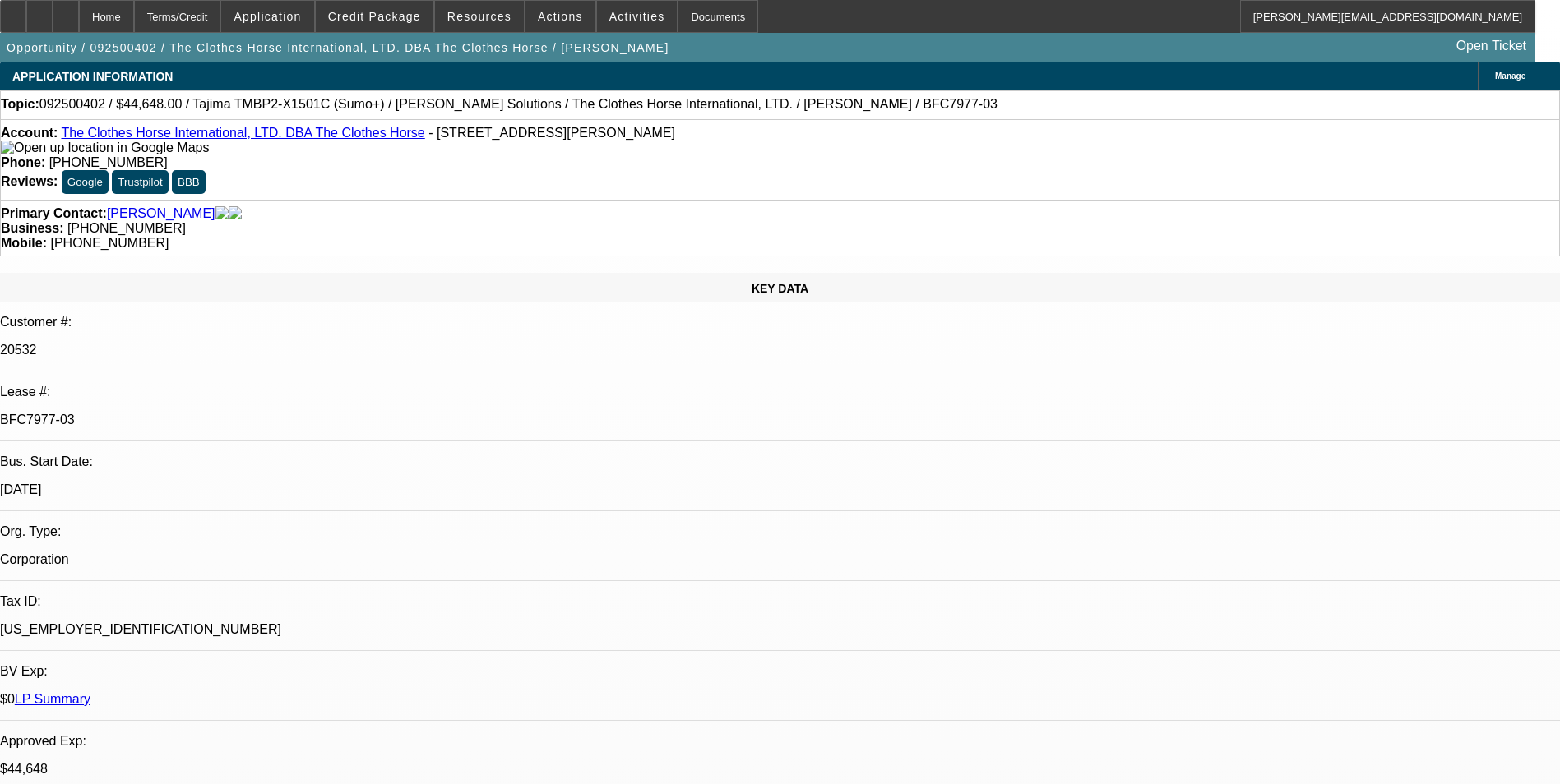
select select "1"
select select "2"
select select "6"
select select "1"
select select "2"
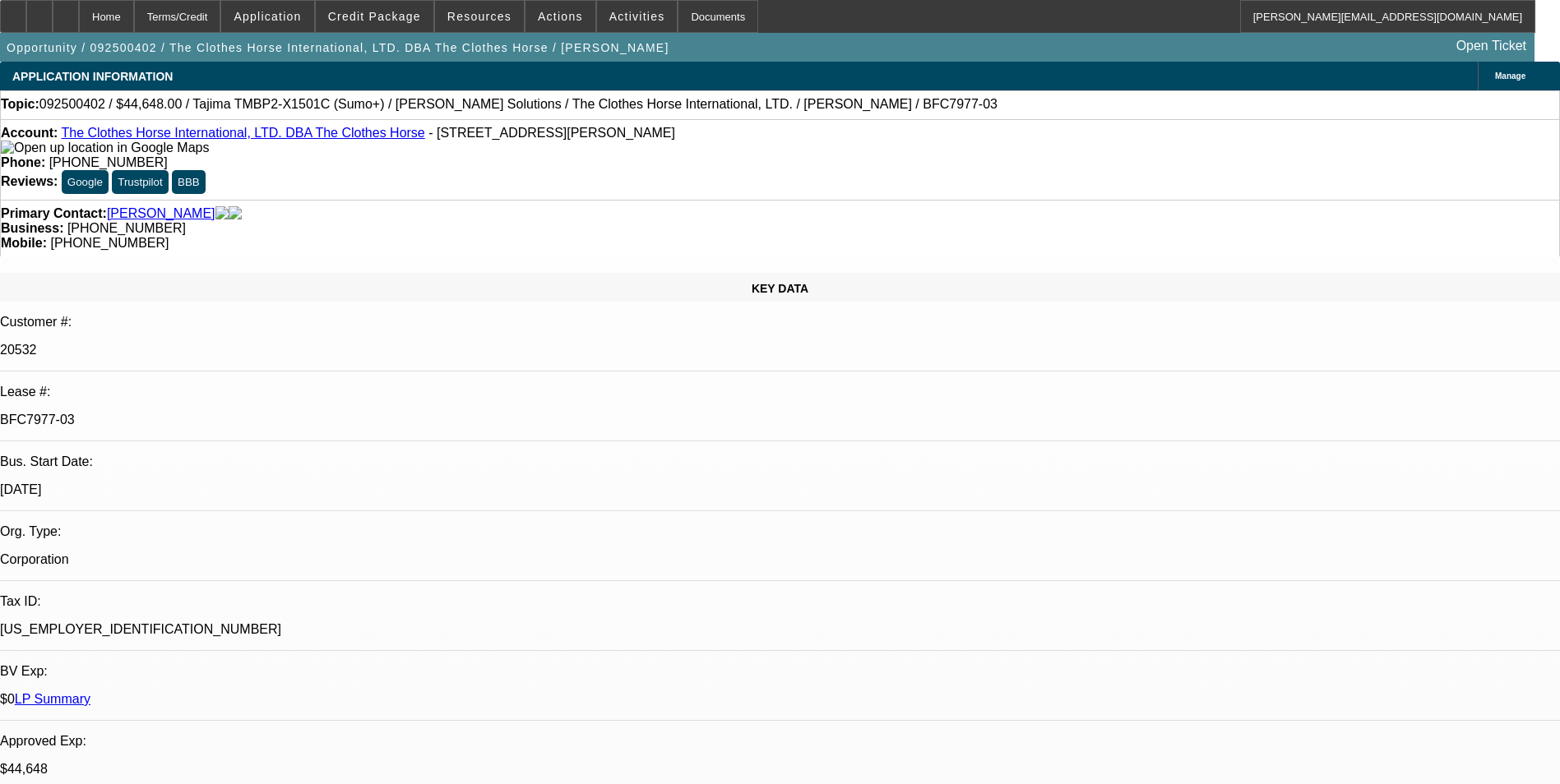
select select "6"
